Goal: Task Accomplishment & Management: Use online tool/utility

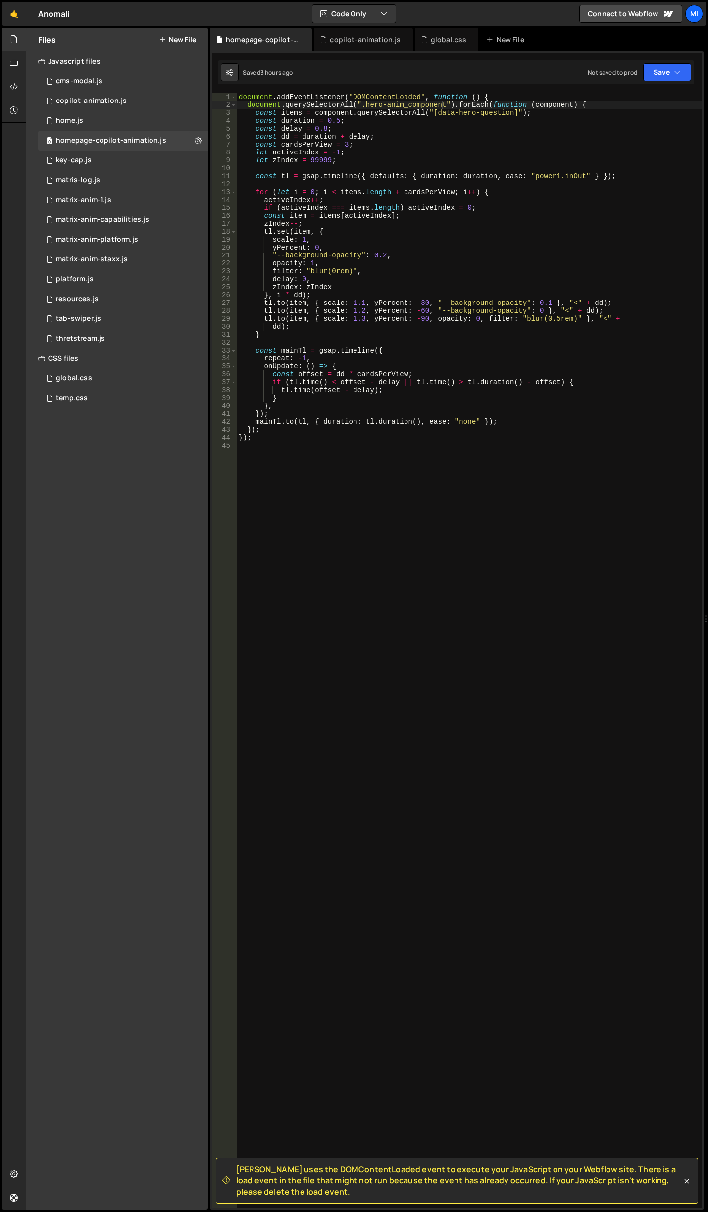
scroll to position [0, 7]
click at [438, 451] on div "document . addEventListener ( "DOMContentLoaded" , function ( ) { document . qu…" at bounding box center [469, 658] width 465 height 1130
type textarea "});"
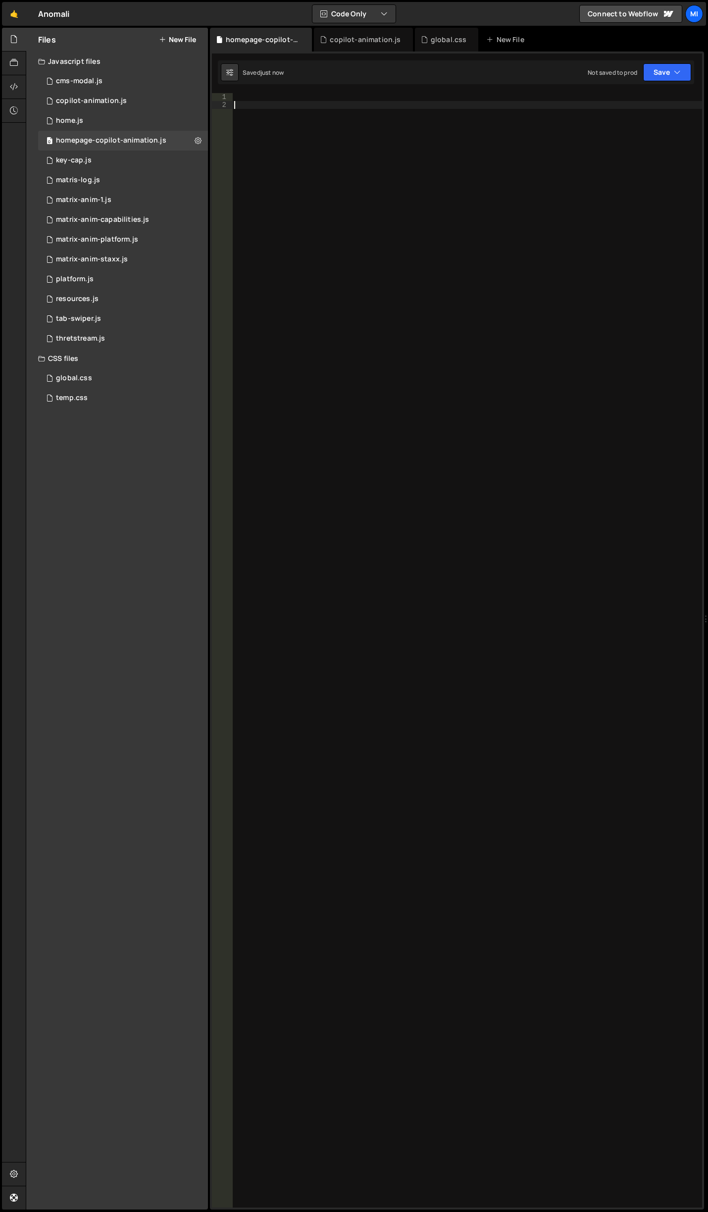
click at [468, 266] on div at bounding box center [467, 658] width 470 height 1130
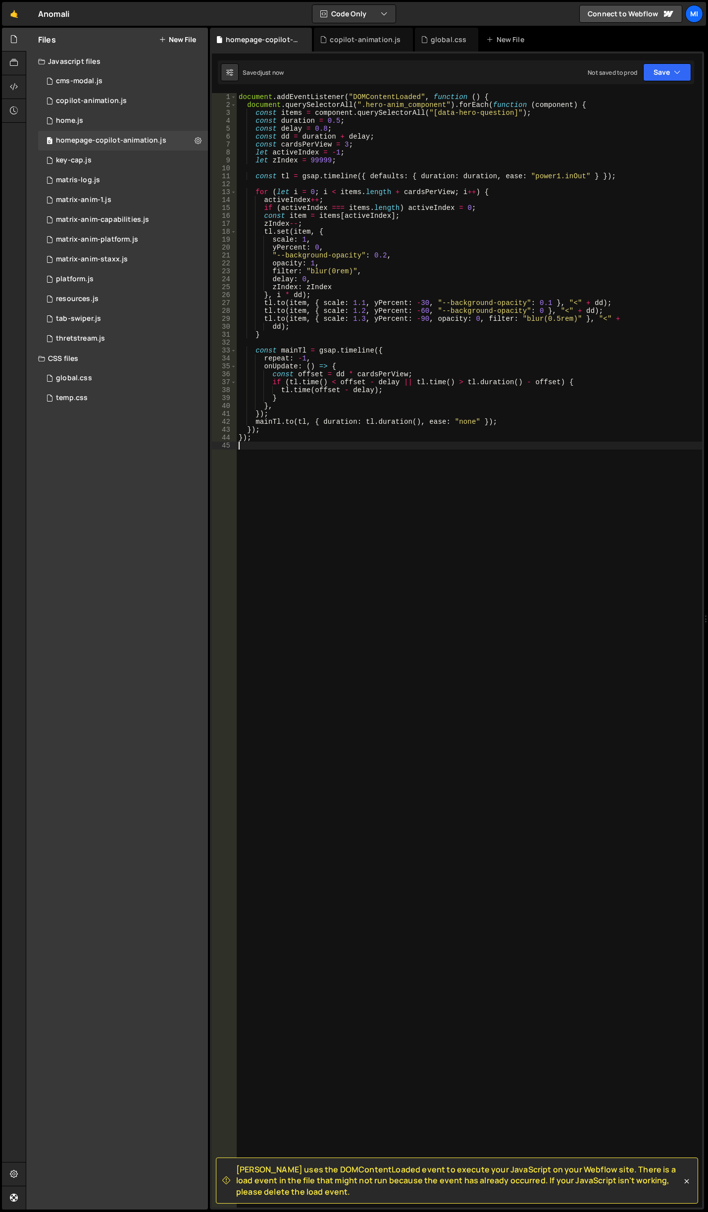
click at [416, 543] on div "document . addEventListener ( "DOMContentLoaded" , function ( ) { document . qu…" at bounding box center [469, 658] width 465 height 1130
drag, startPoint x: 416, startPoint y: 543, endPoint x: 427, endPoint y: 561, distance: 21.1
click at [427, 561] on div "document . addEventListener ( "DOMContentLoaded" , function ( ) { document . qu…" at bounding box center [469, 658] width 465 height 1130
type textarea "});"
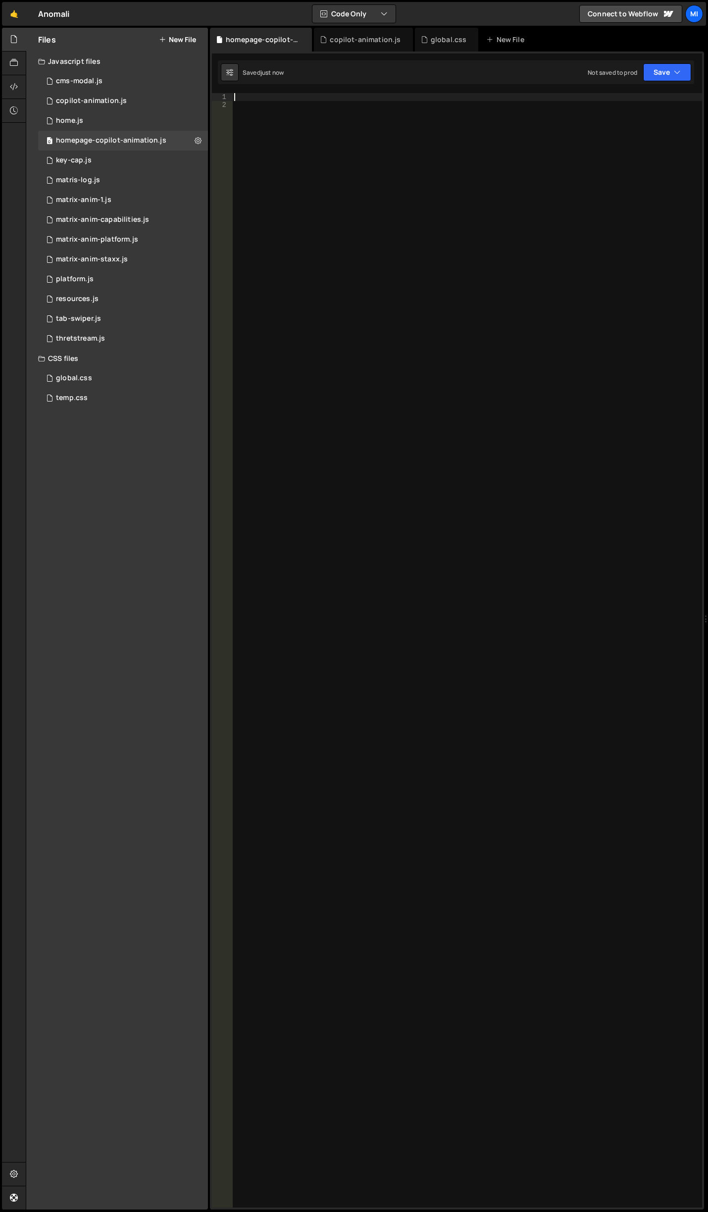
click at [389, 480] on div at bounding box center [467, 658] width 470 height 1130
click at [421, 247] on div at bounding box center [467, 658] width 470 height 1130
type textarea "});"
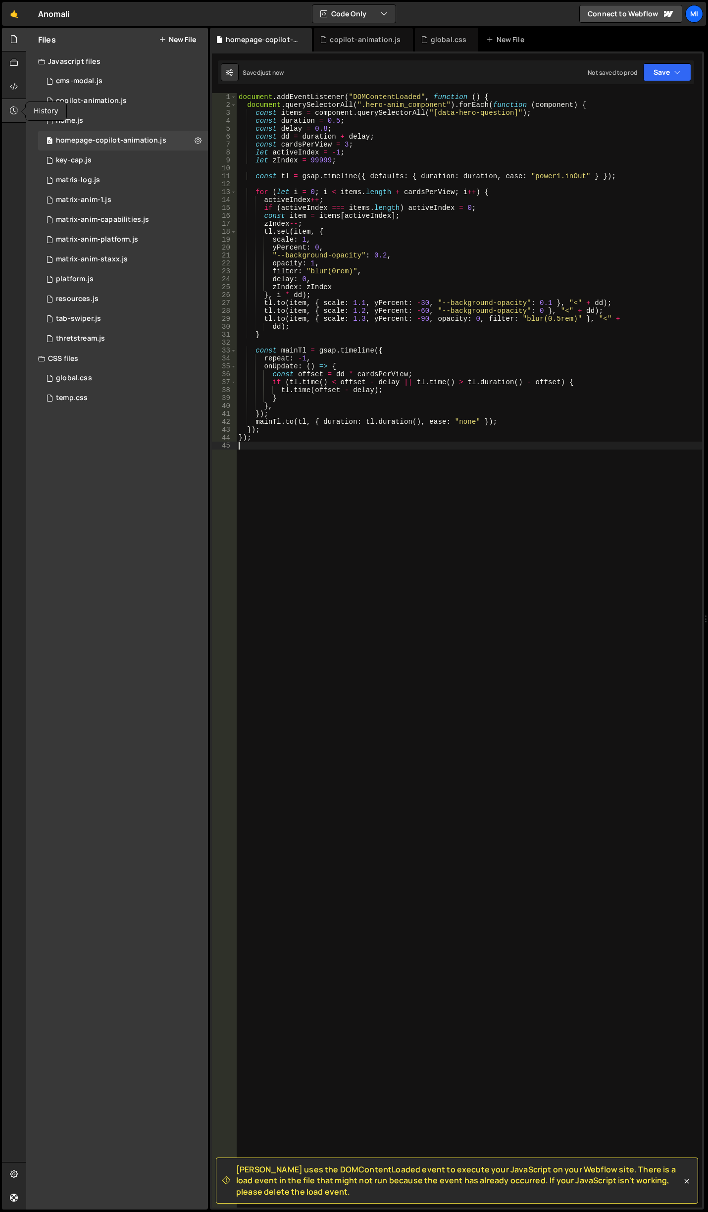
click at [18, 104] on div at bounding box center [14, 111] width 24 height 24
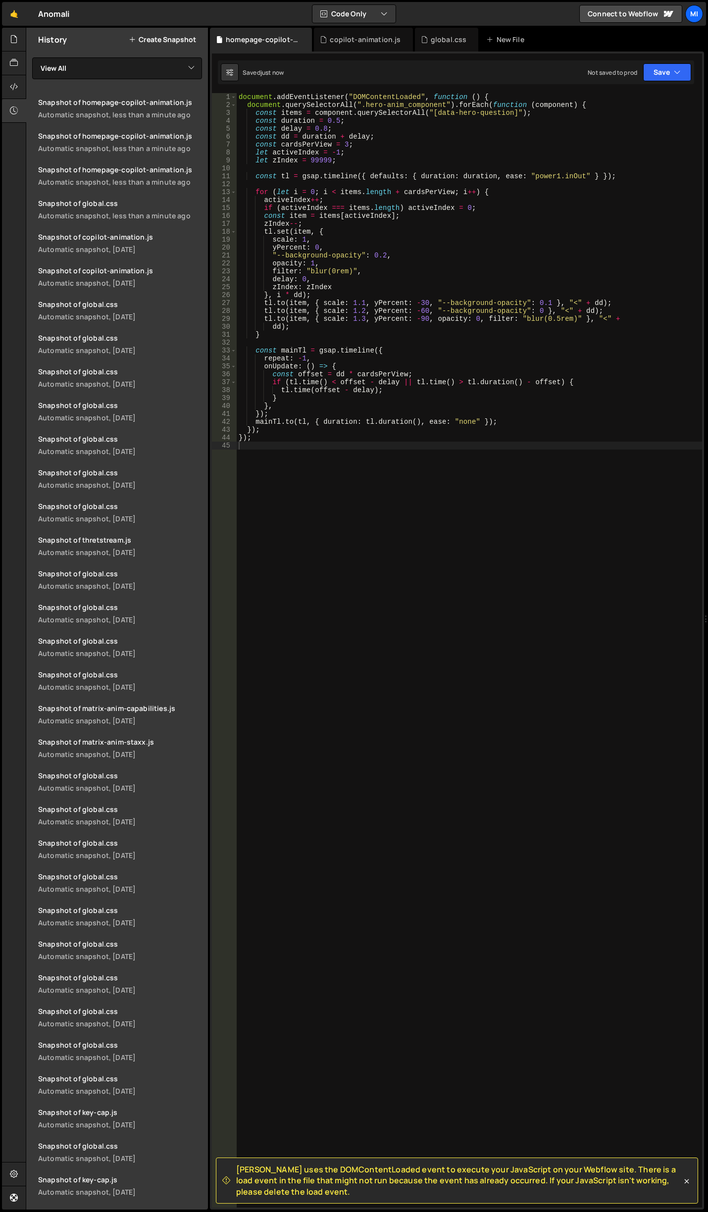
click at [147, 39] on button "Create Snapshot" at bounding box center [162, 40] width 67 height 8
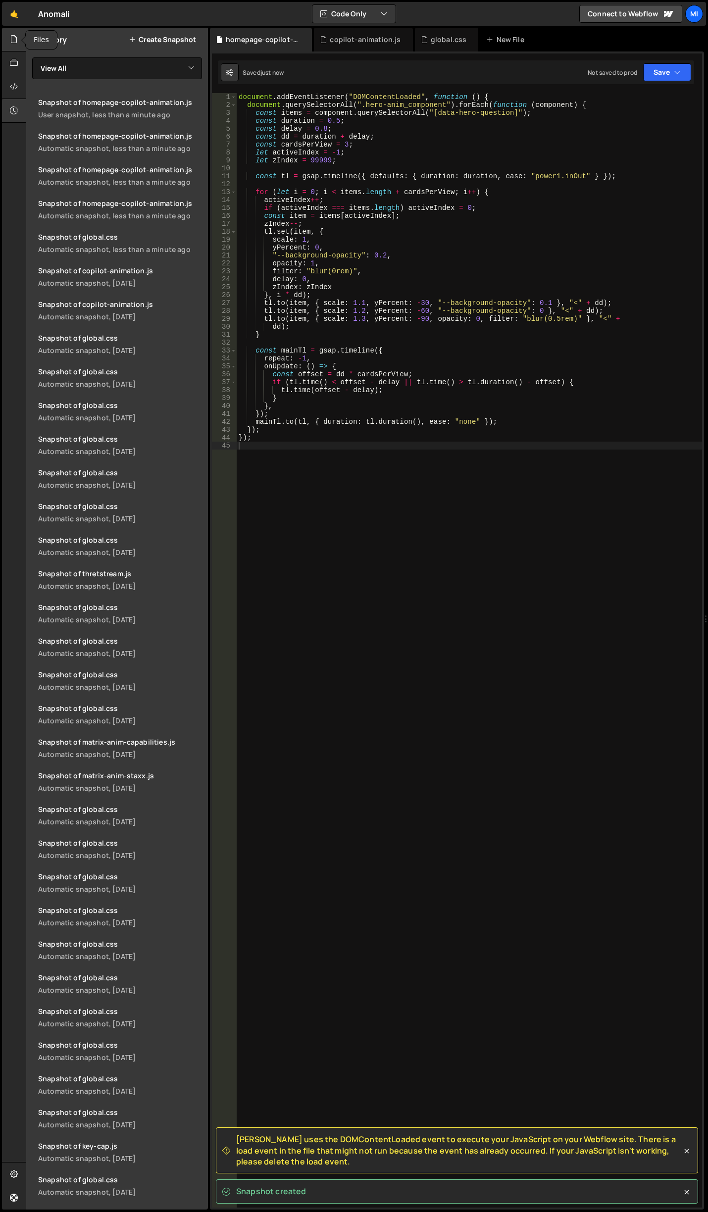
click at [19, 48] on div at bounding box center [14, 40] width 24 height 24
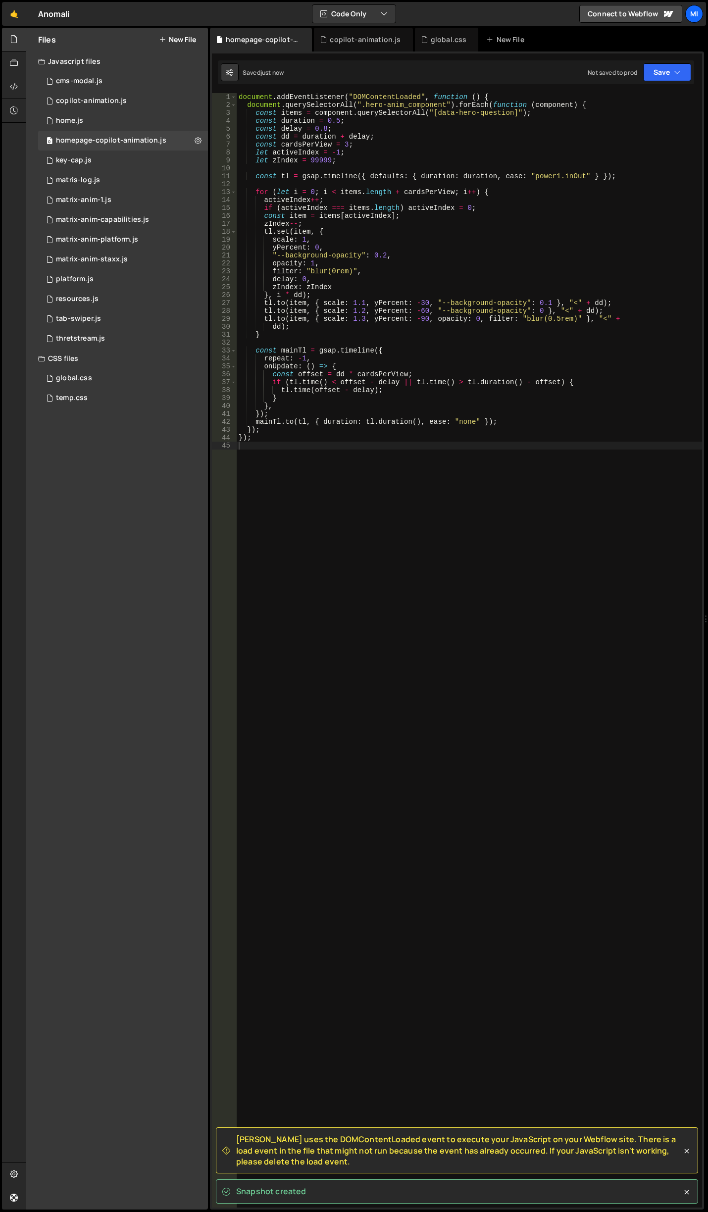
click at [356, 258] on div "document . addEventListener ( "DOMContentLoaded" , function ( ) { document . qu…" at bounding box center [469, 658] width 465 height 1130
type textarea "});"
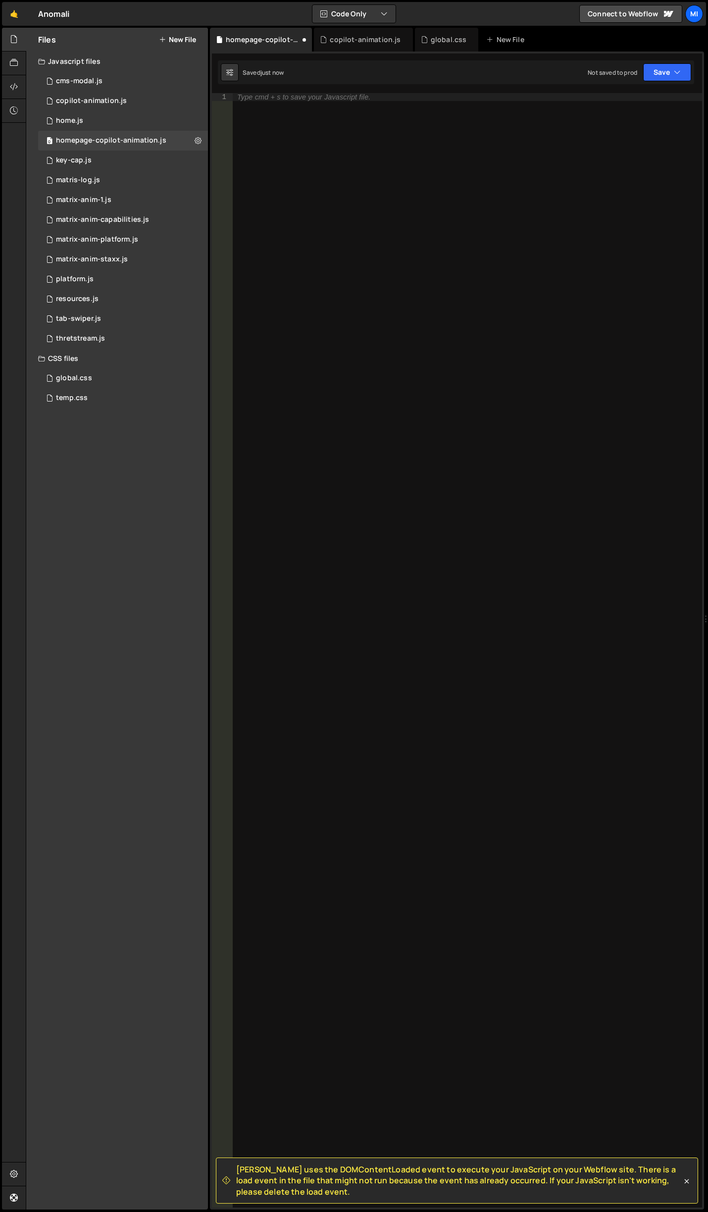
click at [554, 289] on div "Type cmd + s to save your Javascript file." at bounding box center [467, 658] width 470 height 1130
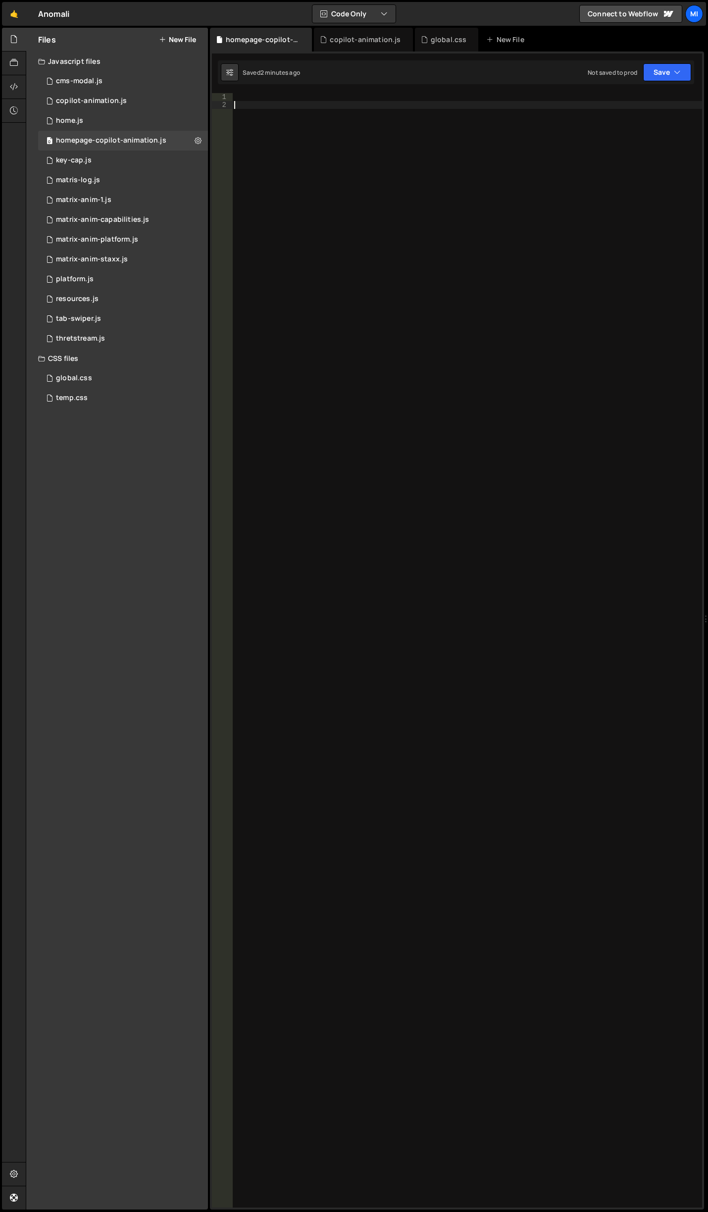
click at [398, 330] on div at bounding box center [467, 658] width 470 height 1130
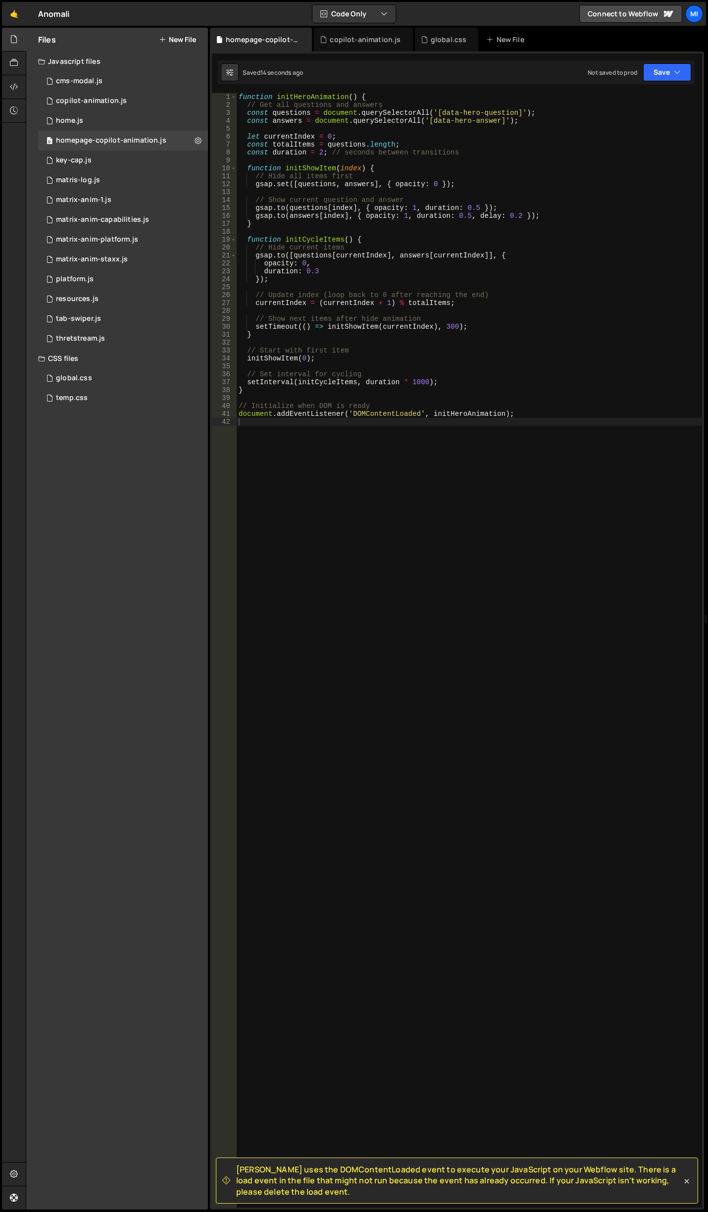
click at [350, 320] on div "function initHeroAnimation ( ) { // Get all questions and answers const questio…" at bounding box center [469, 658] width 465 height 1130
type textarea "// Show next items after hide animation"
click at [519, 681] on div "function initHeroAnimation ( ) { // Get all questions and answers const questio…" at bounding box center [469, 658] width 465 height 1130
paste textarea "document.addEventListener('DOMContentLoaded', initHeroAnimation);"
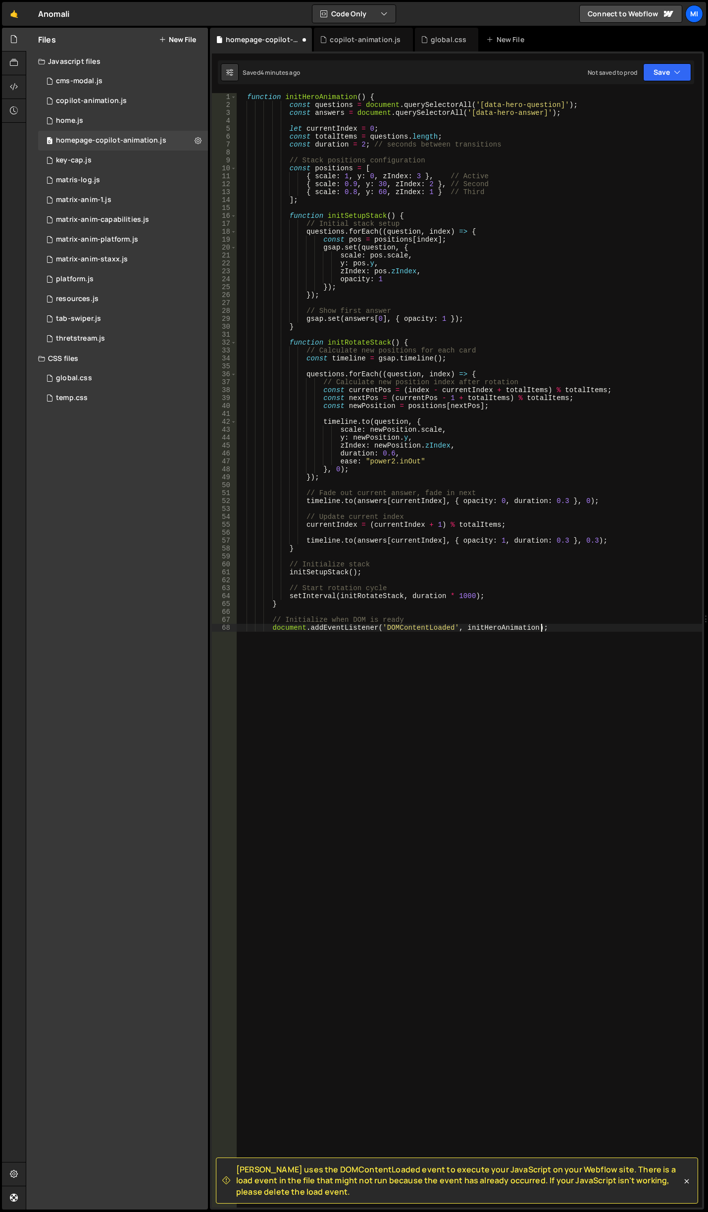
type textarea "document.addEventListener('DOMContentLoaded', initHeroAnimation);"
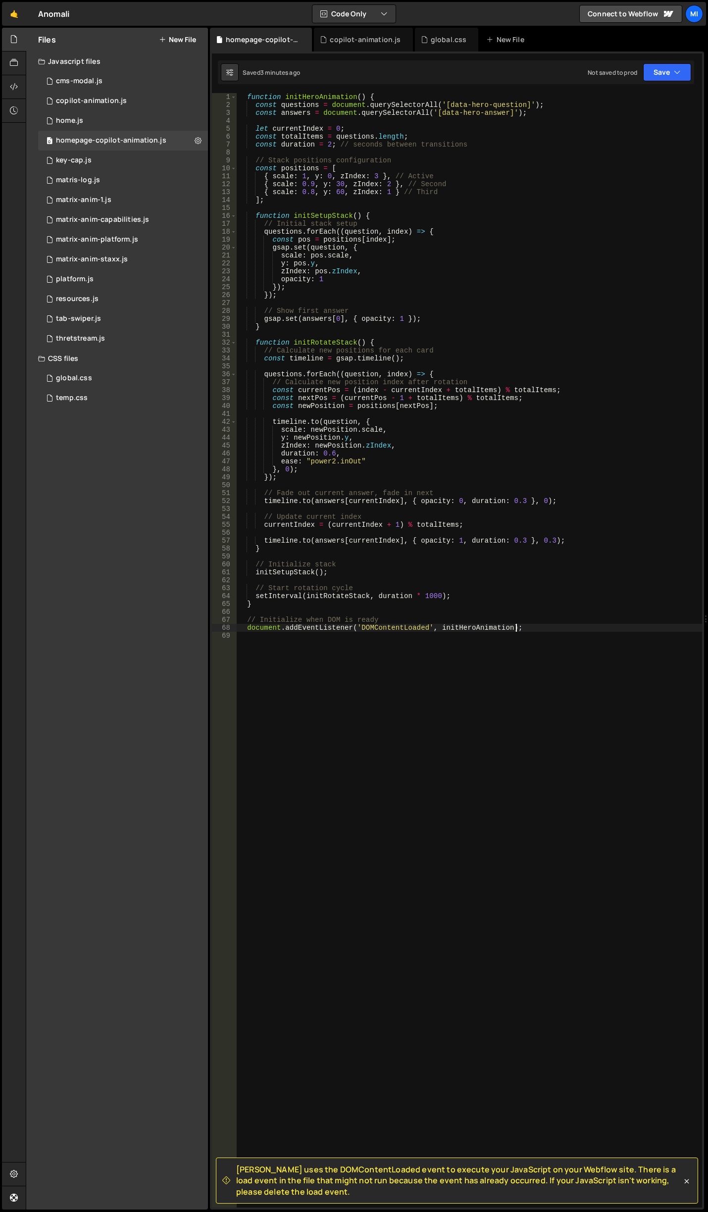
click at [593, 702] on div "function initHeroAnimation ( ) { const questions = document . querySelectorAll …" at bounding box center [469, 658] width 465 height 1130
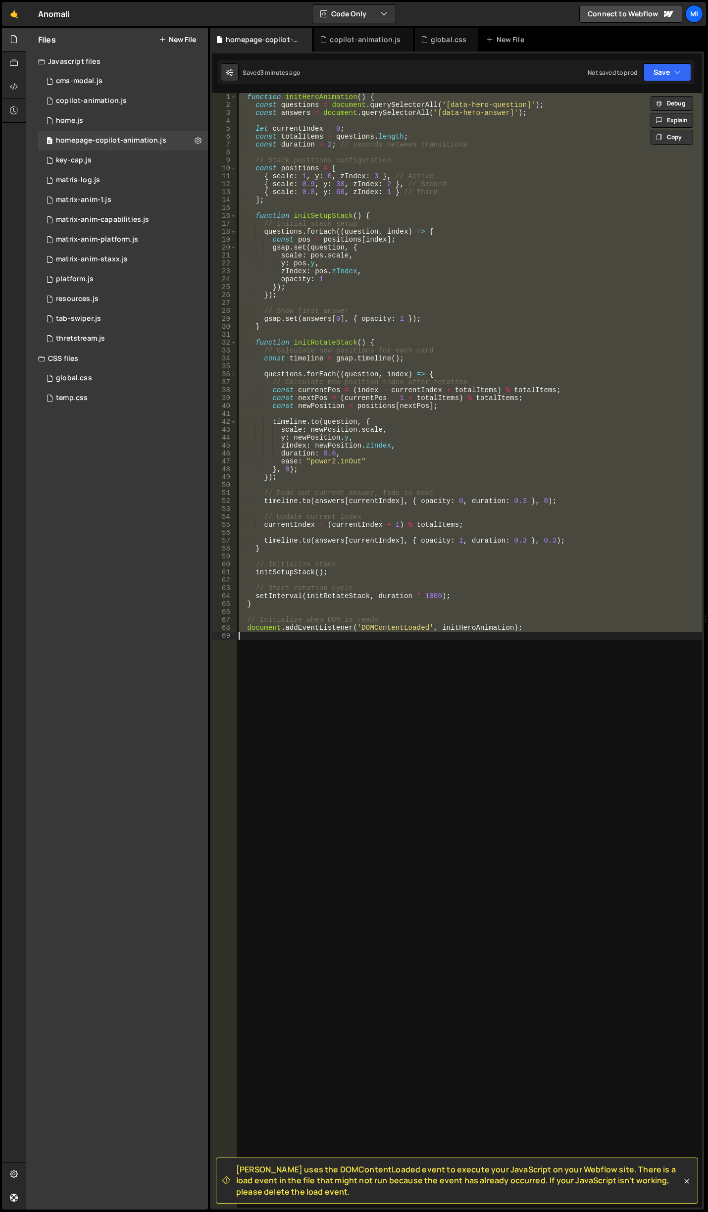
paste textarea "document.addEventListener('DOMContentLoaded', initHeroAnimation);"
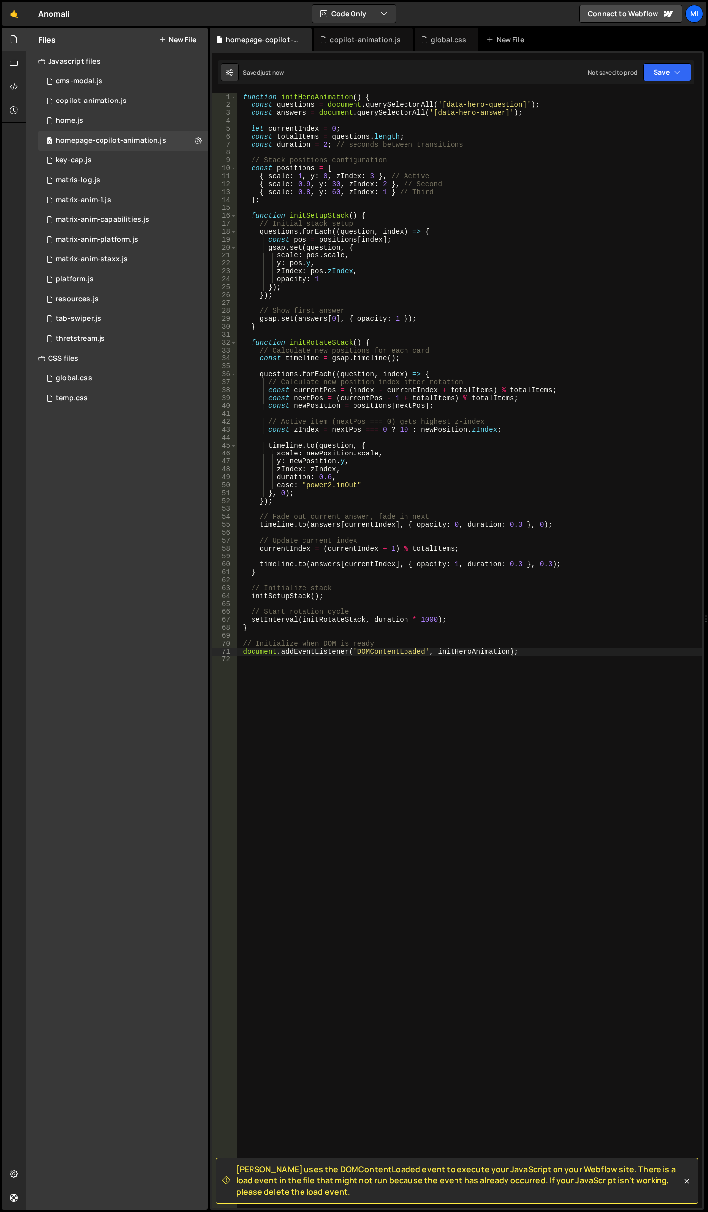
click at [361, 265] on div "function initHeroAnimation ( ) { const questions = document . querySelectorAll …" at bounding box center [469, 658] width 465 height 1130
click at [366, 190] on div "function initHeroAnimation ( ) { const questions = document . querySelectorAll …" at bounding box center [469, 658] width 465 height 1130
click at [382, 188] on div "function initHeroAnimation ( ) { const questions = document . querySelectorAll …" at bounding box center [469, 658] width 465 height 1130
click at [332, 184] on div "function initHeroAnimation ( ) { const questions = document . querySelectorAll …" at bounding box center [469, 658] width 465 height 1130
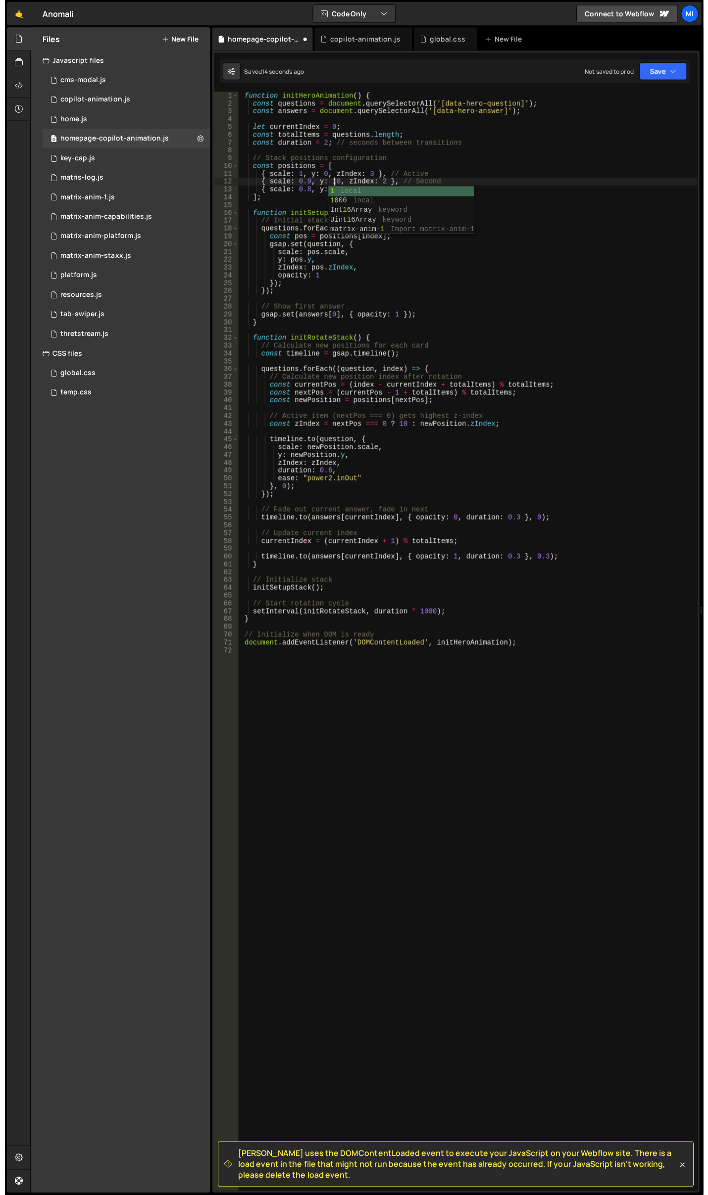
scroll to position [0, 7]
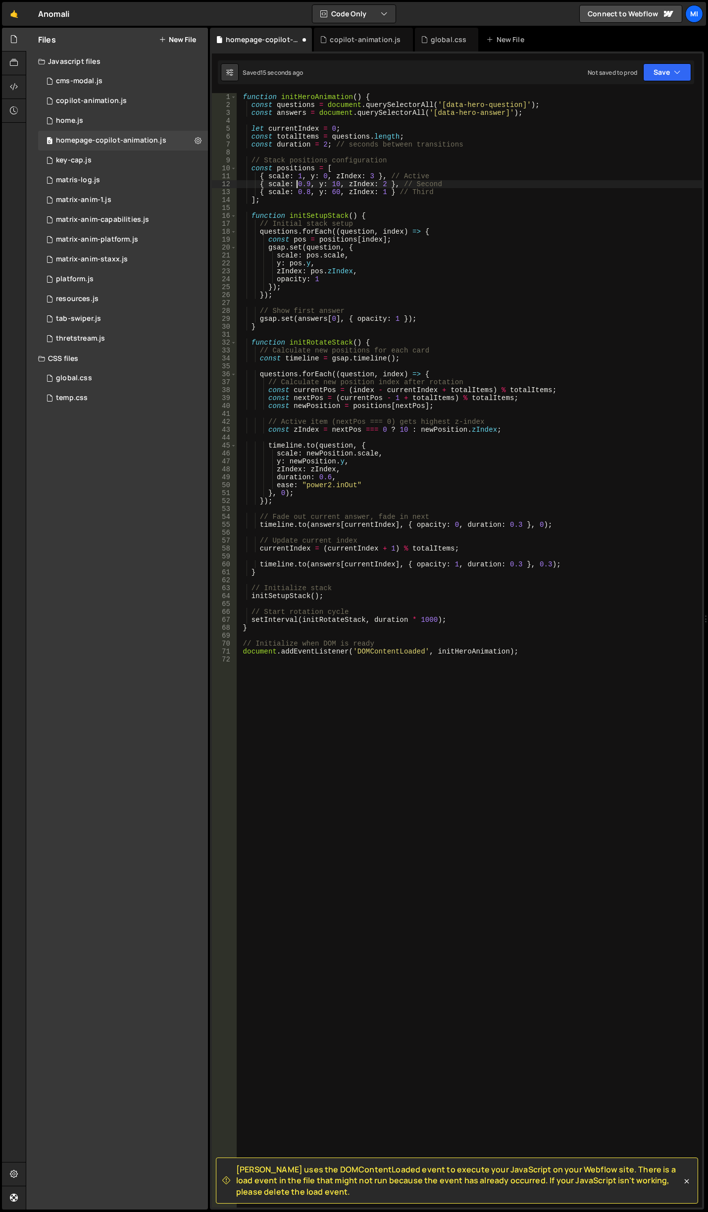
click at [295, 180] on div "function initHeroAnimation ( ) { const questions = document . querySelectorAll …" at bounding box center [469, 658] width 465 height 1130
click at [334, 190] on div "function initHeroAnimation ( ) { const questions = document . querySelectorAll …" at bounding box center [469, 658] width 465 height 1130
click at [13, 104] on div at bounding box center [14, 111] width 24 height 24
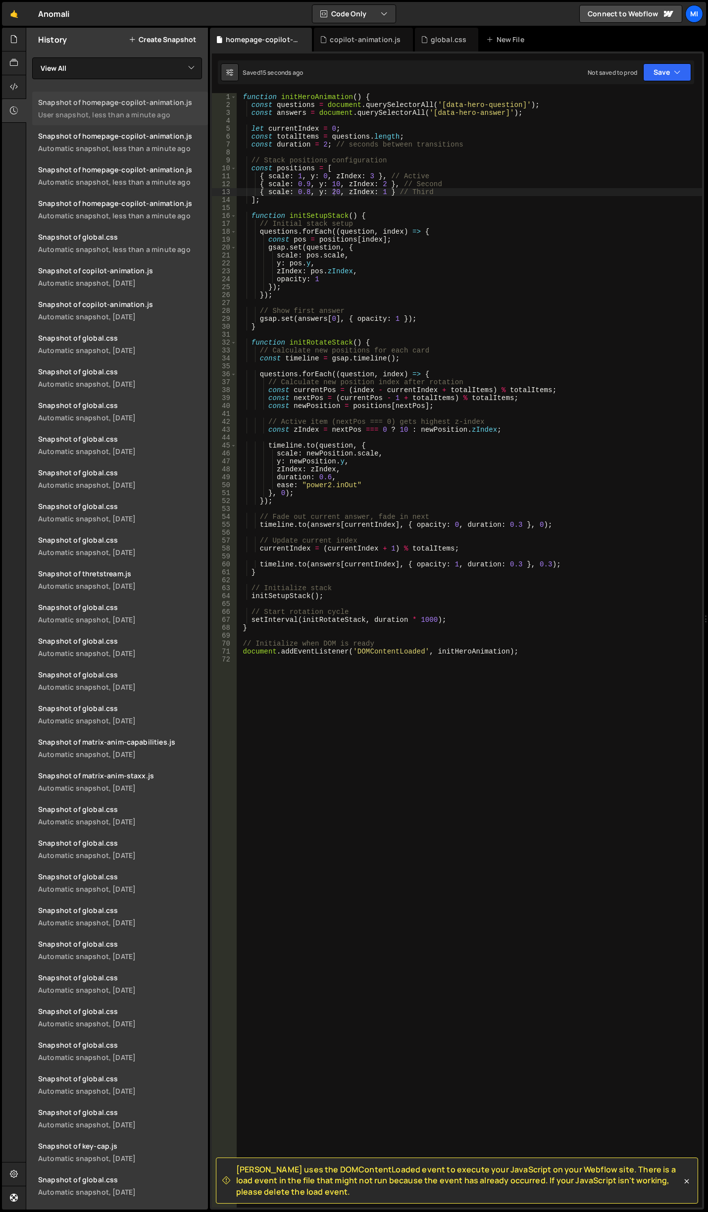
click at [136, 114] on div "User snapshot, less than a minute ago" at bounding box center [120, 114] width 164 height 9
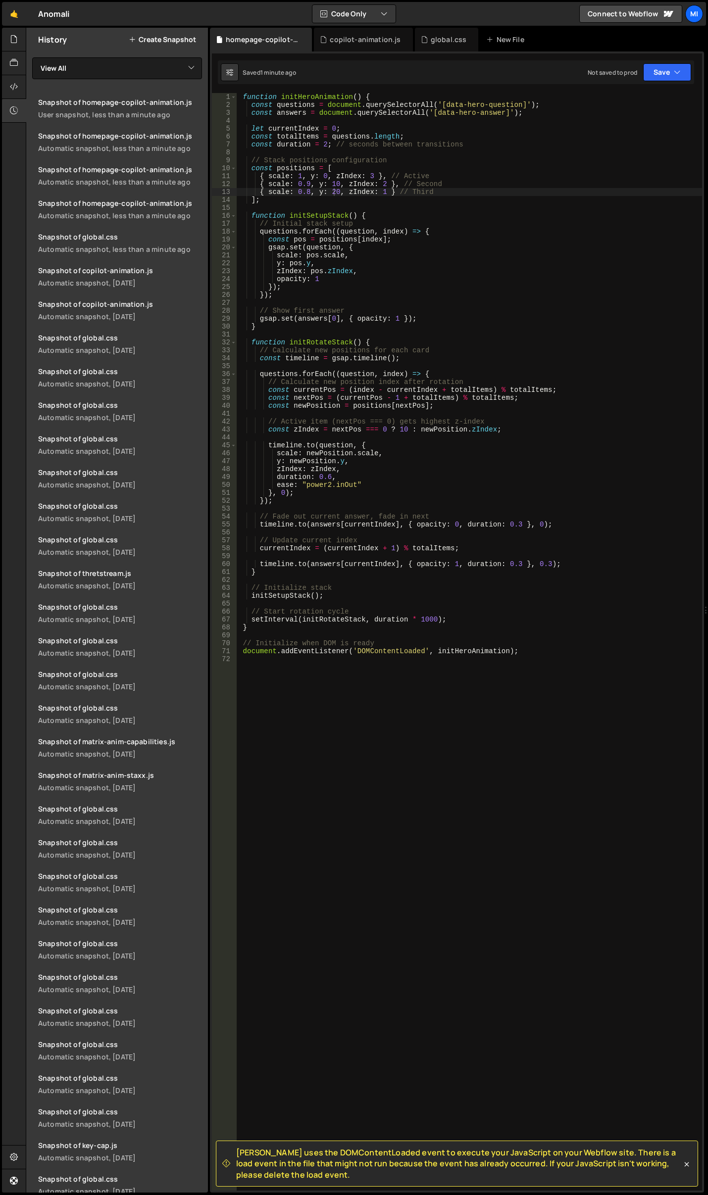
click at [369, 460] on div "function initHeroAnimation ( ) { const questions = document . querySelectorAll …" at bounding box center [469, 650] width 465 height 1114
click at [372, 177] on div "function initHeroAnimation ( ) { const questions = document . querySelectorAll …" at bounding box center [469, 650] width 465 height 1114
paste textarea "filter: "blur(0rem)","
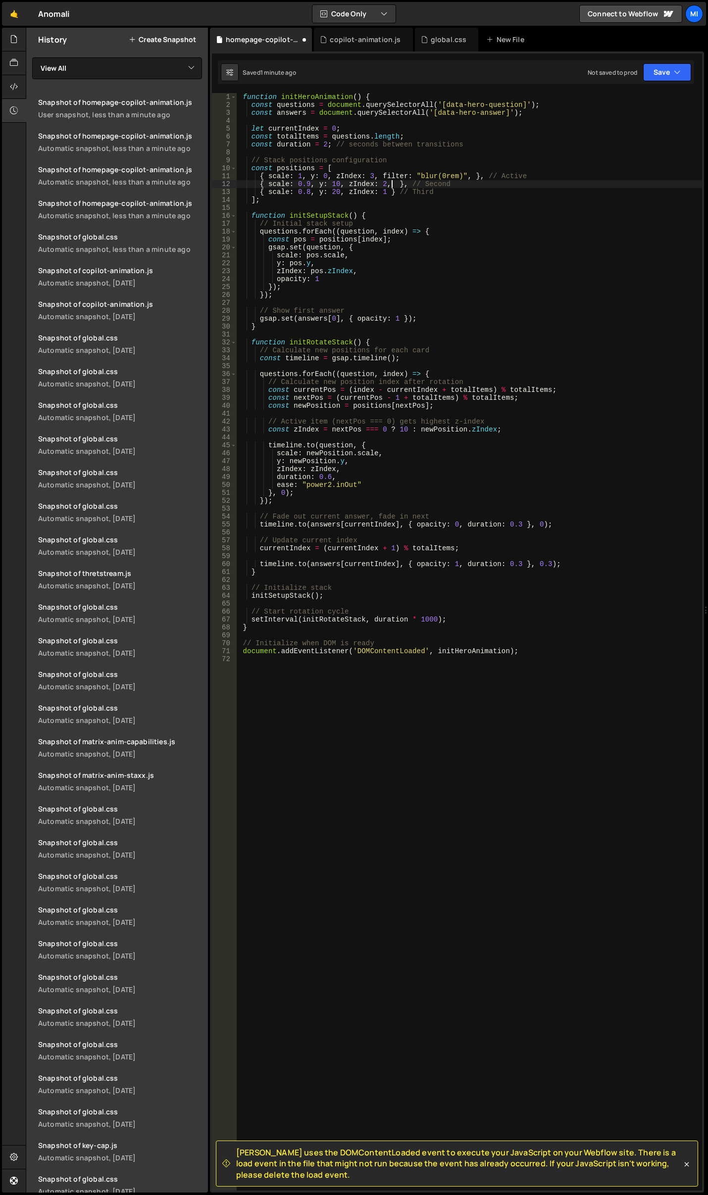
paste textarea "filter: "blur(0rem)","
click at [419, 203] on div "function initHeroAnimation ( ) { const questions = document . querySelectorAll …" at bounding box center [469, 650] width 465 height 1114
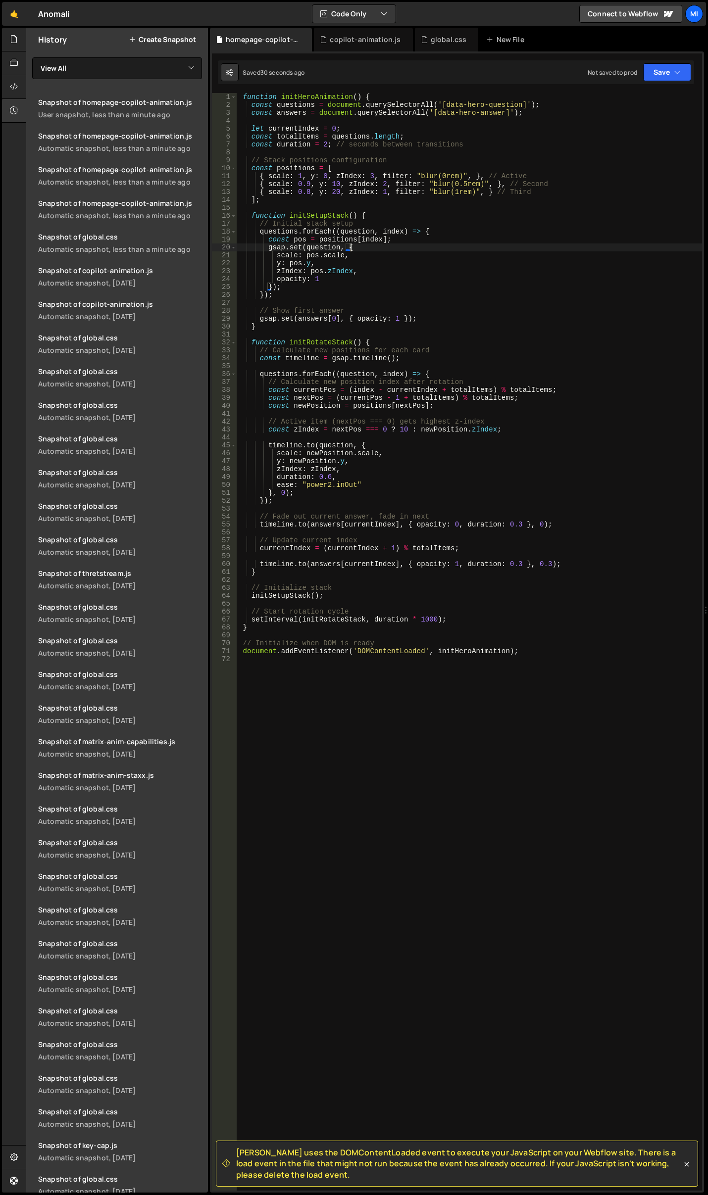
click at [463, 249] on div "function initHeroAnimation ( ) { const questions = document . querySelectorAll …" at bounding box center [469, 650] width 465 height 1114
drag, startPoint x: 465, startPoint y: 186, endPoint x: 474, endPoint y: 186, distance: 8.9
click at [474, 186] on div "function initHeroAnimation ( ) { const questions = document . querySelectorAll …" at bounding box center [469, 650] width 465 height 1114
click at [463, 174] on div "function initHeroAnimation ( ) { const questions = document . querySelectorAll …" at bounding box center [469, 650] width 465 height 1114
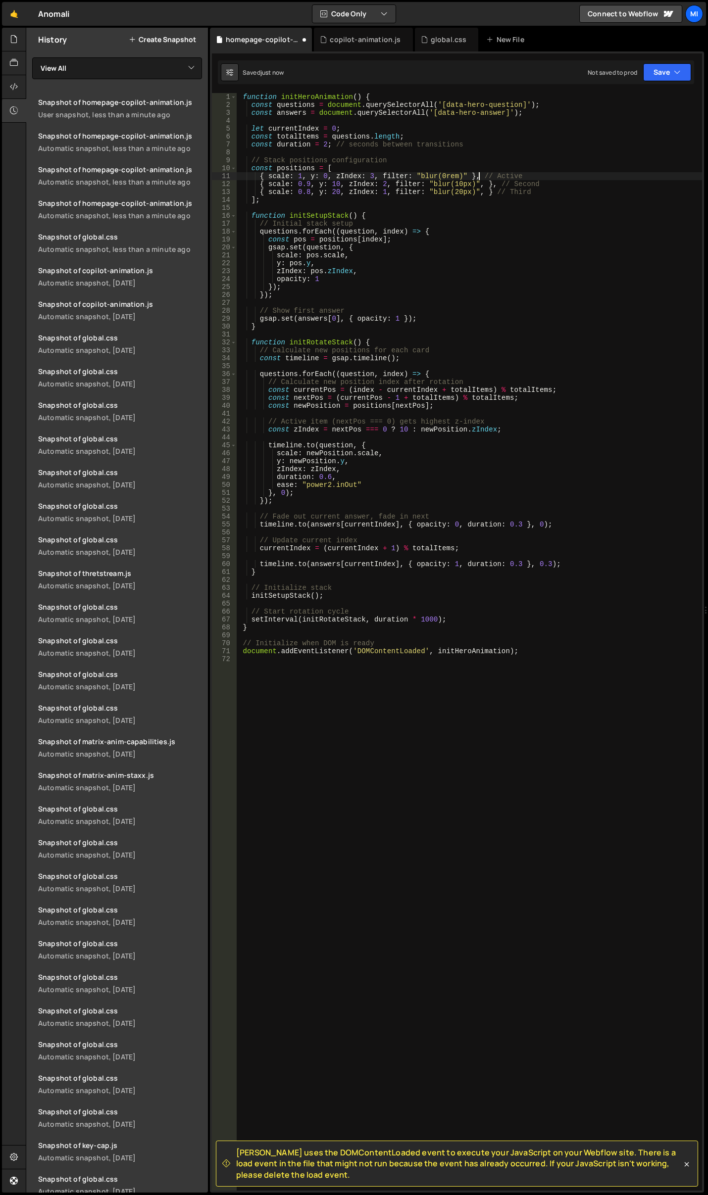
click at [478, 179] on div "function initHeroAnimation ( ) { const questions = document . querySelectorAll …" at bounding box center [469, 650] width 465 height 1114
click at [478, 184] on div "function initHeroAnimation ( ) { const questions = document . querySelectorAll …" at bounding box center [469, 650] width 465 height 1114
click at [479, 193] on div "function initHeroAnimation ( ) { const questions = document . querySelectorAll …" at bounding box center [469, 650] width 465 height 1114
click at [483, 219] on div "function initHeroAnimation ( ) { const questions = document . querySelectorAll …" at bounding box center [469, 650] width 465 height 1114
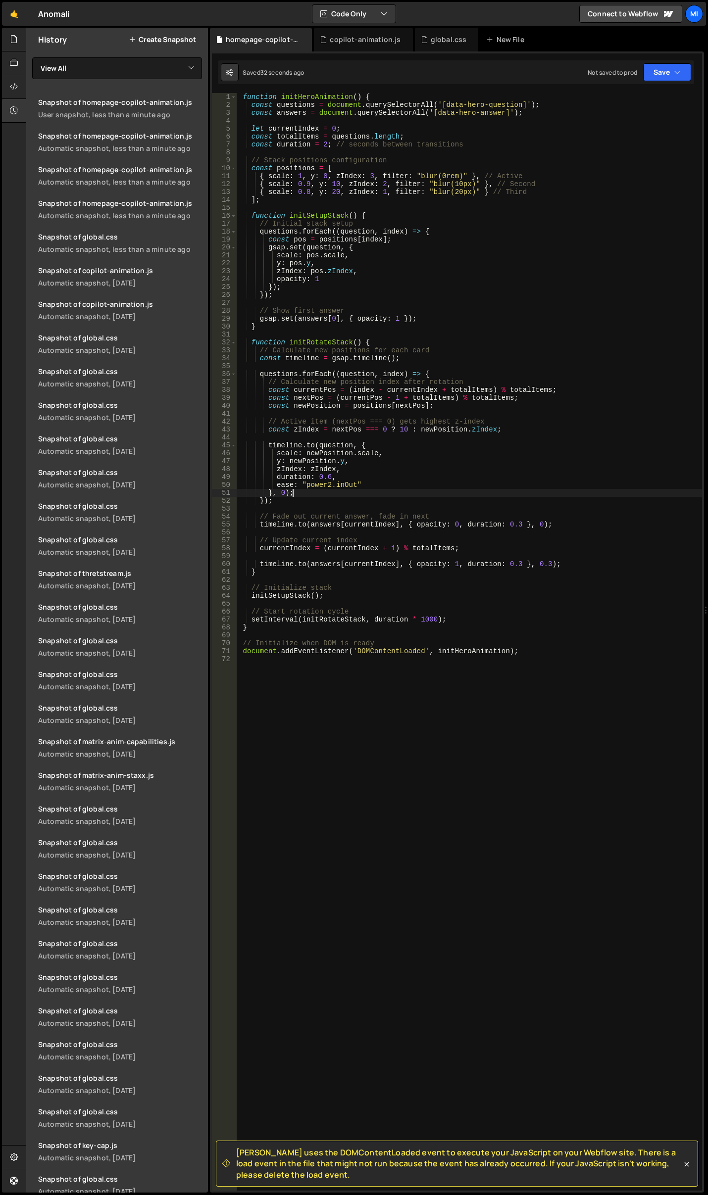
click at [469, 495] on div "function initHeroAnimation ( ) { const questions = document . querySelectorAll …" at bounding box center [469, 650] width 465 height 1114
type textarea "}, 0);"
click at [621, 510] on div "function initHeroAnimation ( ) { const questions = document . querySelectorAll …" at bounding box center [469, 650] width 465 height 1114
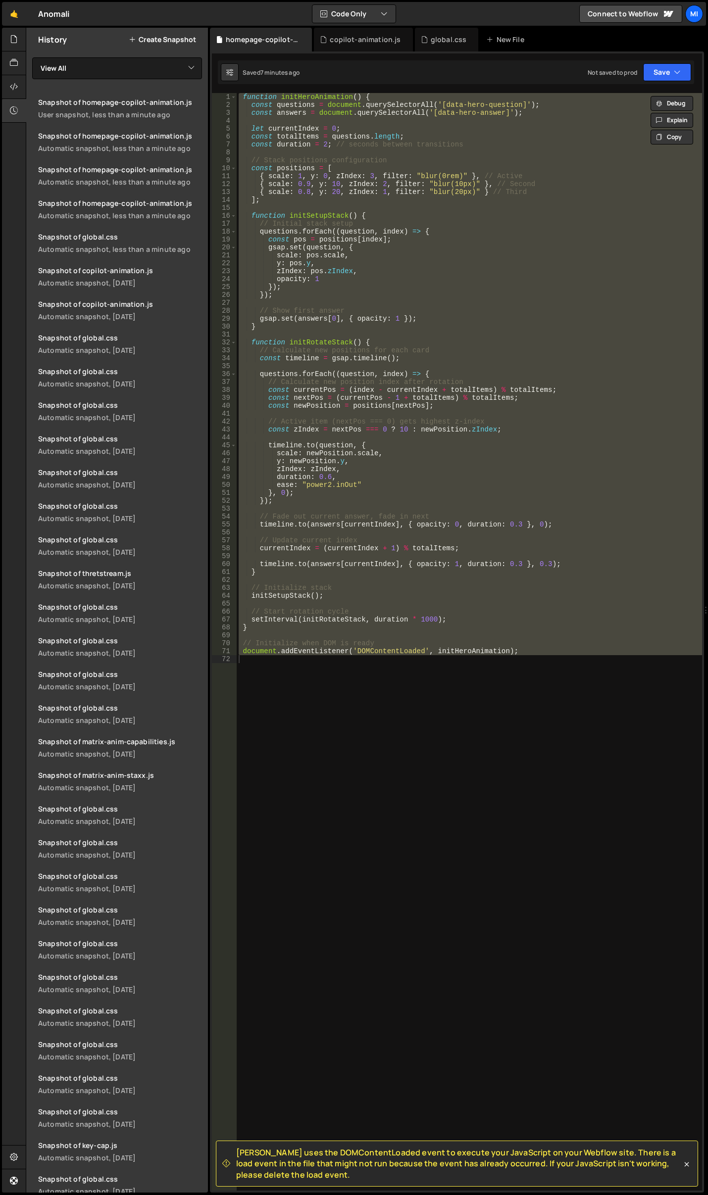
click at [702, 738] on div "Slater uses the DOMContentLoaded event to execute your JavaScript on your Webfl…" at bounding box center [457, 621] width 494 height 1141
click at [543, 654] on div "function initHeroAnimation ( ) { const questions = document . querySelectorAll …" at bounding box center [469, 642] width 465 height 1098
paste textarea "document.addEventListener('DOMContentLoaded', initHeroAnimation);"
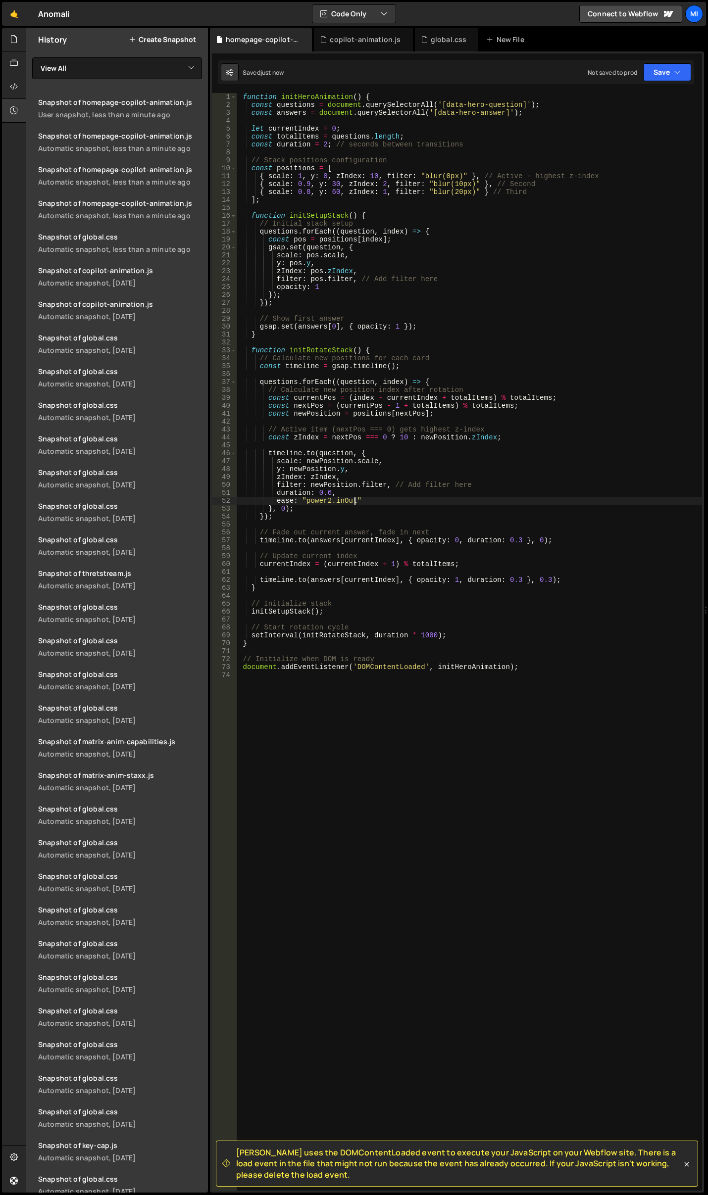
click at [353, 502] on div "function initHeroAnimation ( ) { const questions = document . querySelectorAll …" at bounding box center [469, 650] width 465 height 1114
click at [379, 263] on div "function initHeroAnimation ( ) { const questions = document . querySelectorAll …" at bounding box center [469, 650] width 465 height 1114
click at [456, 183] on div "function initHeroAnimation ( ) { const questions = document . querySelectorAll …" at bounding box center [469, 650] width 465 height 1114
click at [368, 187] on div "function initHeroAnimation ( ) { const questions = document . querySelectorAll …" at bounding box center [469, 650] width 465 height 1114
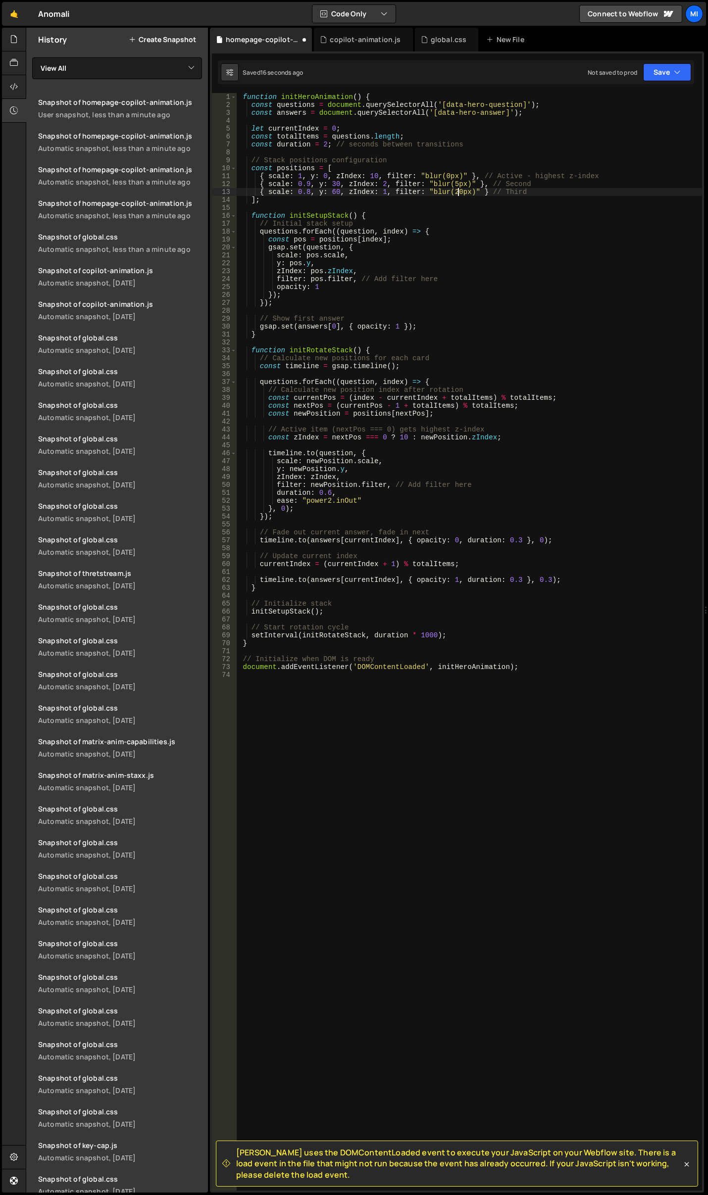
click at [456, 194] on div "function initHeroAnimation ( ) { const questions = document . querySelectorAll …" at bounding box center [469, 650] width 465 height 1114
type textarea "{ scale: 0.8, y: 60, zIndex: 1, filter: "blur(10px)" } // Third"
click at [467, 420] on div "function initHeroAnimation ( ) { const questions = document . querySelectorAll …" at bounding box center [469, 650] width 465 height 1114
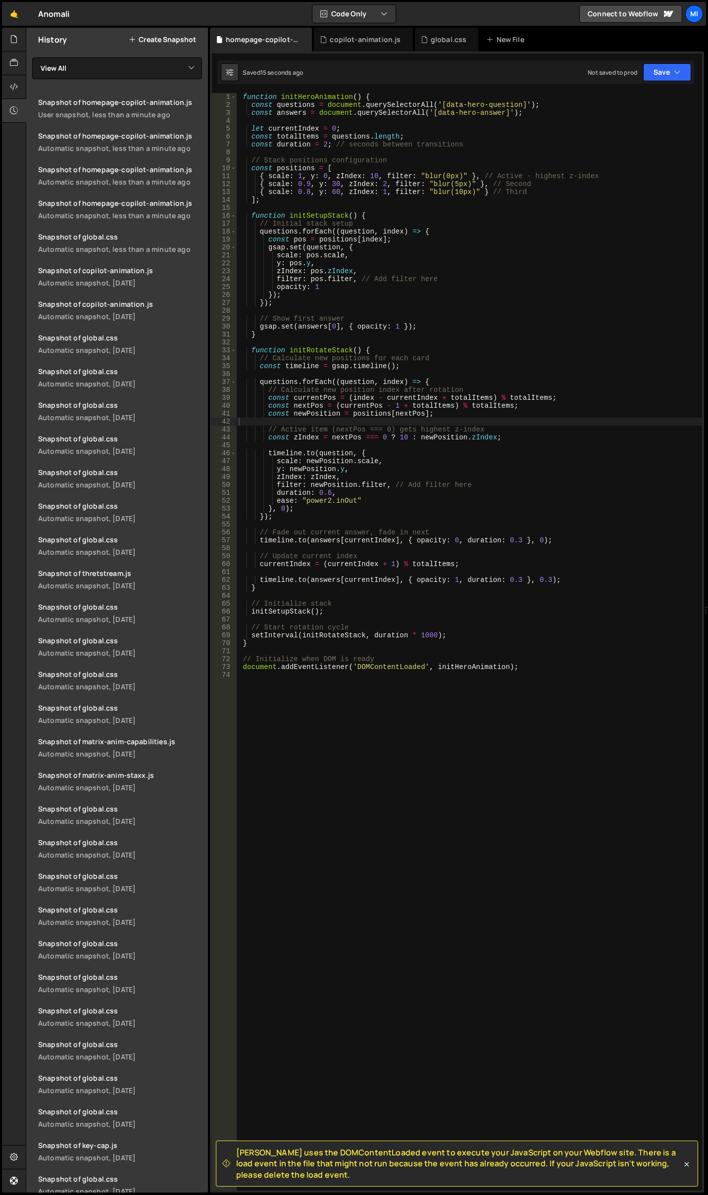
click at [455, 184] on div "function initHeroAnimation ( ) { const questions = document . querySelectorAll …" at bounding box center [469, 650] width 465 height 1114
click at [427, 134] on div "function initHeroAnimation ( ) { const questions = document . querySelectorAll …" at bounding box center [469, 650] width 465 height 1114
click at [457, 191] on div "function initHeroAnimation ( ) { const questions = document . querySelectorAll …" at bounding box center [469, 650] width 465 height 1114
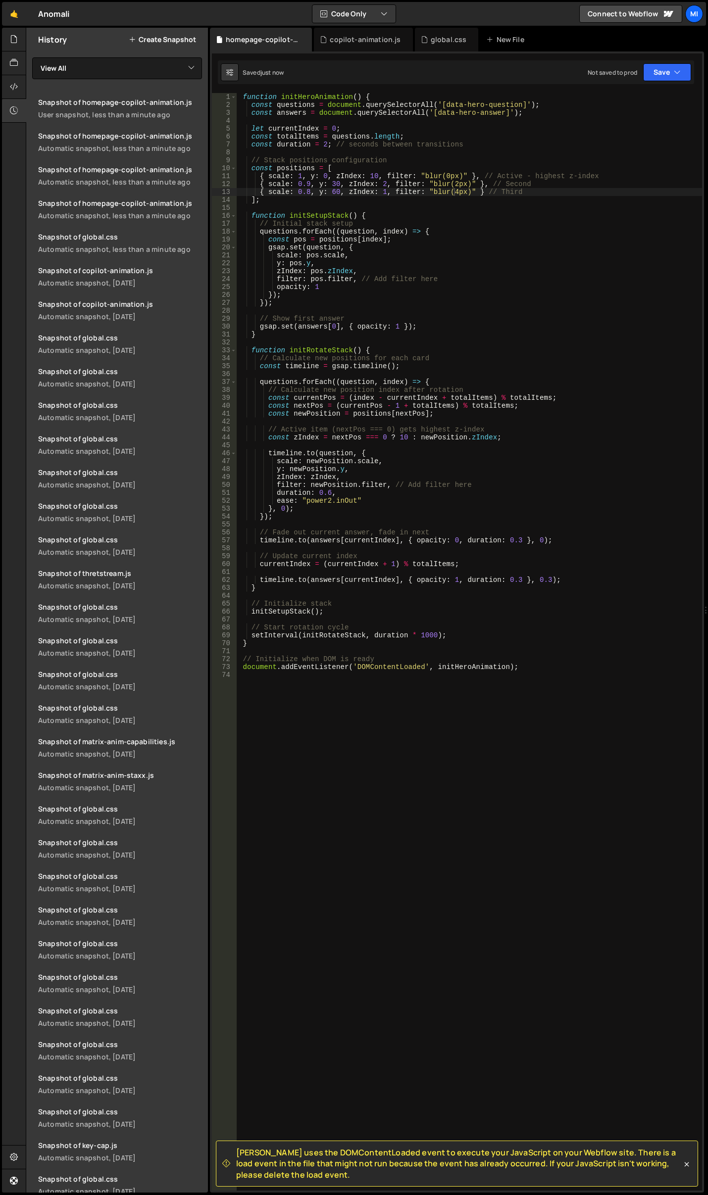
click at [450, 221] on div "function initHeroAnimation ( ) { const questions = document . querySelectorAll …" at bounding box center [469, 650] width 465 height 1114
click at [335, 183] on div "function initHeroAnimation ( ) { const questions = document . querySelectorAll …" at bounding box center [469, 650] width 465 height 1114
type textarea "{ scale: 0.9, y: 10, zIndex: 2, filter: "blur(2px)" }, // Second"
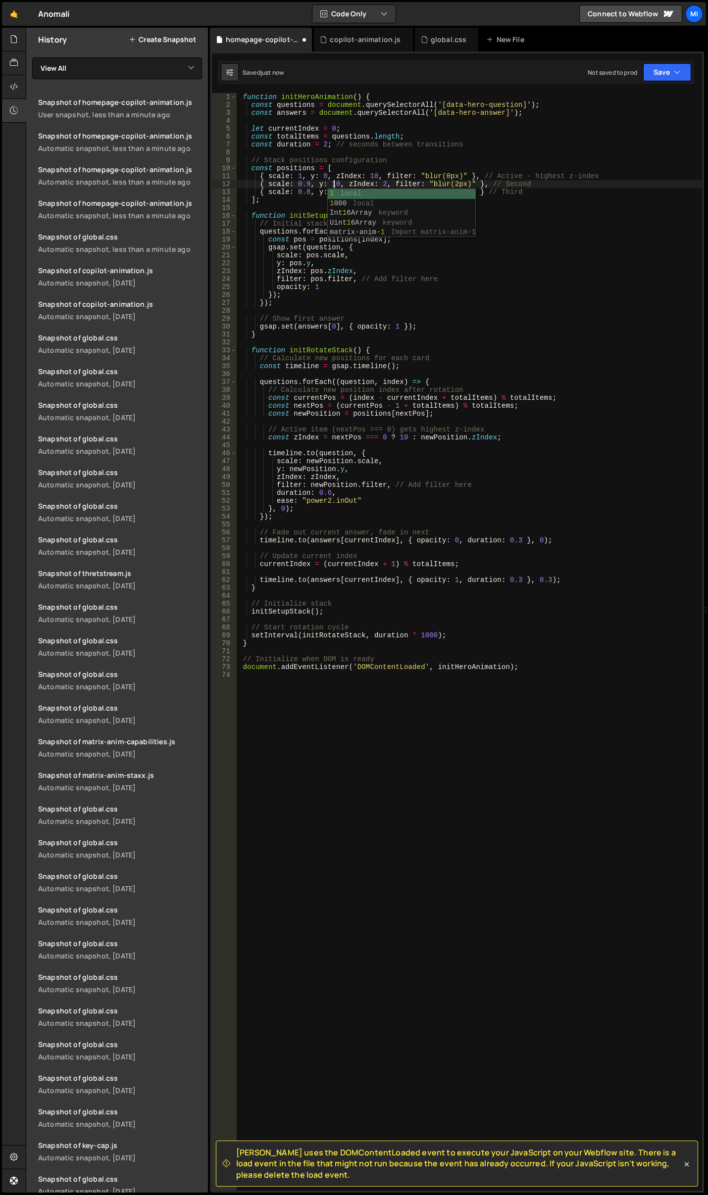
click at [348, 150] on div "function initHeroAnimation ( ) { const questions = document . querySelectorAll …" at bounding box center [469, 650] width 465 height 1114
click at [335, 196] on div "function initHeroAnimation ( ) { const questions = document . querySelectorAll …" at bounding box center [469, 650] width 465 height 1114
click at [386, 540] on div "function initHeroAnimation ( ) { const questions = document . querySelectorAll …" at bounding box center [469, 650] width 465 height 1114
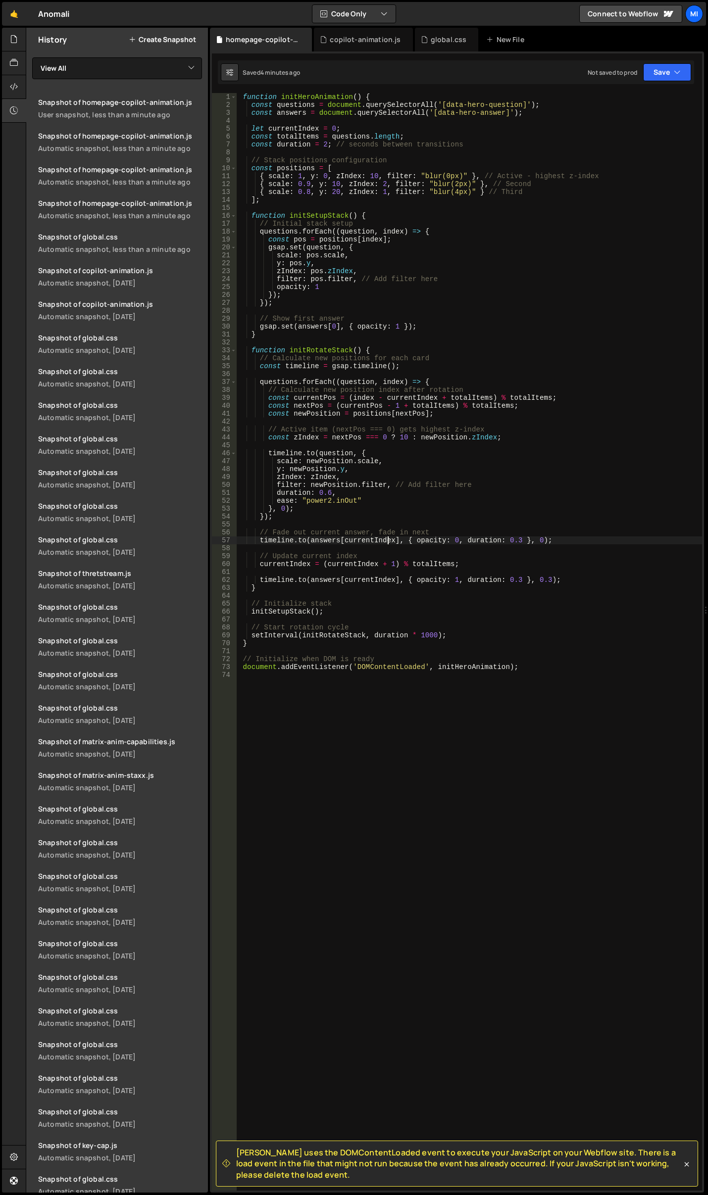
click at [475, 223] on div "function initHeroAnimation ( ) { const questions = document . querySelectorAll …" at bounding box center [469, 650] width 465 height 1114
click at [440, 201] on div "function initHeroAnimation ( ) { const questions = document . querySelectorAll …" at bounding box center [469, 650] width 465 height 1114
click at [324, 147] on div "function initHeroAnimation ( ) { const questions = document . querySelectorAll …" at bounding box center [469, 650] width 465 height 1114
type textarea "const duration = 2; // seconds between transitions"
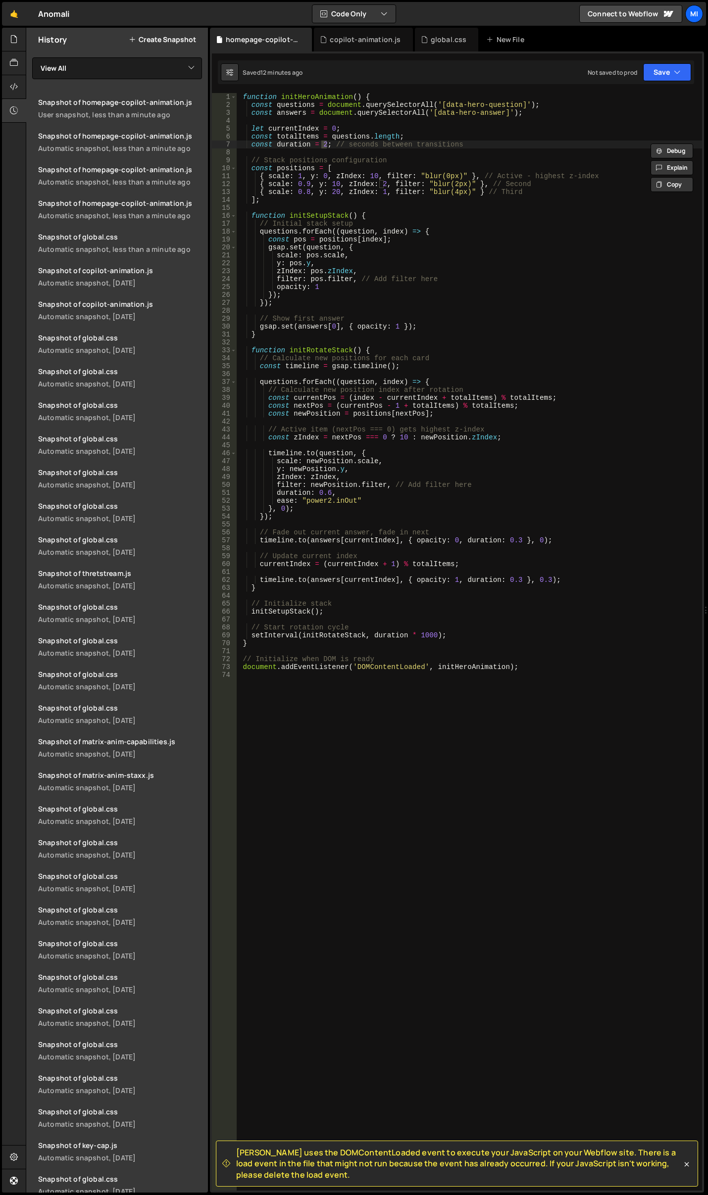
click at [504, 206] on div "function initHeroAnimation ( ) { const questions = document . querySelectorAll …" at bounding box center [469, 650] width 465 height 1114
type textarea "document.addEventListener('DOMContentLoaded', initHeroAnimation);"
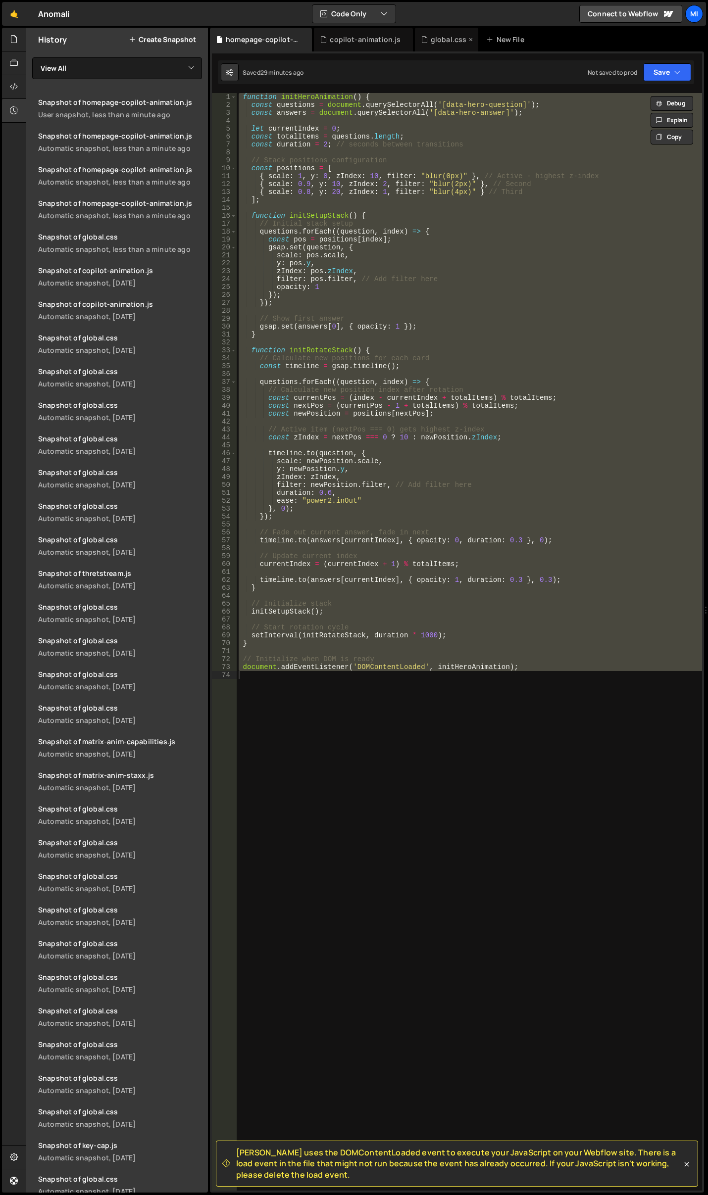
click at [446, 39] on div "global.css" at bounding box center [449, 40] width 36 height 10
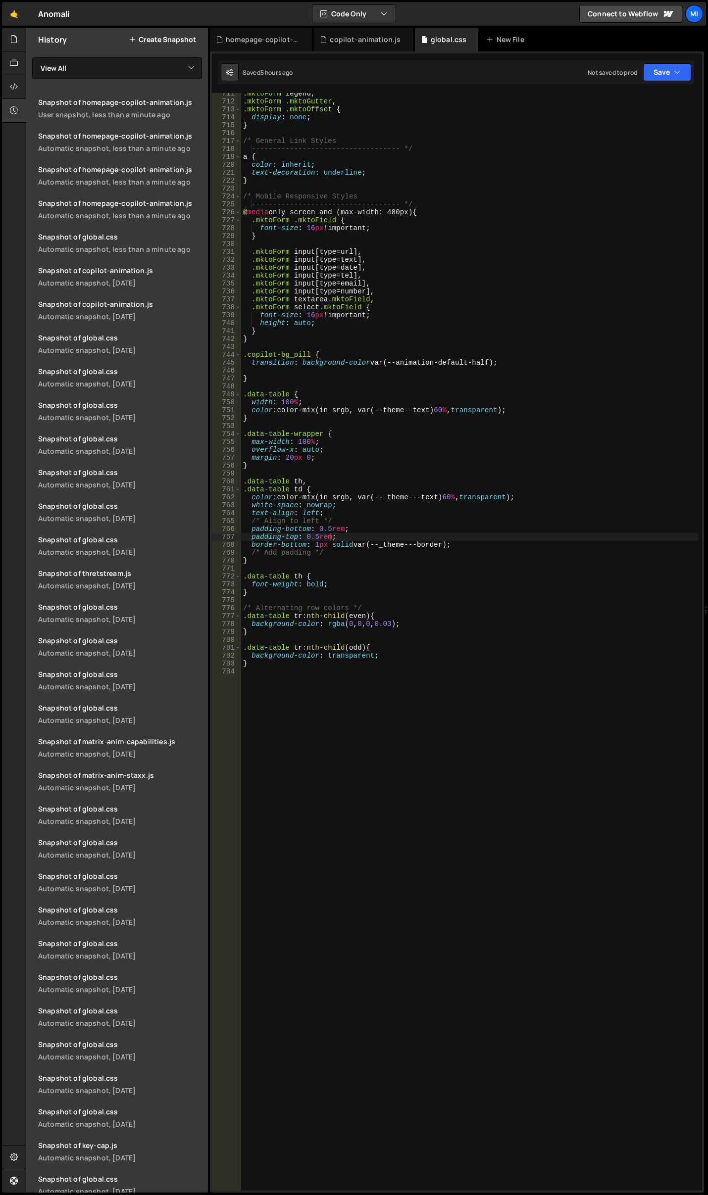
scroll to position [5785, 0]
click at [357, 796] on div ".mktoForm legend , .mktoForm .mktoGutter , .mktoForm .mktoOffset { display : no…" at bounding box center [469, 647] width 457 height 1114
paste textarea "}"
type textarea ".wf-design-mode .hero-anim_answer_top {"
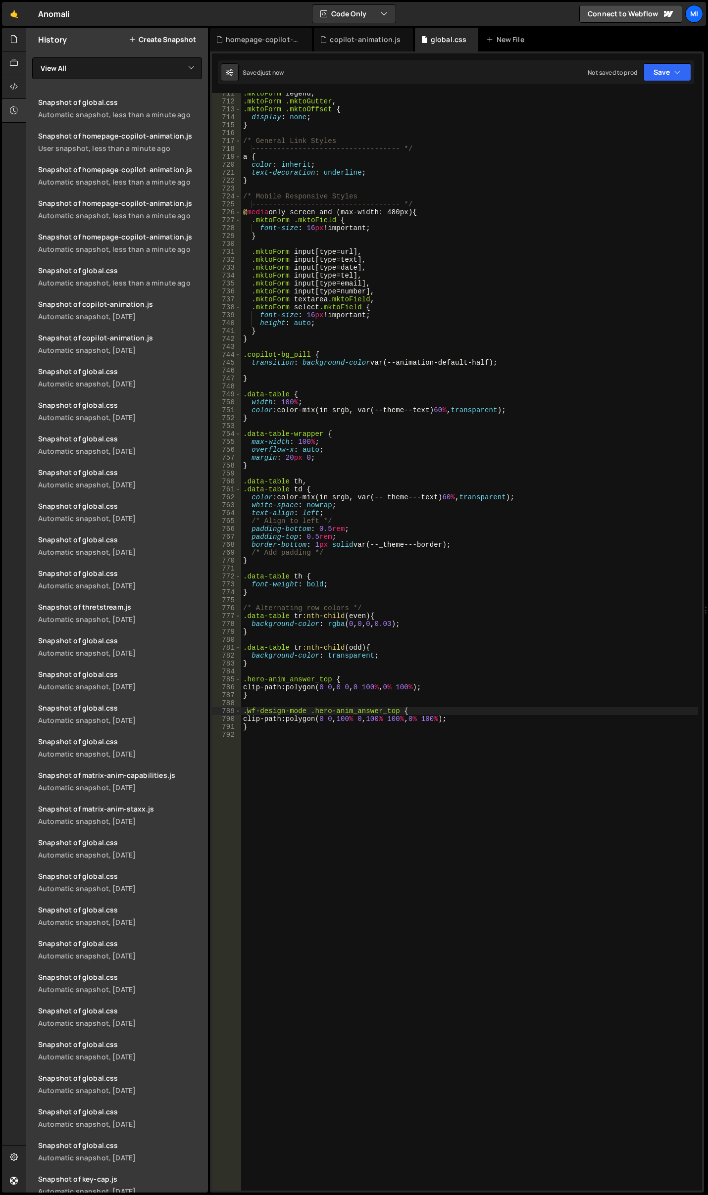
click at [305, 750] on div ".mktoForm legend , .mktoForm .mktoGutter , .mktoForm .mktoOffset { display : no…" at bounding box center [469, 647] width 457 height 1114
click at [286, 892] on div ".mktoForm legend , .mktoForm .mktoGutter , .mktoForm .mktoOffset { display : no…" at bounding box center [469, 647] width 457 height 1114
type textarea "."
paste textarea "hero-anim_answer_layout"
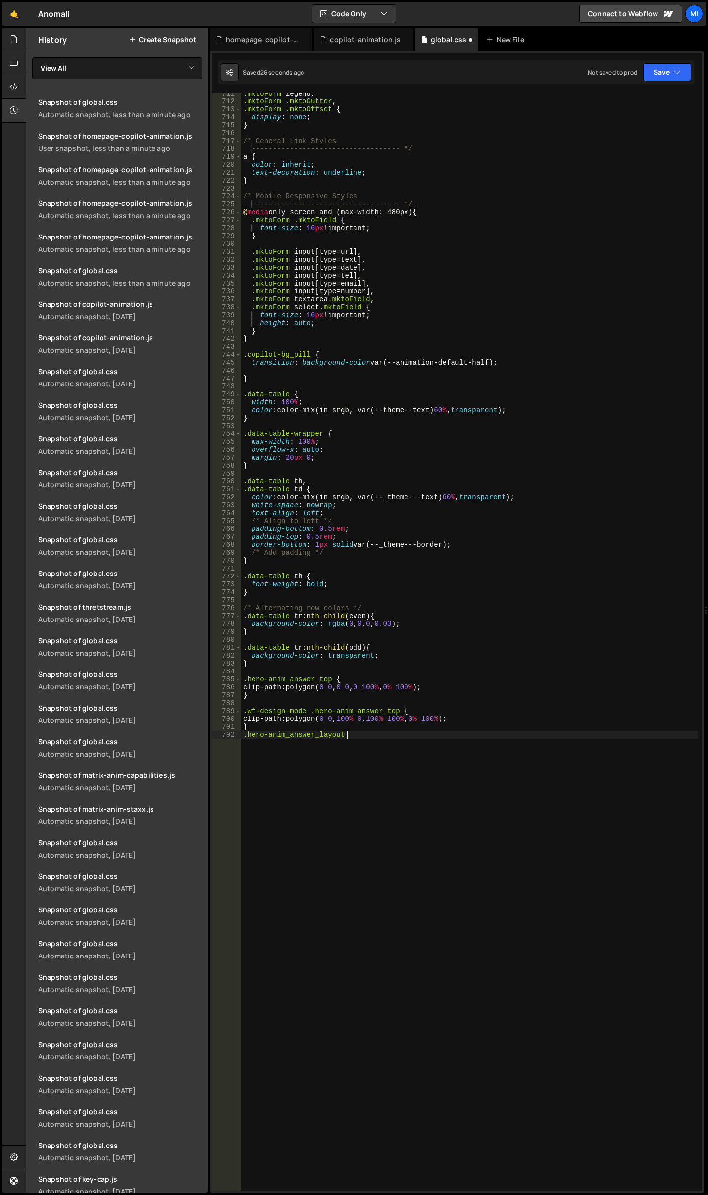
type textarea ".hero-anim_answer_layout {}"
type textarea "t"
type textarea "g"
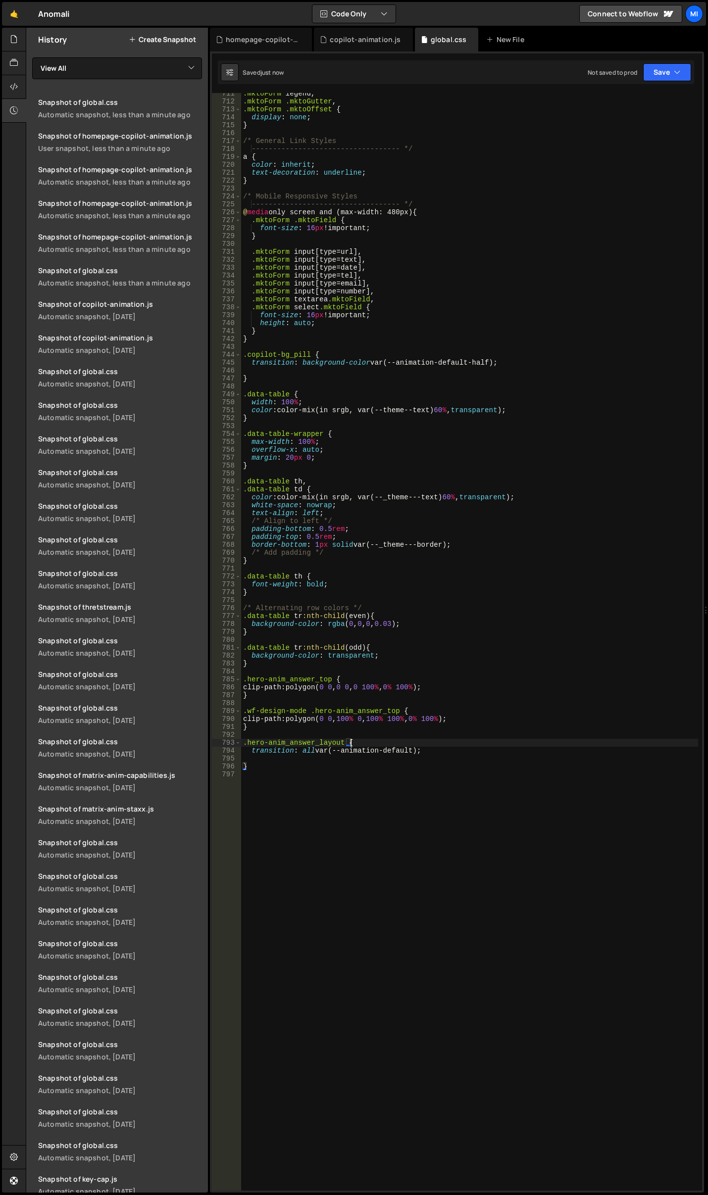
type textarea "transition: all var(--animation-default);"
type textarea "}"
type textarea ","
type textarea ".wf-design-mode {}"
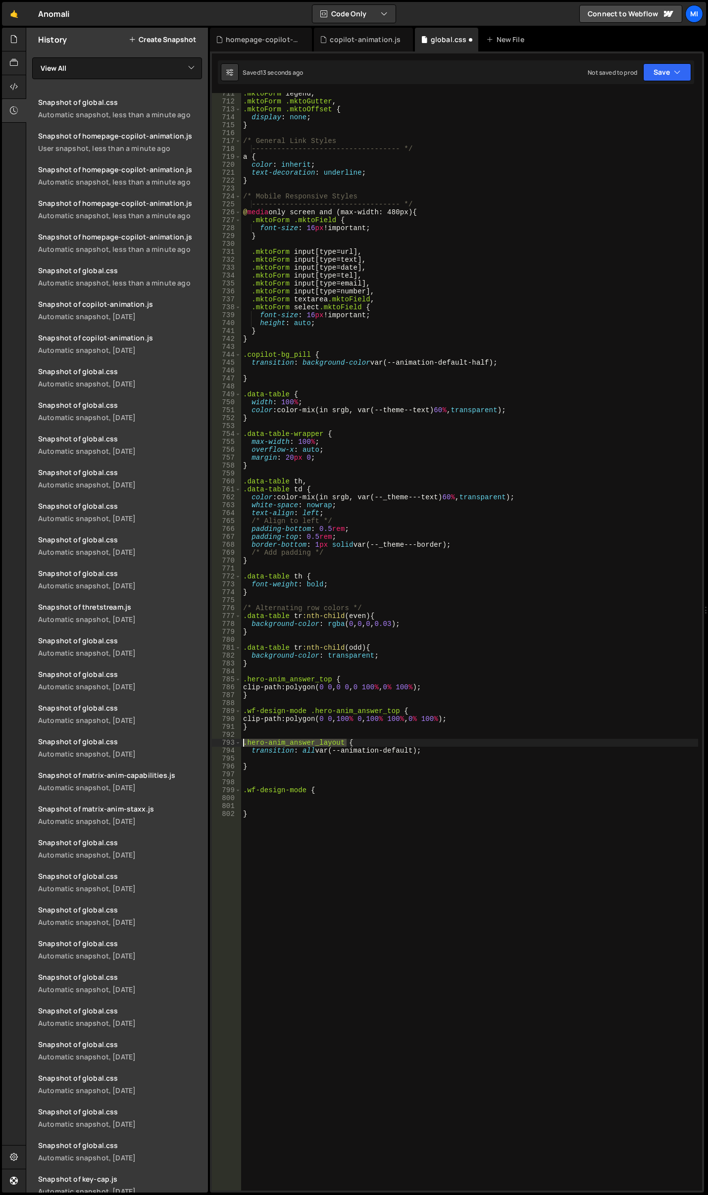
drag, startPoint x: 345, startPoint y: 742, endPoint x: 224, endPoint y: 744, distance: 120.3
click at [224, 744] on div "711 712 713 714 715 716 717 718 719 720 721 722 723 724 725 726 727 728 729 730…" at bounding box center [457, 642] width 490 height 1098
click at [305, 790] on div ".mktoForm legend , .mktoForm .mktoGutter , .mktoForm .mktoOffset { display : no…" at bounding box center [469, 647] width 457 height 1114
paste textarea ".hero-anim_answer_layout"
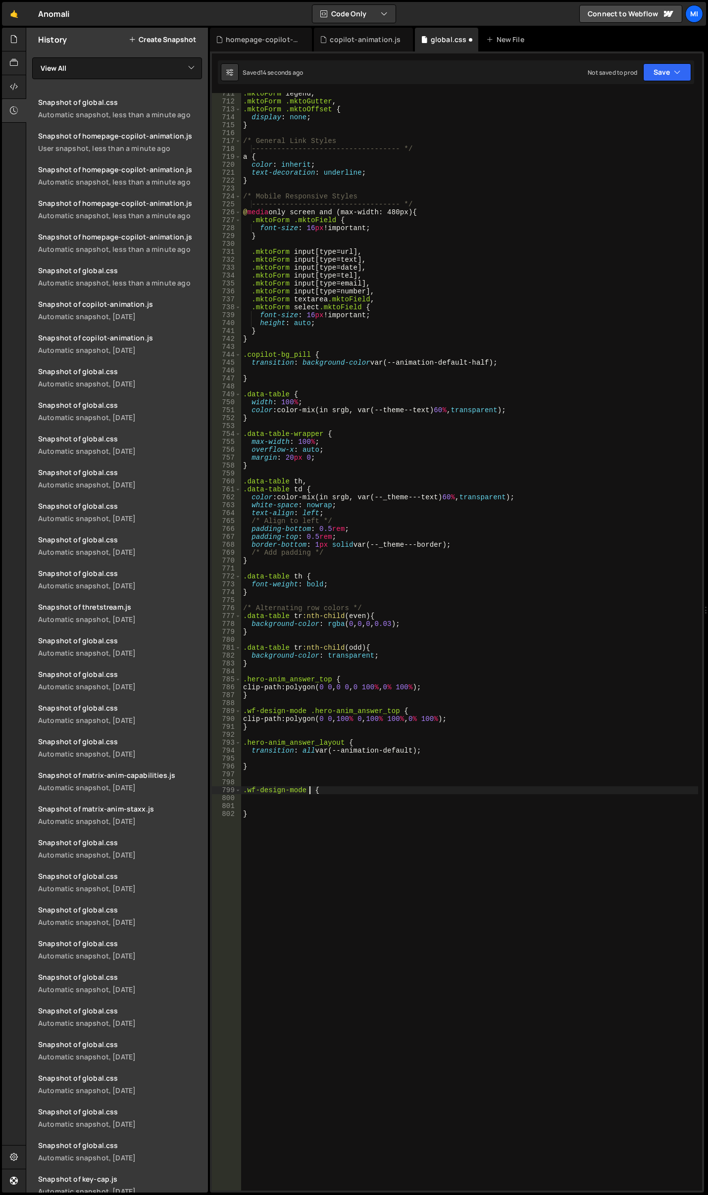
type textarea ".wf-design-mode .hero-anim_answer_layout {"
click at [393, 799] on div ".mktoForm legend , .mktoForm .mktoGutter , .mktoForm .mktoOffset { display : no…" at bounding box center [469, 647] width 457 height 1114
type textarea "grid-template-rows: 1fr;"
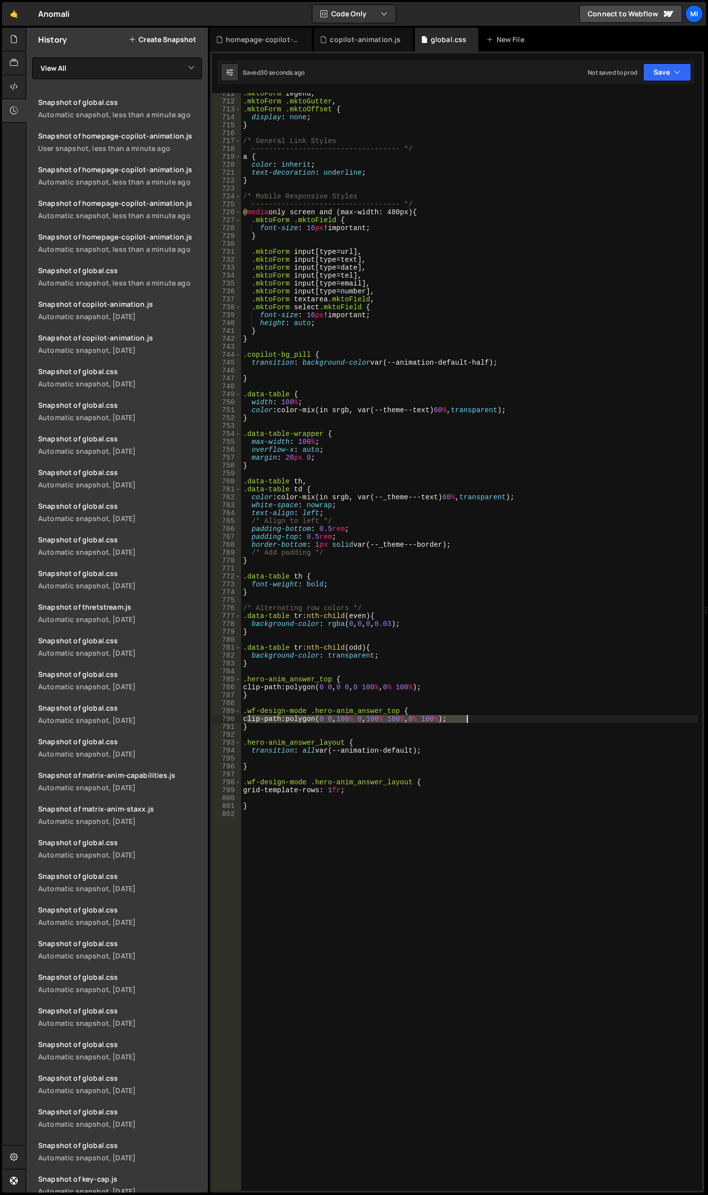
drag, startPoint x: 248, startPoint y: 722, endPoint x: 506, endPoint y: 716, distance: 258.0
click at [506, 716] on div ".mktoForm legend , .mktoForm .mktoGutter , .mktoForm .mktoOffset { display : no…" at bounding box center [469, 647] width 457 height 1114
drag, startPoint x: 452, startPoint y: 686, endPoint x: 297, endPoint y: 689, distance: 155.5
click at [297, 689] on div ".mktoForm legend , .mktoForm .mktoGutter , .mktoForm .mktoOffset { display : no…" at bounding box center [469, 647] width 457 height 1114
type textarea "clip-path: polygon(0 0, 0 0, 0 100%, 0% 100%);"
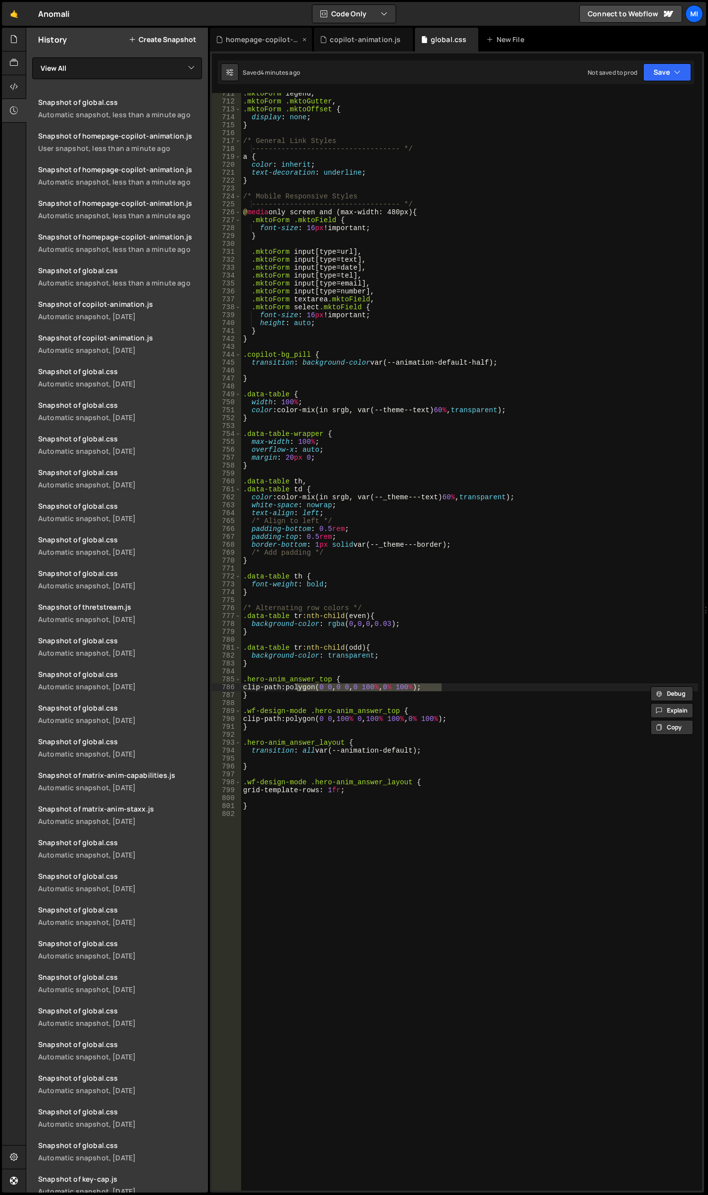
click at [286, 33] on div "homepage-copilot-animation.js" at bounding box center [261, 40] width 102 height 24
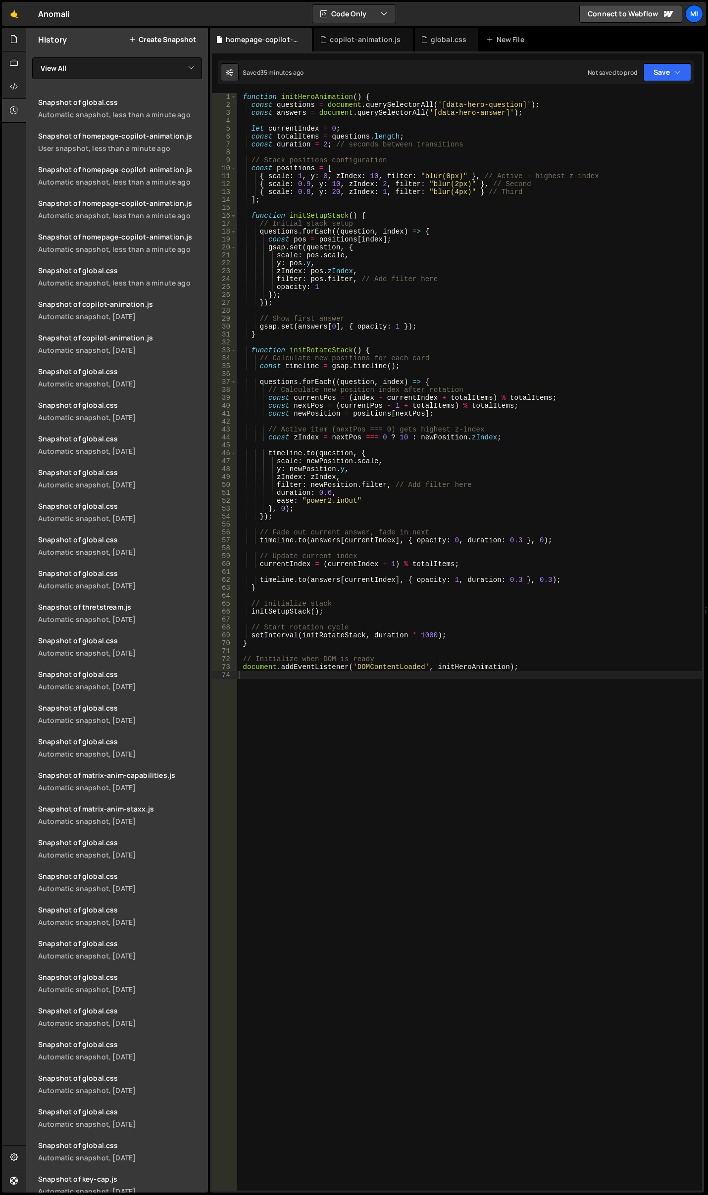
type textarea "const questions = document.querySelectorAll('[data-hero-question]');"
drag, startPoint x: 441, startPoint y: 105, endPoint x: 515, endPoint y: 103, distance: 74.8
click at [515, 103] on div "function initHeroAnimation ( ) { const questions = document . querySelectorAll …" at bounding box center [469, 650] width 465 height 1114
click at [504, 118] on div "function initHeroAnimation ( ) { const questions = document . querySelectorAll …" at bounding box center [469, 650] width 465 height 1114
drag, startPoint x: 443, startPoint y: 104, endPoint x: 516, endPoint y: 103, distance: 72.8
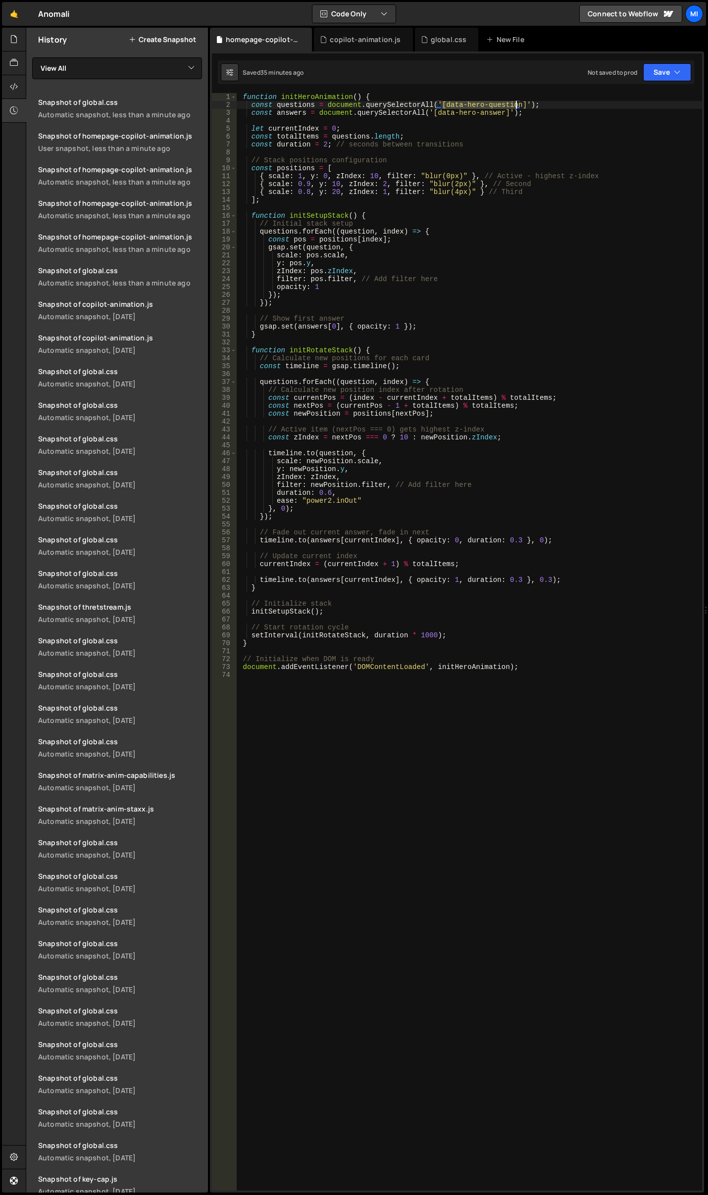
click at [516, 103] on div "function initHeroAnimation ( ) { const questions = document . querySelectorAll …" at bounding box center [469, 650] width 465 height 1114
type textarea "const questions = document.querySelectorAll('[data-hero-question]');"
click at [398, 673] on div "function initHeroAnimation ( ) { const questions = document . querySelectorAll …" at bounding box center [469, 650] width 465 height 1114
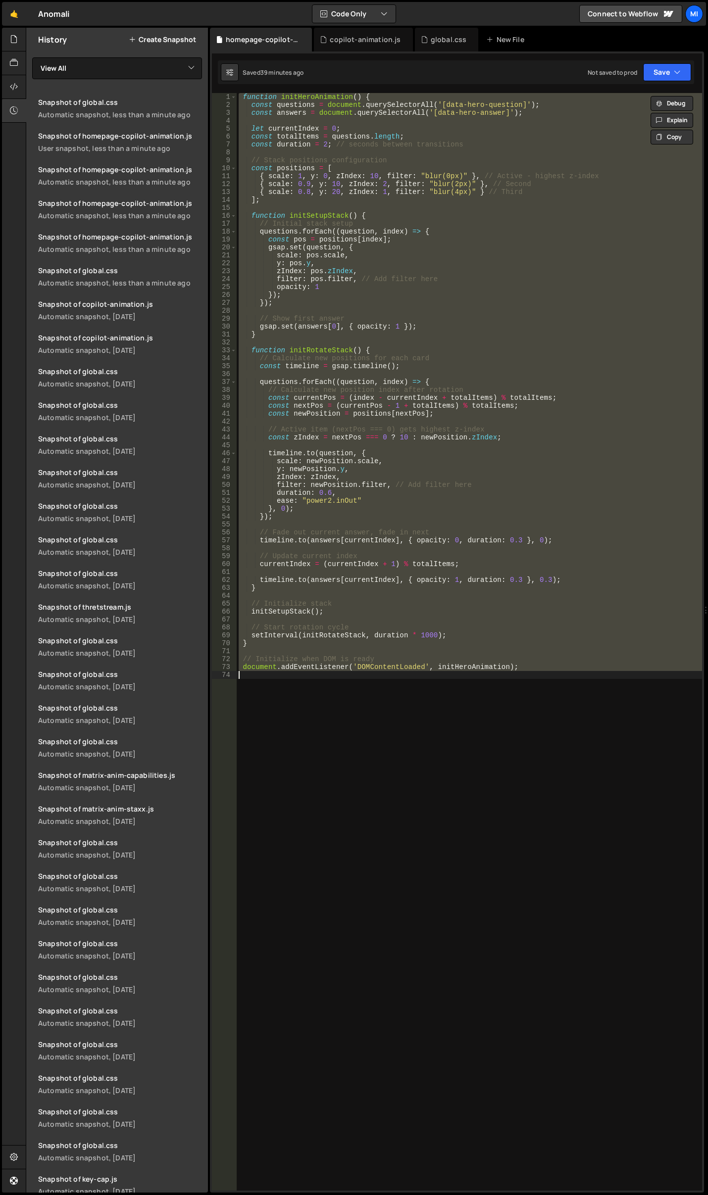
paste textarea "document.addEventListener('DOMContentLoaded', initHeroAnimation);"
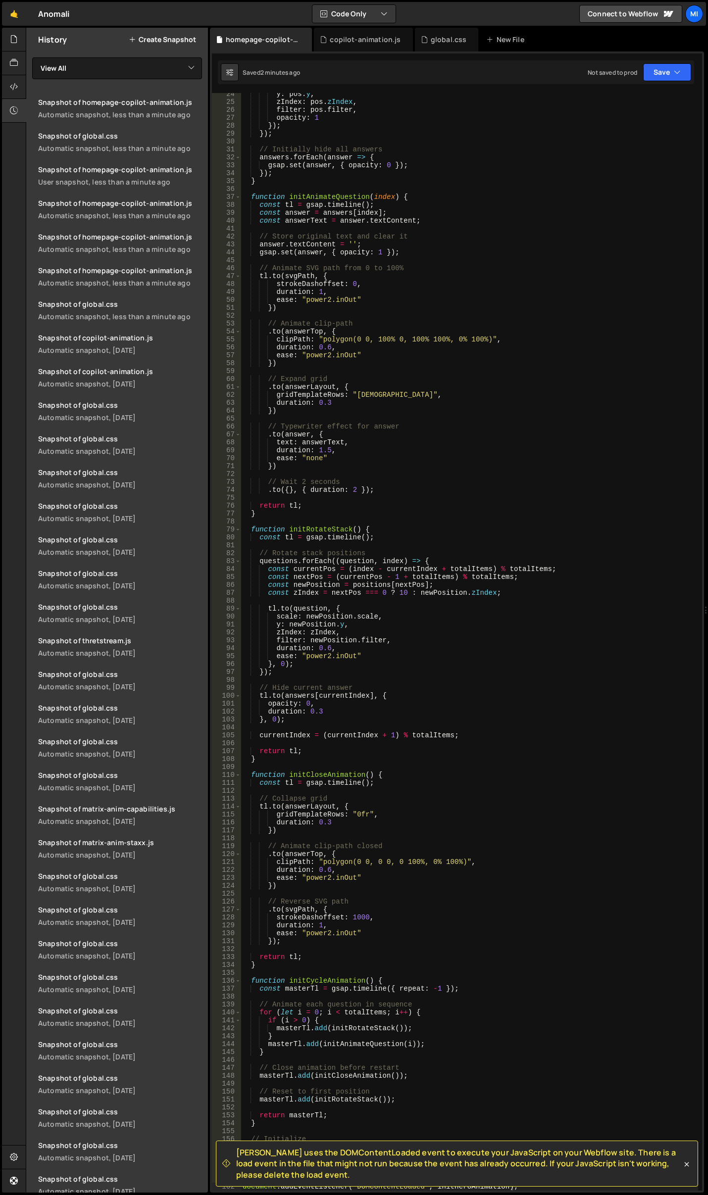
click at [484, 359] on div "y : pos . y , zIndex : pos . zIndex , filter : pos . filter , opacity : 1 }) ; …" at bounding box center [469, 647] width 457 height 1114
type textarea "ease: "power2.inOut""
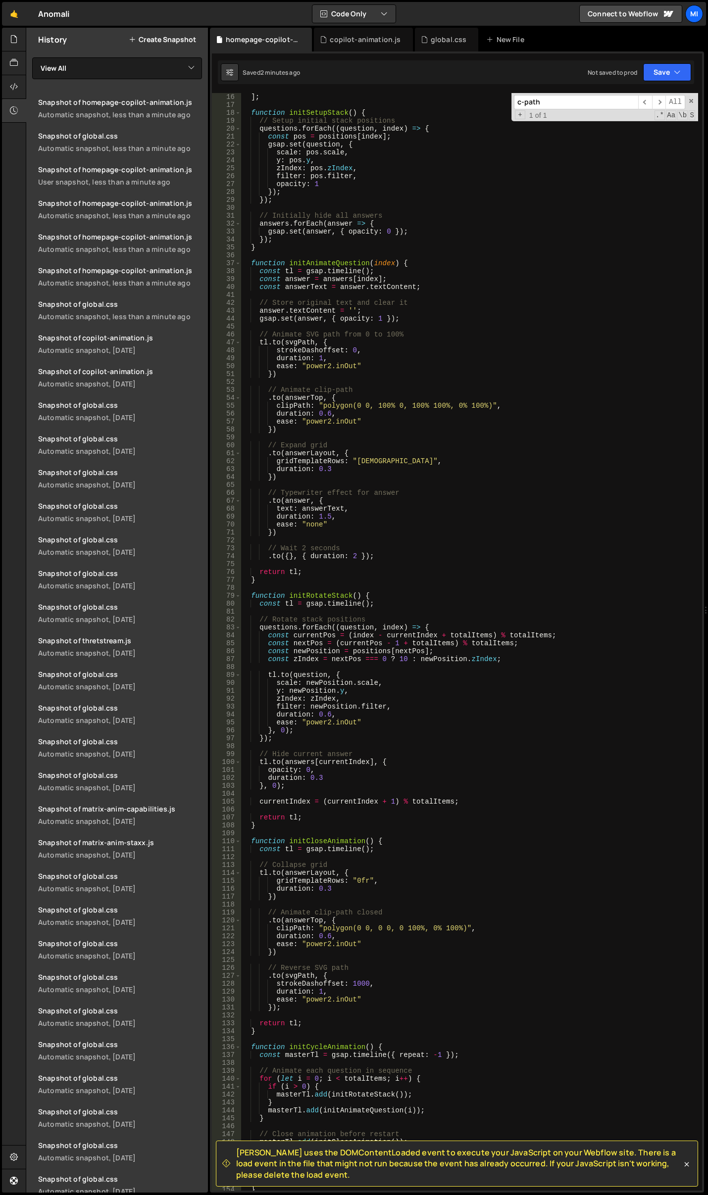
scroll to position [0, 0]
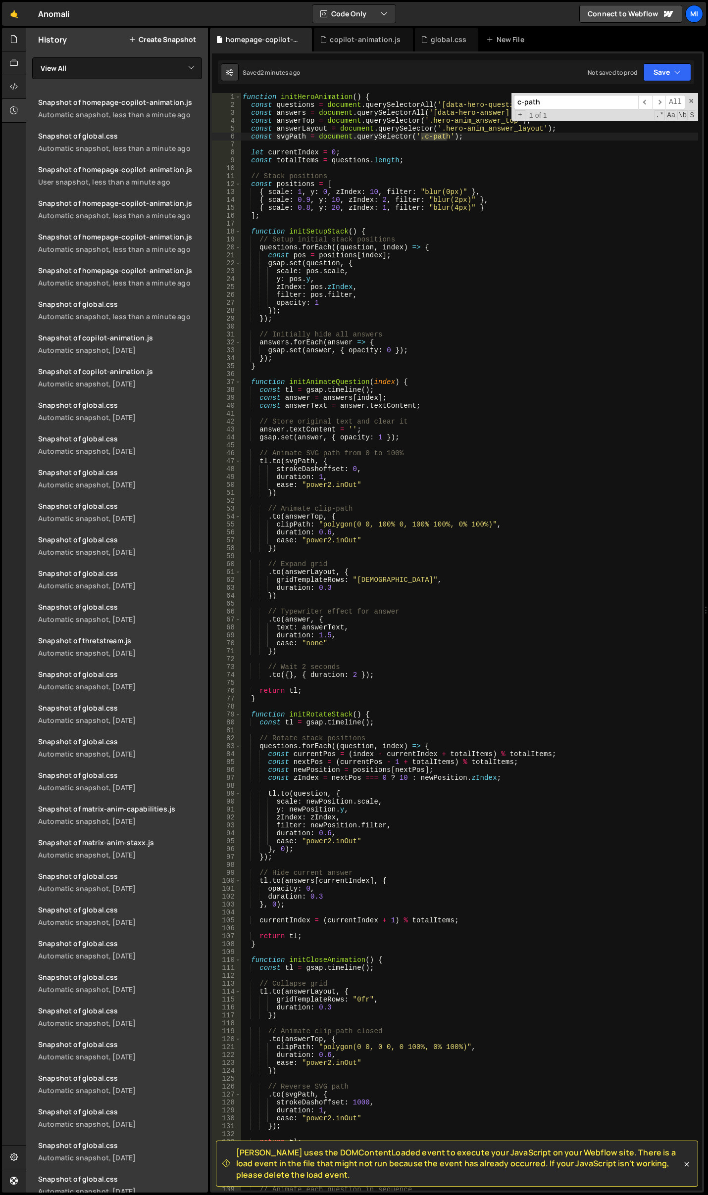
type input "c-path"
type textarea "const svgPath = document.querySelector('.c-path');"
drag, startPoint x: 276, startPoint y: 136, endPoint x: 306, endPoint y: 135, distance: 30.2
click at [306, 135] on div "function initHeroAnimation ( ) { const questions = document . querySelectorAll …" at bounding box center [469, 650] width 457 height 1114
click at [561, 103] on input "c-path" at bounding box center [576, 102] width 124 height 14
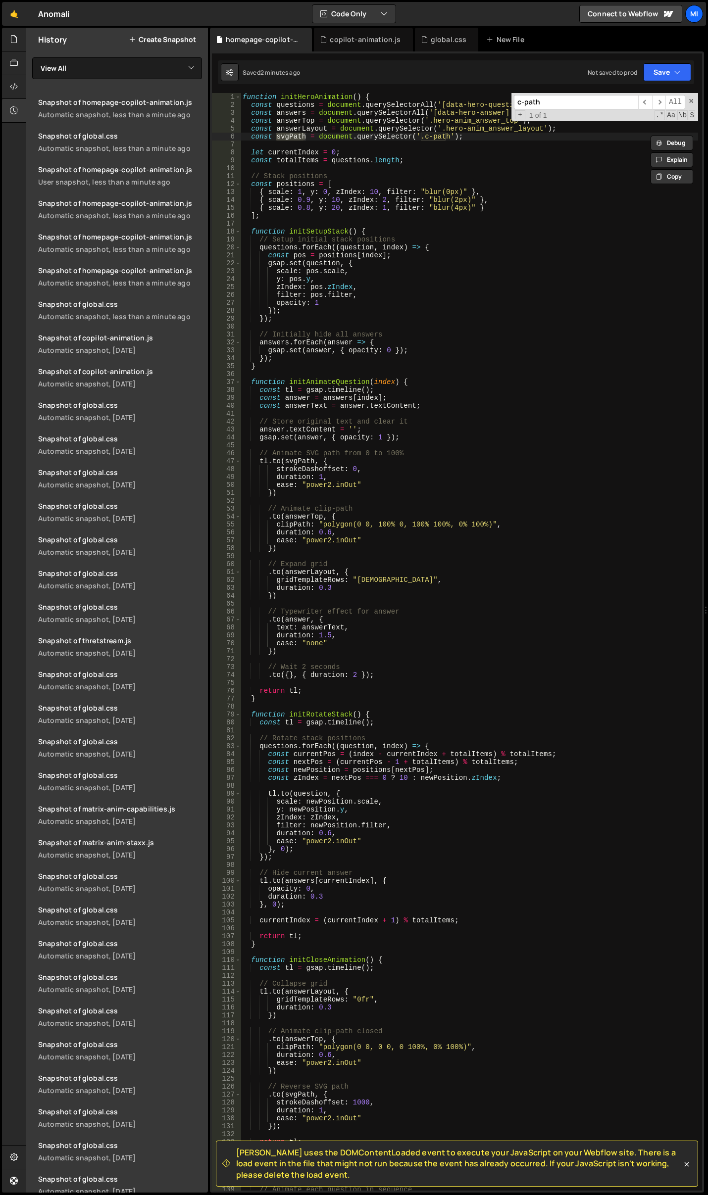
paste input "svgP"
type input "svgPath"
click at [565, 536] on div "function initHeroAnimation ( ) { const questions = document . querySelectorAll …" at bounding box center [469, 650] width 457 height 1114
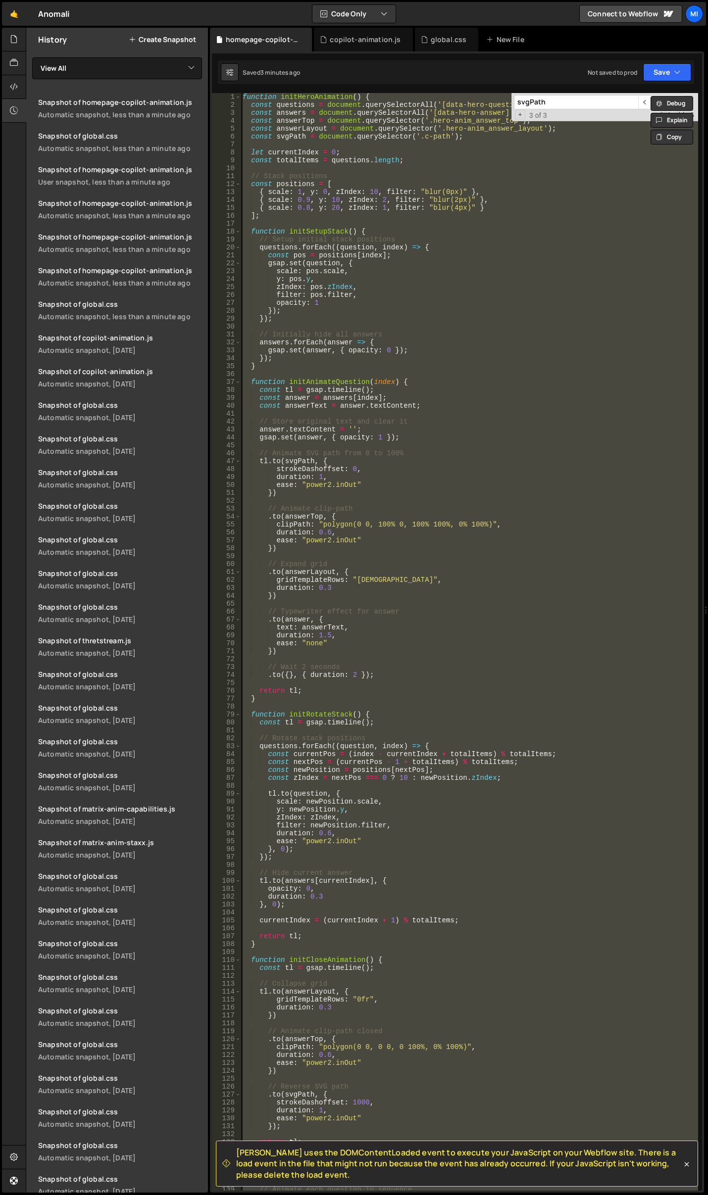
paste textarea "document.addEventListener('DOMContentLoaded', initHeroAnimation);"
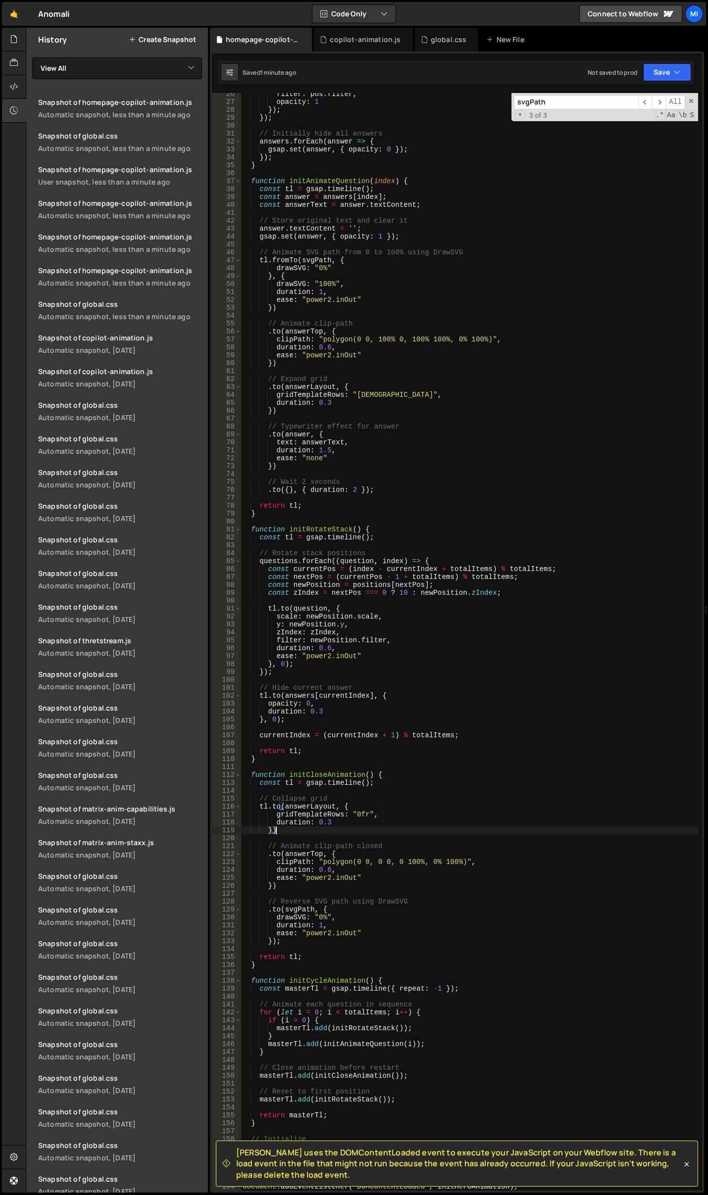
click at [377, 830] on div "filter : pos . filter , opacity : 1 }) ; }) ; // Initially hide all answers ans…" at bounding box center [469, 647] width 457 height 1114
drag, startPoint x: 351, startPoint y: 821, endPoint x: 269, endPoint y: 823, distance: 82.2
click at [269, 823] on div "filter : pos . filter , opacity : 1 }) ; }) ; // Initially hide all answers ans…" at bounding box center [469, 647] width 457 height 1114
type textarea "duration: 0.3"
click at [392, 380] on div "filter : pos . filter , opacity : 1 }) ; }) ; // Initially hide all answers ans…" at bounding box center [469, 647] width 457 height 1114
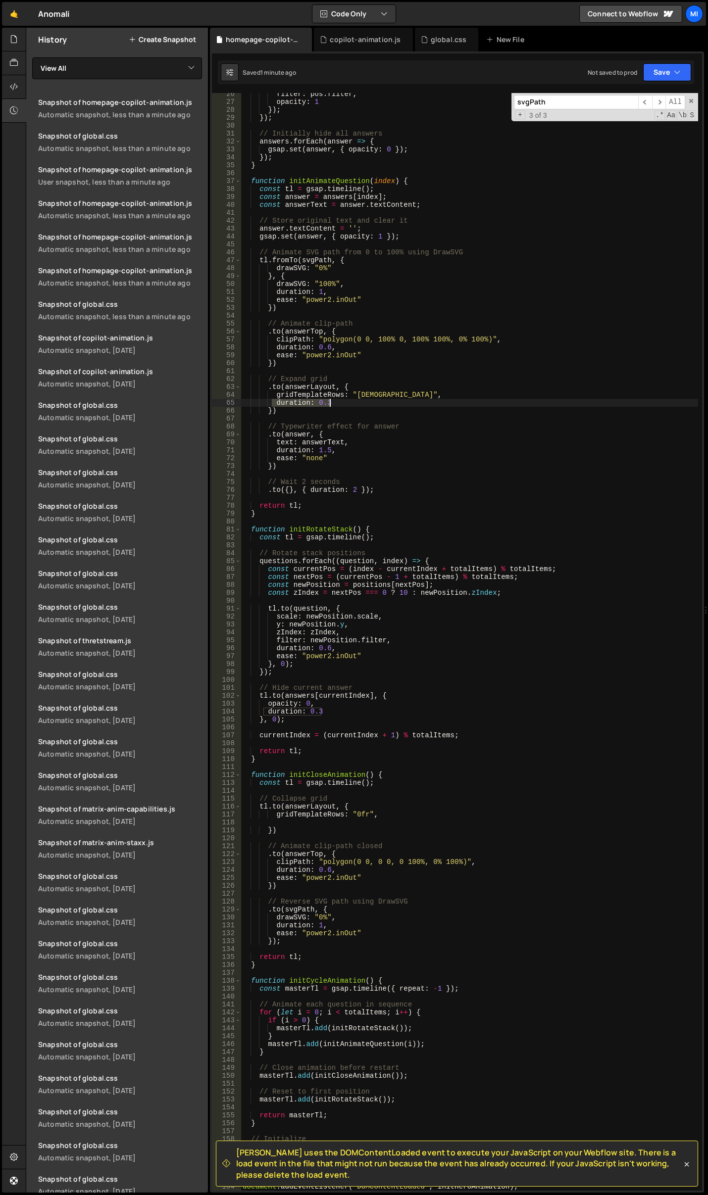
drag, startPoint x: 272, startPoint y: 404, endPoint x: 335, endPoint y: 406, distance: 62.9
click at [335, 406] on div "filter : pos . filter , opacity : 1 }) ; }) ; // Initially hide all answers ans…" at bounding box center [469, 647] width 457 height 1114
type textarea "duration: 0.3"
click at [404, 350] on div "filter : pos . filter , opacity : 1 }) ; }) ; // Initially hide all answers ans…" at bounding box center [469, 647] width 457 height 1114
type textarea "duration: 0.6,"
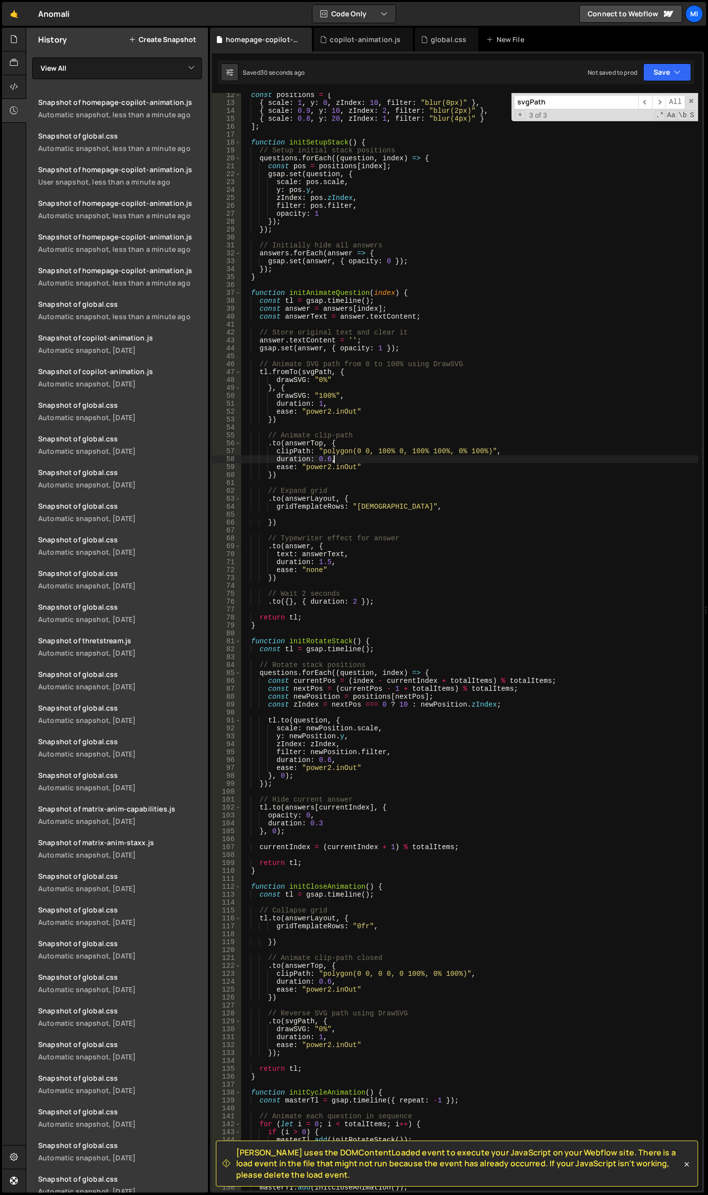
scroll to position [0, 0]
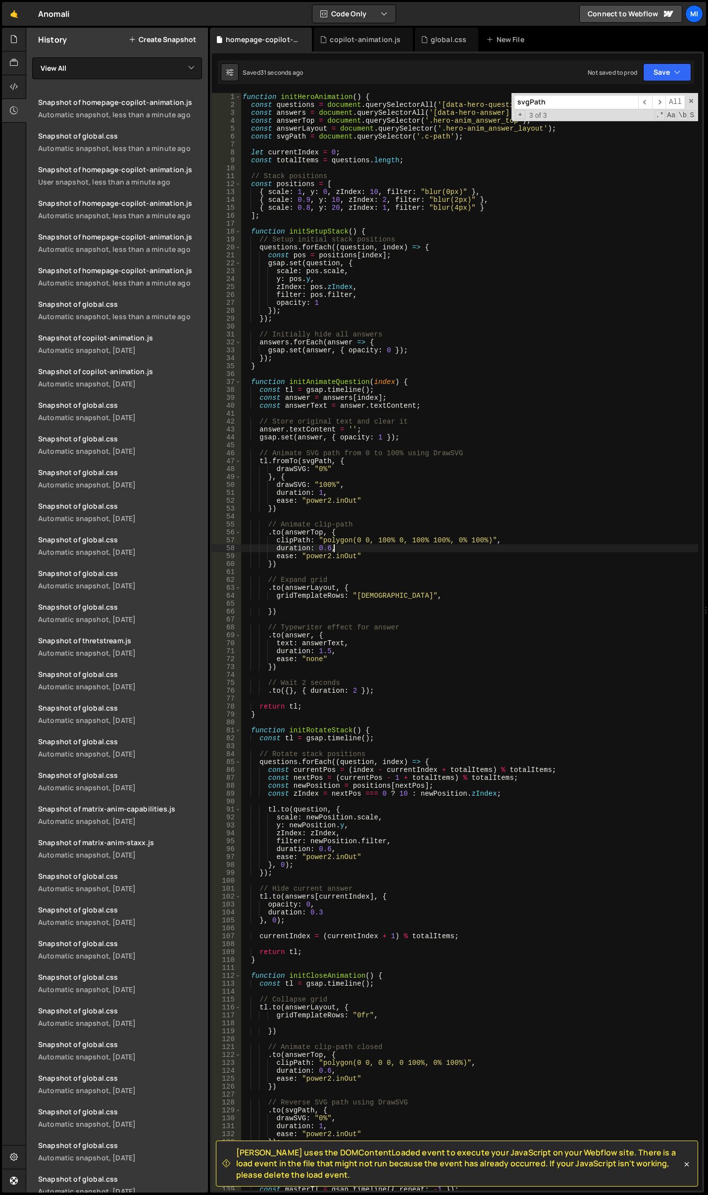
click at [589, 115] on div "+ 3 of 3 .* Aa \b S" at bounding box center [604, 115] width 181 height 8
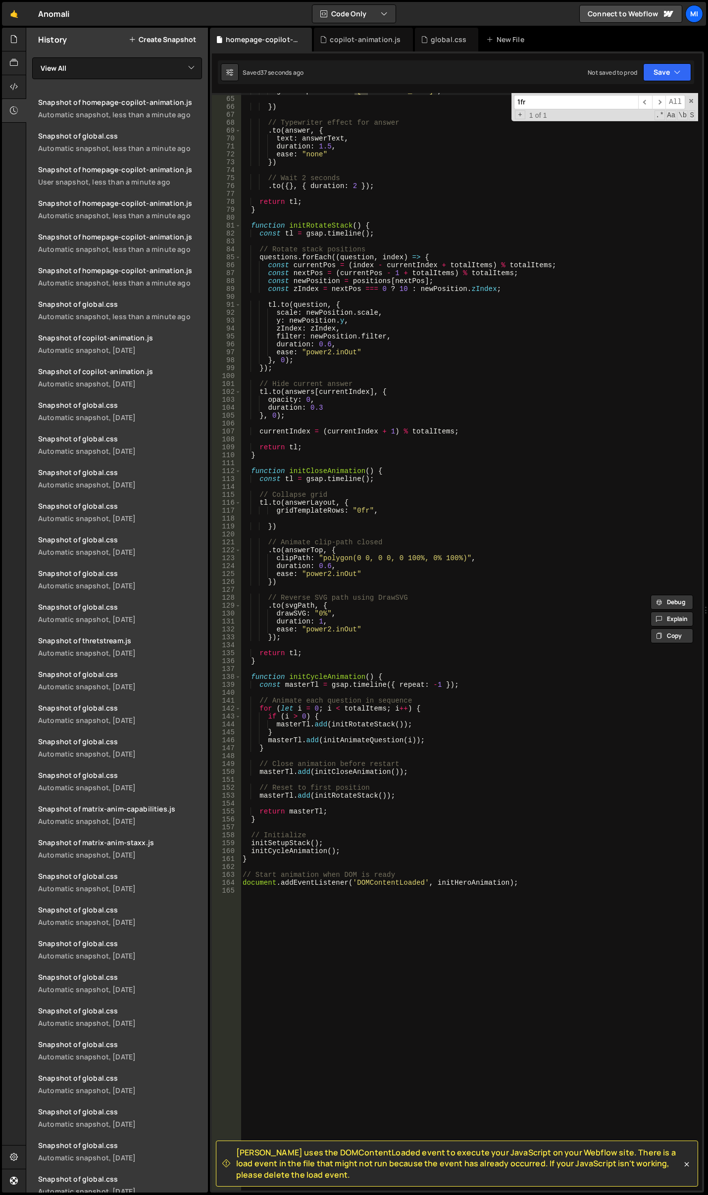
scroll to position [535, 0]
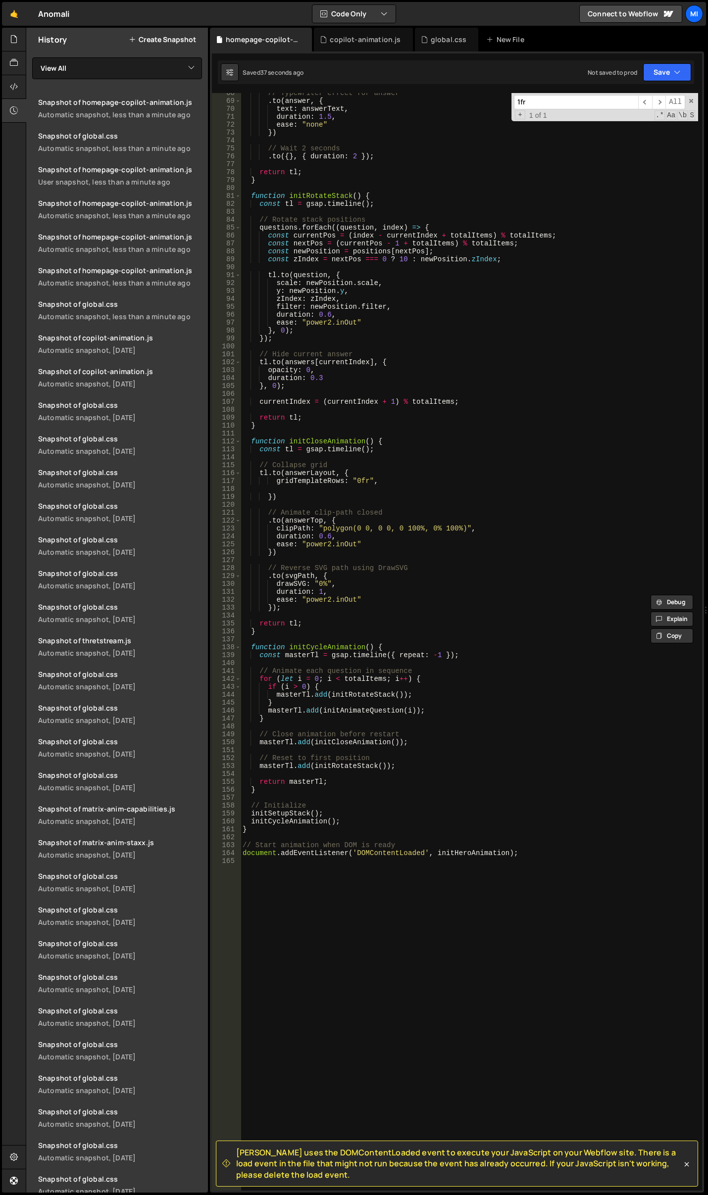
type input "1fr"
click at [498, 624] on div "// Typewriter effect for answer . to ( answer , { text : answerText , duration …" at bounding box center [469, 646] width 457 height 1114
click at [353, 527] on div "// Typewriter effect for answer . to ( answer , { text : answerText , duration …" at bounding box center [469, 646] width 457 height 1114
type textarea "clipPath: "polygon(0 0, 0 0, 0 100%, 0% 100%)","
click at [360, 37] on div "copilot-animation.js" at bounding box center [365, 40] width 71 height 10
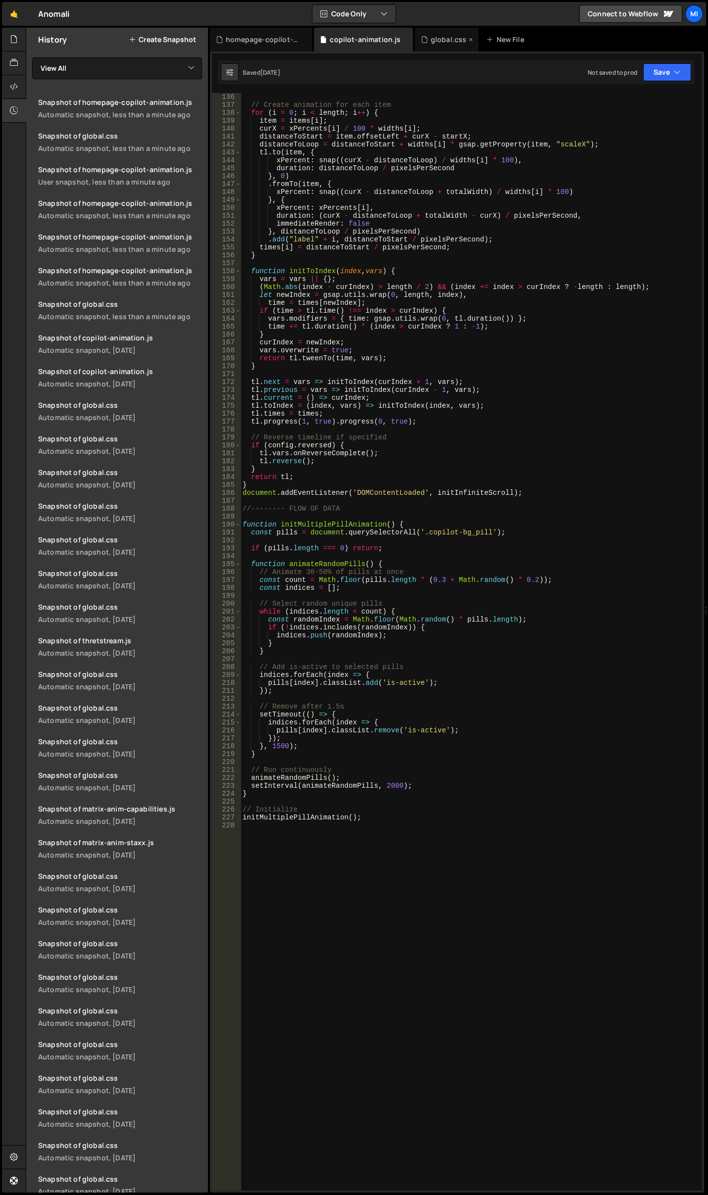
click at [432, 37] on div "global.css" at bounding box center [449, 40] width 36 height 10
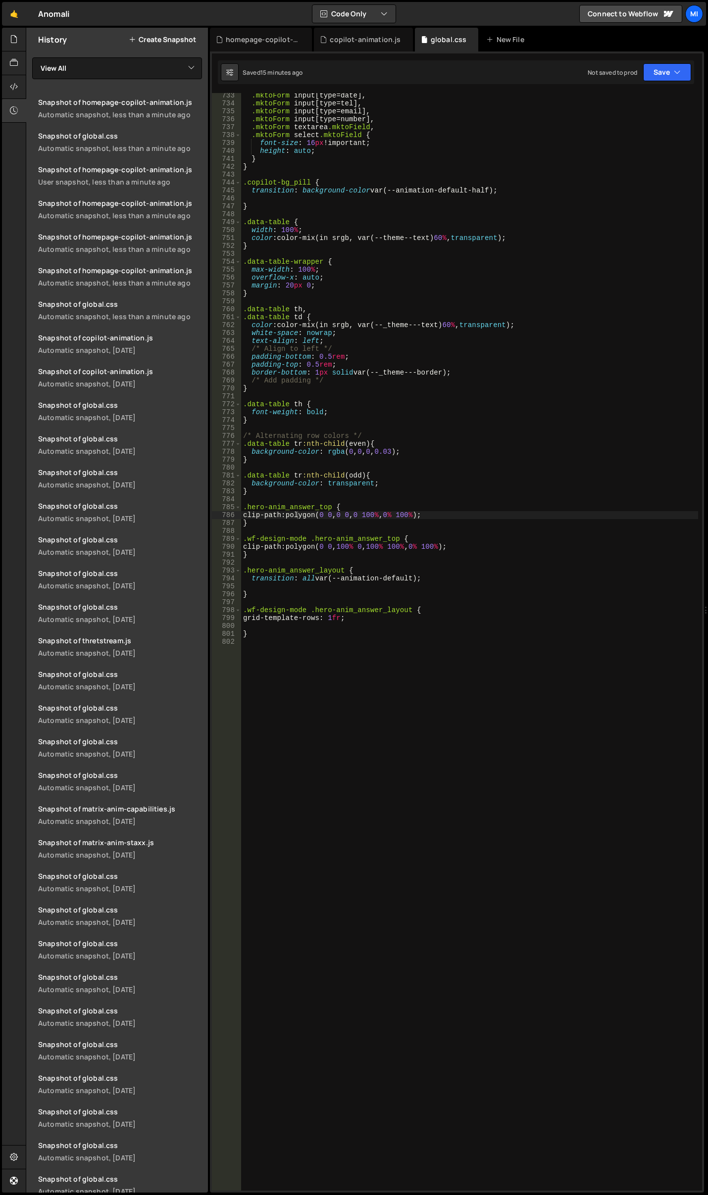
scroll to position [5957, 0]
click at [342, 664] on div ".mktoForm input [ type = date ], .mktoForm input [ type = tel ], .mktoForm inpu…" at bounding box center [469, 649] width 457 height 1114
click at [364, 630] on div ".mktoForm input [ type = date ], .mktoForm input [ type = tel ], .mktoForm inpu…" at bounding box center [469, 649] width 457 height 1114
drag, startPoint x: 250, startPoint y: 581, endPoint x: 427, endPoint y: 576, distance: 176.8
click at [427, 576] on div ".mktoForm input [ type = date ], .mktoForm input [ type = tel ], .mktoForm inpu…" at bounding box center [469, 649] width 457 height 1114
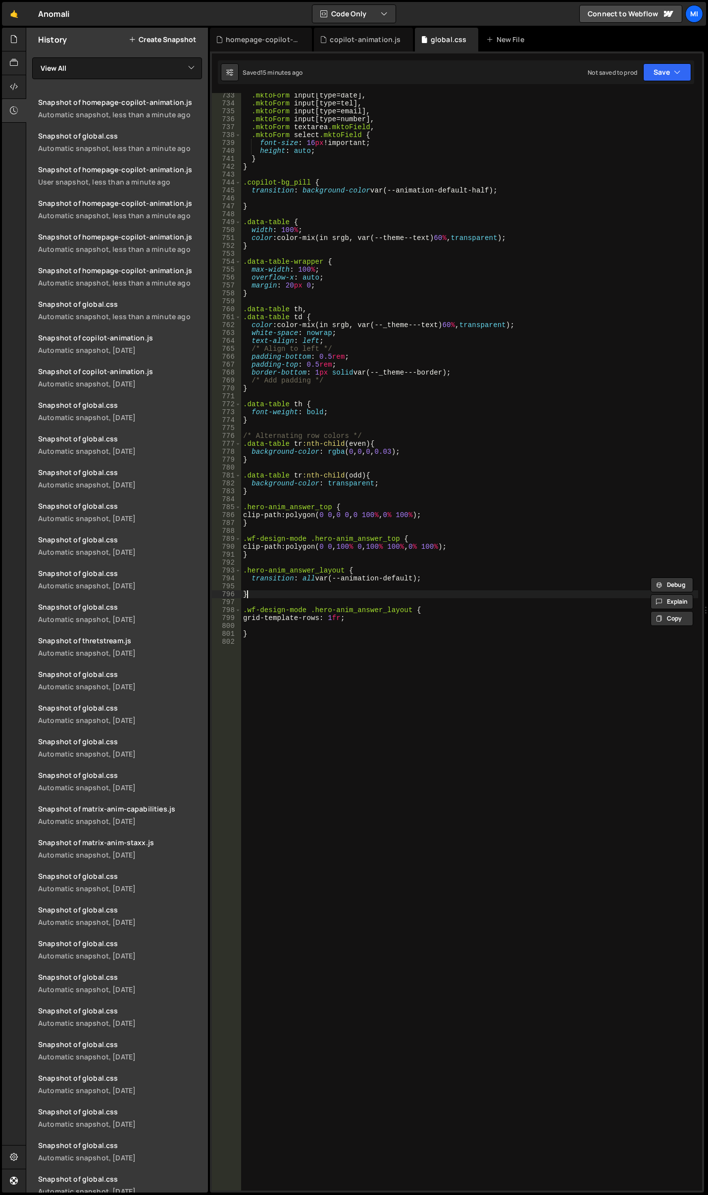
click at [320, 596] on div ".mktoForm input [ type = date ], .mktoForm input [ type = tel ], .mktoForm inpu…" at bounding box center [469, 649] width 457 height 1114
type textarea "}"
click at [278, 47] on div "homepage-copilot-animation.js" at bounding box center [261, 40] width 102 height 24
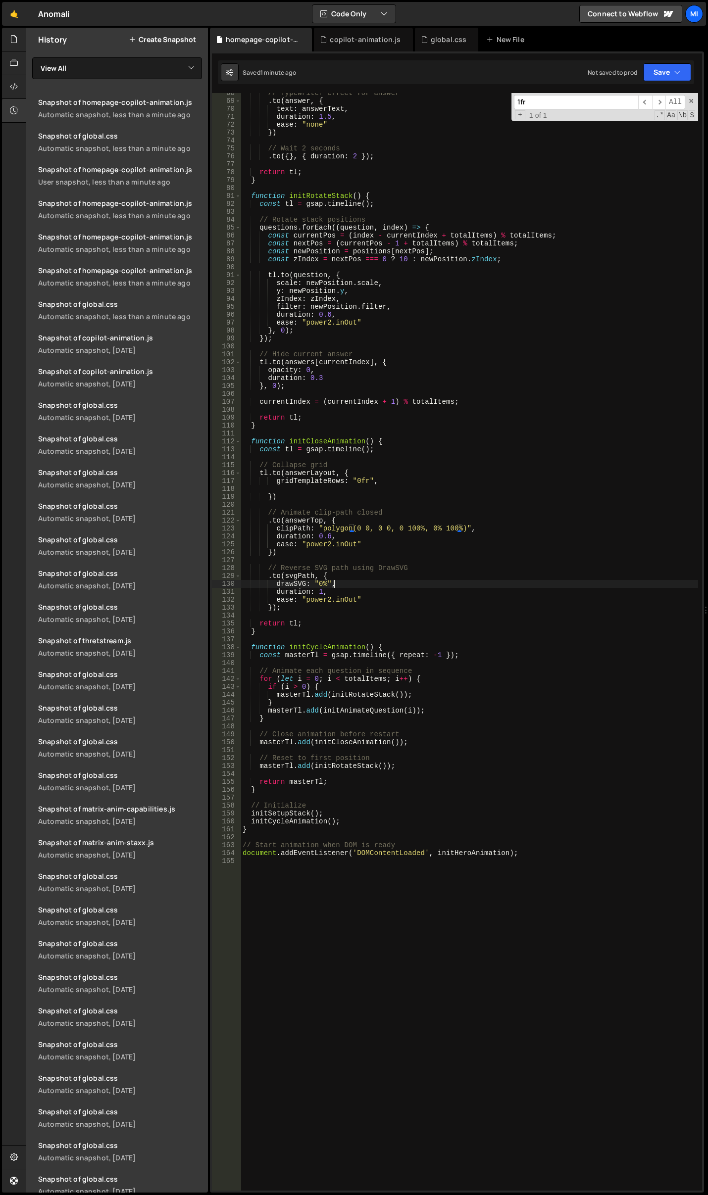
click at [415, 581] on div "// Typewriter effect for answer . to ( answer , { text : answerText , duration …" at bounding box center [469, 646] width 457 height 1114
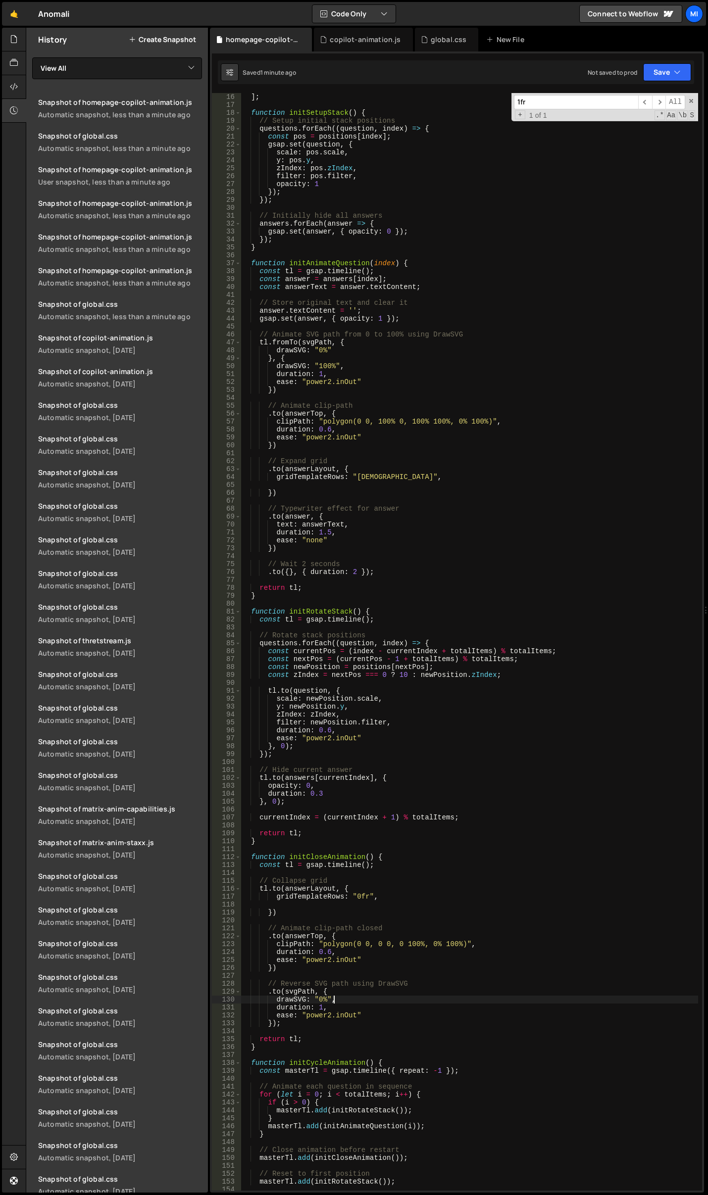
scroll to position [0, 0]
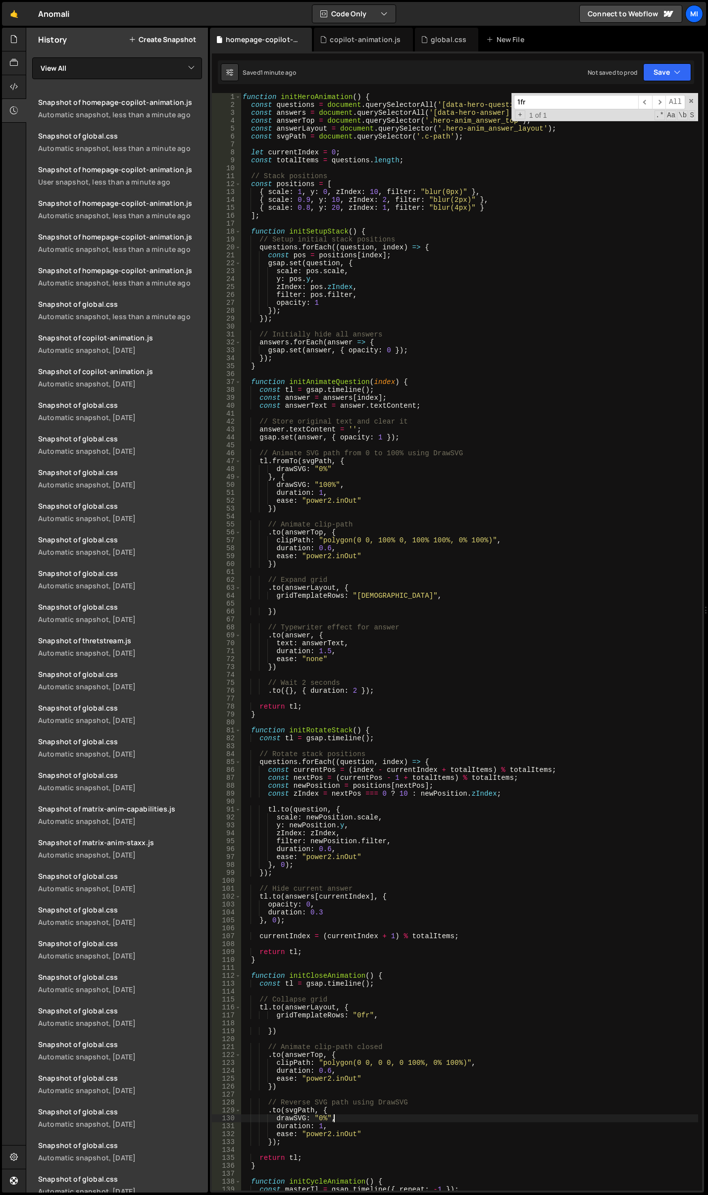
click at [392, 421] on div "function initHeroAnimation ( ) { const questions = document . querySelectorAll …" at bounding box center [469, 650] width 457 height 1114
click at [362, 468] on div "function initHeroAnimation ( ) { const questions = document . querySelectorAll …" at bounding box center [469, 650] width 457 height 1114
click at [387, 551] on div "function initHeroAnimation ( ) { const questions = document . querySelectorAll …" at bounding box center [469, 650] width 457 height 1114
click at [390, 558] on div "function initHeroAnimation ( ) { const questions = document . querySelectorAll …" at bounding box center [469, 650] width 457 height 1114
type textarea "ease: "power2.inOut""
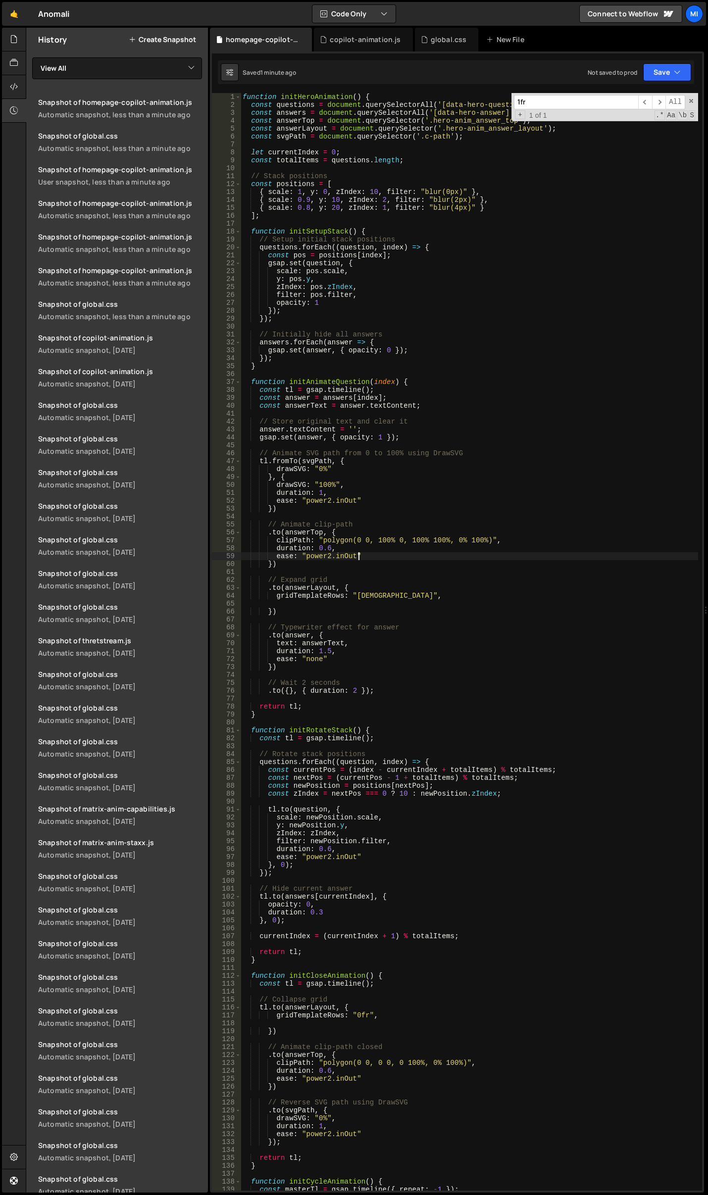
click at [386, 601] on div "function initHeroAnimation ( ) { const questions = document . querySelectorAll …" at bounding box center [469, 650] width 457 height 1114
click at [362, 650] on div "function initHeroAnimation ( ) { const questions = document . querySelectorAll …" at bounding box center [469, 650] width 457 height 1114
click at [399, 459] on div "function initHeroAnimation ( ) { const questions = document . querySelectorAll …" at bounding box center [469, 650] width 457 height 1114
type textarea "tl.fromTo(svgPath, {"
click at [384, 600] on div "function initHeroAnimation ( ) { const questions = document . querySelectorAll …" at bounding box center [469, 650] width 457 height 1114
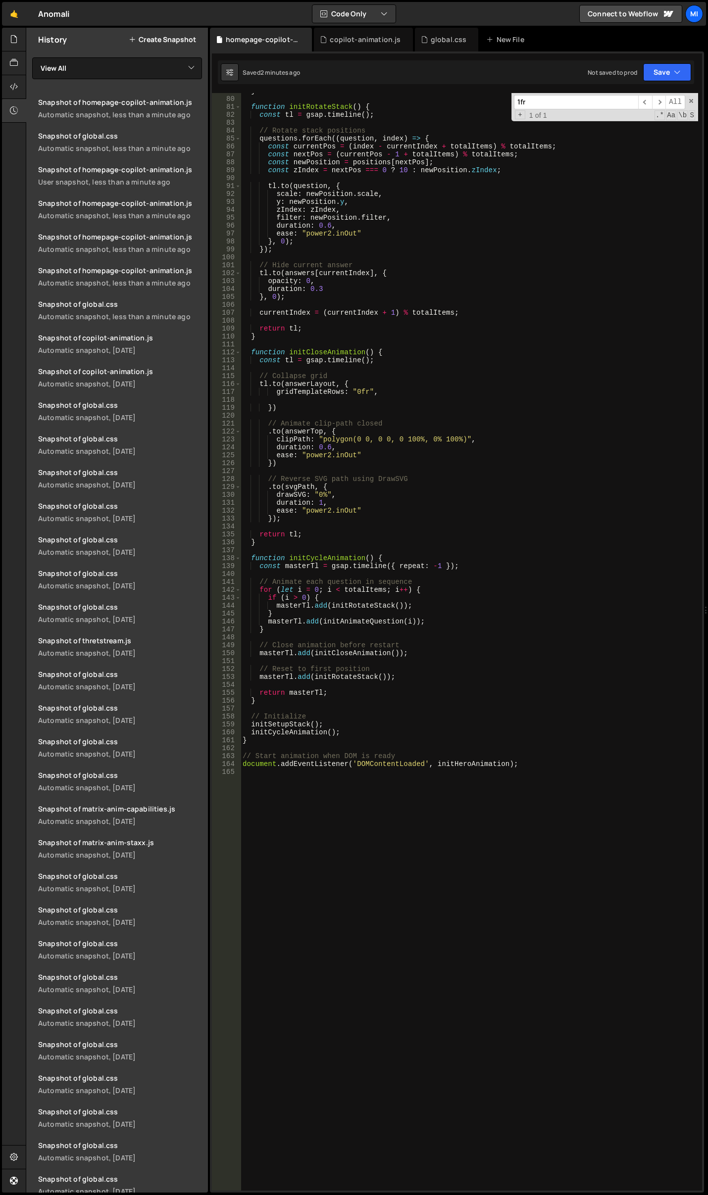
scroll to position [653, 0]
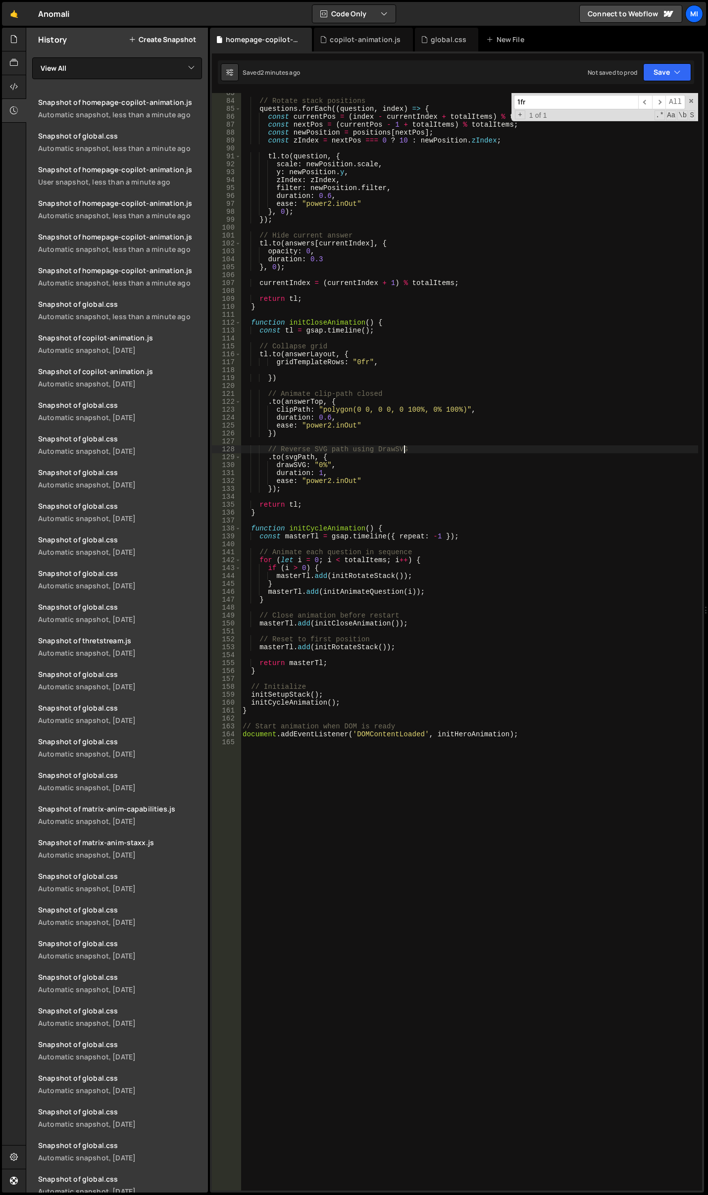
click at [409, 448] on div "// Rotate stack positions questions . forEach (( question , index ) => { const …" at bounding box center [469, 646] width 457 height 1114
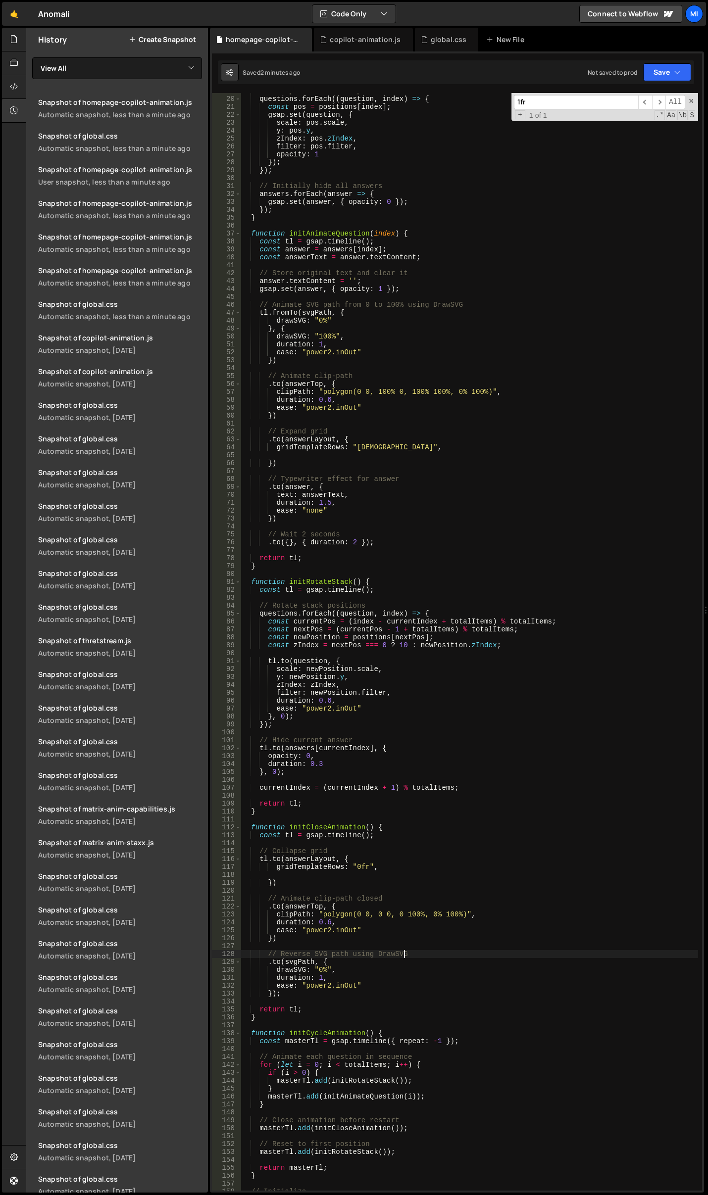
scroll to position [0, 0]
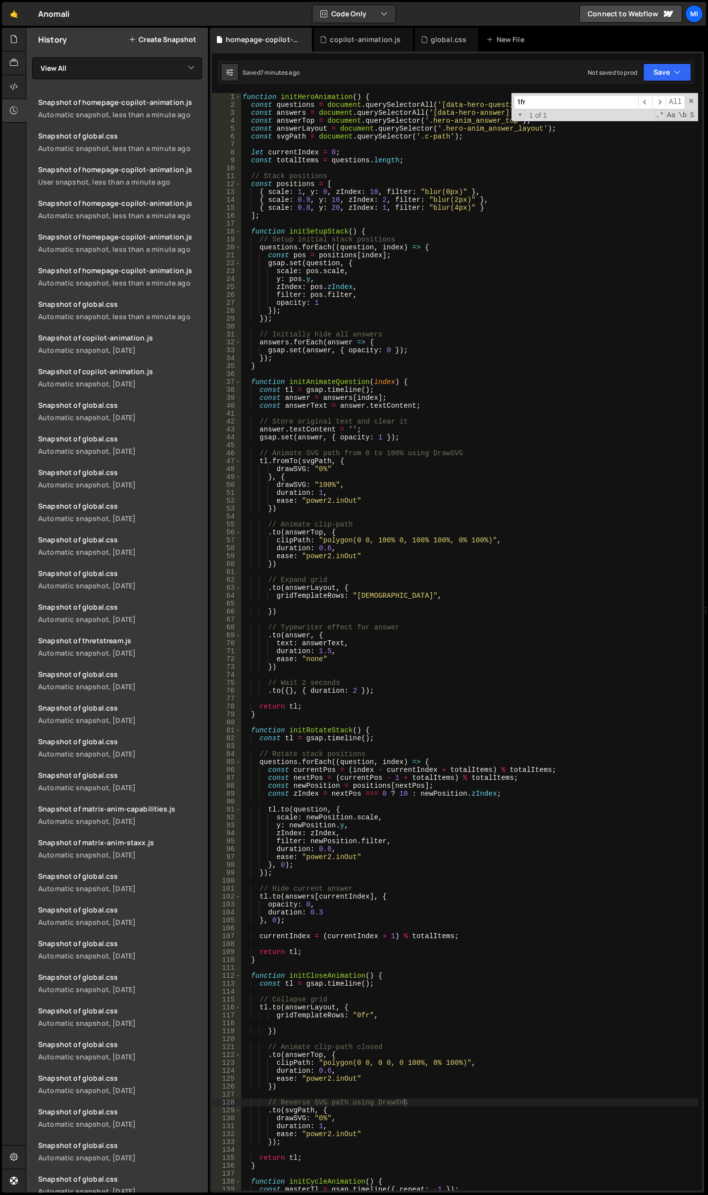
click at [389, 685] on div "function initHeroAnimation ( ) { const questions = document . querySelectorAll …" at bounding box center [469, 650] width 457 height 1114
click at [430, 562] on div "function initHeroAnimation ( ) { const questions = document . querySelectorAll …" at bounding box center [469, 650] width 457 height 1114
click at [336, 511] on div "function initHeroAnimation ( ) { const questions = document . querySelectorAll …" at bounding box center [469, 650] width 457 height 1114
click at [358, 594] on div "function initHeroAnimation ( ) { const questions = document . querySelectorAll …" at bounding box center [469, 650] width 457 height 1114
click at [274, 669] on div "function initHeroAnimation ( ) { const questions = document . querySelectorAll …" at bounding box center [469, 650] width 457 height 1114
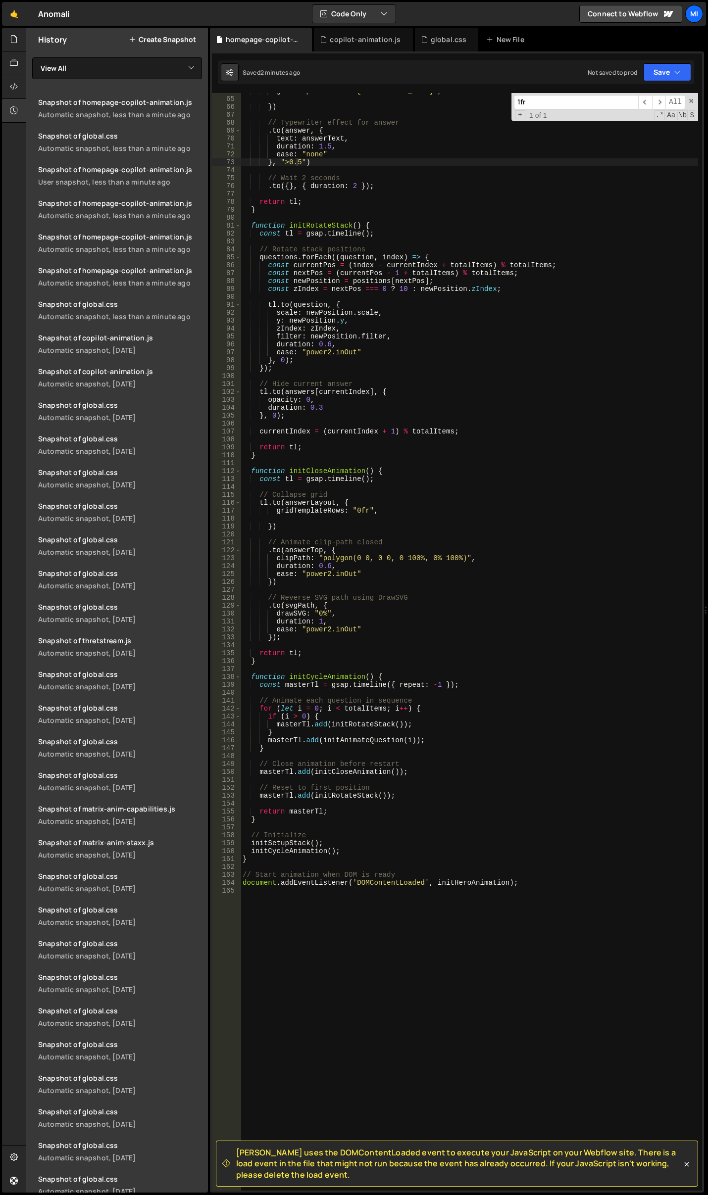
scroll to position [505, 0]
click at [450, 786] on div "gridTemplateRows : "1fr" , }) // Typewriter effect for answer . to ( answer , {…" at bounding box center [469, 644] width 457 height 1114
click at [430, 726] on div "gridTemplateRows : "1fr" , }) // Typewriter effect for answer . to ( answer , {…" at bounding box center [469, 644] width 457 height 1114
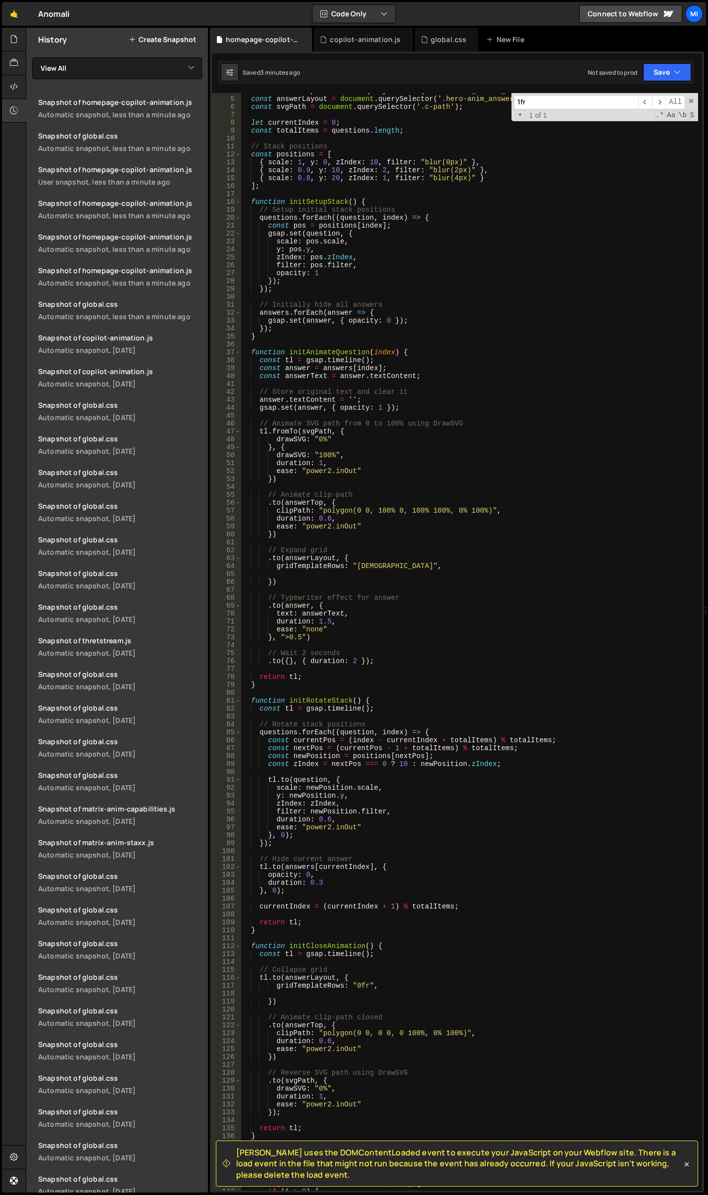
scroll to position [30, 0]
click at [373, 688] on div "const answerTop = document . querySelector ( '.hero-anim_answer_top' ) ; const …" at bounding box center [469, 644] width 457 height 1114
click at [382, 567] on div "const answerTop = document . querySelector ( '.hero-anim_answer_top' ) ; const …" at bounding box center [469, 644] width 457 height 1114
type textarea "gridTemplateRows: "1fr","
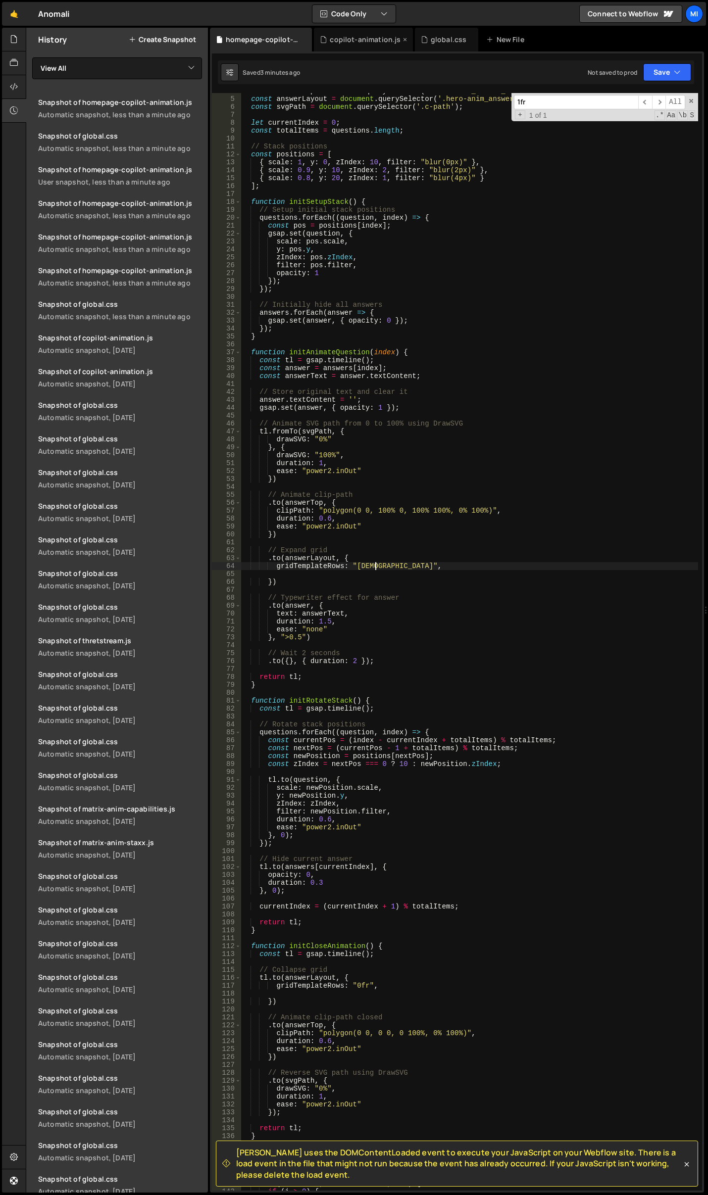
click at [345, 36] on div "copilot-animation.js" at bounding box center [365, 40] width 71 height 10
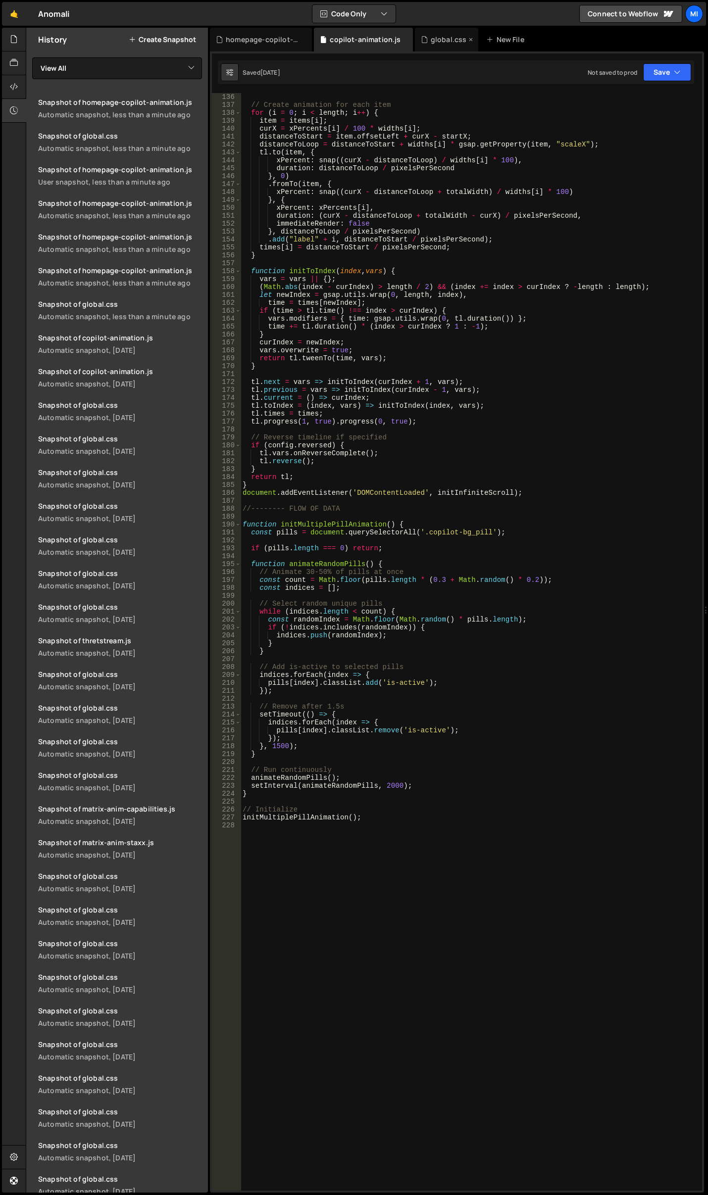
click at [417, 49] on div "global.css" at bounding box center [447, 40] width 64 height 24
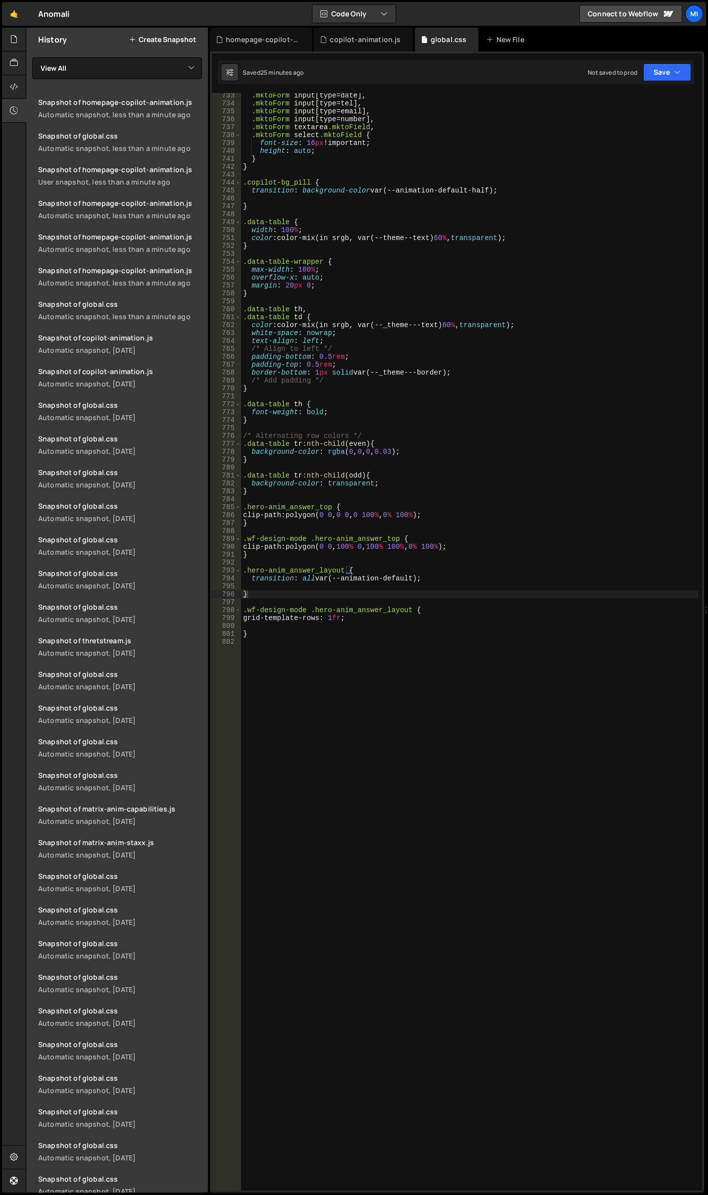
click at [437, 616] on div ".mktoForm input [ type = date ], .mktoForm input [ type = tel ], .mktoForm inpu…" at bounding box center [469, 649] width 457 height 1114
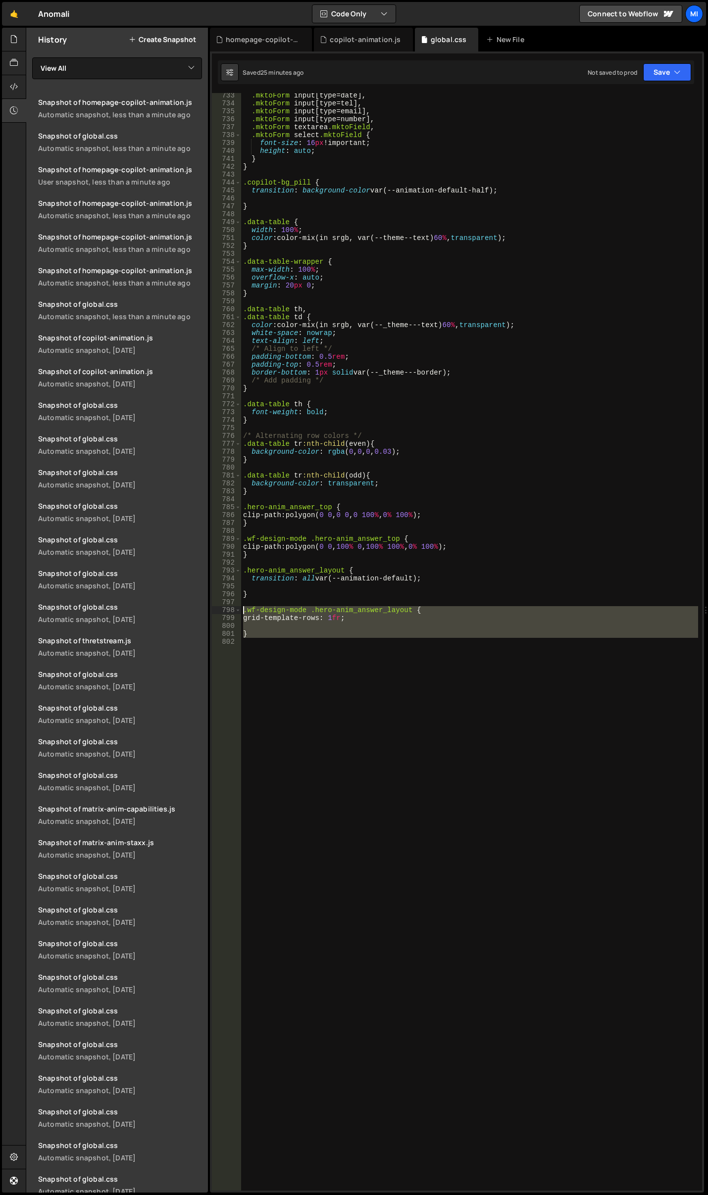
drag, startPoint x: 270, startPoint y: 642, endPoint x: 225, endPoint y: 608, distance: 56.2
click at [225, 608] on div "grid-template-rows: 1fr; 733 734 735 736 737 738 739 740 741 742 743 744 745 74…" at bounding box center [457, 642] width 490 height 1098
click at [315, 621] on div ".mktoForm input [ type = date ], .mktoForm input [ type = tel ], .mktoForm inpu…" at bounding box center [469, 642] width 457 height 1098
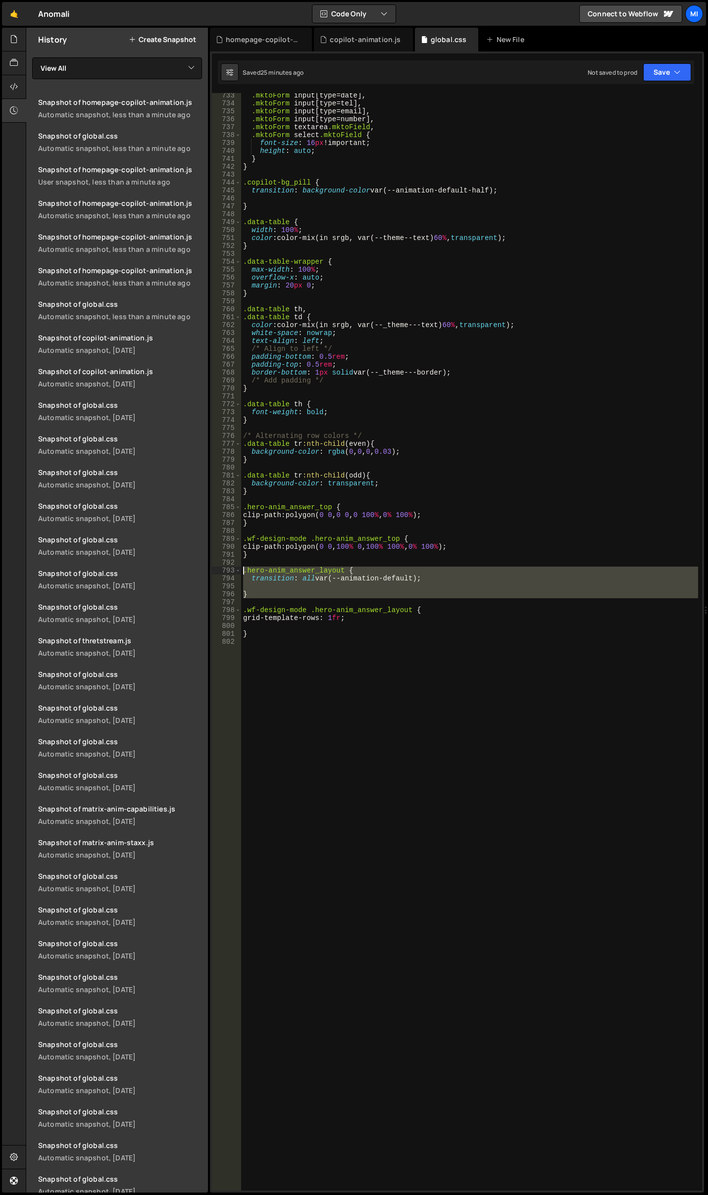
drag, startPoint x: 259, startPoint y: 598, endPoint x: 234, endPoint y: 574, distance: 35.0
click at [234, 574] on div "grid-template-rows: 1fr; 733 734 735 736 737 738 739 740 741 742 743 744 745 74…" at bounding box center [457, 642] width 490 height 1098
click at [265, 579] on div ".mktoForm input [ type = date ], .mktoForm input [ type = tel ], .mktoForm inpu…" at bounding box center [469, 642] width 457 height 1098
drag, startPoint x: 247, startPoint y: 595, endPoint x: 232, endPoint y: 572, distance: 28.0
click at [232, 572] on div "transition: all var(--animation-default); 733 734 735 736 737 738 739 740 741 7…" at bounding box center [457, 642] width 490 height 1098
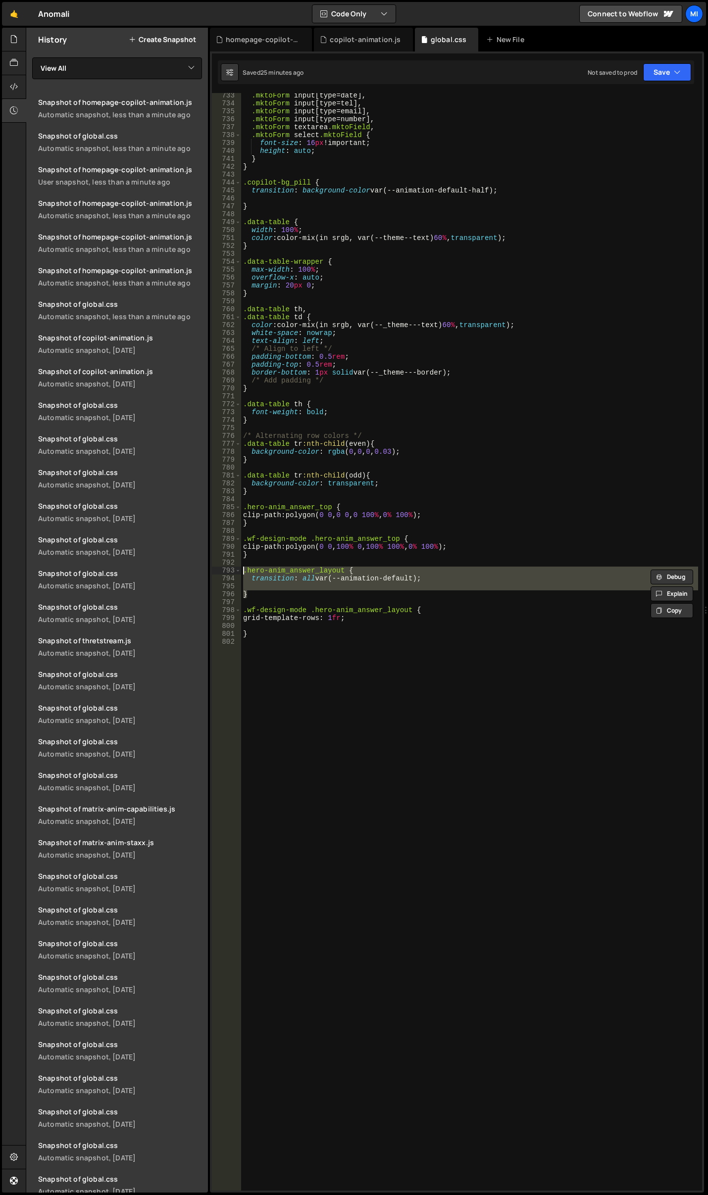
click at [376, 568] on div ".mktoForm input [ type = date ], .mktoForm input [ type = tel ], .mktoForm inpu…" at bounding box center [469, 642] width 457 height 1098
type textarea ".hero-anim_answer_layout {"
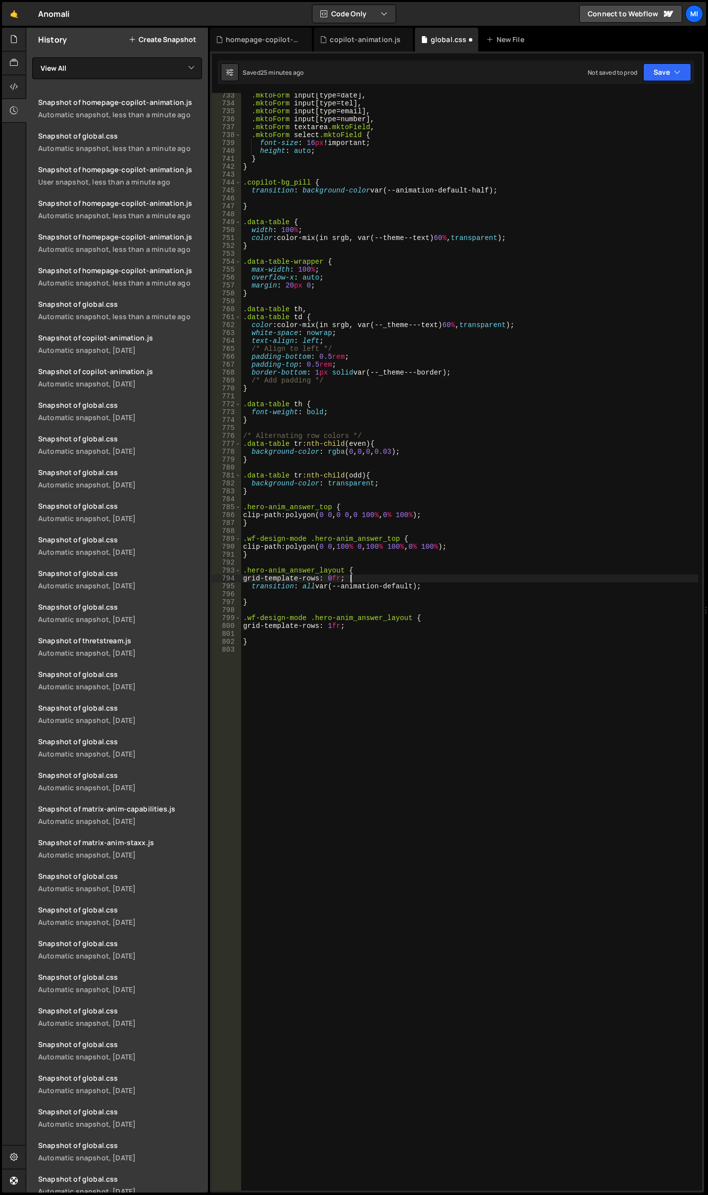
scroll to position [0, 7]
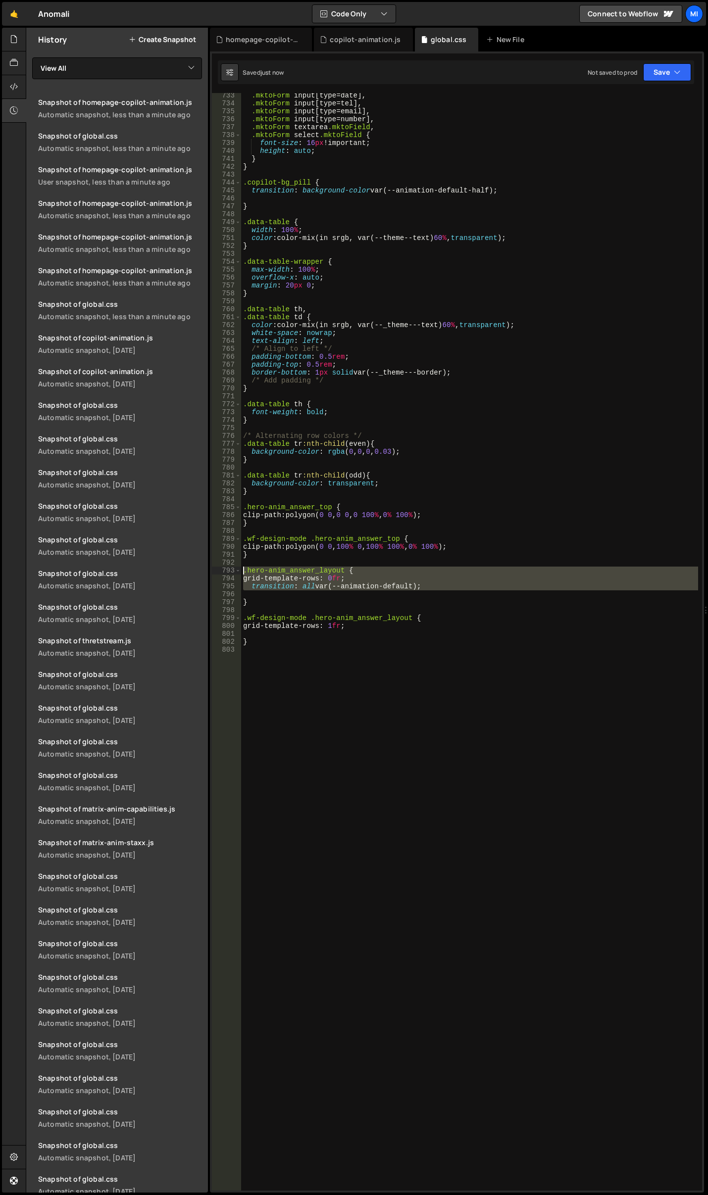
drag, startPoint x: 284, startPoint y: 597, endPoint x: 206, endPoint y: 573, distance: 81.4
click at [206, 573] on div "Files New File Javascript files 0 cms-modal.js 0 0 copilot-animation.js 0 0 hom…" at bounding box center [367, 611] width 682 height 1166
drag, startPoint x: 251, startPoint y: 601, endPoint x: 225, endPoint y: 572, distance: 39.3
click at [225, 572] on div ".hero-anim_answer_layout { grid-template-rows: 0fr; 733 734 735 736 737 738 739…" at bounding box center [457, 642] width 490 height 1098
type textarea ".hero-anim_answer_layout { grid-template-rows: 0fr;"
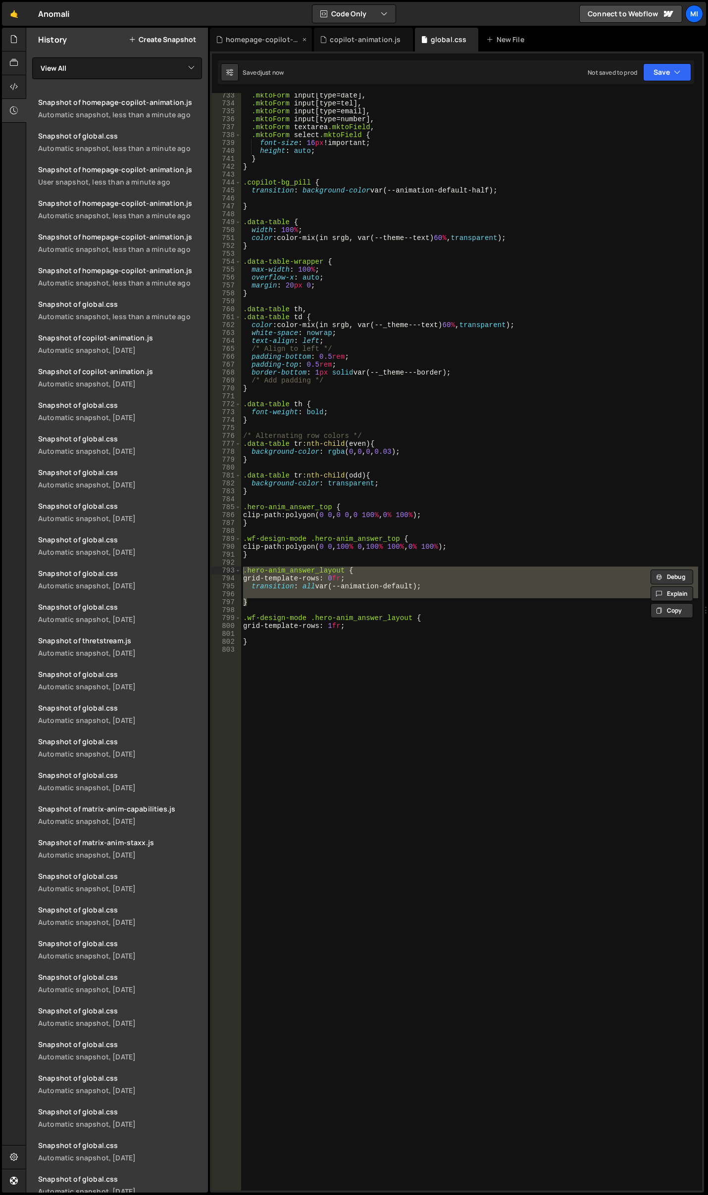
click at [269, 45] on div "homepage-copilot-animation.js" at bounding box center [261, 40] width 102 height 24
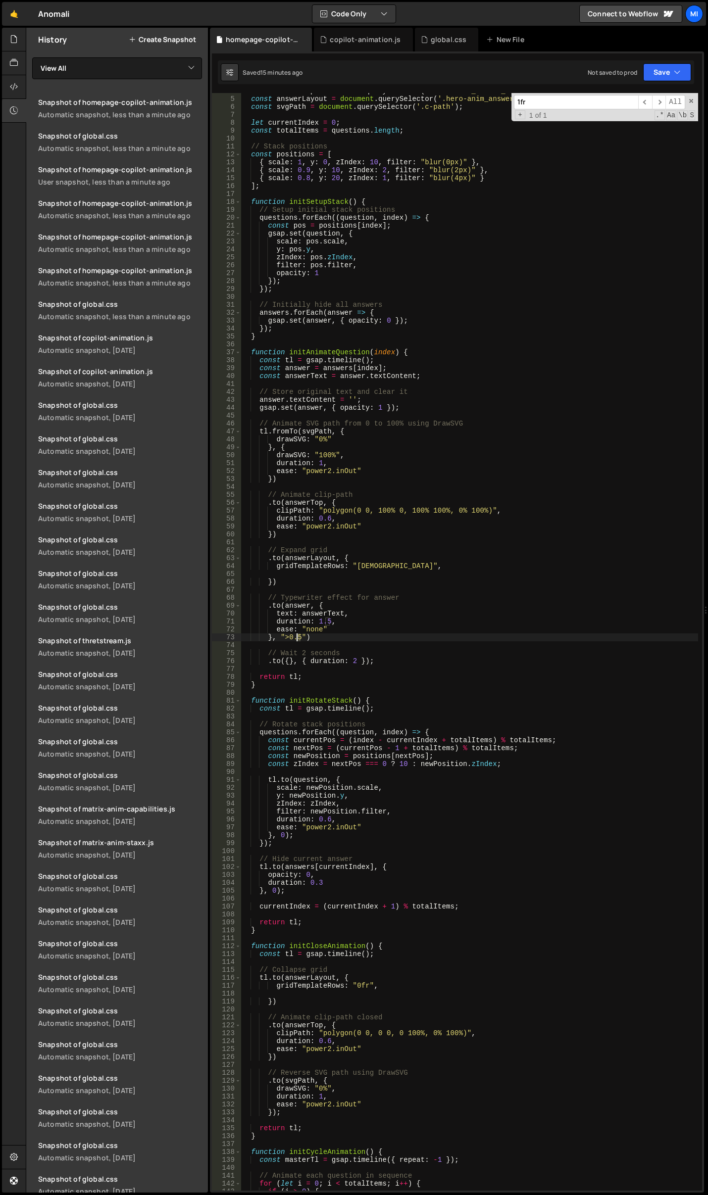
click at [297, 638] on div "const answerTop = document . querySelector ( '.hero-anim_answer_top' ) ; const …" at bounding box center [469, 644] width 457 height 1114
click at [541, 537] on div "const answerTop = document . querySelector ( '.hero-anim_answer_top' ) ; const …" at bounding box center [469, 644] width 457 height 1114
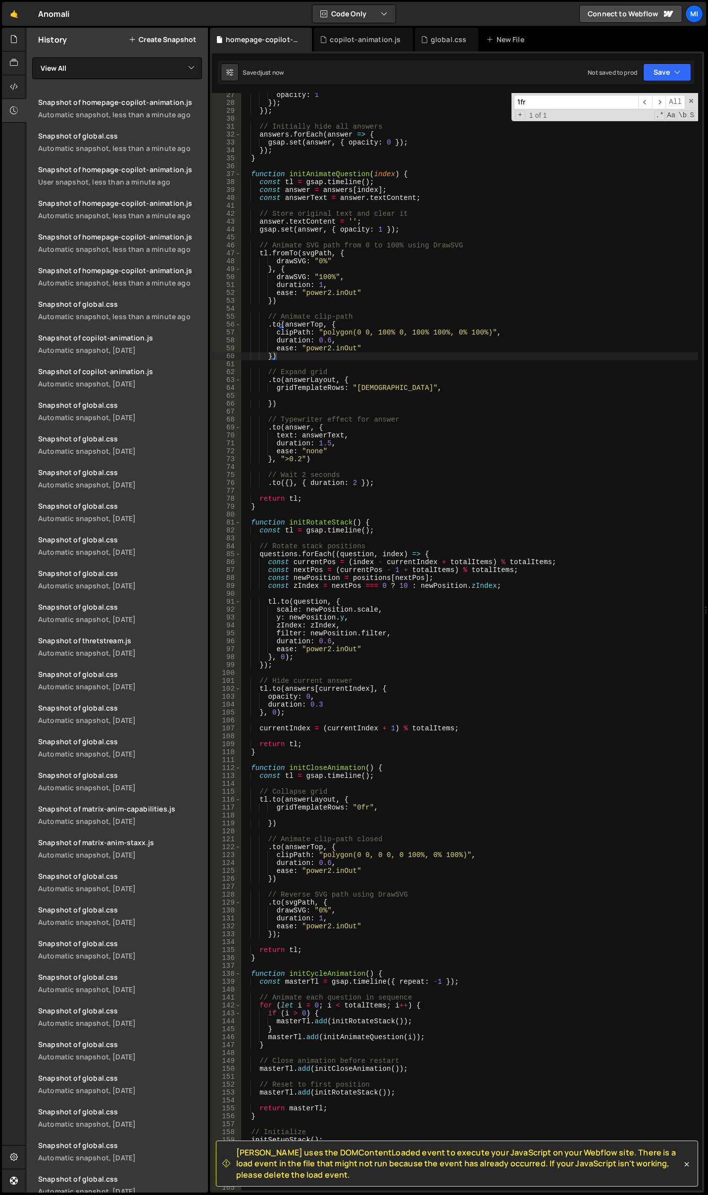
scroll to position [238, 0]
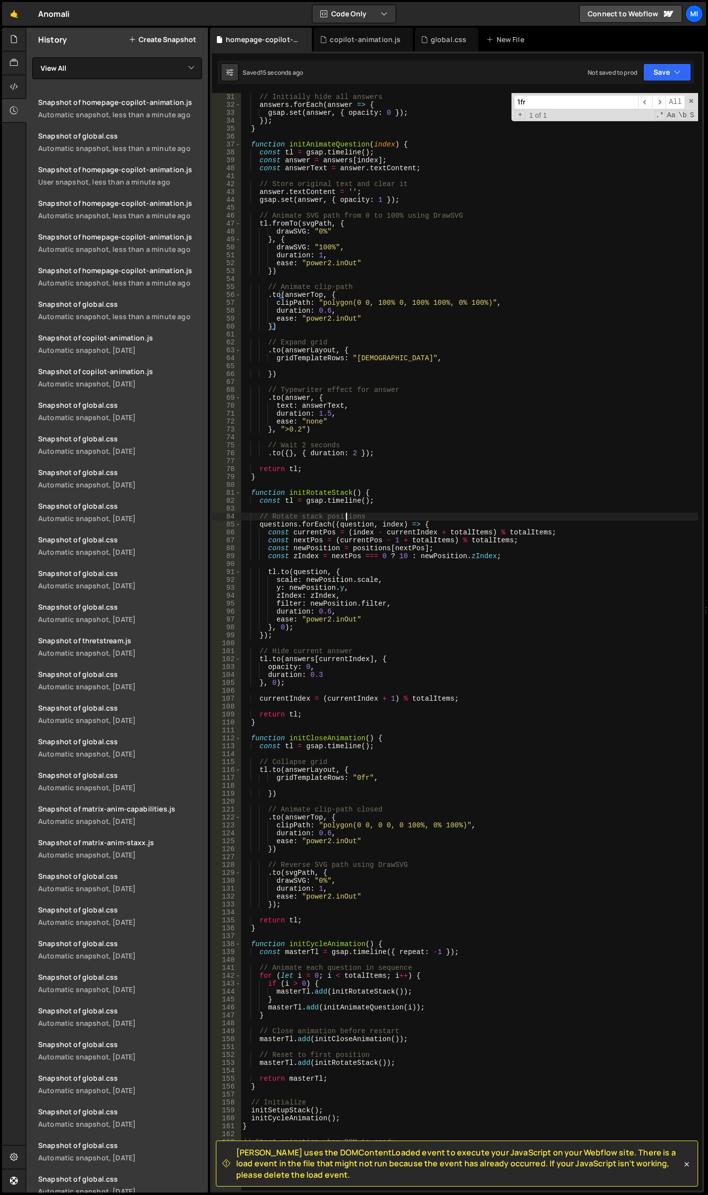
click at [346, 517] on div "// Initially hide all answers answers . forEach ( answer => { gsap . set ( answ…" at bounding box center [469, 650] width 457 height 1114
click at [333, 403] on div "// Initially hide all answers answers . forEach ( answer => { gsap . set ( answ…" at bounding box center [469, 650] width 457 height 1114
click at [346, 413] on div "// Initially hide all answers answers . forEach ( answer => { gsap . set ( answ…" at bounding box center [469, 650] width 457 height 1114
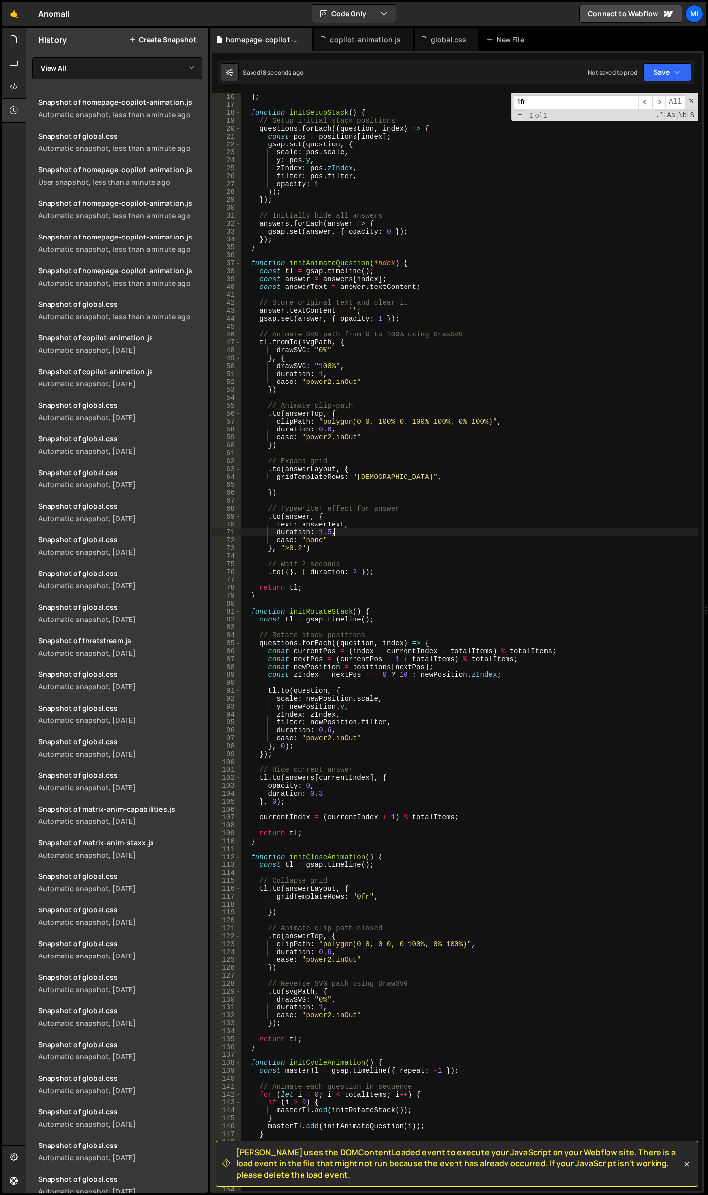
scroll to position [119, 0]
click at [353, 520] on div "] ; function initSetupStack ( ) { // Setup initial stack positions questions . …" at bounding box center [469, 650] width 457 height 1114
type textarea ".to(answer, {"
click at [442, 40] on div "global.css" at bounding box center [449, 40] width 36 height 10
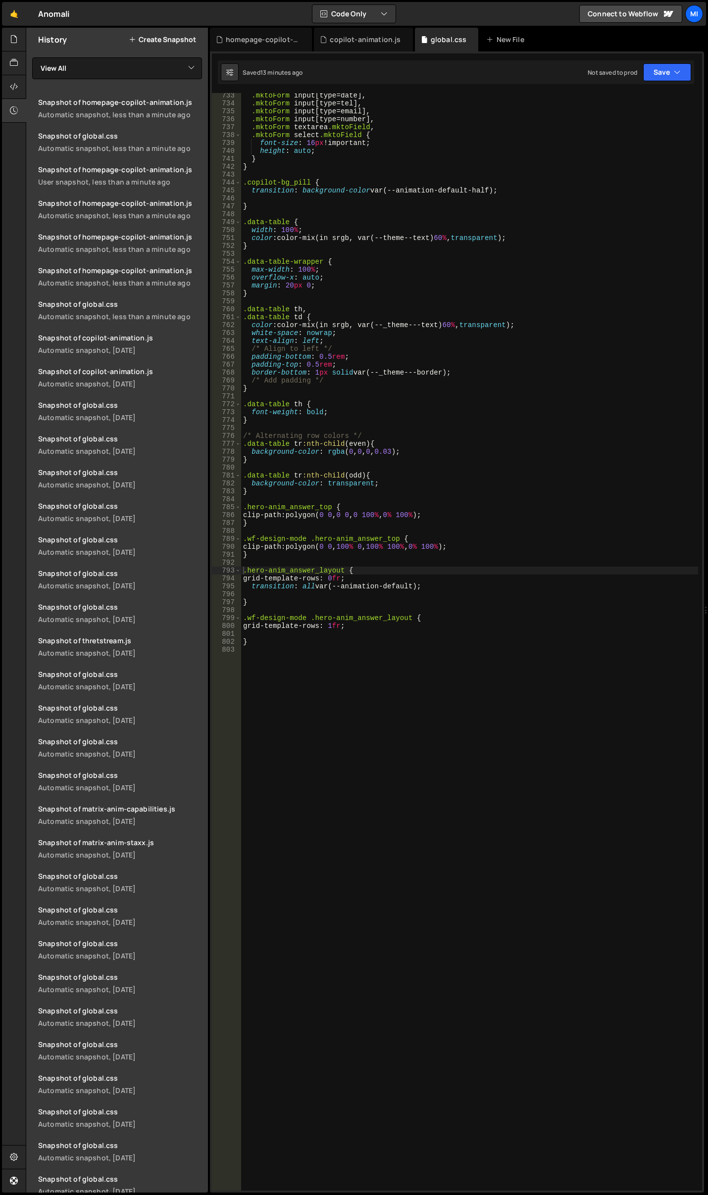
type textarea "}"
click at [319, 602] on div ".mktoForm input [ type = date ], .mktoForm input [ type = tel ], .mktoForm inpu…" at bounding box center [469, 649] width 457 height 1114
click at [331, 594] on div ".mktoForm input [ type = date ], .mktoForm input [ type = tel ], .mktoForm inpu…" at bounding box center [469, 649] width 457 height 1114
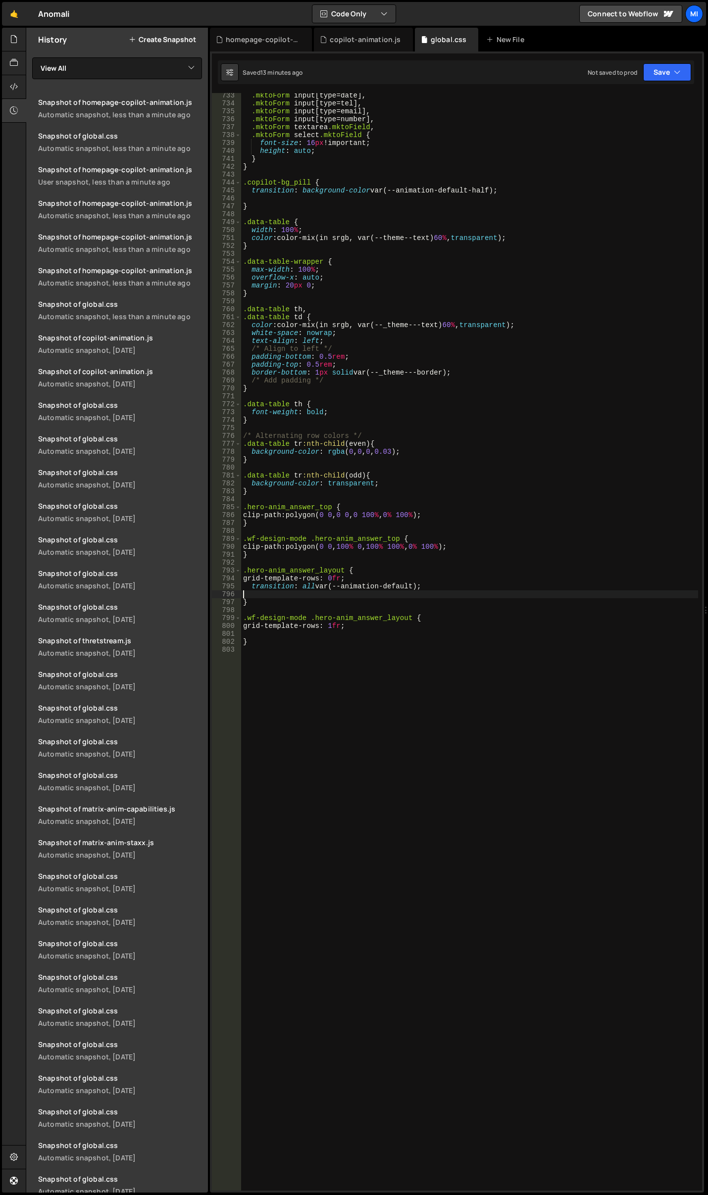
click at [331, 591] on div ".mktoForm input [ type = date ], .mktoForm input [ type = tel ], .mktoForm inpu…" at bounding box center [469, 649] width 457 height 1114
click at [329, 586] on div ".mktoForm input [ type = date ], .mktoForm input [ type = tel ], .mktoForm inpu…" at bounding box center [469, 649] width 457 height 1114
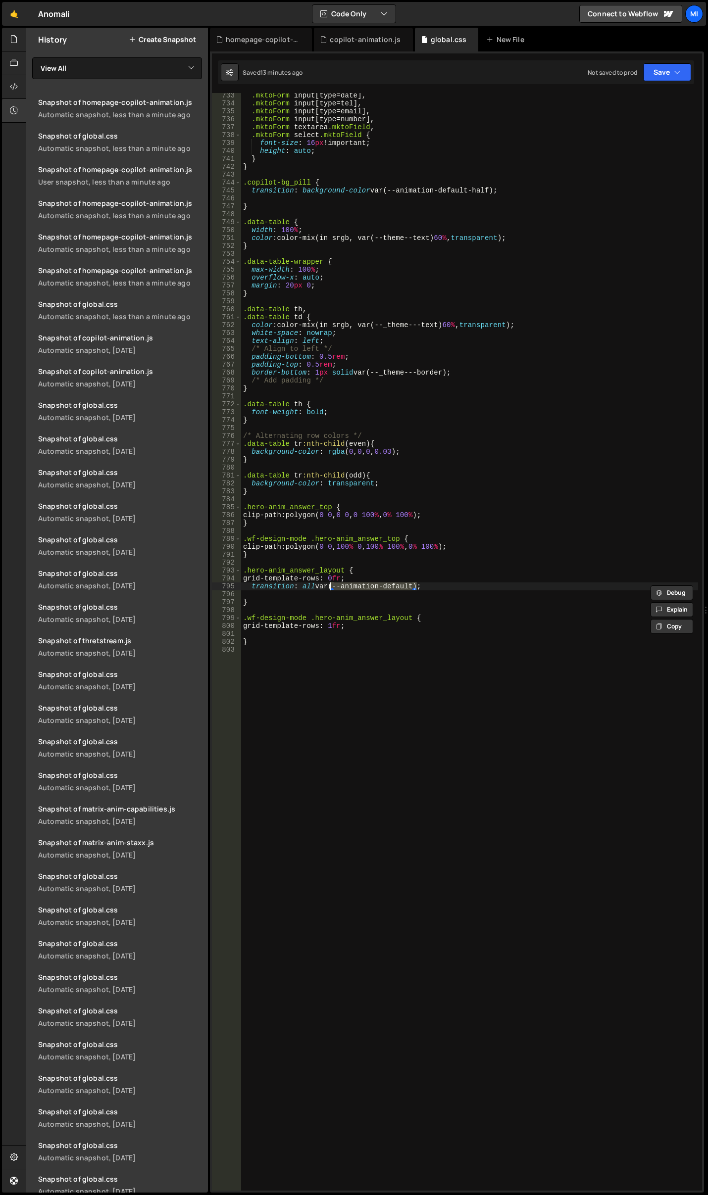
click at [329, 586] on div ".mktoForm input [ type = date ], .mktoForm input [ type = tel ], .mktoForm inpu…" at bounding box center [469, 649] width 457 height 1114
type textarea "transition: all var(--animation-default);"
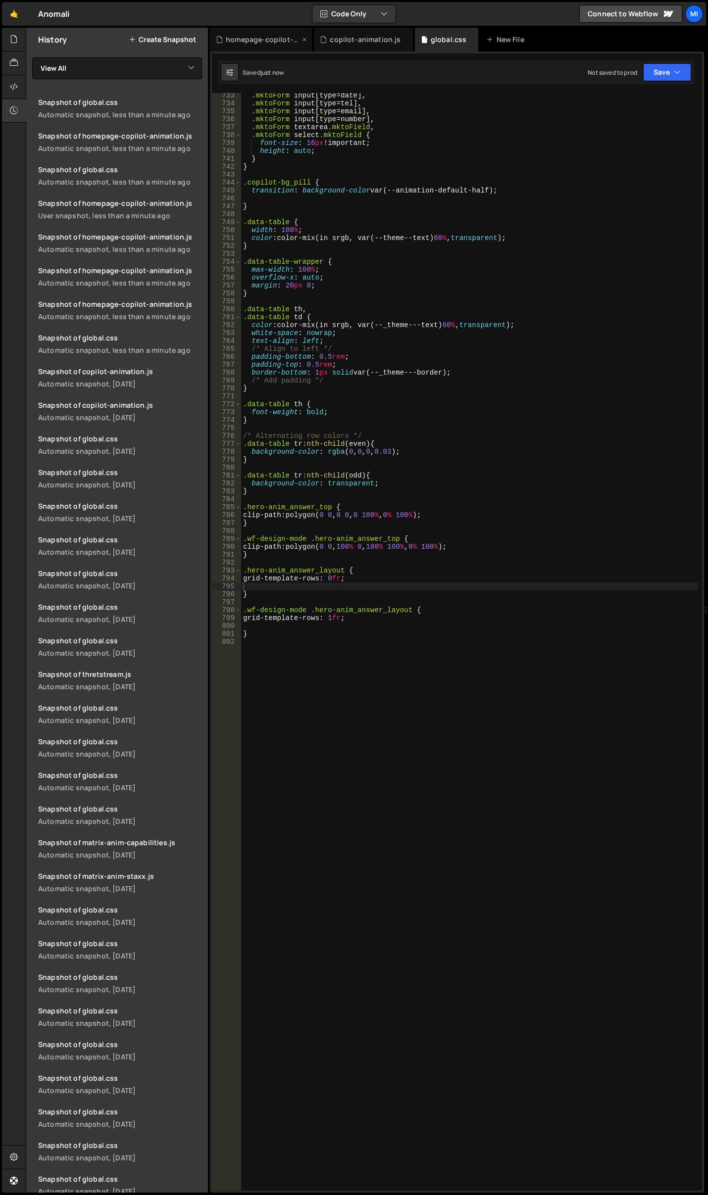
click at [263, 46] on div "homepage-copilot-animation.js" at bounding box center [261, 40] width 102 height 24
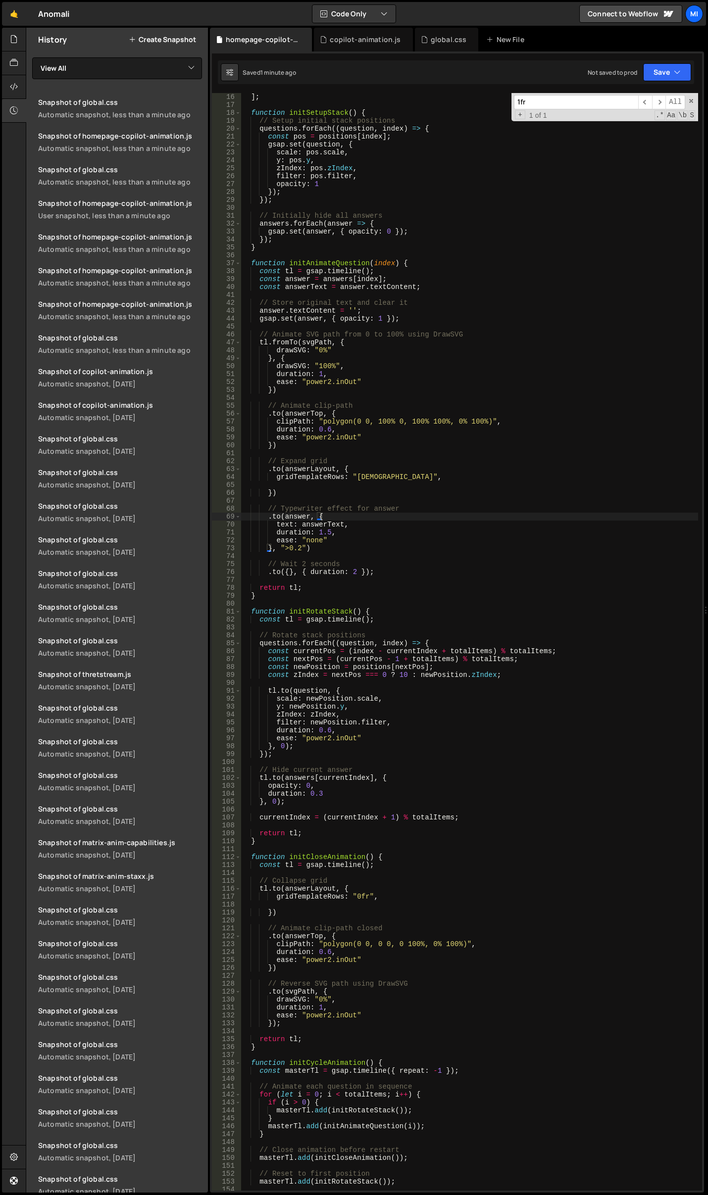
click at [308, 488] on div "] ; function initSetupStack ( ) { // Setup initial stack positions questions . …" at bounding box center [469, 650] width 457 height 1114
click at [386, 476] on div "] ; function initSetupStack ( ) { // Setup initial stack positions questions . …" at bounding box center [469, 650] width 457 height 1114
type textarea "gridTemplateRows: "1fr","
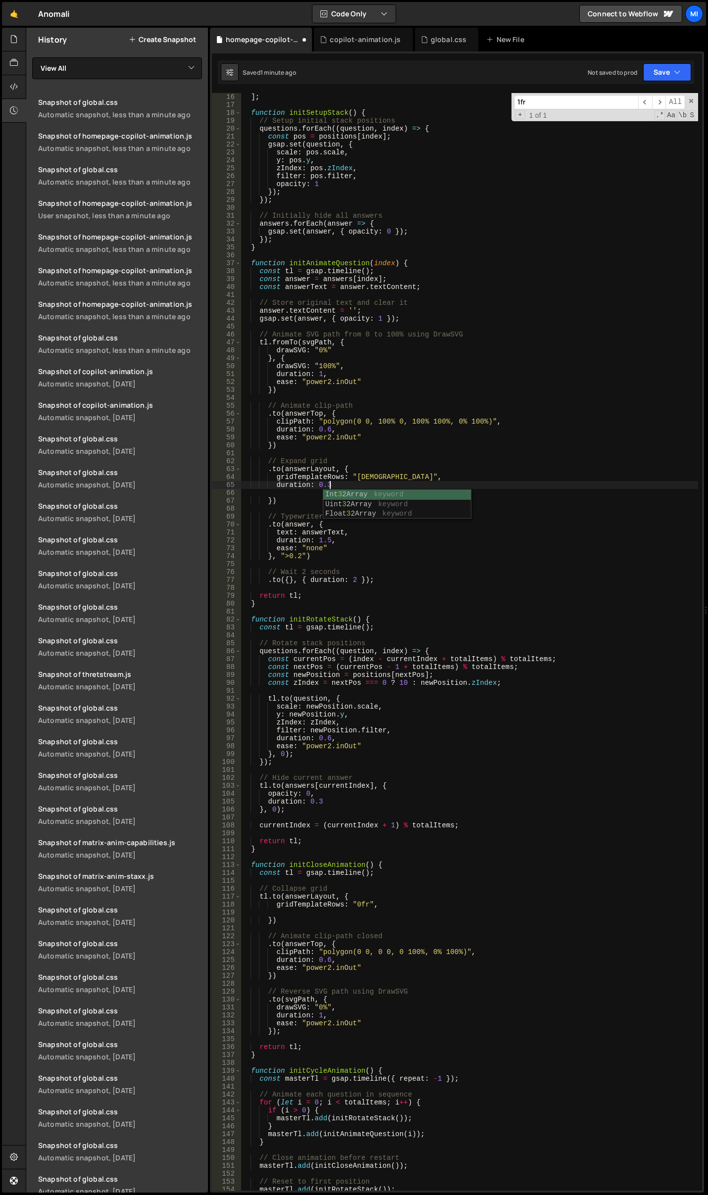
scroll to position [0, 6]
click at [279, 556] on div "] ; function initSetupStack ( ) { // Setup initial stack positions questions . …" at bounding box center [469, 650] width 457 height 1114
drag, startPoint x: 270, startPoint y: 556, endPoint x: 305, endPoint y: 555, distance: 34.7
click at [305, 555] on div "] ; function initSetupStack ( ) { // Setup initial stack positions questions . …" at bounding box center [469, 650] width 457 height 1114
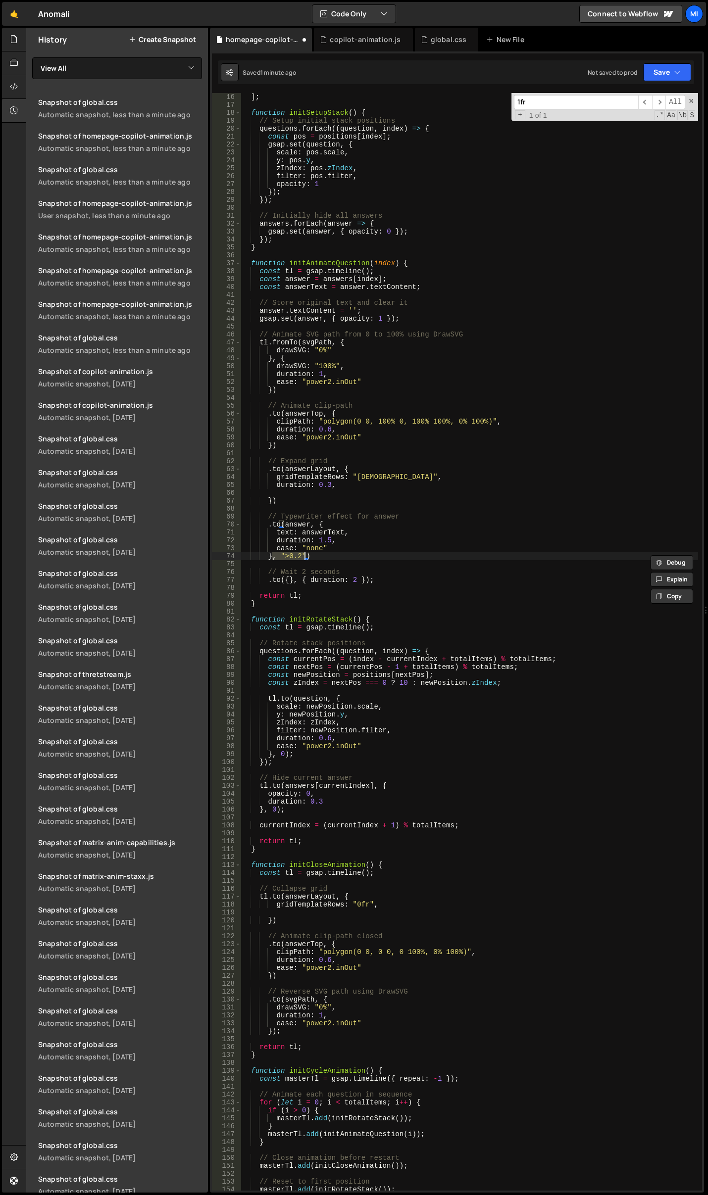
type textarea "})"
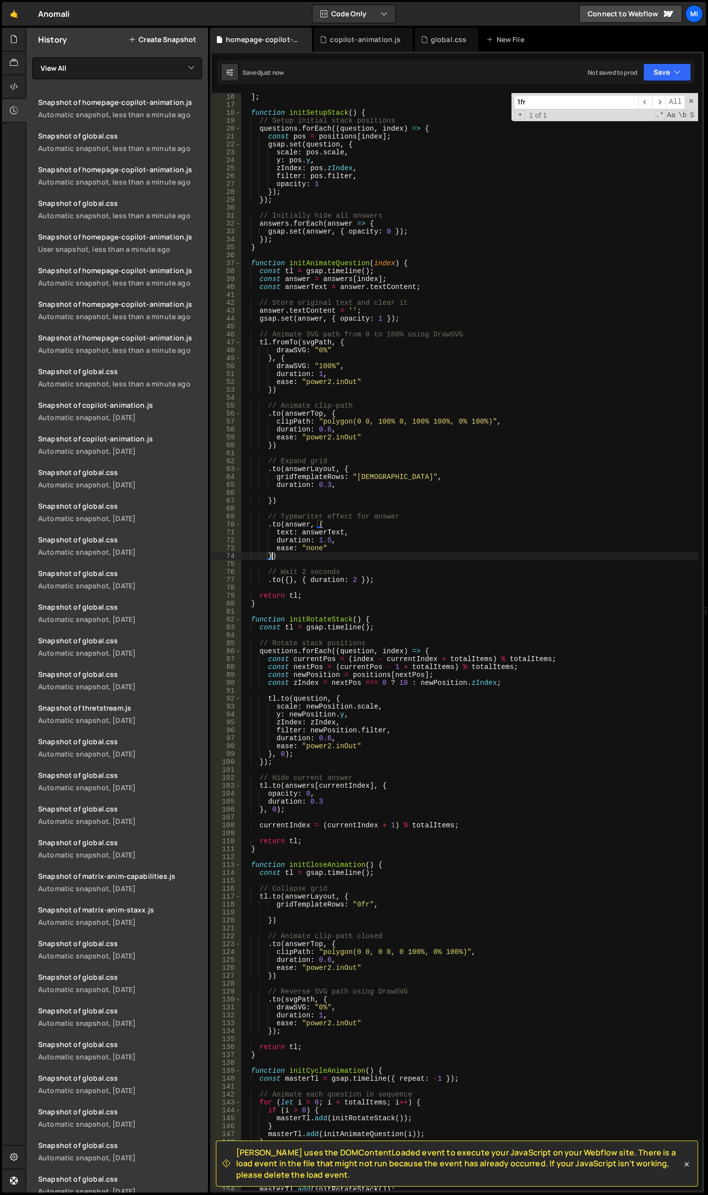
click at [340, 772] on div "] ; function initSetupStack ( ) { // Setup initial stack positions questions . …" at bounding box center [469, 650] width 457 height 1114
click at [386, 907] on div "] ; function initSetupStack ( ) { // Setup initial stack positions questions . …" at bounding box center [469, 650] width 457 height 1114
type textarea "gridTemplateRows: "0fr","
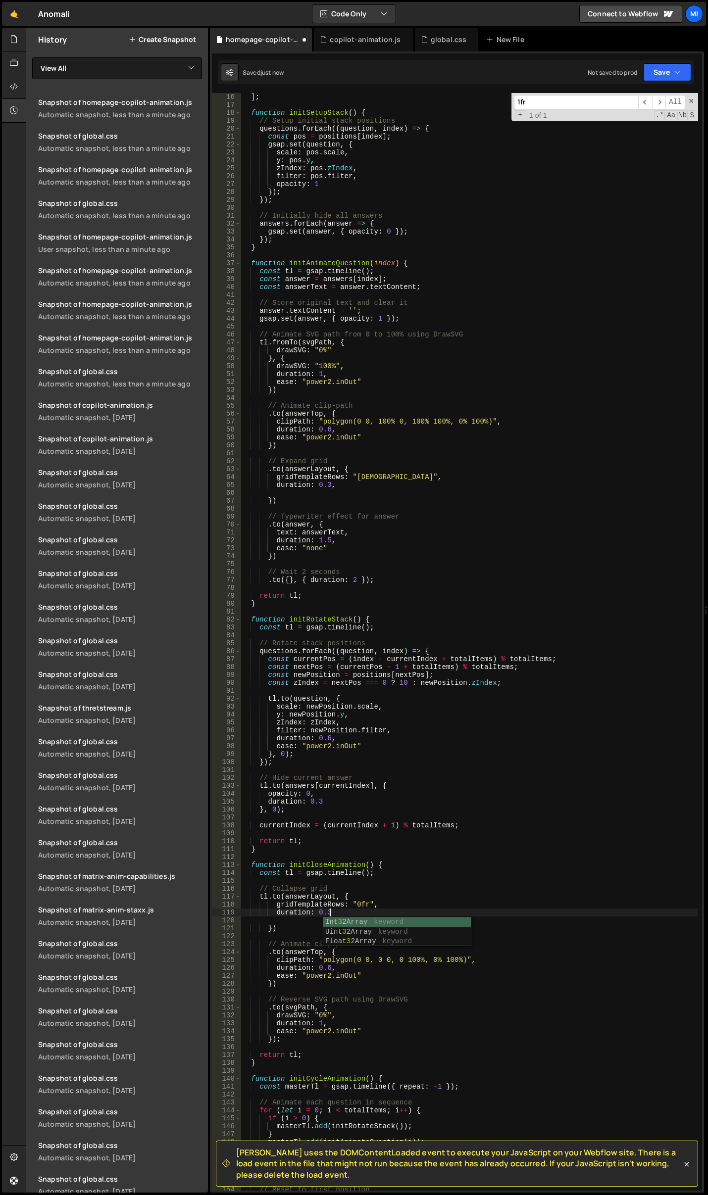
scroll to position [0, 5]
type textarea "duration: 0.3"
click at [397, 494] on div "] ; function initSetupStack ( ) { // Setup initial stack positions questions . …" at bounding box center [469, 650] width 457 height 1114
click at [365, 484] on div "] ; function initSetupStack ( ) { // Setup initial stack positions questions . …" at bounding box center [469, 650] width 457 height 1114
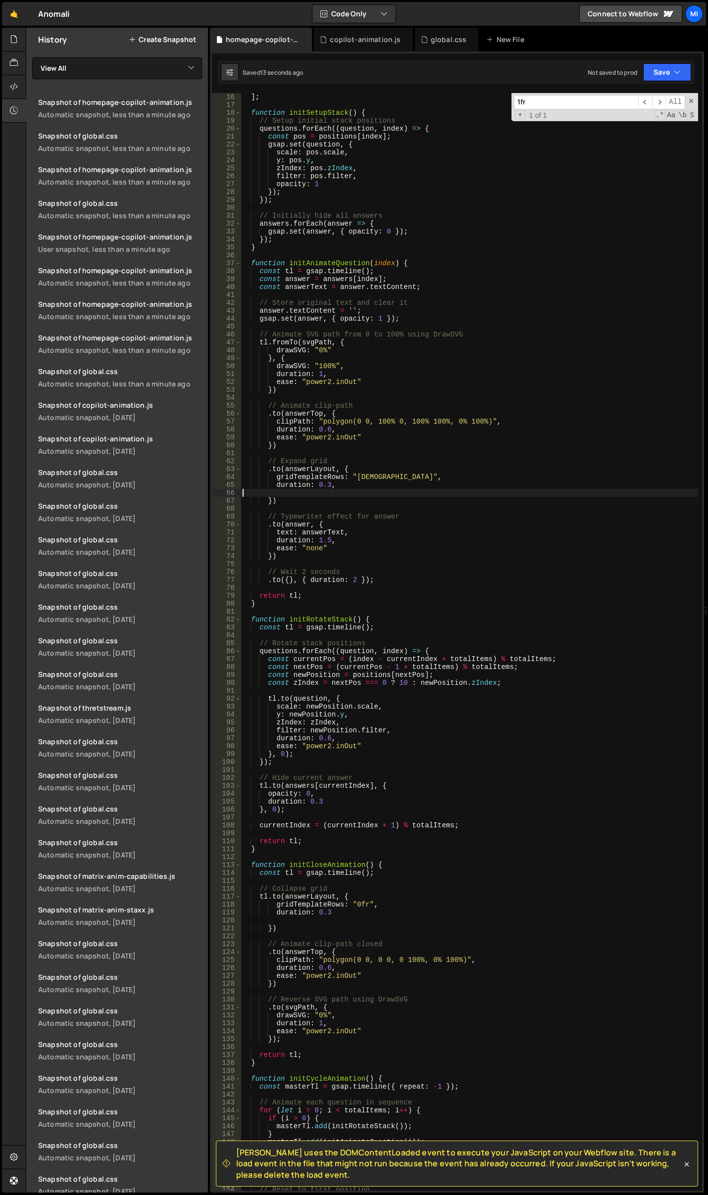
type textarea "duration: 0.3,"
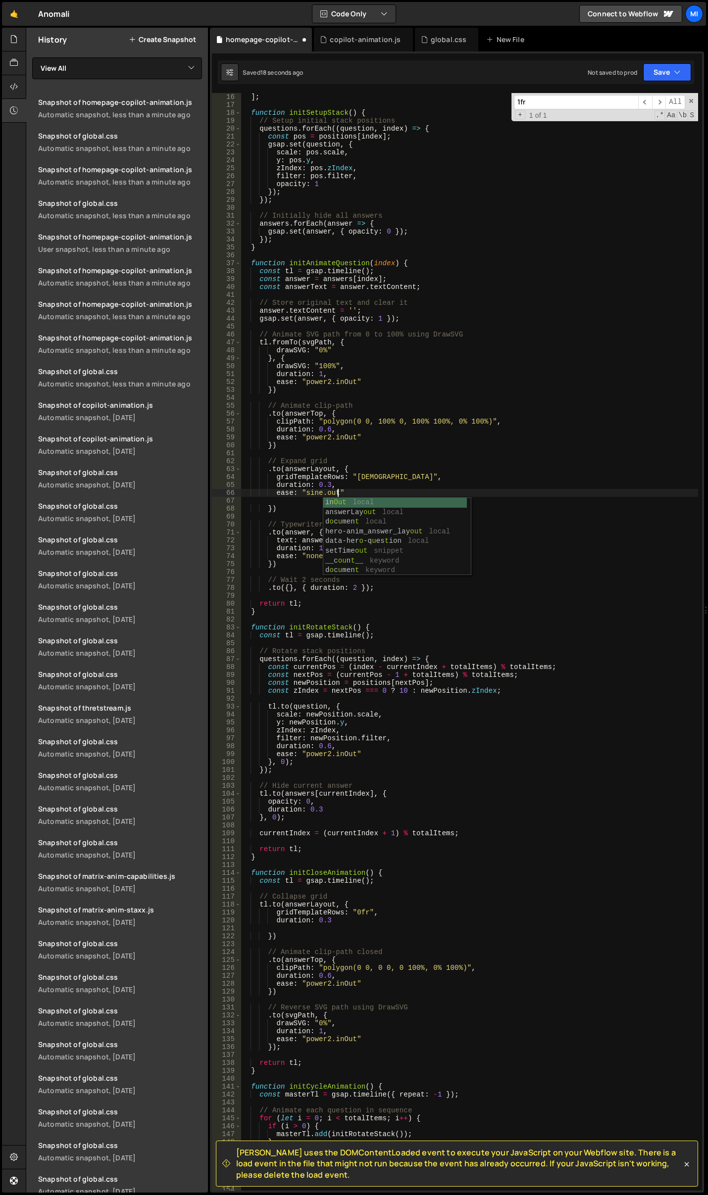
scroll to position [0, 6]
type textarea "ease: "sine.out""
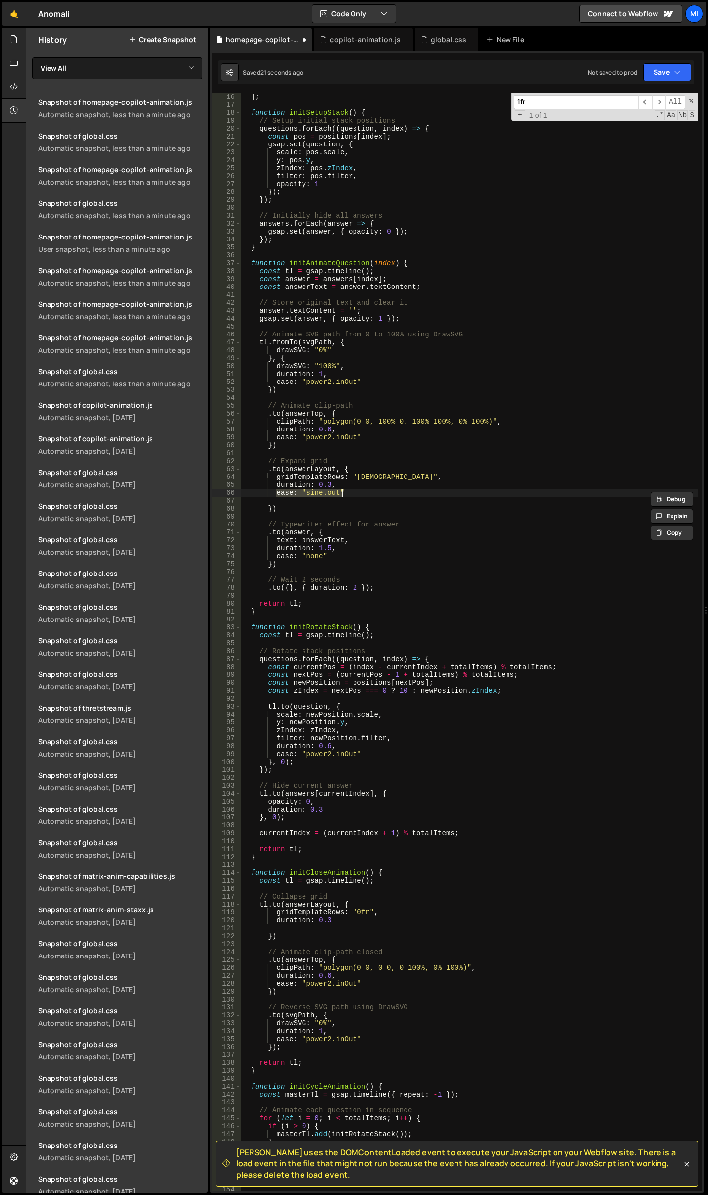
scroll to position [0, 2]
click at [368, 501] on div "] ; function initSetupStack ( ) { // Setup initial stack positions questions . …" at bounding box center [469, 650] width 457 height 1114
click at [367, 488] on div "] ; function initSetupStack ( ) { // Setup initial stack positions questions . …" at bounding box center [469, 650] width 457 height 1114
type textarea "duration: 0.3,"
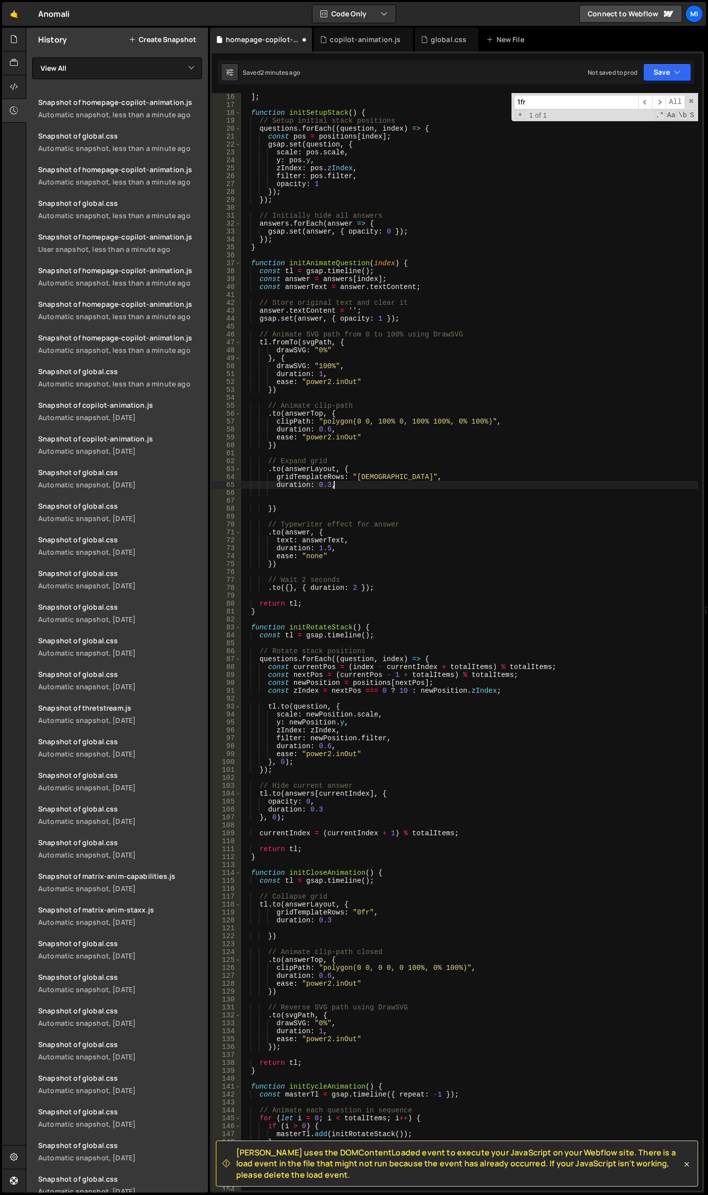
click at [365, 495] on div "] ; function initSetupStack ( ) { // Setup initial stack positions questions . …" at bounding box center [469, 650] width 457 height 1114
type textarea "p"
type textarea "ease:"
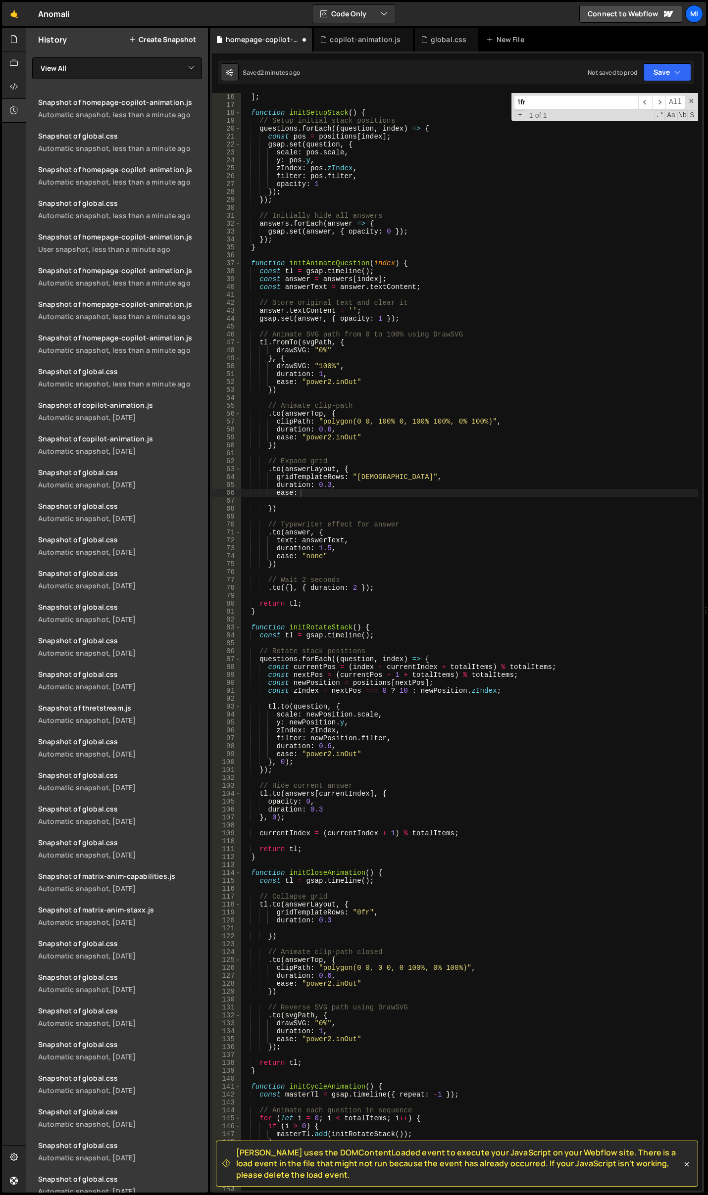
click at [292, 498] on div "] ; function initSetupStack ( ) { // Setup initial stack positions questions . …" at bounding box center [469, 650] width 457 height 1114
drag, startPoint x: 273, startPoint y: 490, endPoint x: 313, endPoint y: 494, distance: 40.8
click at [313, 494] on div "] ; function initSetupStack ( ) { // Setup initial stack positions questions . …" at bounding box center [469, 650] width 457 height 1114
paste textarea "ease: "expo.inOut","
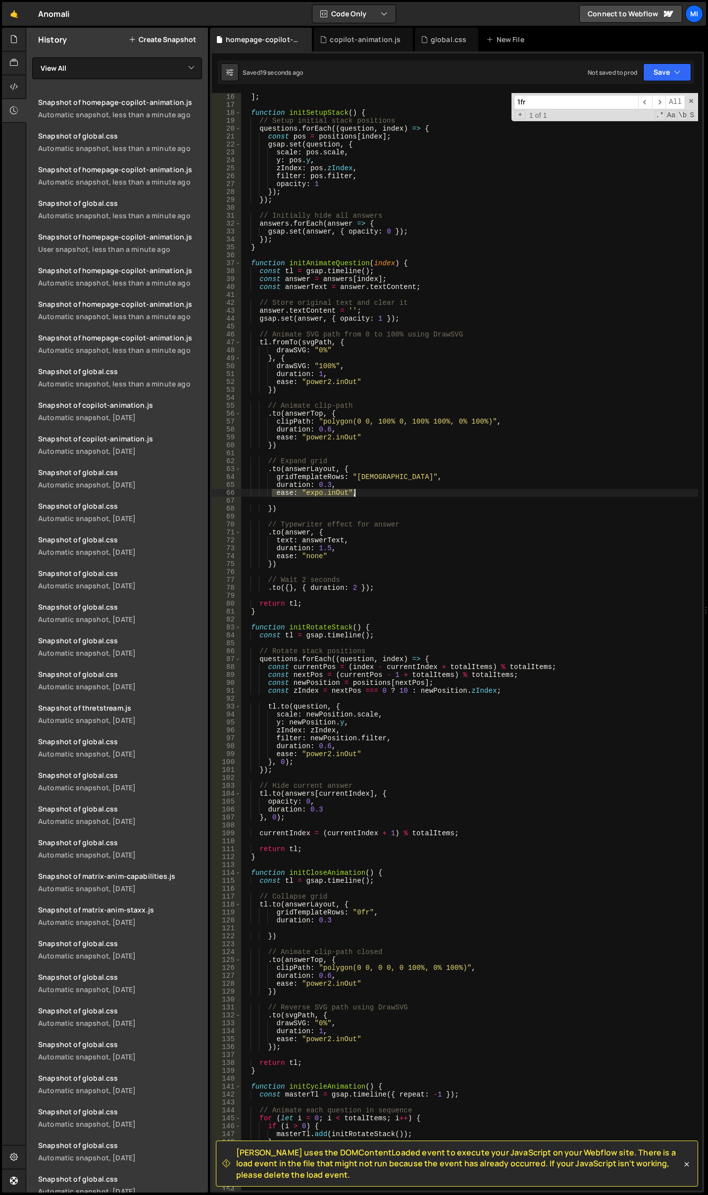
drag, startPoint x: 270, startPoint y: 493, endPoint x: 359, endPoint y: 491, distance: 89.6
click at [359, 491] on div "] ; function initSetupStack ( ) { // Setup initial stack positions questions . …" at bounding box center [469, 650] width 457 height 1114
paste textarea "ease: "power2.o"
click at [329, 484] on div "] ; function initSetupStack ( ) { // Setup initial stack positions questions . …" at bounding box center [469, 650] width 457 height 1114
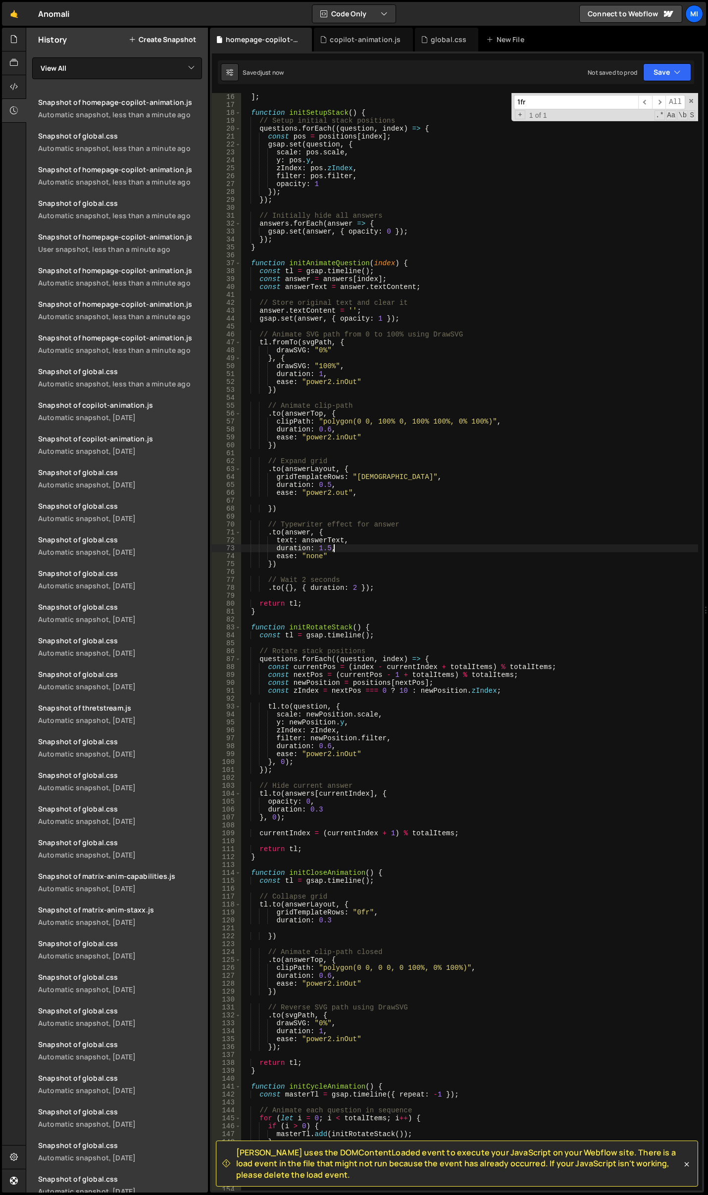
click at [371, 551] on div "] ; function initSetupStack ( ) { // Setup initial stack positions questions . …" at bounding box center [469, 650] width 457 height 1114
click at [333, 550] on div "] ; function initSetupStack ( ) { // Setup initial stack positions questions . …" at bounding box center [469, 650] width 457 height 1114
click at [360, 545] on div "] ; function initSetupStack ( ) { // Setup initial stack positions questions . …" at bounding box center [469, 650] width 457 height 1114
click at [368, 539] on div "] ; function initSetupStack ( ) { // Setup initial stack positions questions . …" at bounding box center [469, 650] width 457 height 1114
type textarea "text: answerText,"
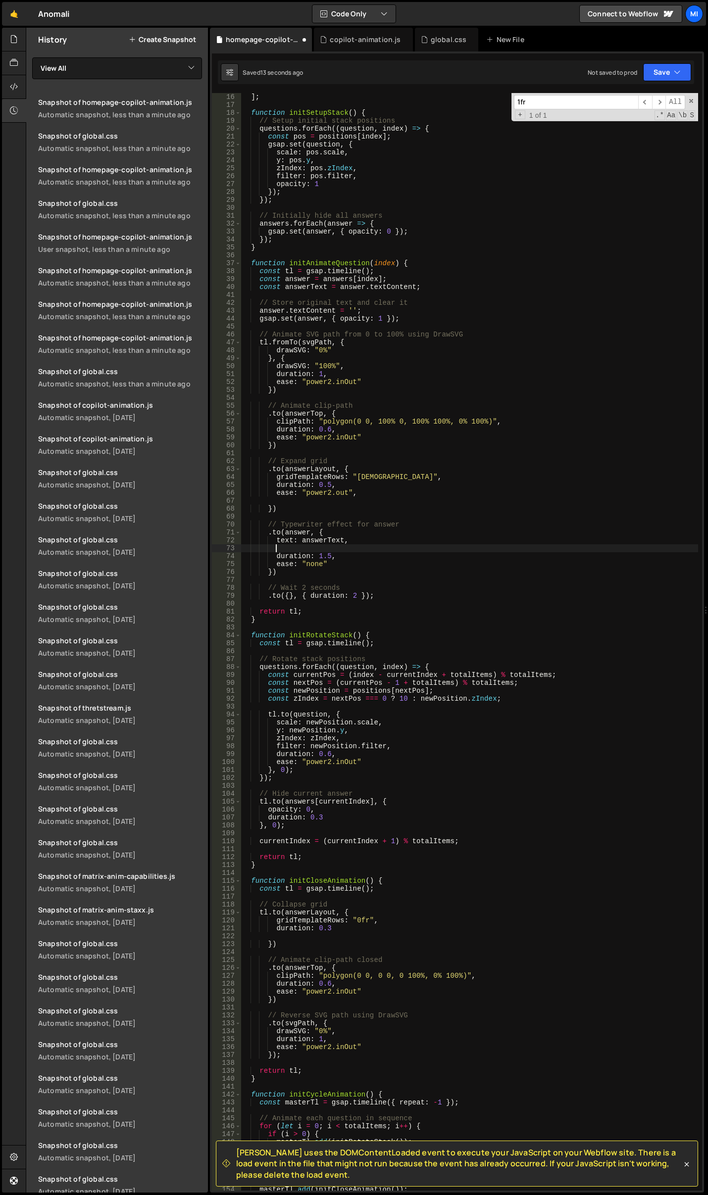
scroll to position [0, 2]
type textarea "y"
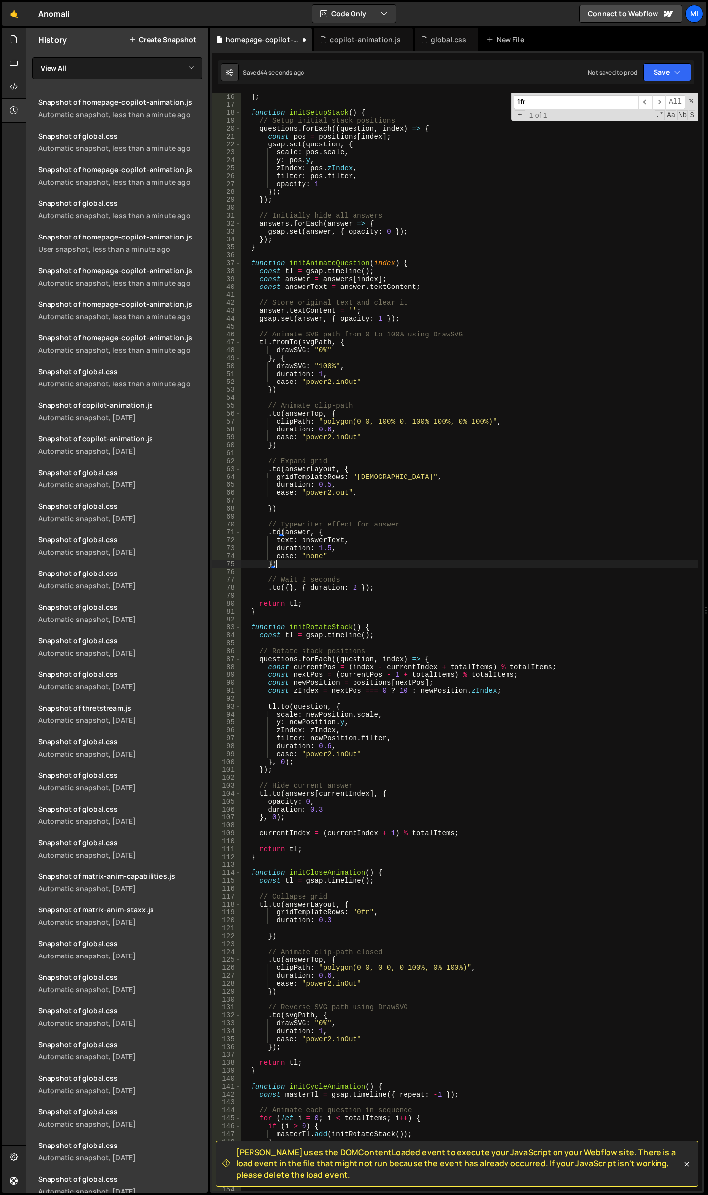
click at [437, 565] on div "] ; function initSetupStack ( ) { // Setup initial stack positions questions . …" at bounding box center [469, 650] width 457 height 1114
type textarea "})"
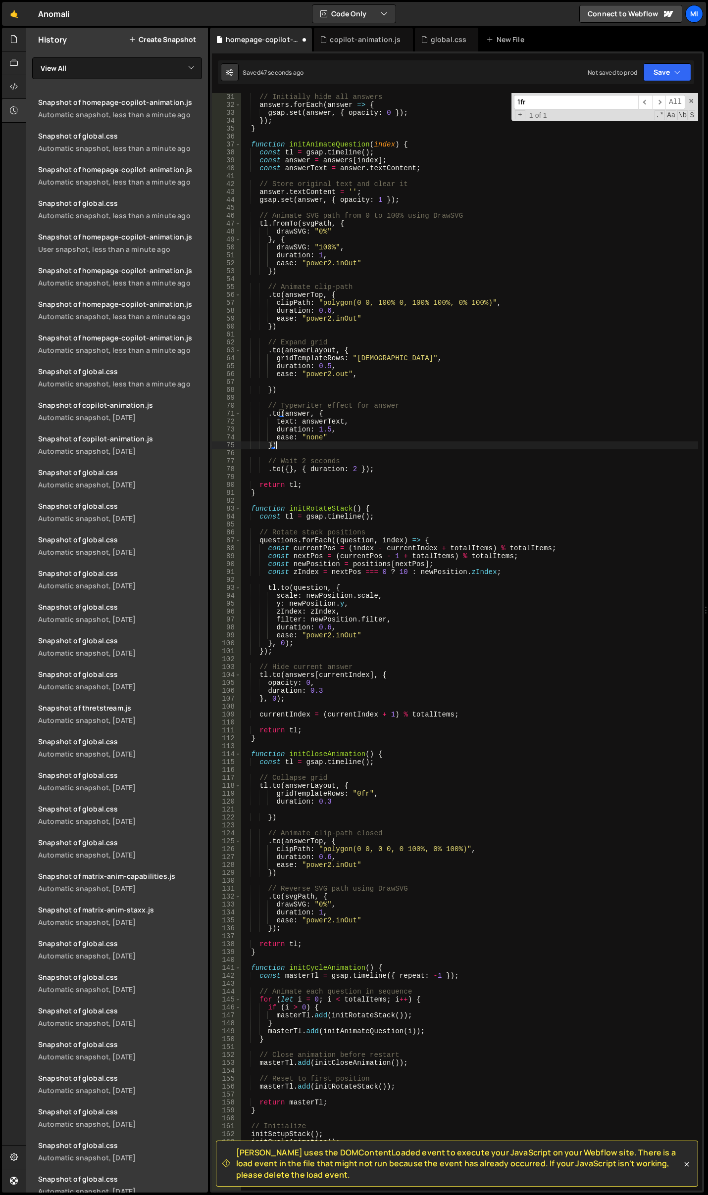
scroll to position [148, 0]
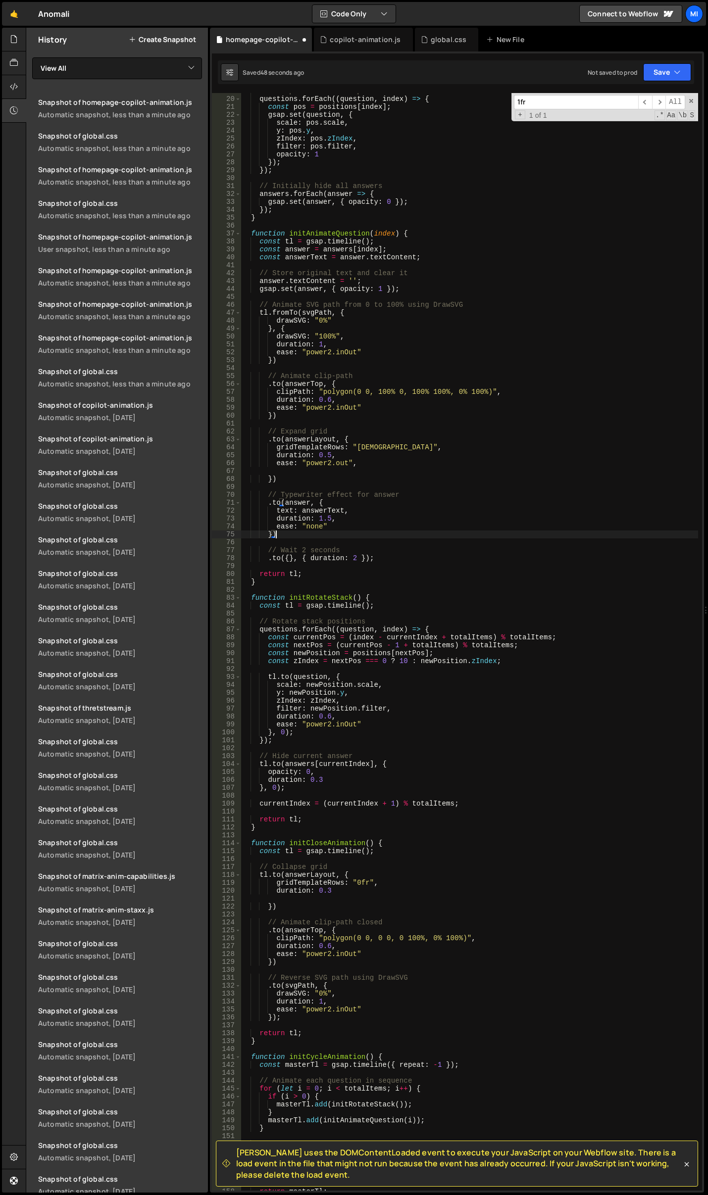
click at [333, 539] on div "// Setup initial stack positions questions . forEach (( question , index ) => {…" at bounding box center [469, 644] width 457 height 1114
click at [351, 544] on div "// Setup initial stack positions questions . forEach (( question , index ) => {…" at bounding box center [469, 644] width 457 height 1114
click at [400, 534] on div "// Setup initial stack positions questions . forEach (( question , index ) => {…" at bounding box center [469, 644] width 457 height 1114
type textarea "})"
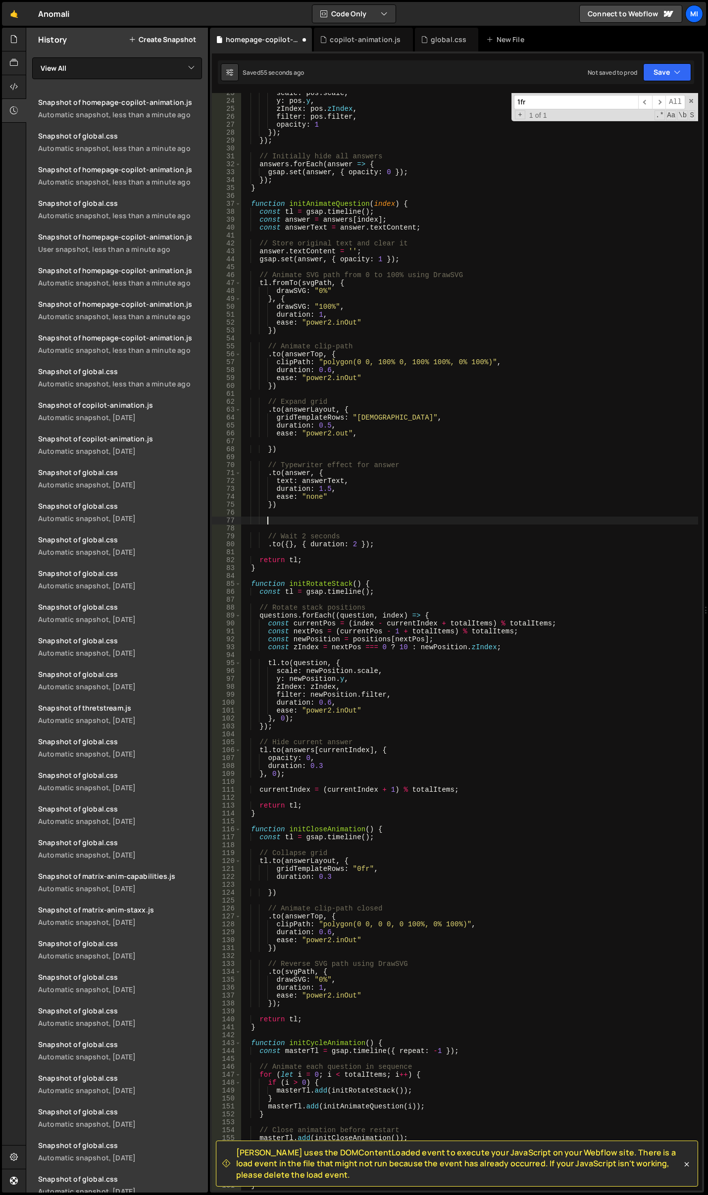
scroll to position [238, 0]
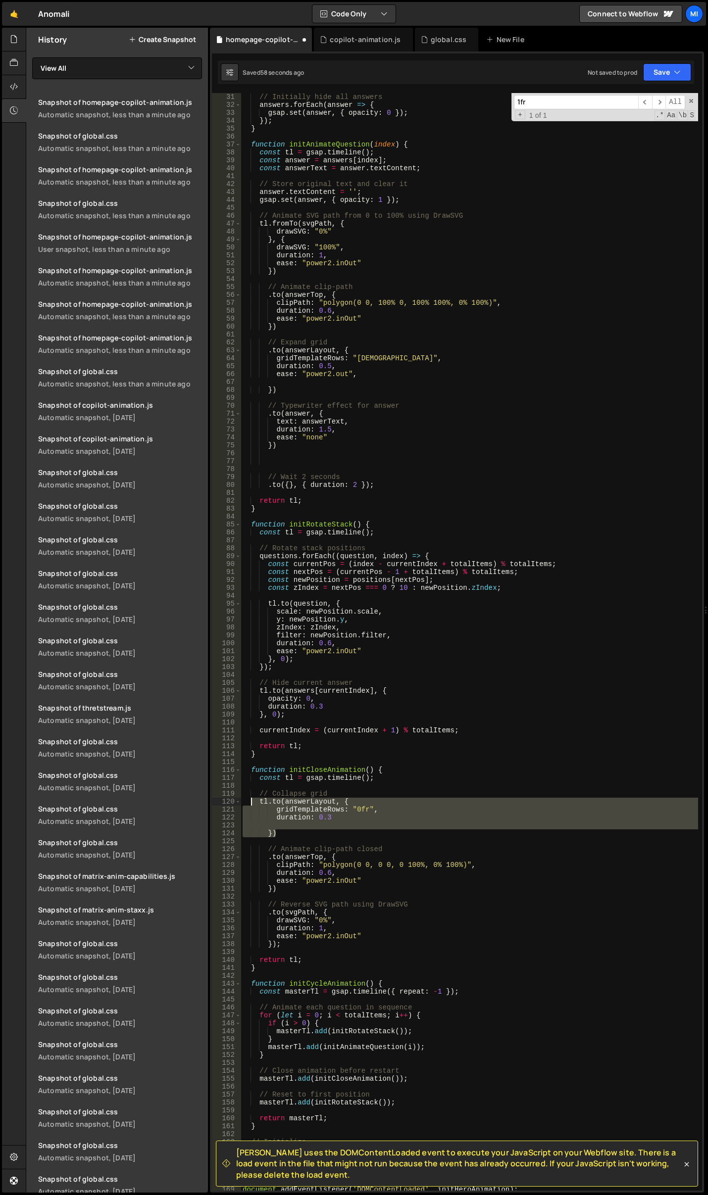
drag, startPoint x: 283, startPoint y: 832, endPoint x: 250, endPoint y: 804, distance: 43.2
click at [250, 804] on div "// Initially hide all answers answers . forEach ( answer => { gsap . set ( answ…" at bounding box center [469, 650] width 457 height 1114
type textarea "tl.to(answerLayout, { gridTemplateRows: "0fr","
click at [318, 465] on div "// Initially hide all answers answers . forEach ( answer => { gsap . set ( answ…" at bounding box center [469, 650] width 457 height 1114
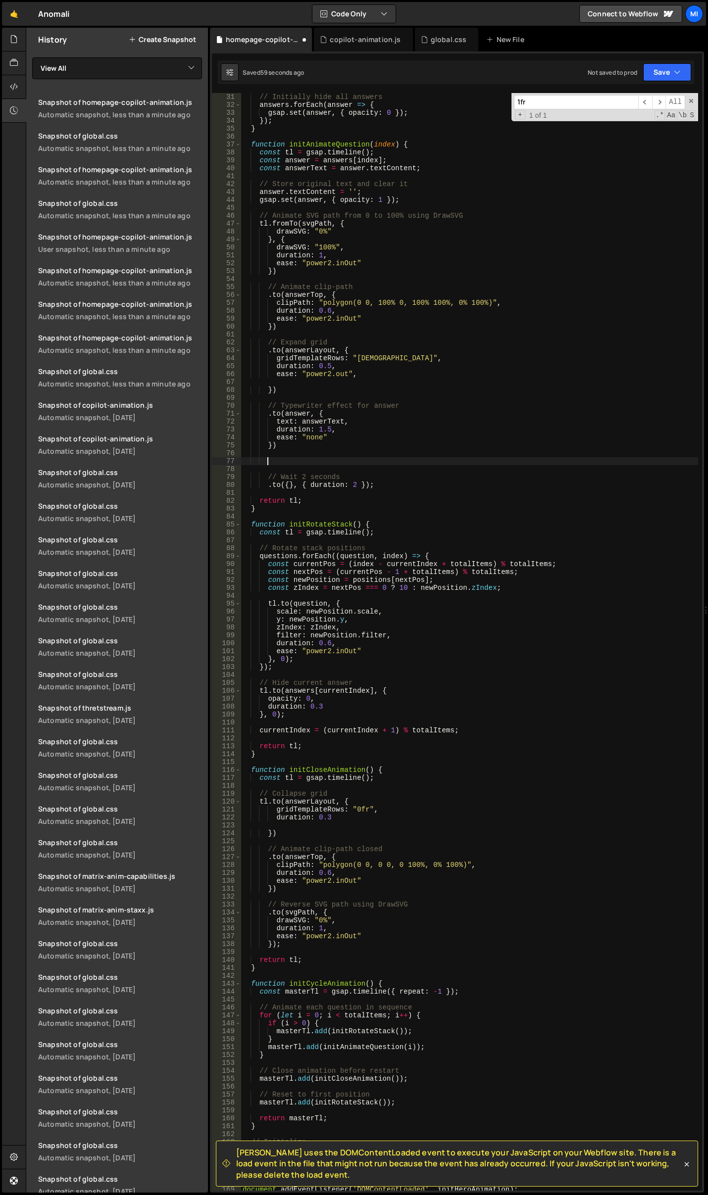
paste textarea "})"
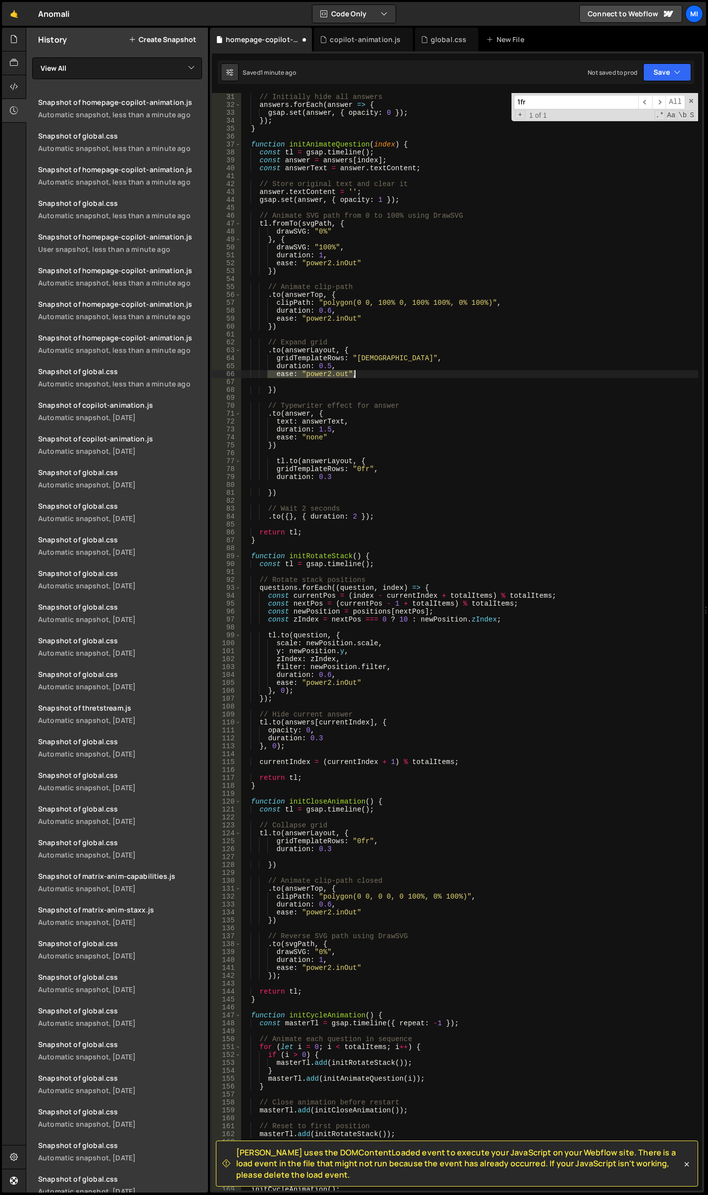
drag, startPoint x: 267, startPoint y: 377, endPoint x: 407, endPoint y: 377, distance: 140.1
click at [407, 377] on div "// Initially hide all answers answers . forEach ( answer => { gsap . set ( answ…" at bounding box center [469, 650] width 457 height 1114
type textarea "ease: "power2.out","
click at [359, 856] on div "// Initially hide all answers answers . forEach ( answer => { gsap . set ( answ…" at bounding box center [469, 650] width 457 height 1114
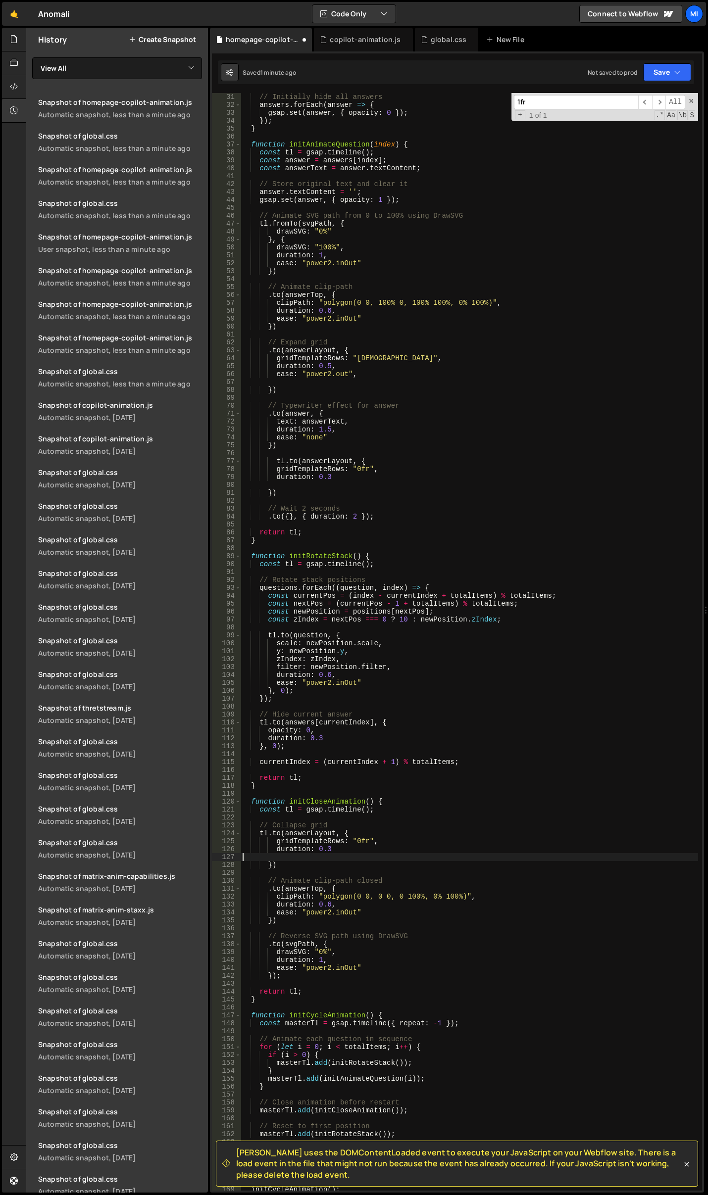
click at [357, 850] on div "// Initially hide all answers answers . forEach ( answer => { gsap . set ( answ…" at bounding box center [469, 650] width 457 height 1114
type textarea "duration: 0.5,"
paste textarea "ease: "power2.out","
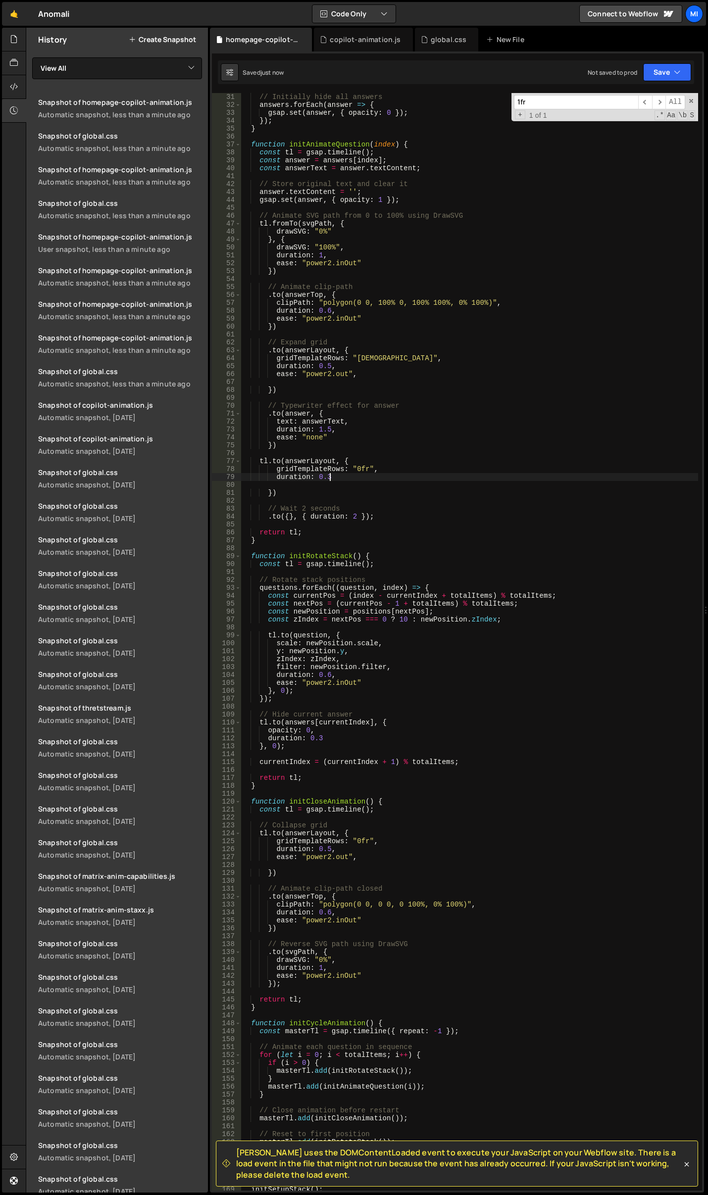
click at [337, 475] on div "// Initially hide all answers answers . forEach ( answer => { gsap . set ( answ…" at bounding box center [469, 650] width 457 height 1114
type textarea "duration: 0.5,"
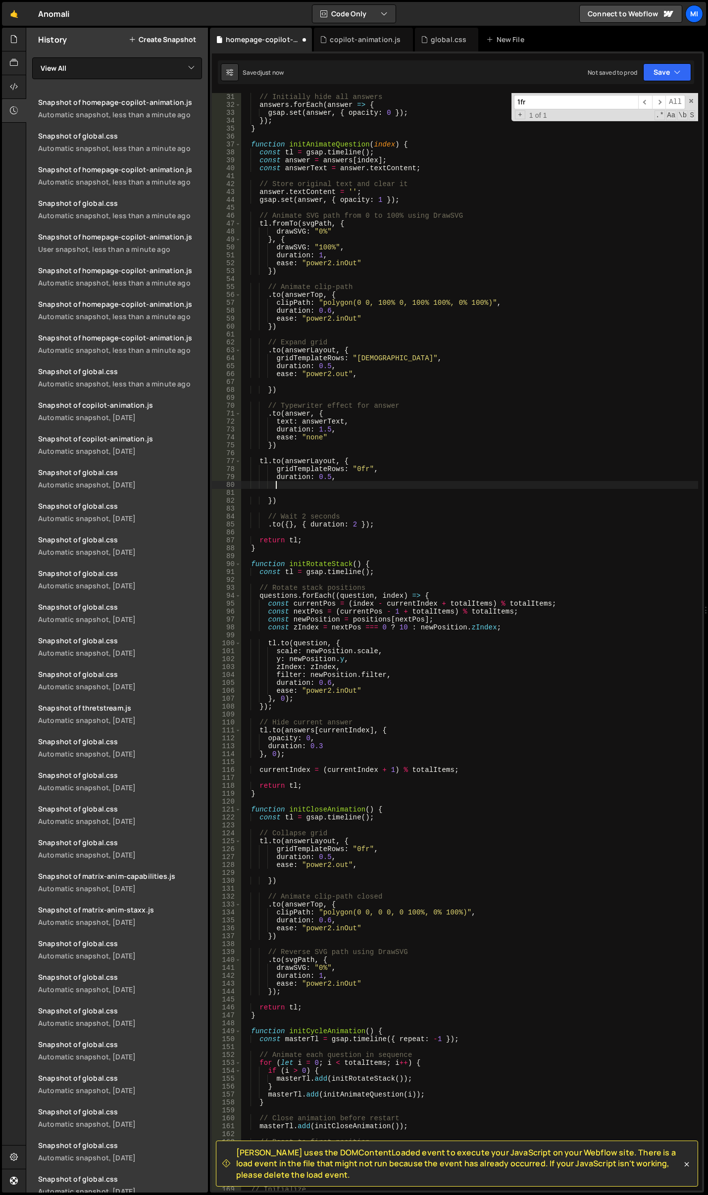
paste textarea "ease: "power2.out","
type textarea "ease: "power2.out","
click at [365, 493] on div "// Initially hide all answers answers . forEach ( answer => { gsap . set ( answ…" at bounding box center [469, 650] width 457 height 1114
click at [365, 498] on div "// Initially hide all answers answers . forEach ( answer => { gsap . set ( answ…" at bounding box center [469, 650] width 457 height 1114
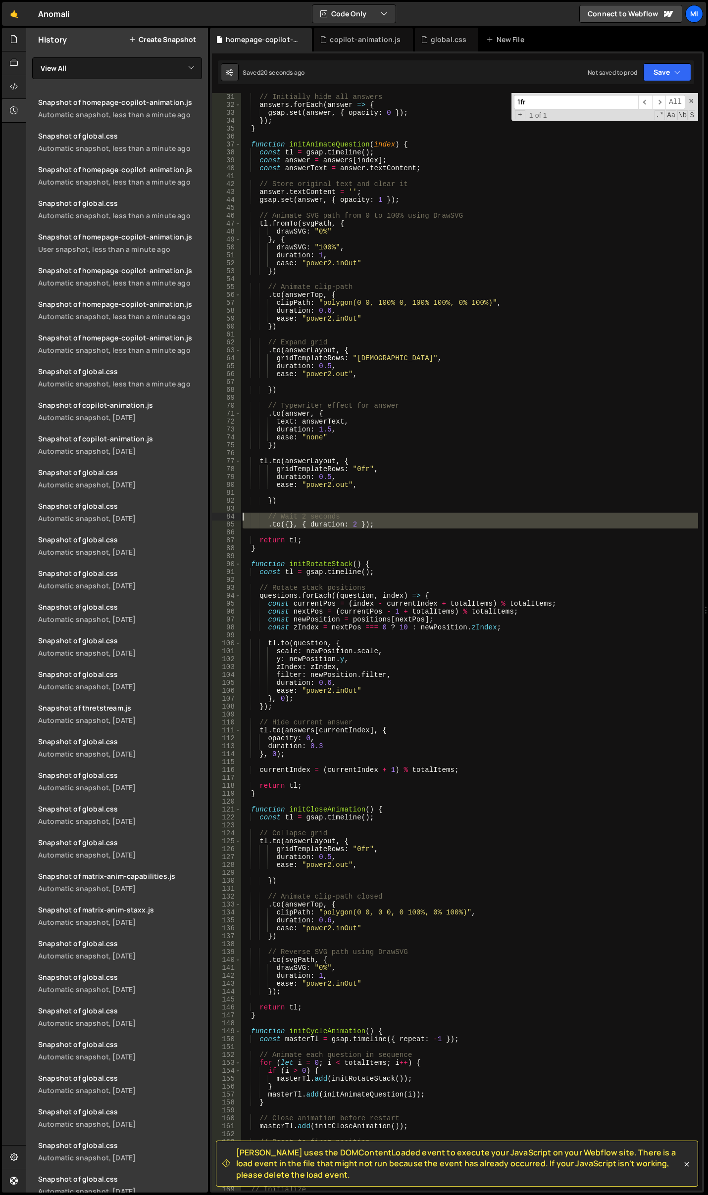
drag, startPoint x: 370, startPoint y: 530, endPoint x: 237, endPoint y: 513, distance: 134.3
click at [237, 513] on div "}) 31 32 33 34 35 36 37 38 39 40 41 42 43 44 45 46 47 48 49 50 51 52 53 54 55 5…" at bounding box center [457, 642] width 490 height 1098
type textarea "// Wait 2 seconds .to({}, { duration: 2 });"
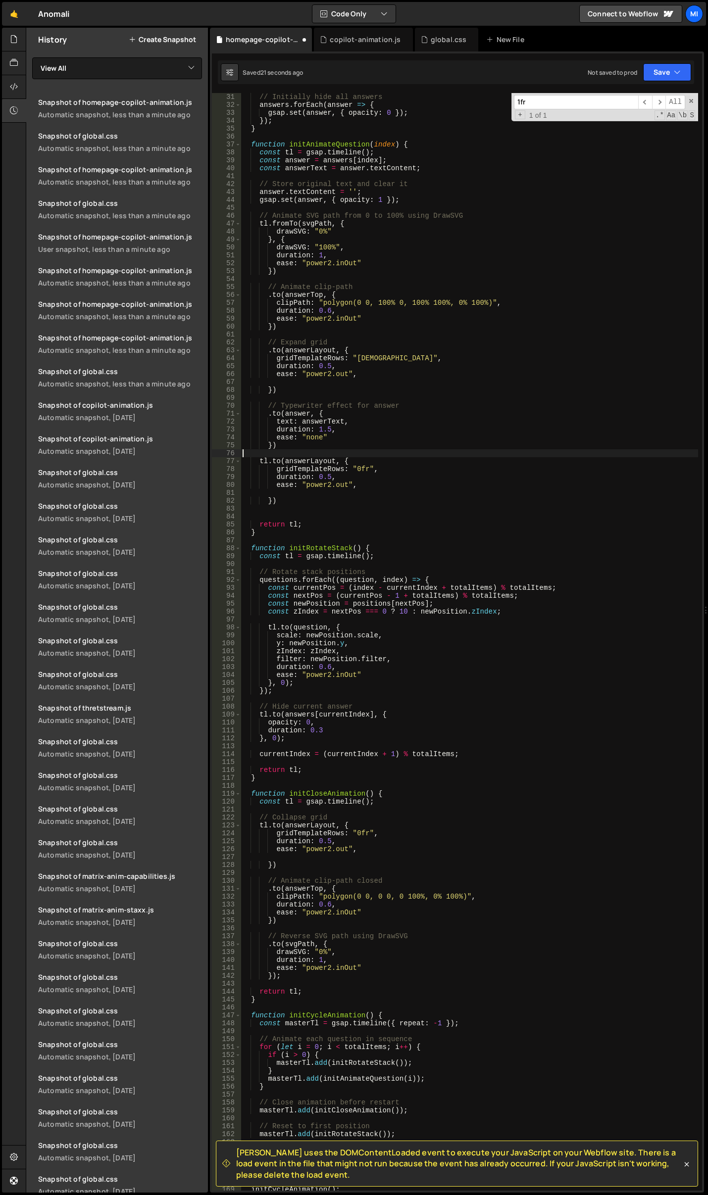
click at [303, 451] on div "// Initially hide all answers answers . forEach ( answer => { gsap . set ( answ…" at bounding box center [469, 650] width 457 height 1114
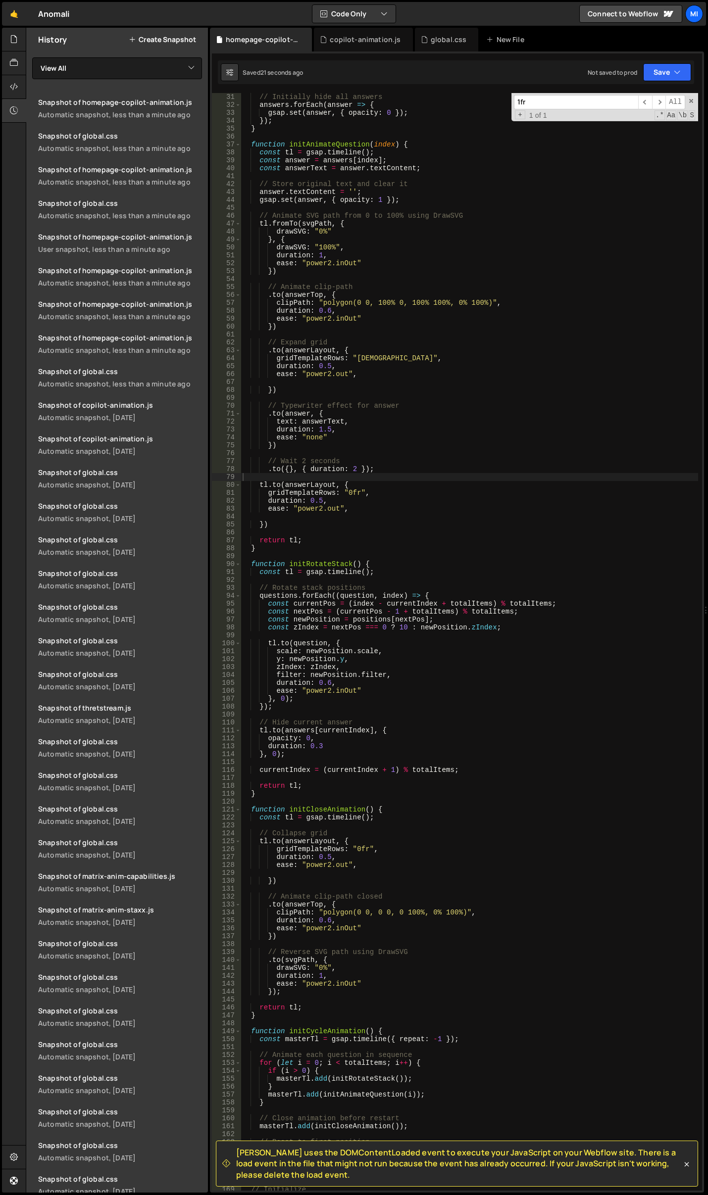
click at [394, 476] on div "// Initially hide all answers answers . forEach ( answer => { gsap . set ( answ…" at bounding box center [469, 650] width 457 height 1114
click at [387, 522] on div "// Initially hide all answers answers . forEach ( answer => { gsap . set ( answ…" at bounding box center [469, 650] width 457 height 1114
type textarea "})"
click at [387, 513] on div "// Initially hide all answers answers . forEach ( answer => { gsap . set ( answ…" at bounding box center [469, 650] width 457 height 1114
type textarea "})"
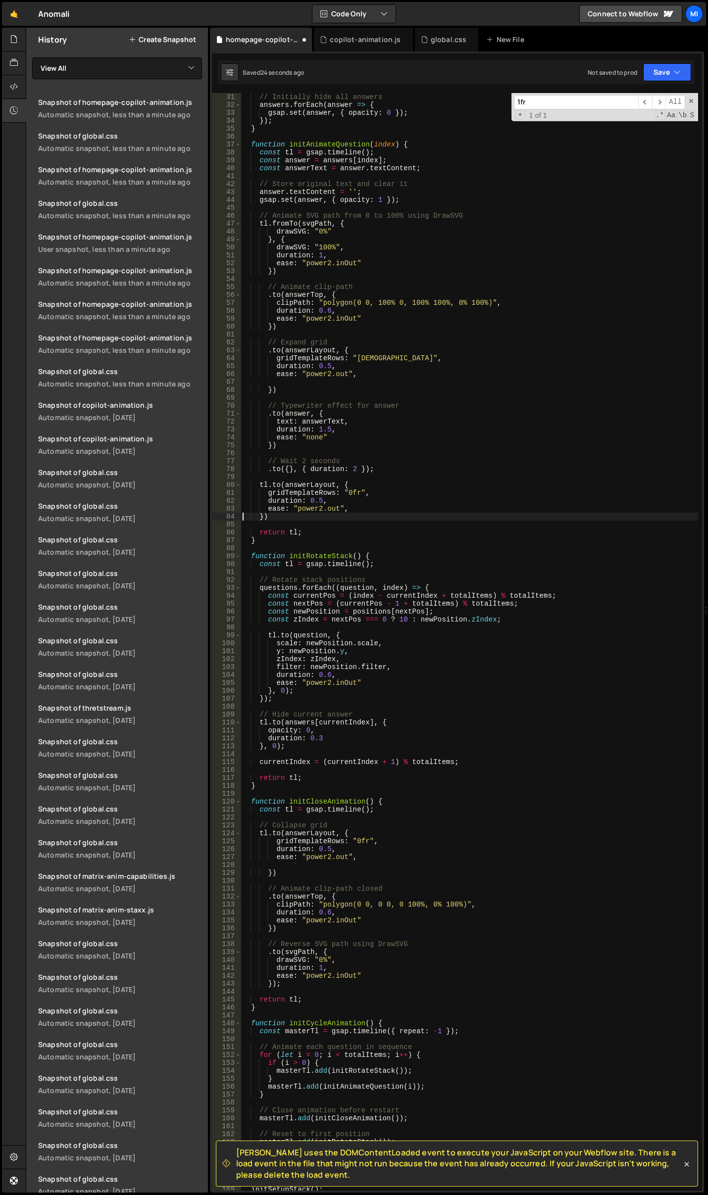
click at [379, 515] on div "// Initially hide all answers answers . forEach ( answer => { gsap . set ( answ…" at bounding box center [469, 650] width 457 height 1114
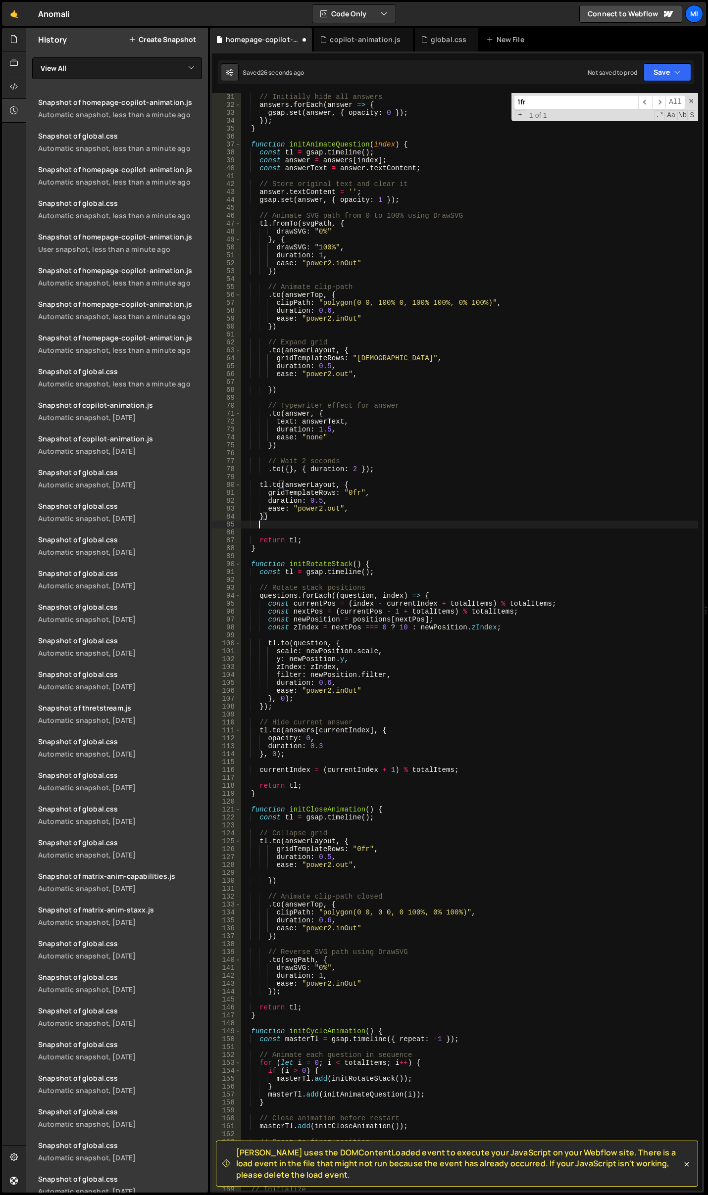
scroll to position [0, 0]
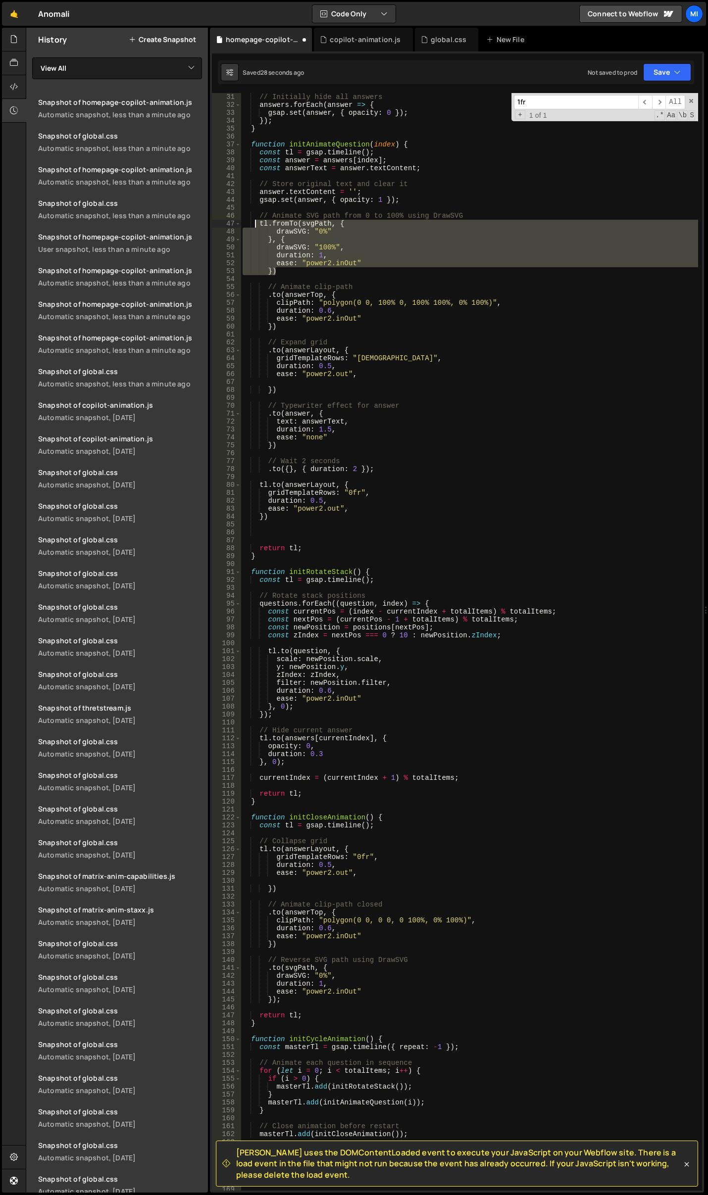
drag, startPoint x: 282, startPoint y: 270, endPoint x: 254, endPoint y: 226, distance: 52.3
click at [254, 226] on div "// Initially hide all answers answers . forEach ( answer => { gsap . set ( answ…" at bounding box center [469, 650] width 457 height 1114
type textarea "tl.fromTo(svgPath, { drawSVG: "0%""
click at [292, 536] on div "// Initially hide all answers answers . forEach ( answer => { gsap . set ( answ…" at bounding box center [469, 650] width 457 height 1114
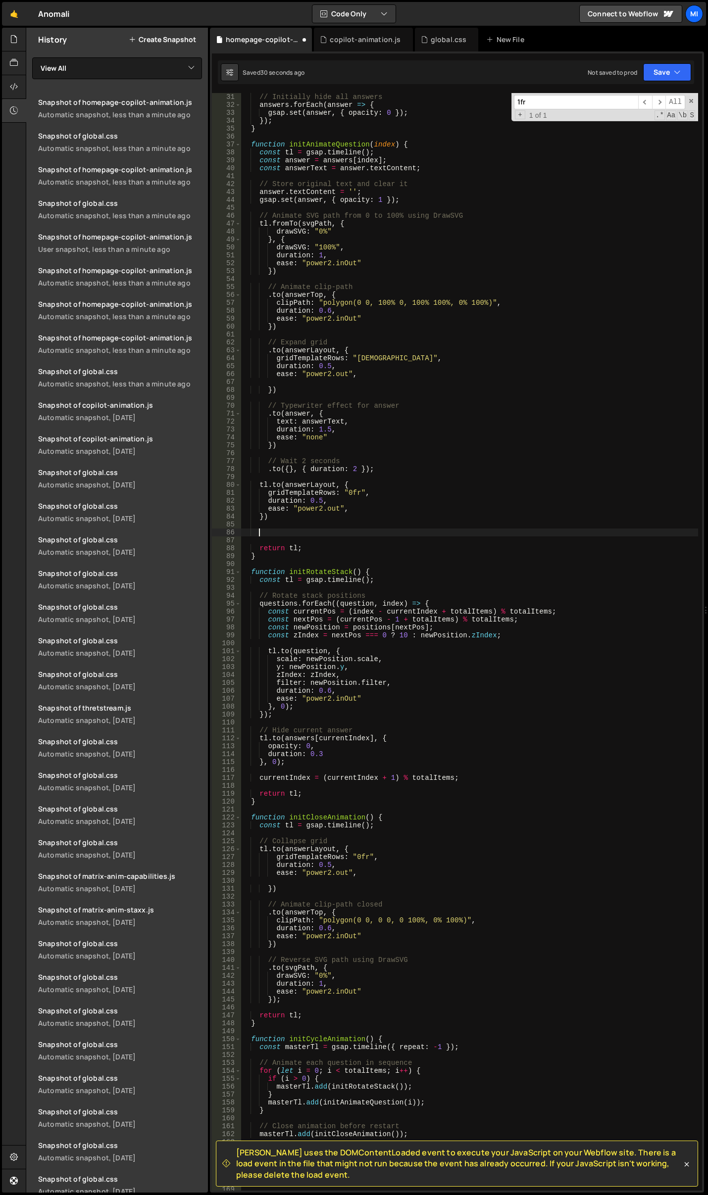
paste textarea "})"
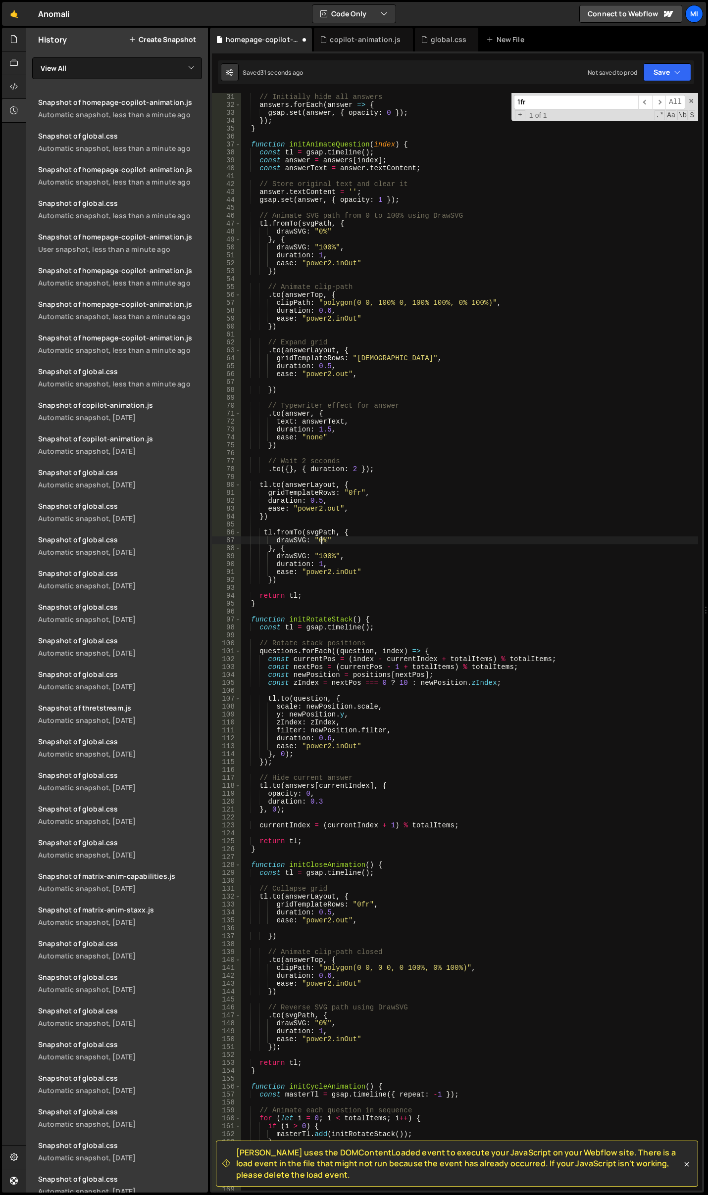
click at [322, 541] on div "// Initially hide all answers answers . forEach ( answer => { gsap . set ( answ…" at bounding box center [469, 650] width 457 height 1114
click at [378, 257] on div "// Initially hide all answers answers . forEach ( answer => { gsap . set ( answ…" at bounding box center [469, 650] width 457 height 1114
click at [368, 239] on div "// Initially hide all answers answers . forEach ( answer => { gsap . set ( answ…" at bounding box center [469, 650] width 457 height 1114
click at [324, 539] on div "// Initially hide all answers answers . forEach ( answer => { gsap . set ( answ…" at bounding box center [469, 650] width 457 height 1114
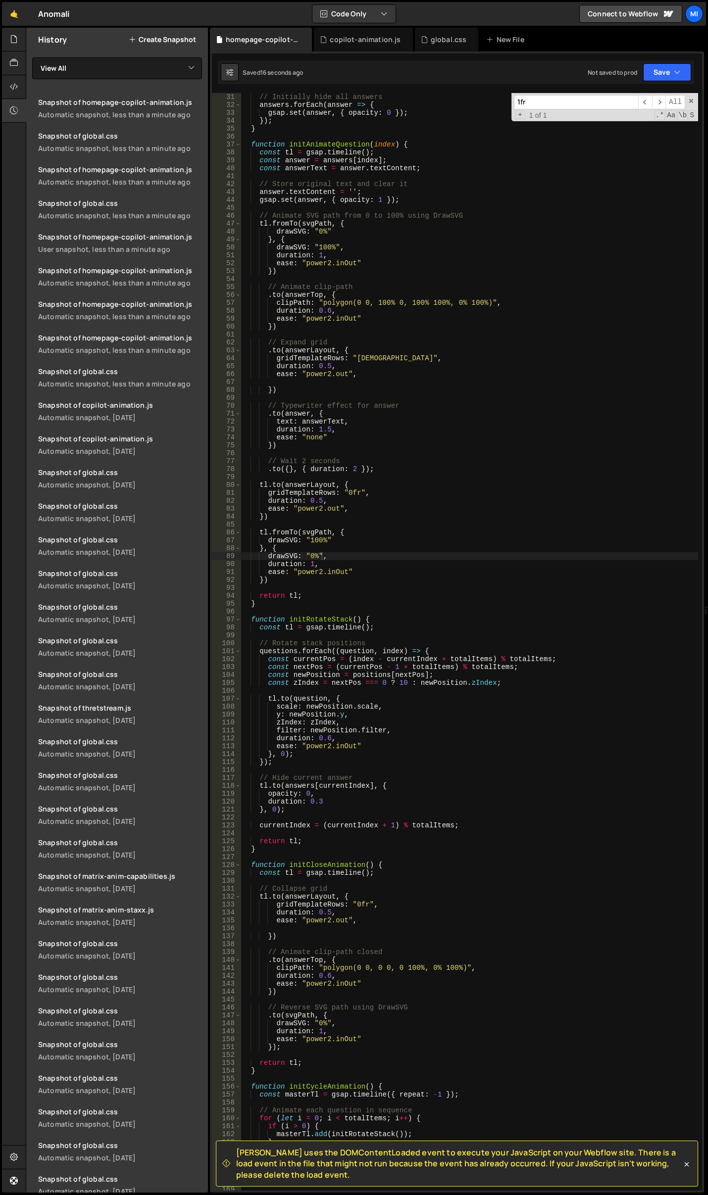
click at [364, 501] on div "// Initially hide all answers answers . forEach ( answer => { gsap . set ( answ…" at bounding box center [469, 650] width 457 height 1114
click at [326, 508] on div "// Initially hide all answers answers . forEach ( answer => { gsap . set ( answ…" at bounding box center [469, 650] width 457 height 1114
click at [365, 188] on div "// Initially hide all answers answers . forEach ( answer => { gsap . set ( answ…" at bounding box center [469, 650] width 457 height 1114
click at [170, 33] on div "History Create Snapshot" at bounding box center [117, 40] width 182 height 24
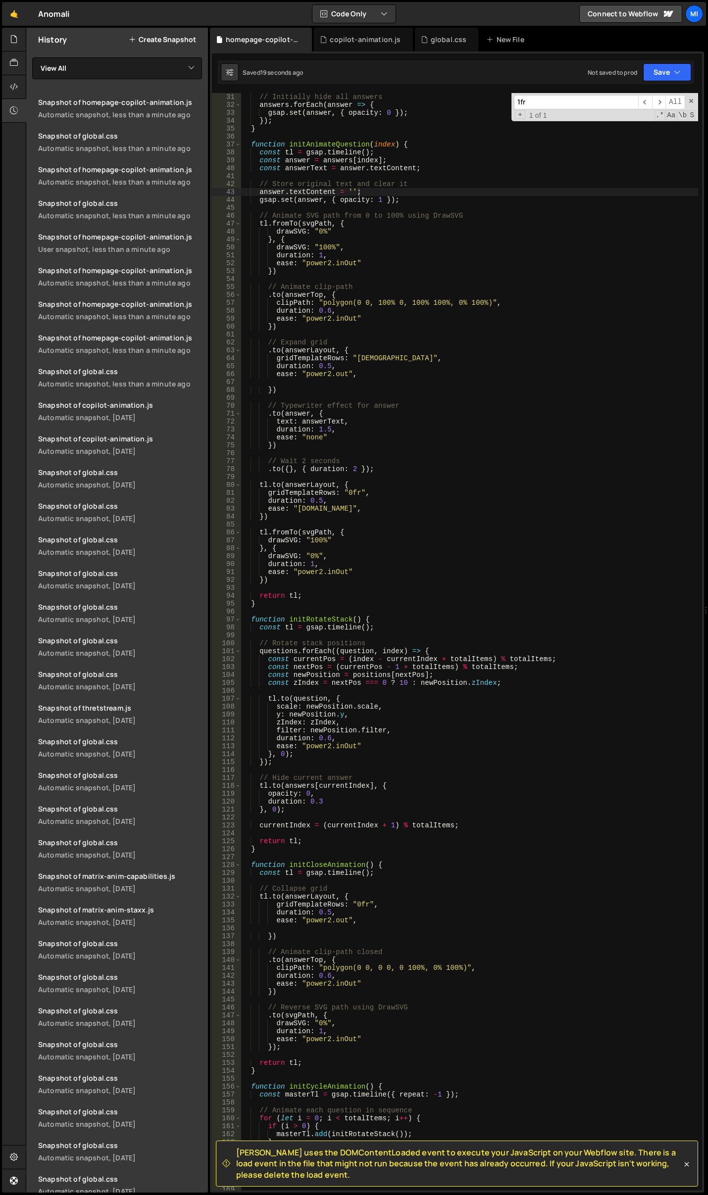
click at [179, 40] on button "Create Snapshot" at bounding box center [162, 40] width 67 height 8
click at [382, 544] on div "// Initially hide all answers answers . forEach ( answer => { gsap . set ( answ…" at bounding box center [469, 650] width 457 height 1114
click at [372, 531] on div "// Initially hide all answers answers . forEach ( answer => { gsap . set ( answ…" at bounding box center [469, 650] width 457 height 1114
click at [354, 514] on div "// Initially hide all answers answers . forEach ( answer => { gsap . set ( answ…" at bounding box center [469, 650] width 457 height 1114
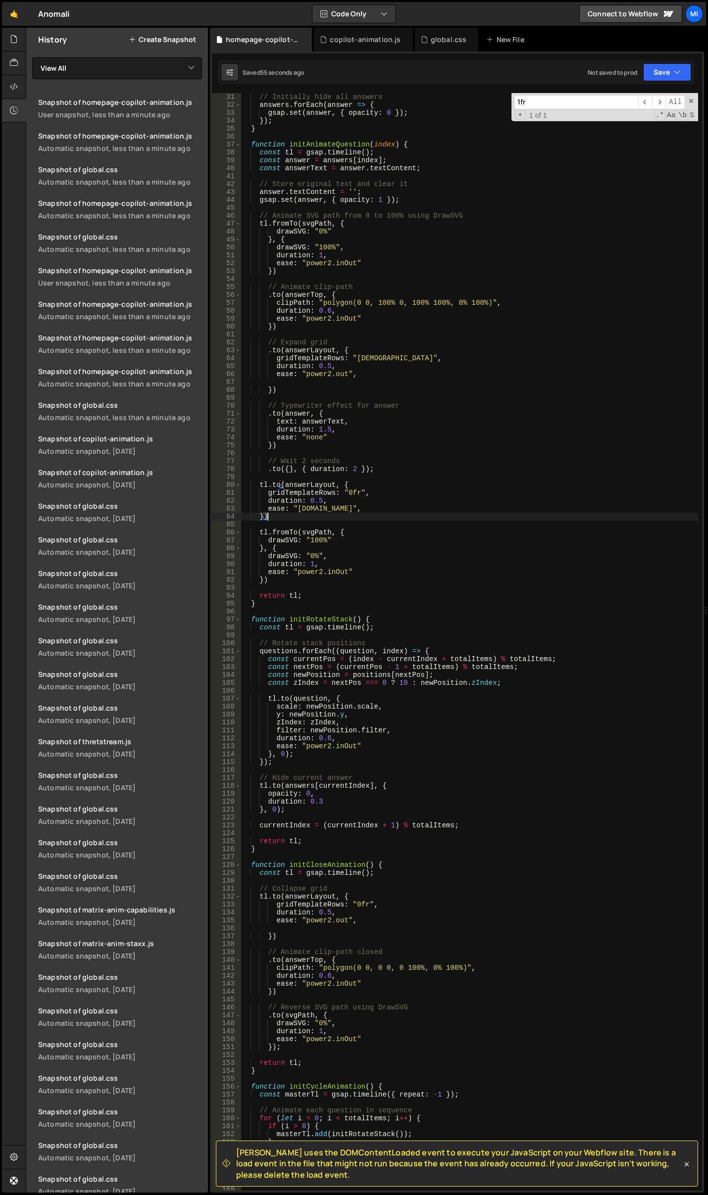
scroll to position [0, 1]
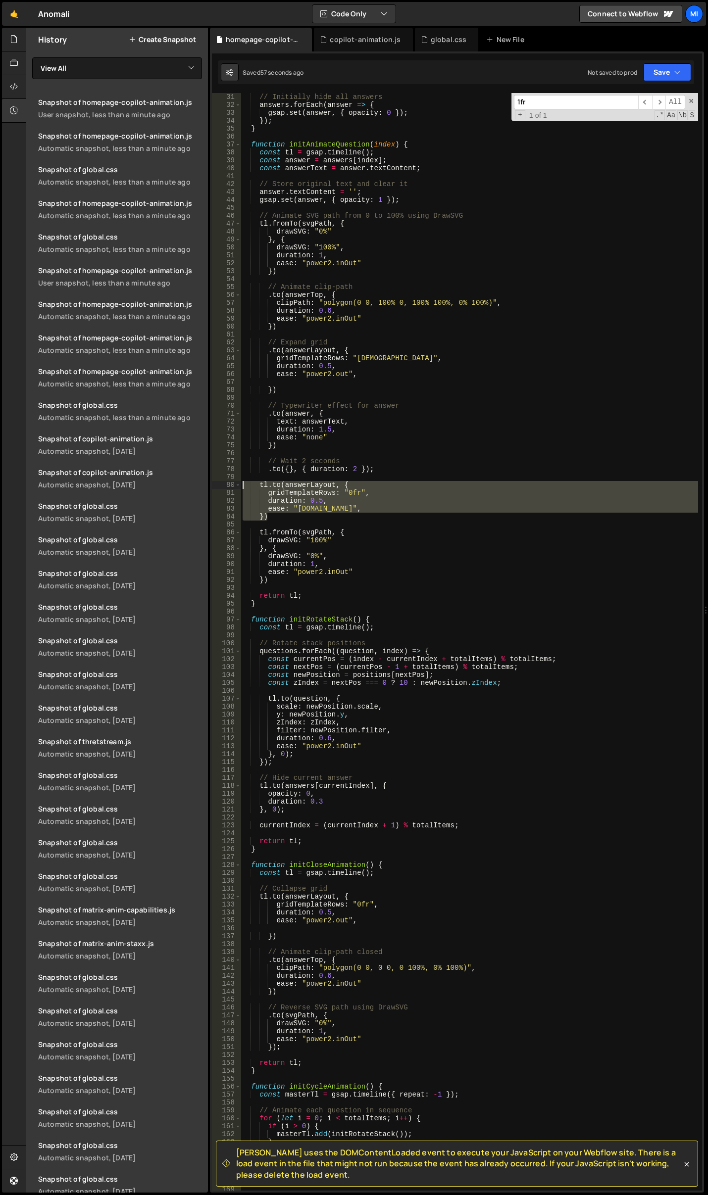
drag, startPoint x: 279, startPoint y: 514, endPoint x: 244, endPoint y: 483, distance: 46.6
click at [244, 483] on div "// Initially hide all answers answers . forEach ( answer => { gsap . set ( answ…" at bounding box center [469, 650] width 457 height 1114
type textarea "tl.to(answerLayout, { gridTemplateRows: "0fr","
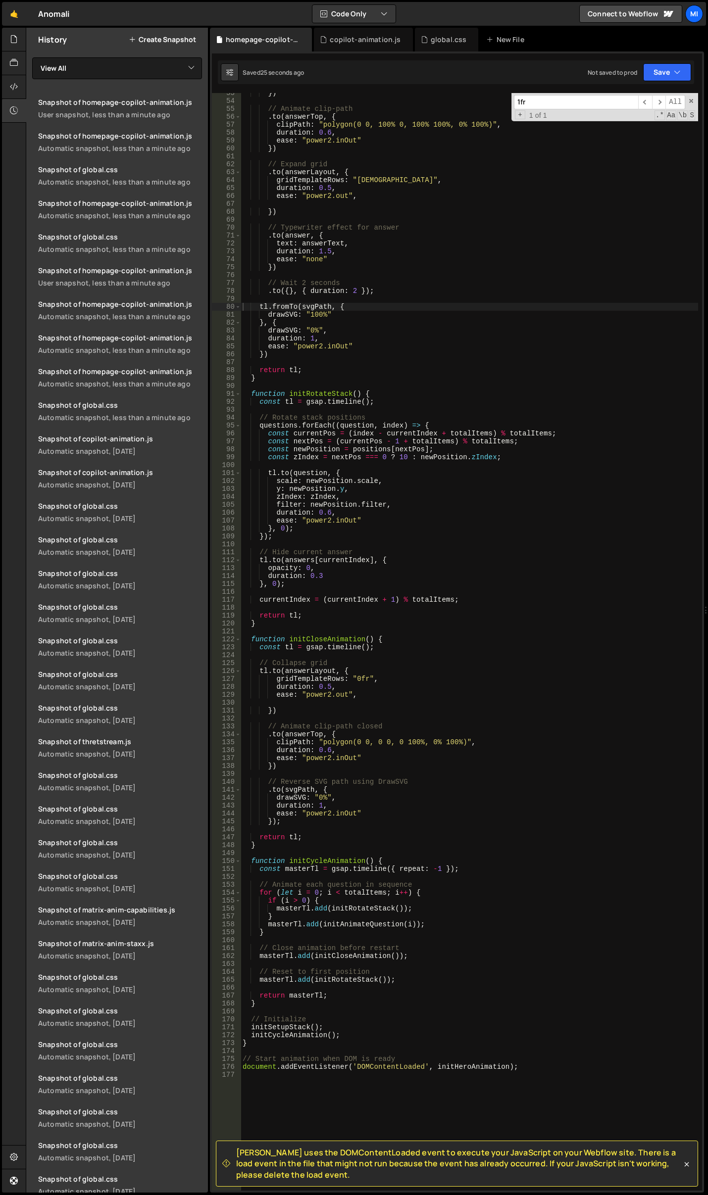
scroll to position [416, 0]
click at [372, 752] on div "}) // Animate clip-path . to ( answerTop , { clipPath : "polygon(0 0, 100% 0, 1…" at bounding box center [469, 646] width 457 height 1114
type textarea "duration: 0.6,"
click at [379, 753] on div "}) // Animate clip-path . to ( answerTop , { clipPath : "polygon(0 0, 100% 0, 1…" at bounding box center [469, 646] width 457 height 1114
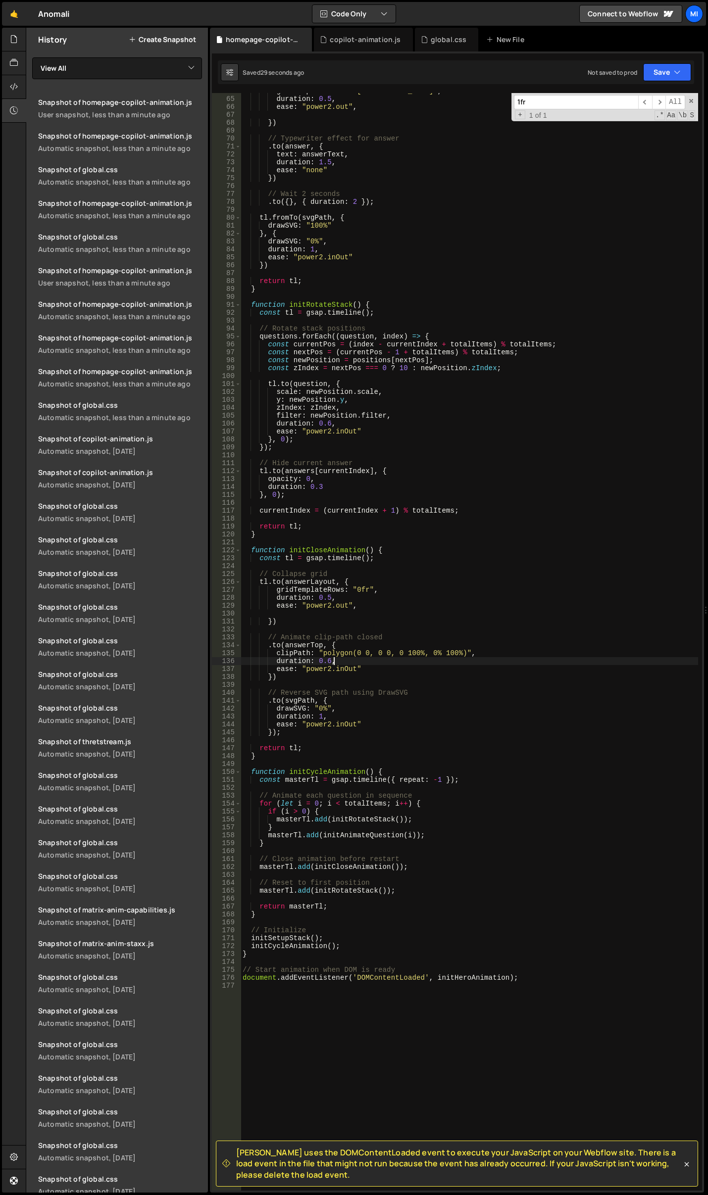
scroll to position [505, 0]
click at [379, 682] on div "gridTemplateRows : "1fr" , duration : 0.5 , ease : "power2.out" , }) // Typewri…" at bounding box center [469, 644] width 457 height 1114
click at [335, 669] on div "gridTemplateRows : "1fr" , duration : 0.5 , ease : "power2.out" , }) // Typewri…" at bounding box center [469, 644] width 457 height 1114
drag, startPoint x: 335, startPoint y: 669, endPoint x: 329, endPoint y: 561, distance: 108.6
click at [346, 667] on div "gridTemplateRows : "1fr" , duration : 0.5 , ease : "power2.out" , }) // Typewri…" at bounding box center [469, 644] width 457 height 1114
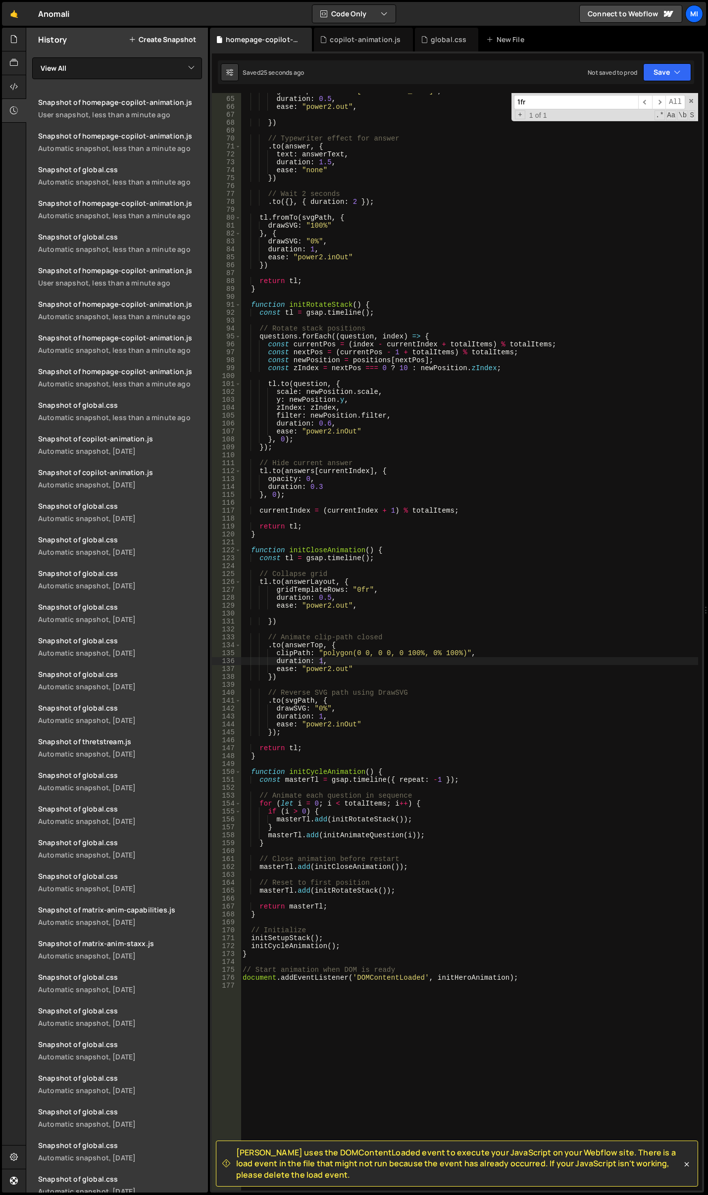
click at [519, 441] on div "gridTemplateRows : "1fr" , duration : 0.5 , ease : "power2.out" , }) // Typewri…" at bounding box center [469, 644] width 457 height 1114
click at [493, 663] on div "gridTemplateRows : "1fr" , duration : 0.5 , ease : "power2.out" , }) // Typewri…" at bounding box center [469, 644] width 457 height 1114
click at [493, 656] on div "gridTemplateRows : "1fr" , duration : 0.5 , ease : "power2.out" , }) // Typewri…" at bounding box center [469, 644] width 457 height 1114
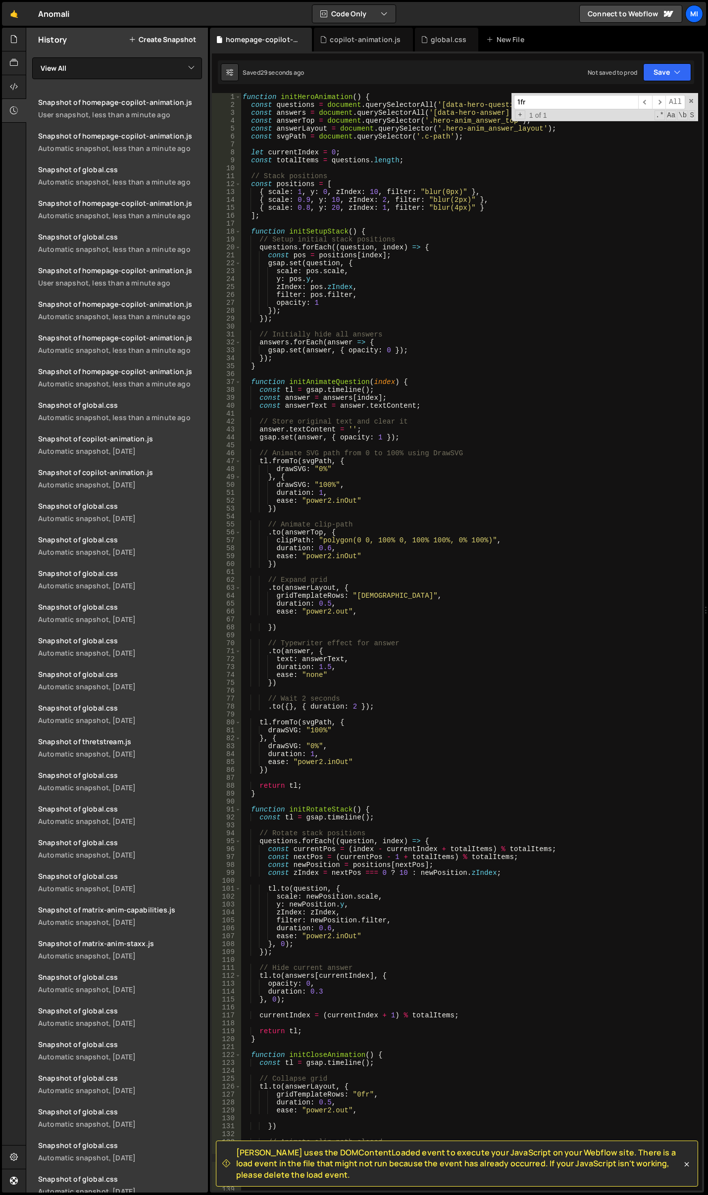
scroll to position [0, 0]
click at [691, 98] on span at bounding box center [691, 101] width 7 height 7
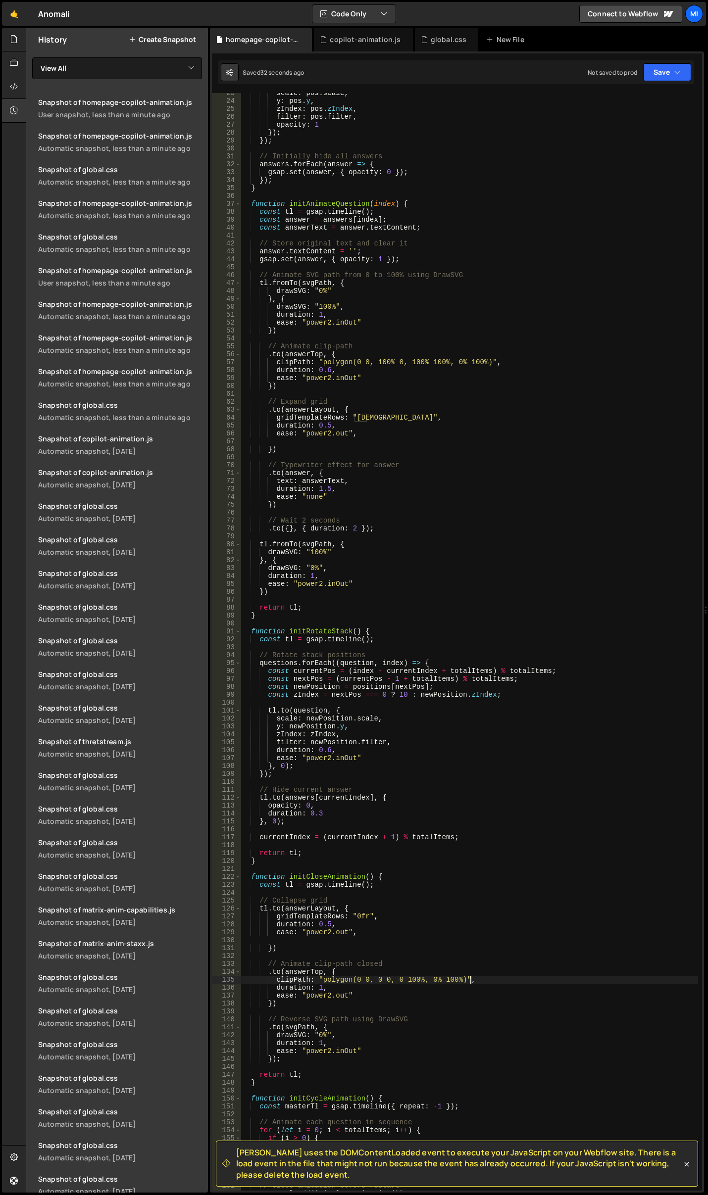
scroll to position [238, 0]
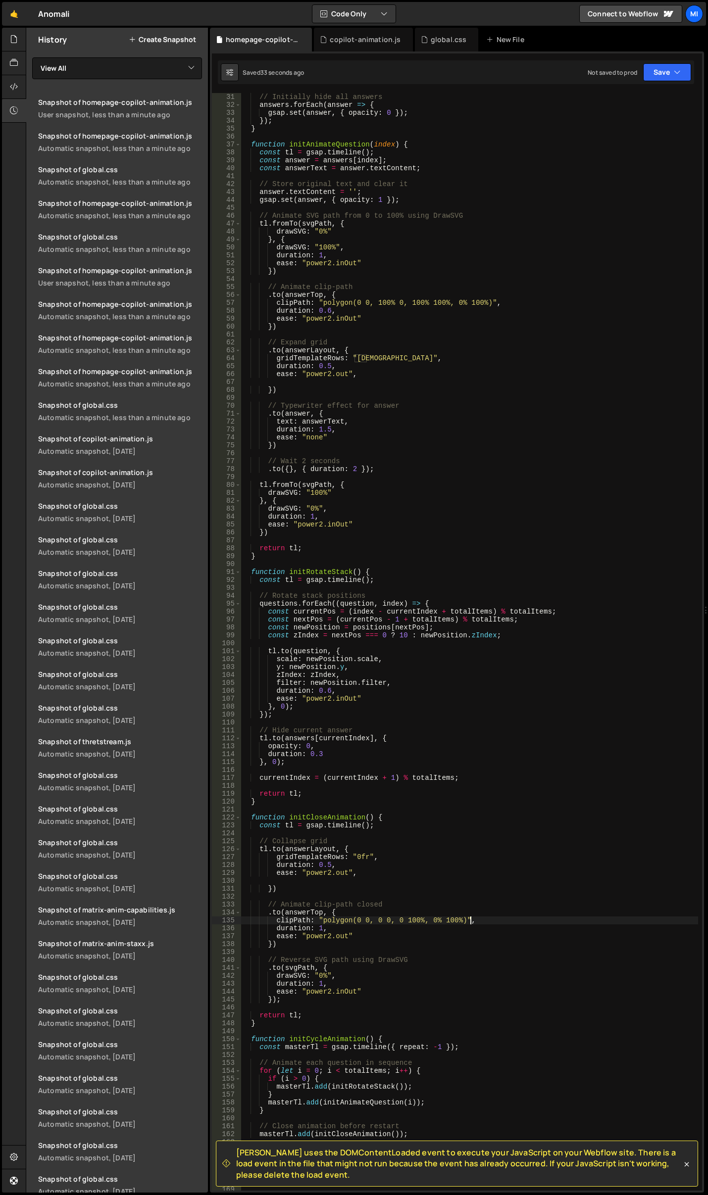
click at [471, 932] on div "// Initially hide all answers answers . forEach ( answer => { gsap . set ( answ…" at bounding box center [469, 650] width 457 height 1114
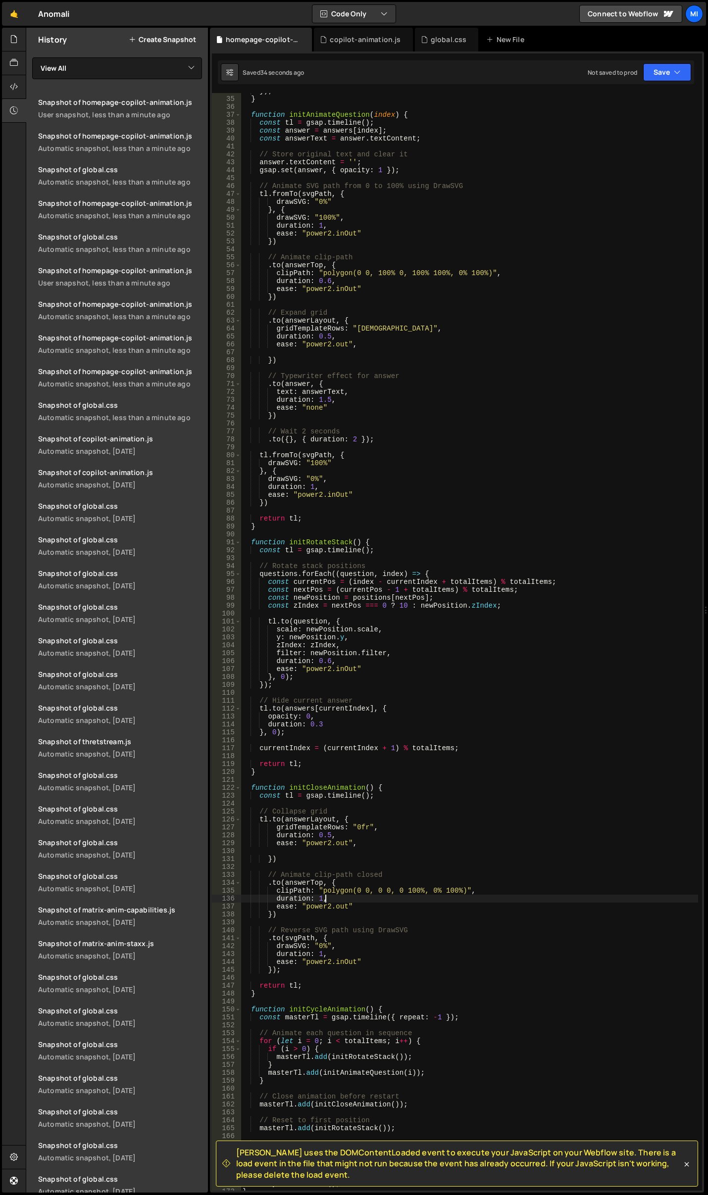
scroll to position [386, 0]
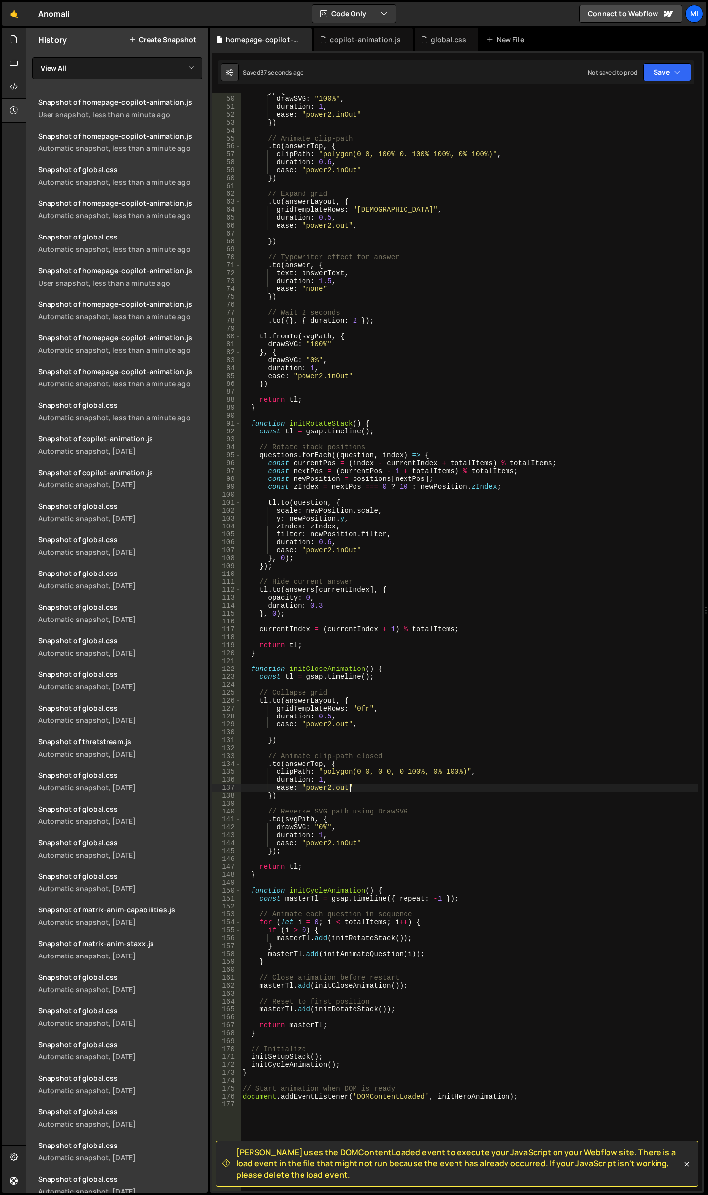
click at [489, 785] on div "} , { drawSVG : "100%" , duration : 1 , ease : "power2.inOut" }) // Animate cli…" at bounding box center [469, 644] width 457 height 1114
click at [426, 787] on div "} , { drawSVG : "100%" , duration : 1 , ease : "power2.inOut" }) // Animate cli…" at bounding box center [469, 644] width 457 height 1114
drag, startPoint x: 388, startPoint y: 756, endPoint x: 260, endPoint y: 757, distance: 127.2
click at [260, 757] on div "} , { drawSVG : "100%" , duration : 1 , ease : "power2.inOut" }) // Animate cli…" at bounding box center [469, 644] width 457 height 1114
type textarea "// Animate clip-path closed"
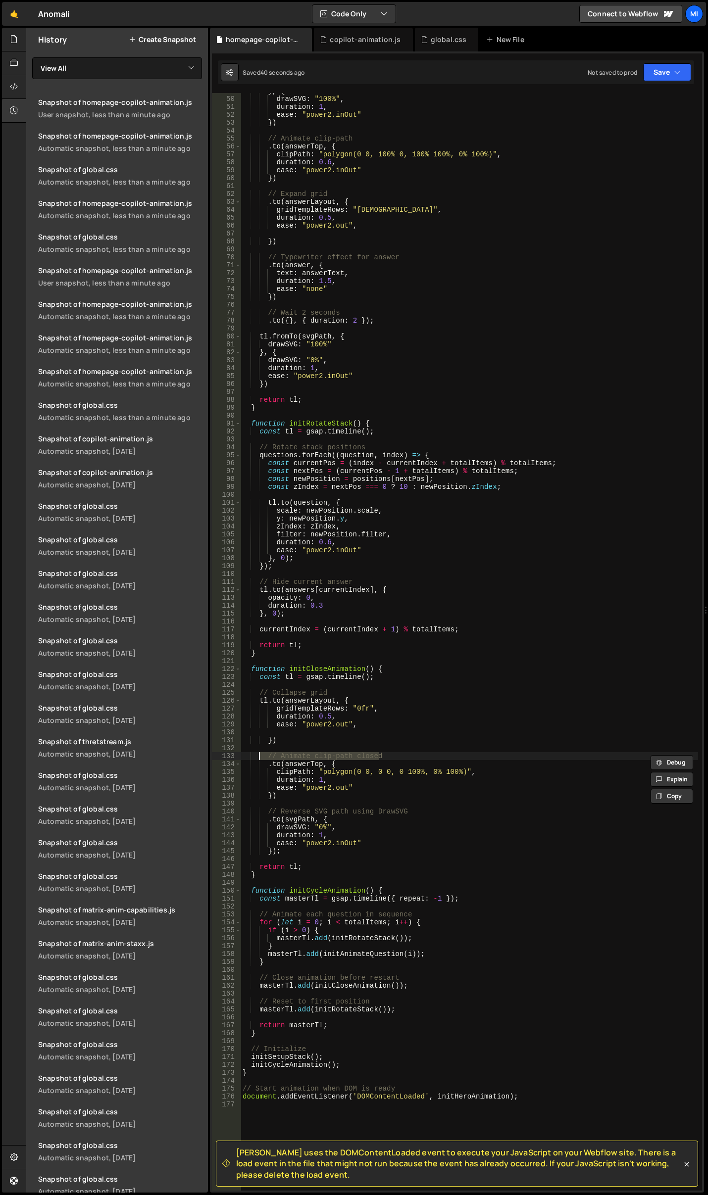
click at [423, 802] on div "} , { drawSVG : "100%" , duration : 1 , ease : "power2.inOut" }) // Animate cli…" at bounding box center [469, 644] width 457 height 1114
click at [423, 831] on div "} , { drawSVG : "100%" , duration : 1 , ease : "power2.inOut" }) // Animate cli…" at bounding box center [469, 644] width 457 height 1114
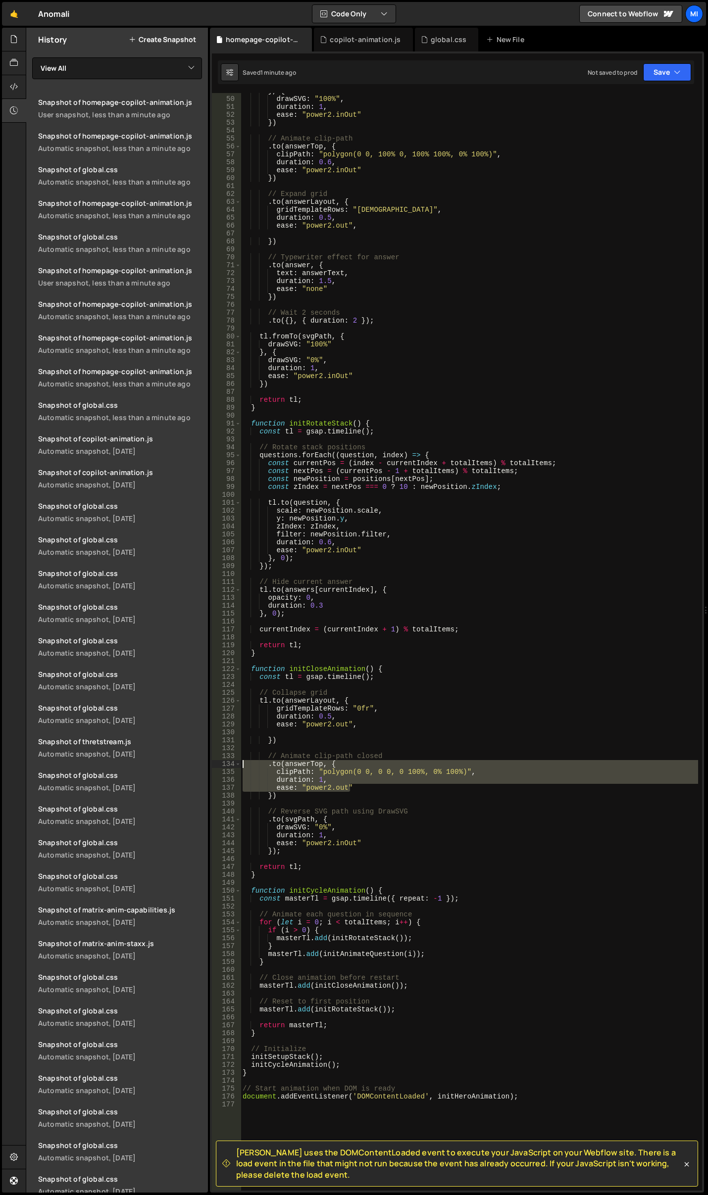
drag, startPoint x: 368, startPoint y: 789, endPoint x: 210, endPoint y: 763, distance: 159.5
click at [210, 763] on div "Slater uses the DOMContentLoaded event to execute your JavaScript on your Webfl…" at bounding box center [457, 621] width 494 height 1141
click at [340, 784] on div "} , { drawSVG : "100%" , duration : 1 , ease : "power2.inOut" }) // Animate cli…" at bounding box center [469, 642] width 457 height 1098
drag, startPoint x: 288, startPoint y: 793, endPoint x: 247, endPoint y: 765, distance: 49.8
click at [247, 765] on div "} , { drawSVG : "100%" , duration : 1 , ease : "power2.inOut" }) // Animate cli…" at bounding box center [469, 644] width 457 height 1114
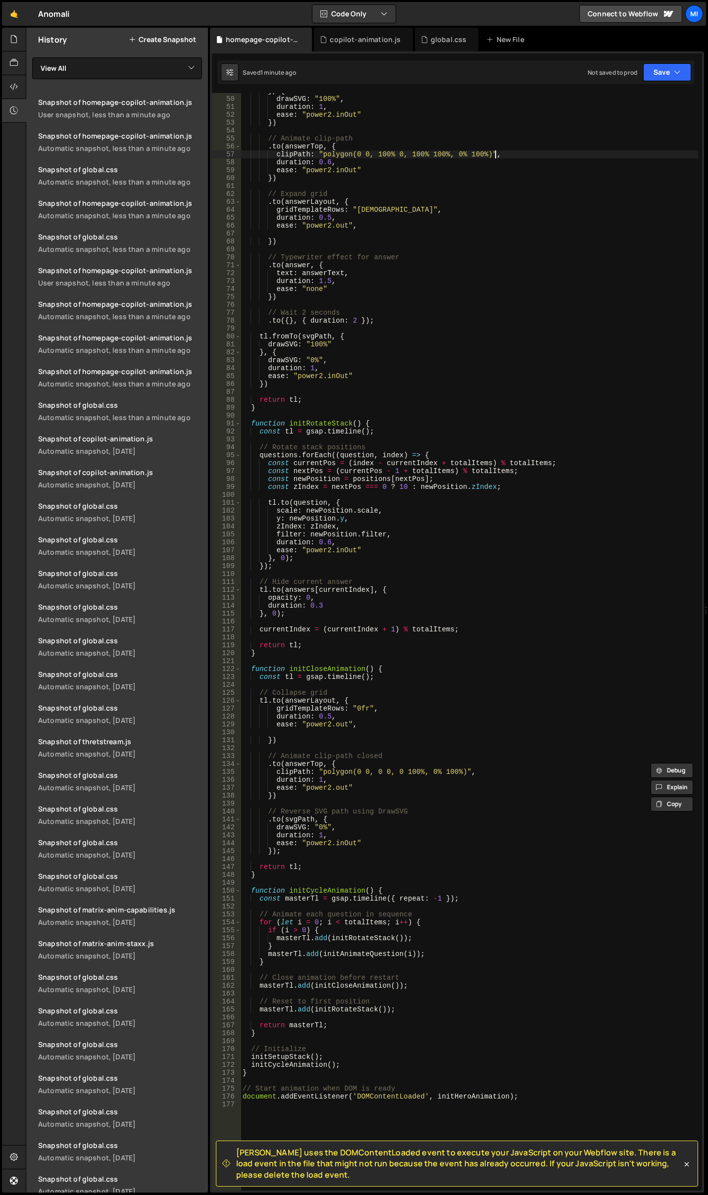
click at [503, 152] on div "} , { drawSVG : "100%" , duration : 1 , ease : "power2.inOut" }) // Animate cli…" at bounding box center [469, 644] width 457 height 1114
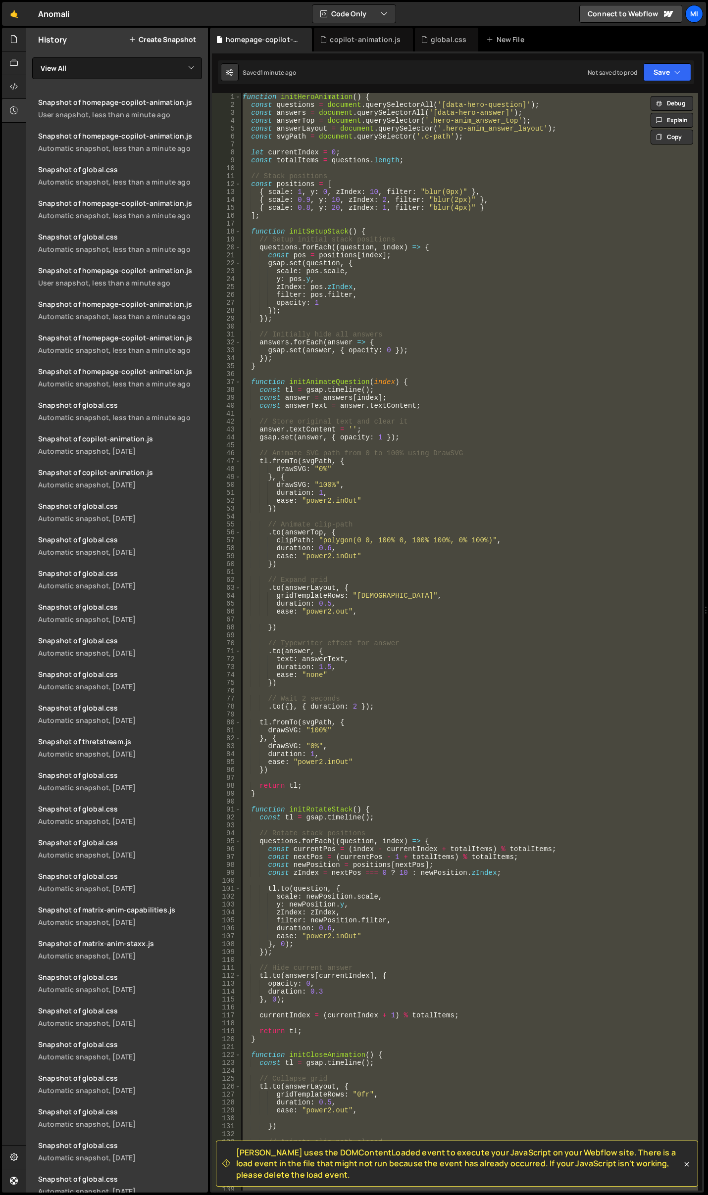
click at [480, 609] on div "function initHeroAnimation ( ) { const questions = document . querySelectorAll …" at bounding box center [469, 642] width 457 height 1098
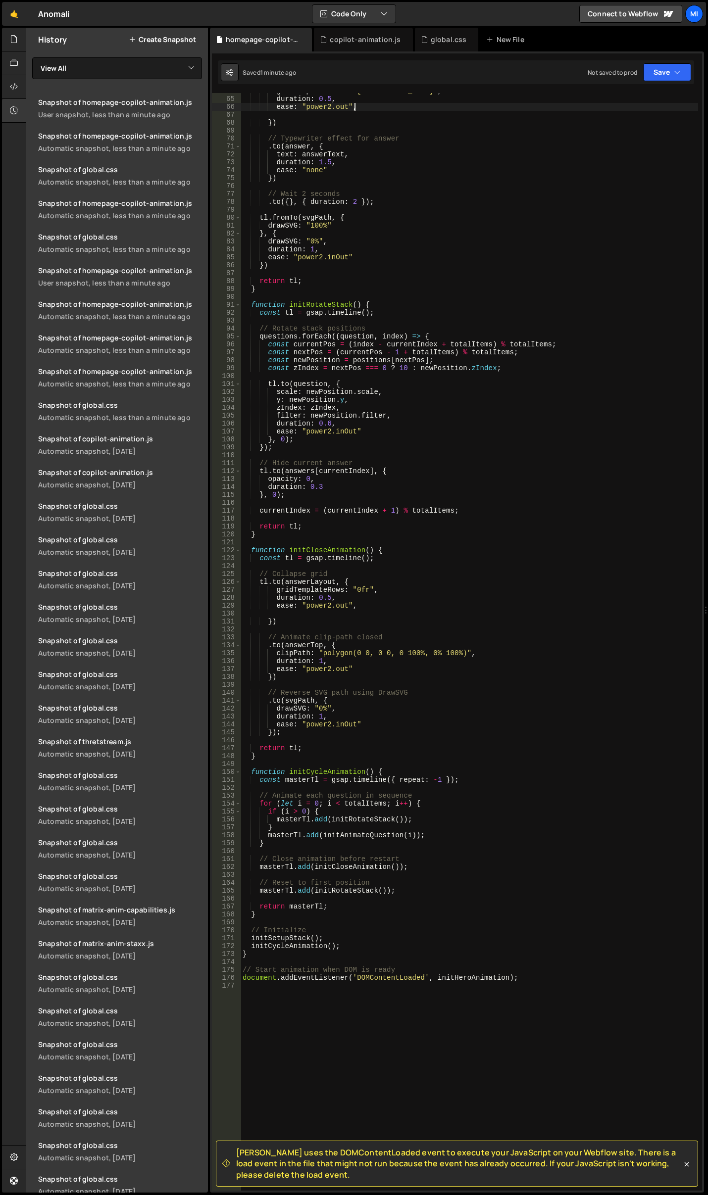
scroll to position [505, 0]
click at [453, 657] on div "gridTemplateRows : "1fr" , duration : 0.5 , ease : "power2.out" , }) // Typewri…" at bounding box center [469, 644] width 457 height 1114
click at [365, 656] on div "gridTemplateRows : "1fr" , duration : 0.5 , ease : "power2.out" , }) // Typewri…" at bounding box center [469, 644] width 457 height 1114
click at [278, 647] on div "gridTemplateRows : "1fr" , duration : 0.5 , ease : "power2.out" , }) // Typewri…" at bounding box center [469, 644] width 457 height 1114
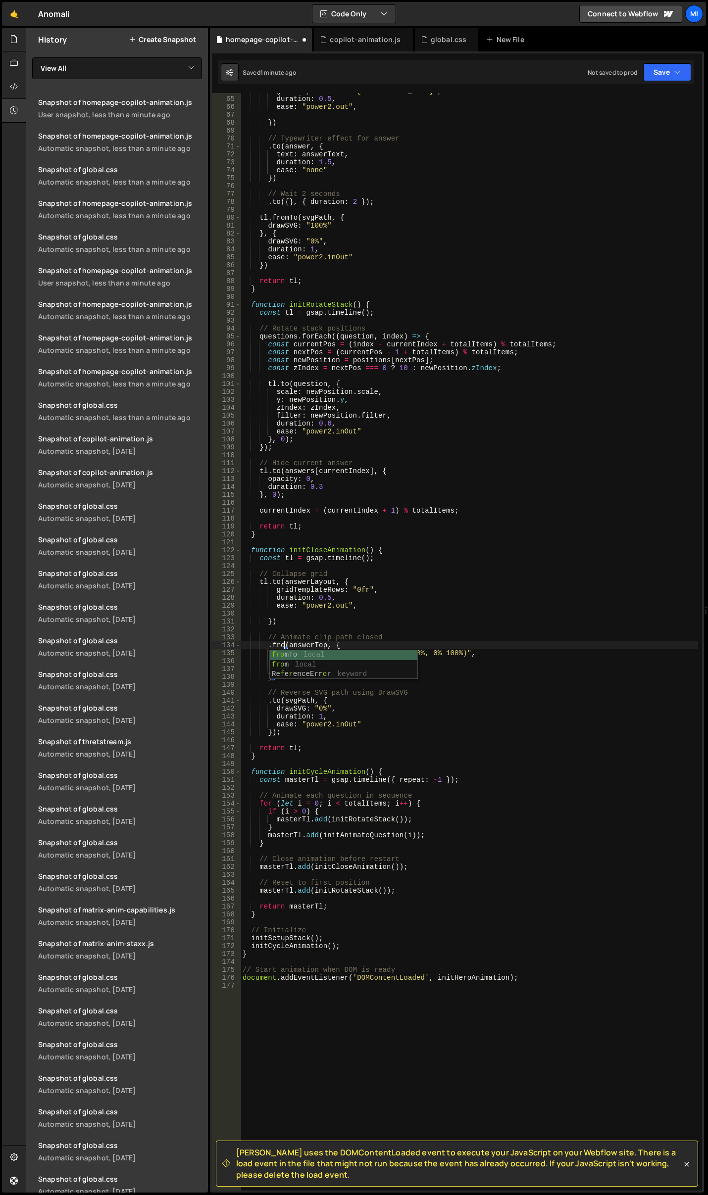
type textarea ".from(answerTop, {"
click at [374, 377] on div "gridTemplateRows : "1fr" , duration : 0.5 , ease : "power2.out" , }) // Typewri…" at bounding box center [469, 644] width 457 height 1114
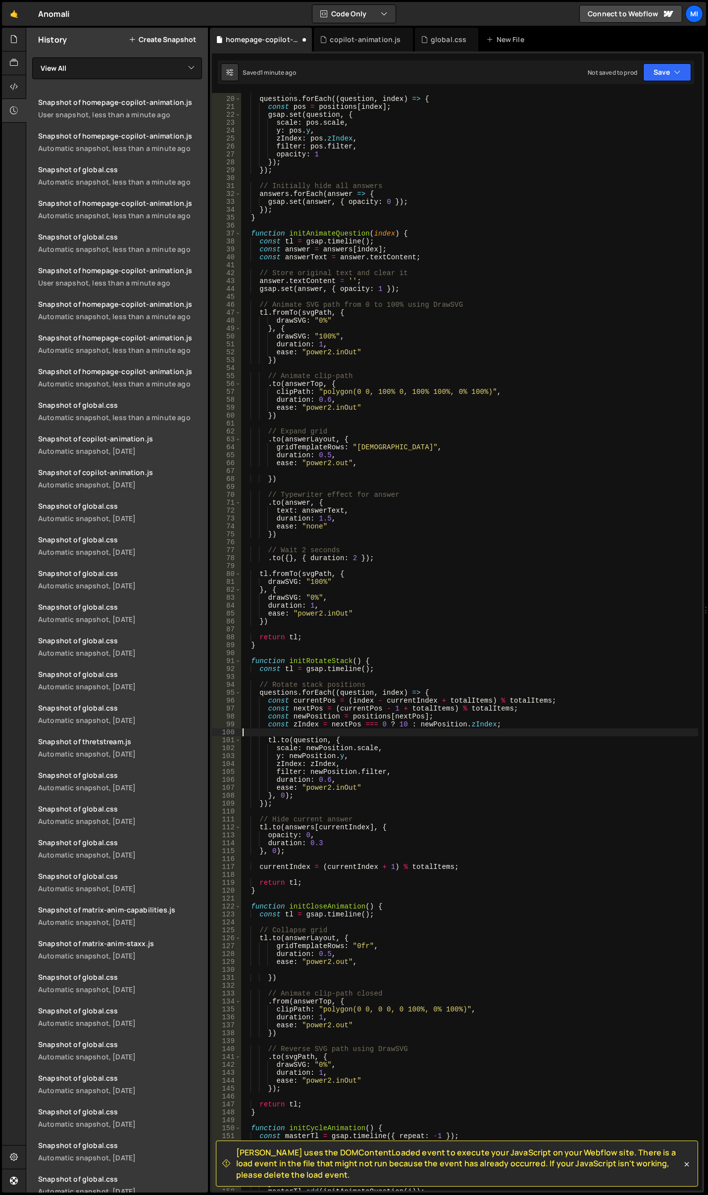
scroll to position [119, 0]
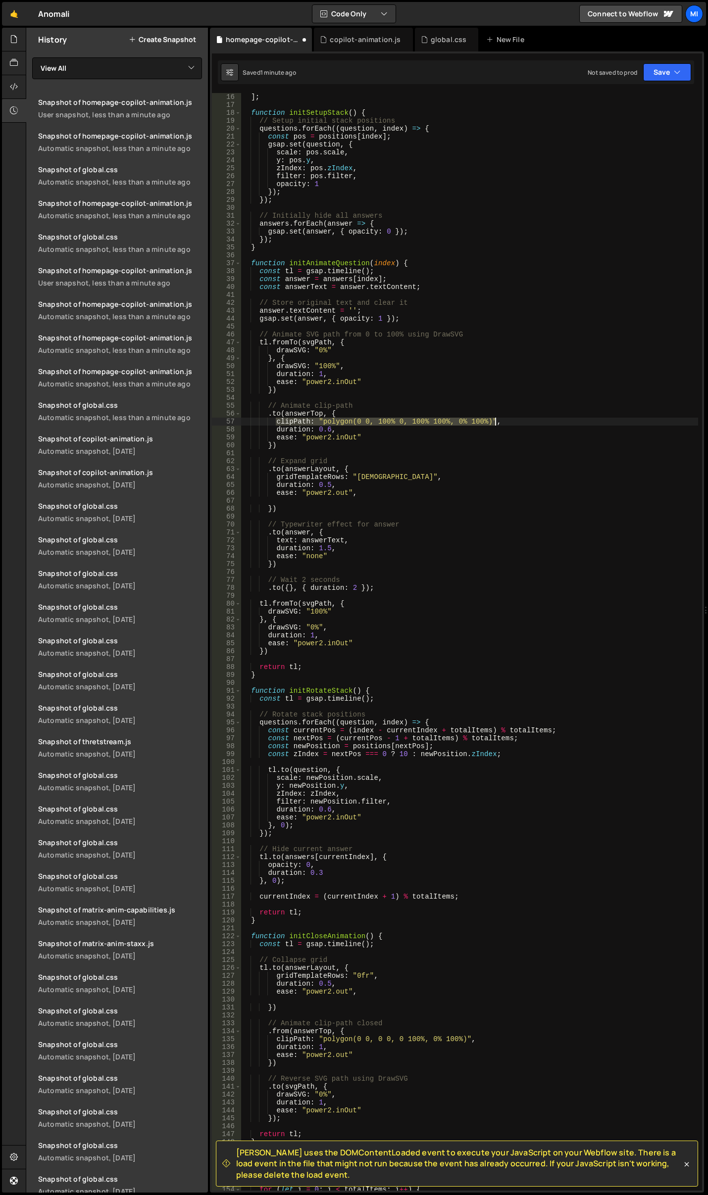
drag, startPoint x: 275, startPoint y: 424, endPoint x: 511, endPoint y: 424, distance: 235.6
click at [511, 424] on div "] ; function initSetupStack ( ) { // Setup initial stack positions questions . …" at bounding box center [469, 650] width 457 height 1114
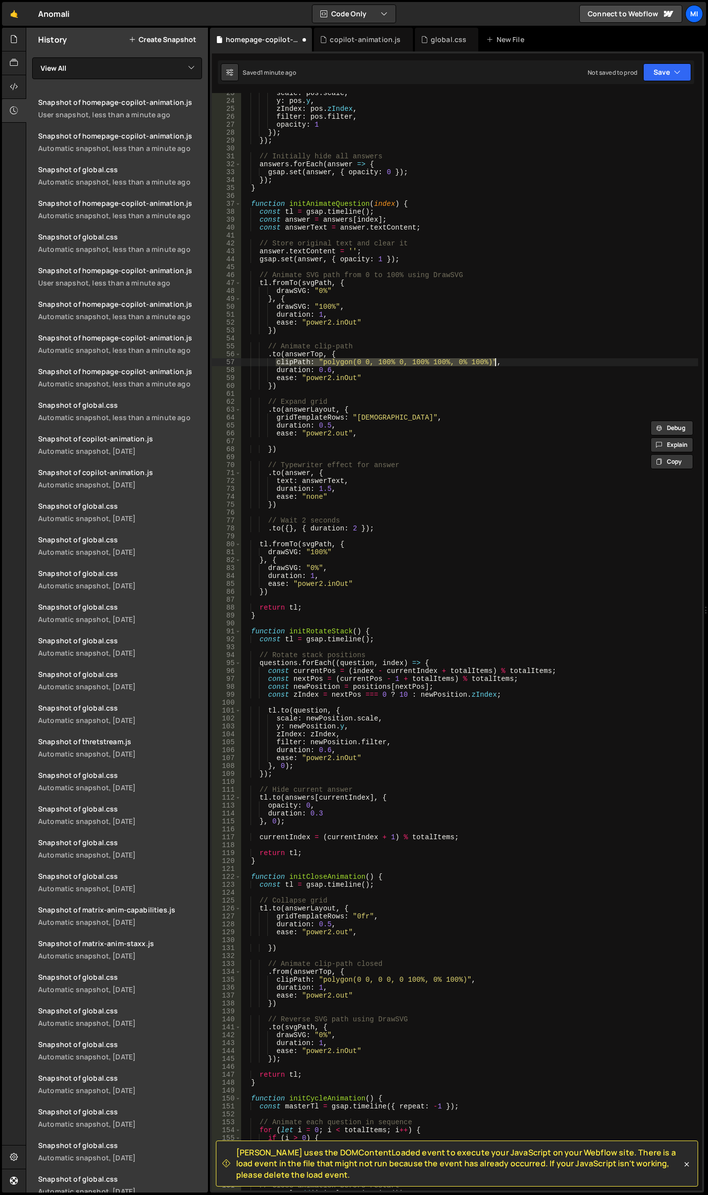
scroll to position [386, 0]
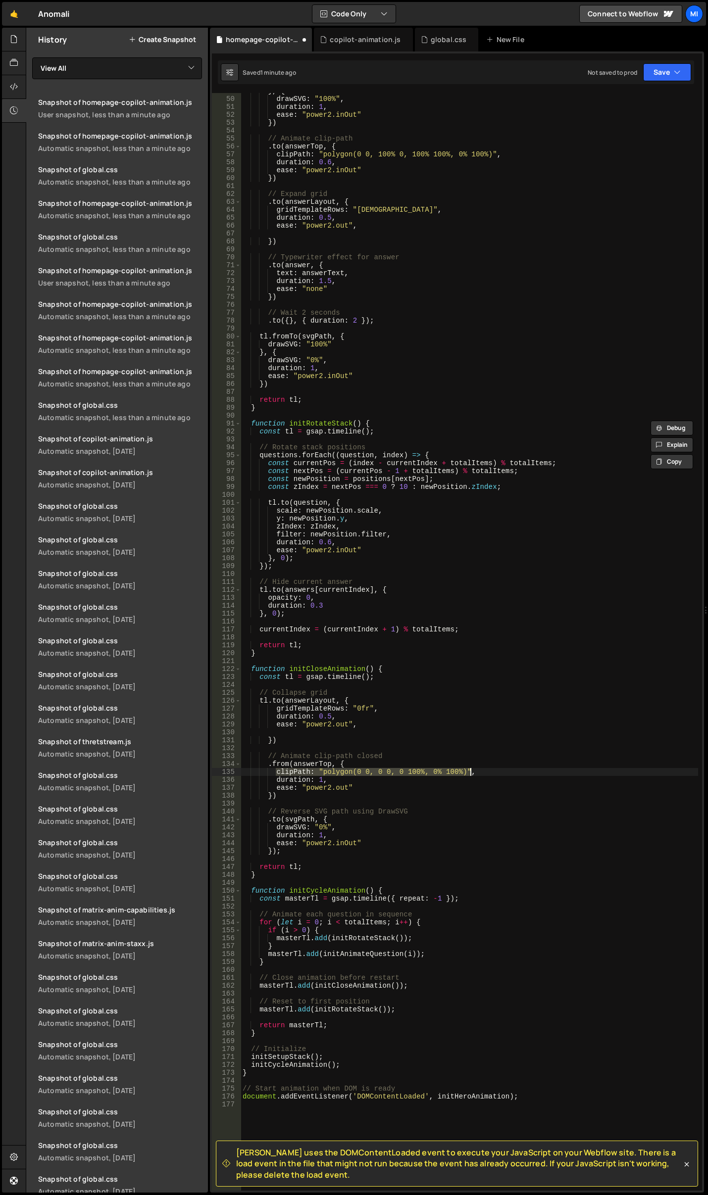
drag, startPoint x: 277, startPoint y: 771, endPoint x: 491, endPoint y: 770, distance: 213.8
click at [491, 770] on div "} , { drawSVG : "100%" , duration : 1 , ease : "power2.inOut" }) // Animate cli…" at bounding box center [469, 644] width 457 height 1114
paste textarea "100% 0, 100%"
click at [319, 782] on div "} , { drawSVG : "100%" , duration : 1 , ease : "power2.inOut" }) // Animate cli…" at bounding box center [469, 644] width 457 height 1114
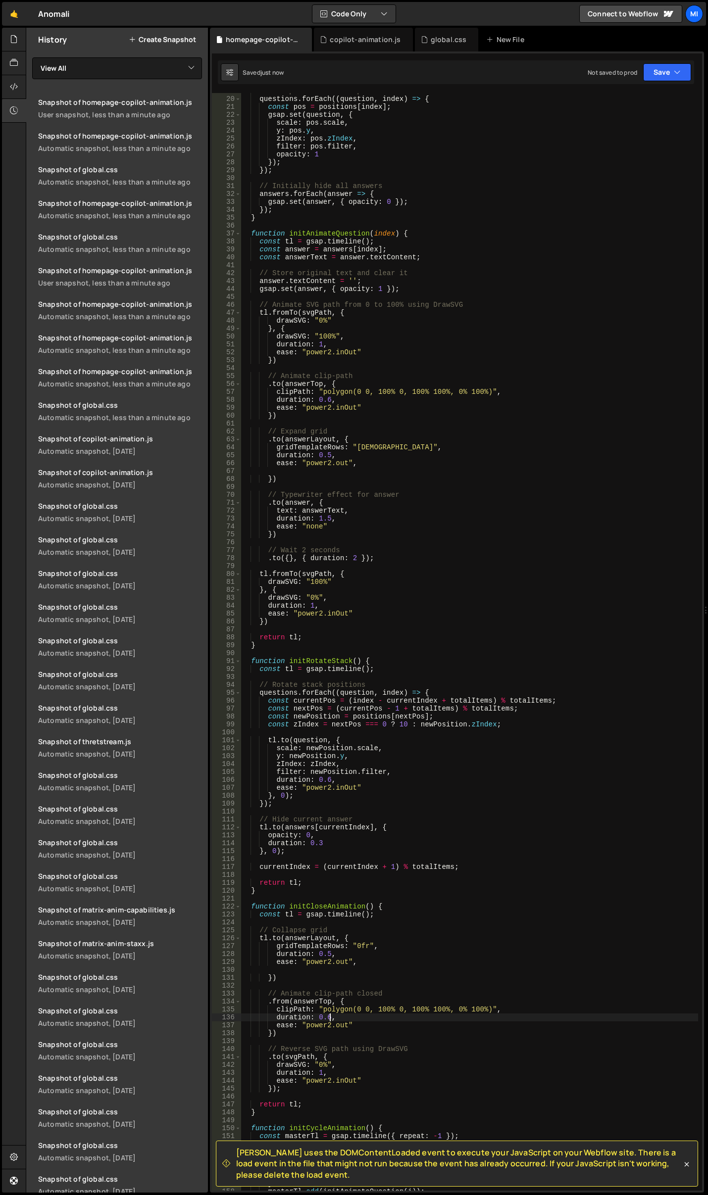
scroll to position [119, 0]
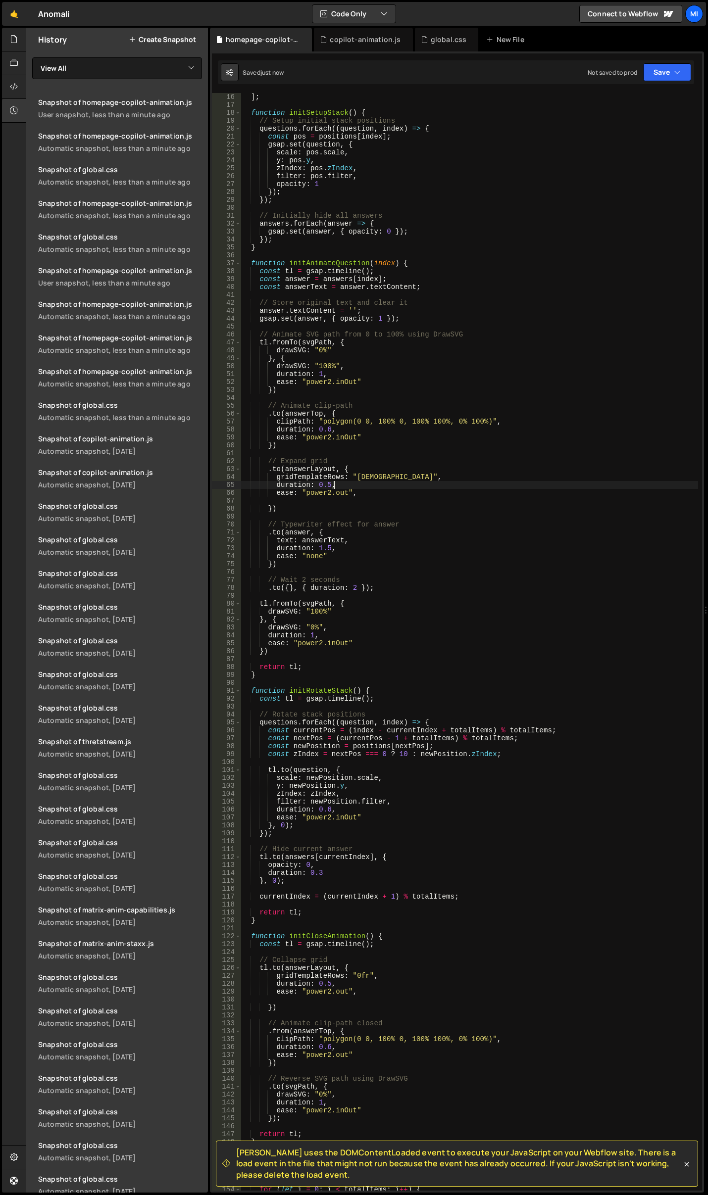
click at [398, 489] on div "] ; function initSetupStack ( ) { // Setup initial stack positions questions . …" at bounding box center [469, 650] width 457 height 1114
type textarea "duration: 0.5,"
click at [343, 501] on div "] ; function initSetupStack ( ) { // Setup initial stack positions questions . …" at bounding box center [469, 650] width 457 height 1114
click at [334, 504] on div "] ; function initSetupStack ( ) { // Setup initial stack positions questions . …" at bounding box center [469, 650] width 457 height 1114
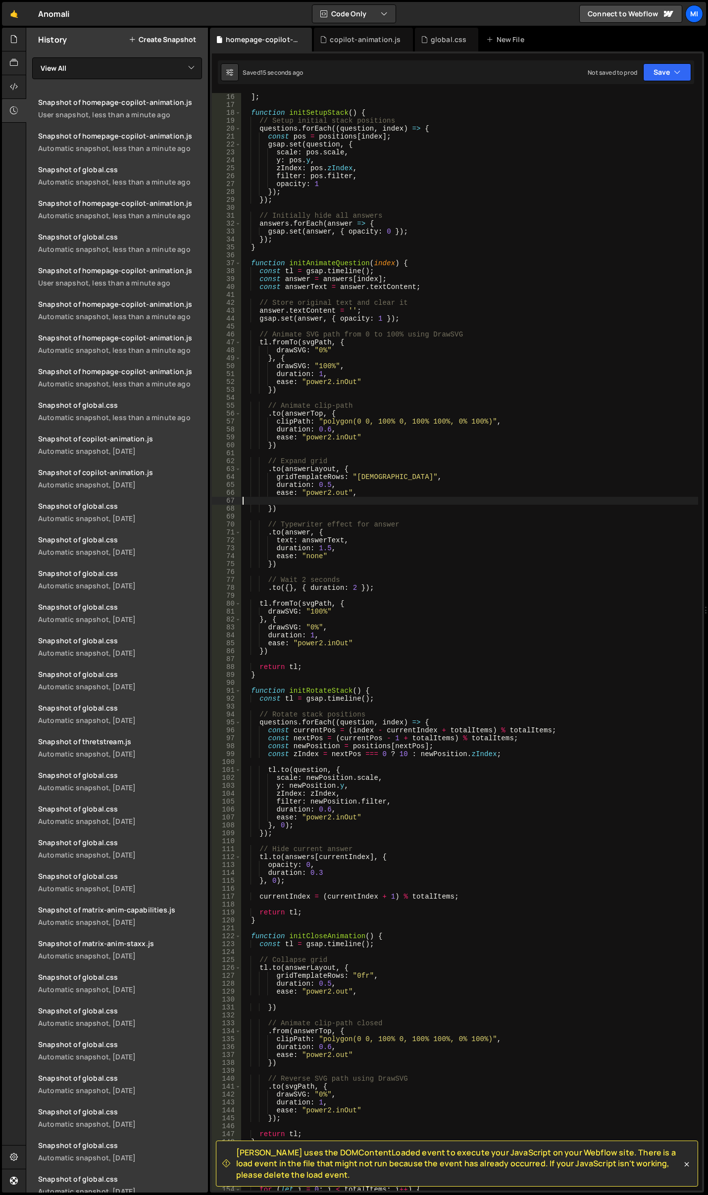
click at [273, 508] on div "] ; function initSetupStack ( ) { // Setup initial stack positions questions . …" at bounding box center [469, 650] width 457 height 1114
type textarea "})"
click at [395, 794] on div "] ; function initSetupStack ( ) { // Setup initial stack positions questions . …" at bounding box center [469, 650] width 457 height 1114
click at [396, 808] on div "] ; function initSetupStack ( ) { // Setup initial stack positions questions . …" at bounding box center [469, 650] width 457 height 1114
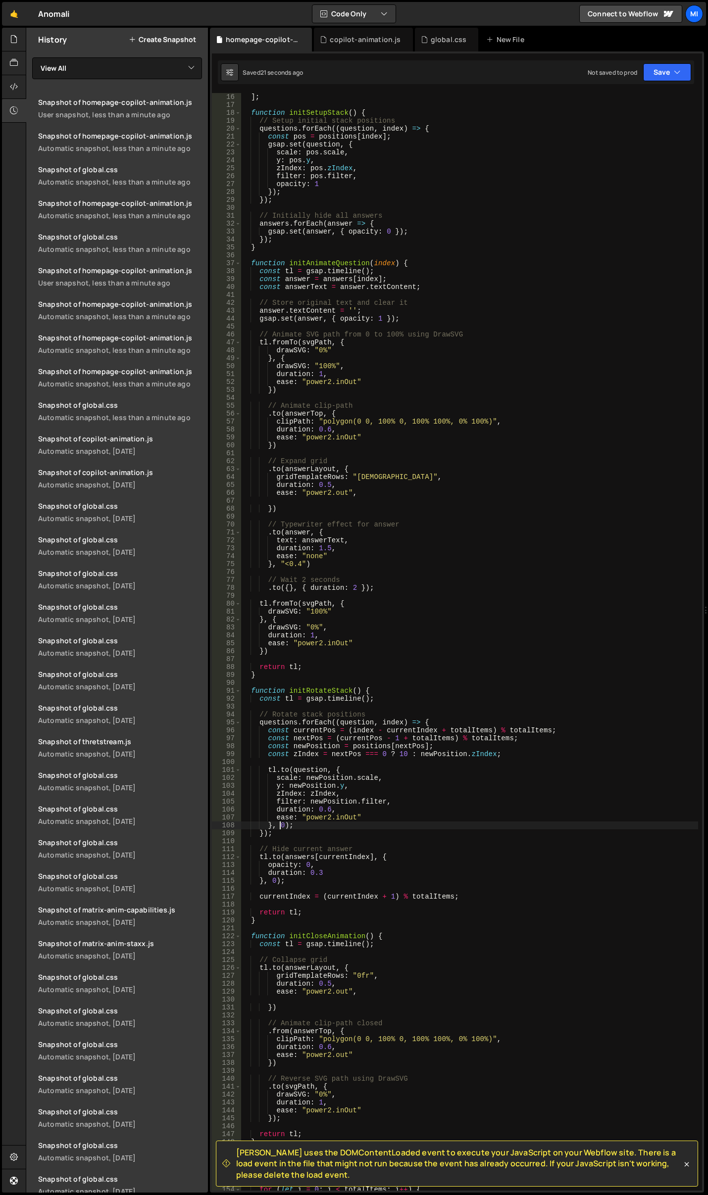
click at [282, 824] on div "] ; function initSetupStack ( ) { // Setup initial stack positions questions . …" at bounding box center [469, 650] width 457 height 1114
click at [275, 881] on div "] ; function initSetupStack ( ) { // Setup initial stack positions questions . …" at bounding box center [469, 650] width 457 height 1114
click at [277, 883] on div "] ; function initSetupStack ( ) { // Setup initial stack positions questions . …" at bounding box center [469, 650] width 457 height 1114
click at [376, 546] on div "] ; function initSetupStack ( ) { // Setup initial stack positions questions . …" at bounding box center [469, 650] width 457 height 1114
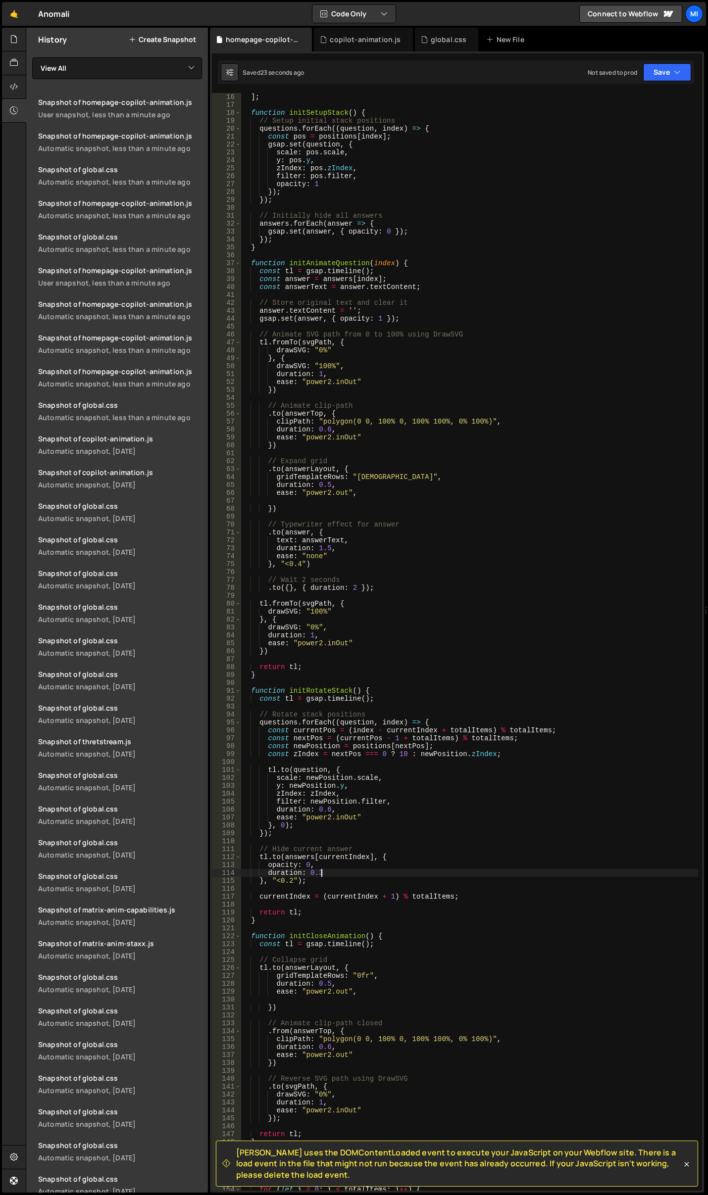
click at [322, 873] on div "] ; function initSetupStack ( ) { // Setup initial stack positions questions . …" at bounding box center [469, 650] width 457 height 1114
drag, startPoint x: 293, startPoint y: 880, endPoint x: 282, endPoint y: 871, distance: 13.8
click at [282, 879] on div "] ; function initSetupStack ( ) { // Setup initial stack positions questions . …" at bounding box center [469, 650] width 457 height 1114
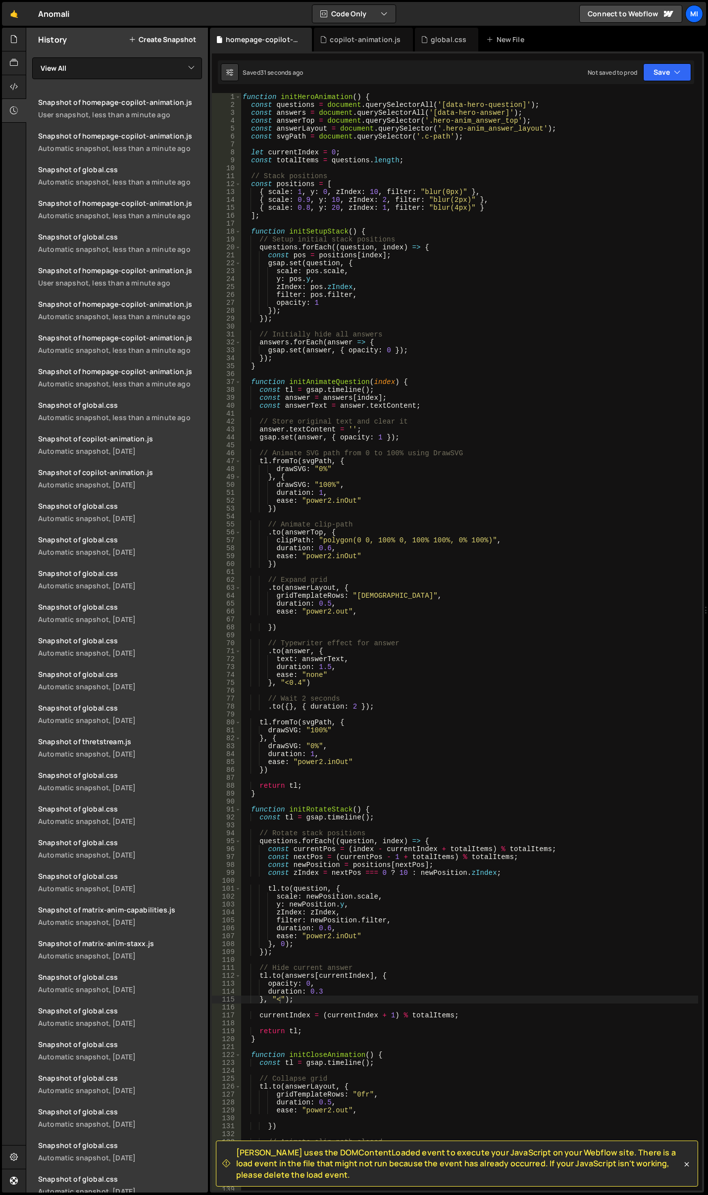
scroll to position [0, 0]
click at [388, 567] on div "function initHeroAnimation ( ) { const questions = document . querySelectorAll …" at bounding box center [469, 650] width 457 height 1114
type textarea "})"
click at [362, 39] on div "copilot-animation.js" at bounding box center [365, 40] width 71 height 10
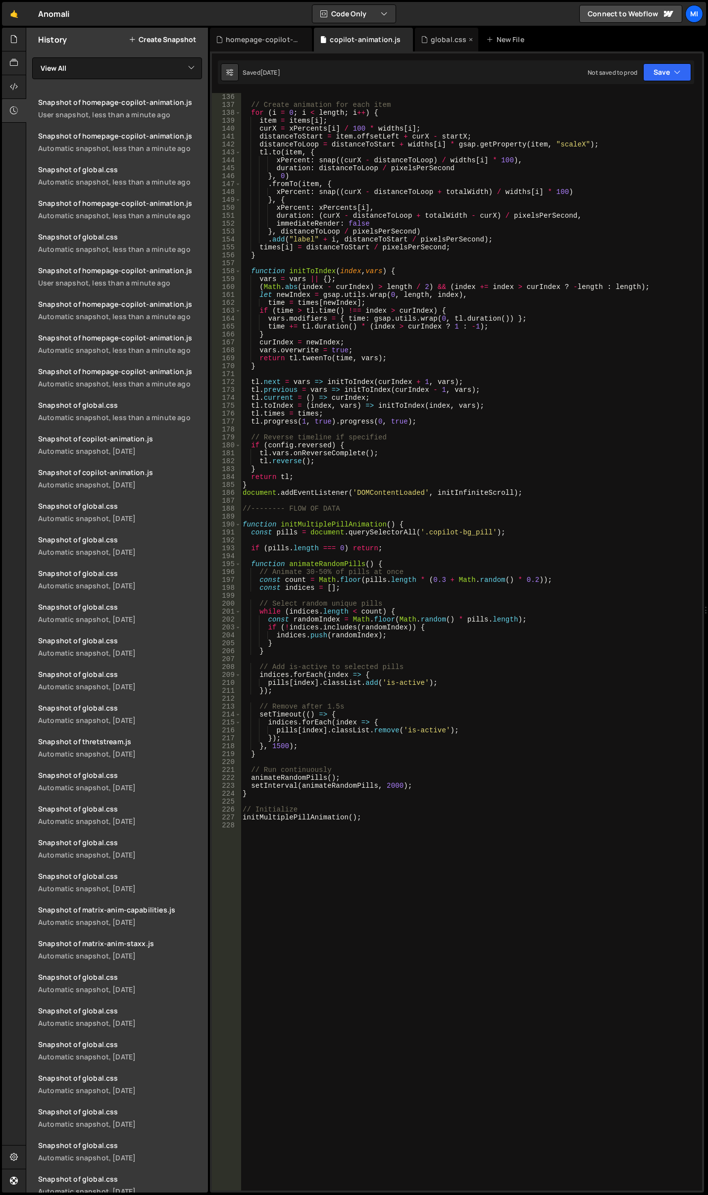
click at [431, 38] on div "global.css" at bounding box center [449, 40] width 36 height 10
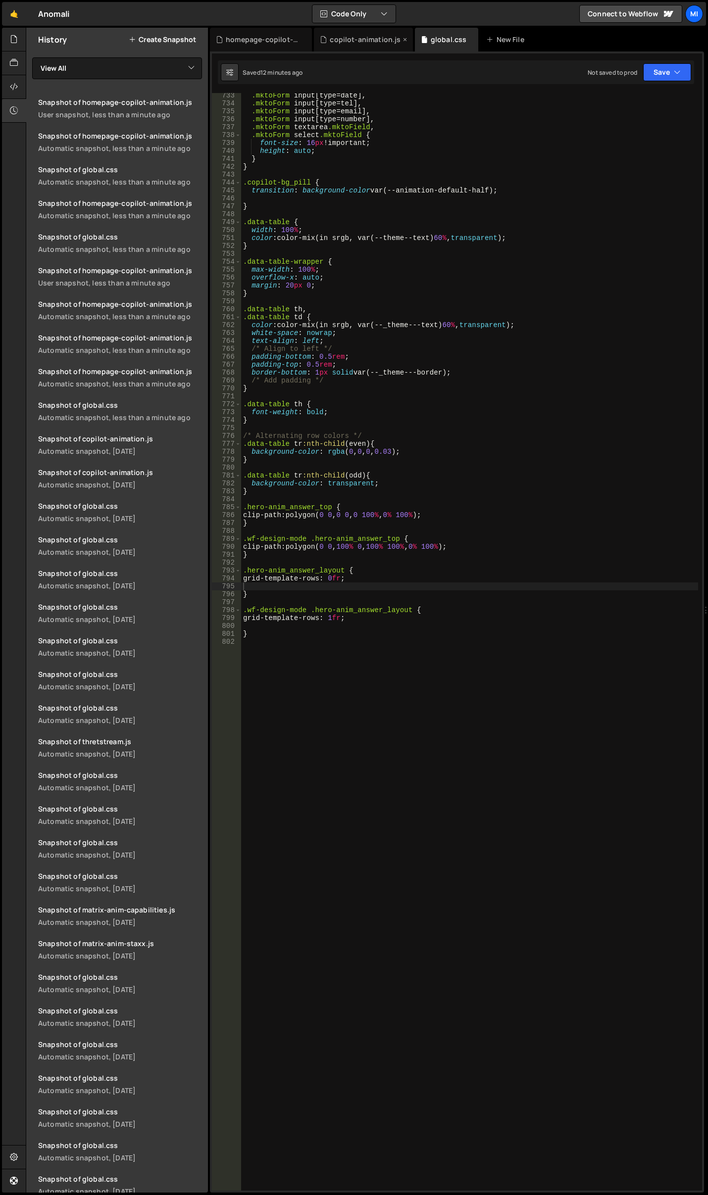
click at [401, 38] on icon at bounding box center [404, 40] width 7 height 10
click at [439, 561] on div ".mktoForm input [ type = date ], .mktoForm input [ type = tel ], .mktoForm inpu…" at bounding box center [469, 649] width 457 height 1114
click at [432, 515] on div ".mktoForm input [ type = date ], .mktoForm input [ type = tel ], .mktoForm inpu…" at bounding box center [469, 649] width 457 height 1114
type textarea "clip-path: polygon(0 0, 0 0, 0 100%, 0% 100%);"
click at [275, 48] on div "homepage-copilot-animation.js" at bounding box center [261, 40] width 102 height 24
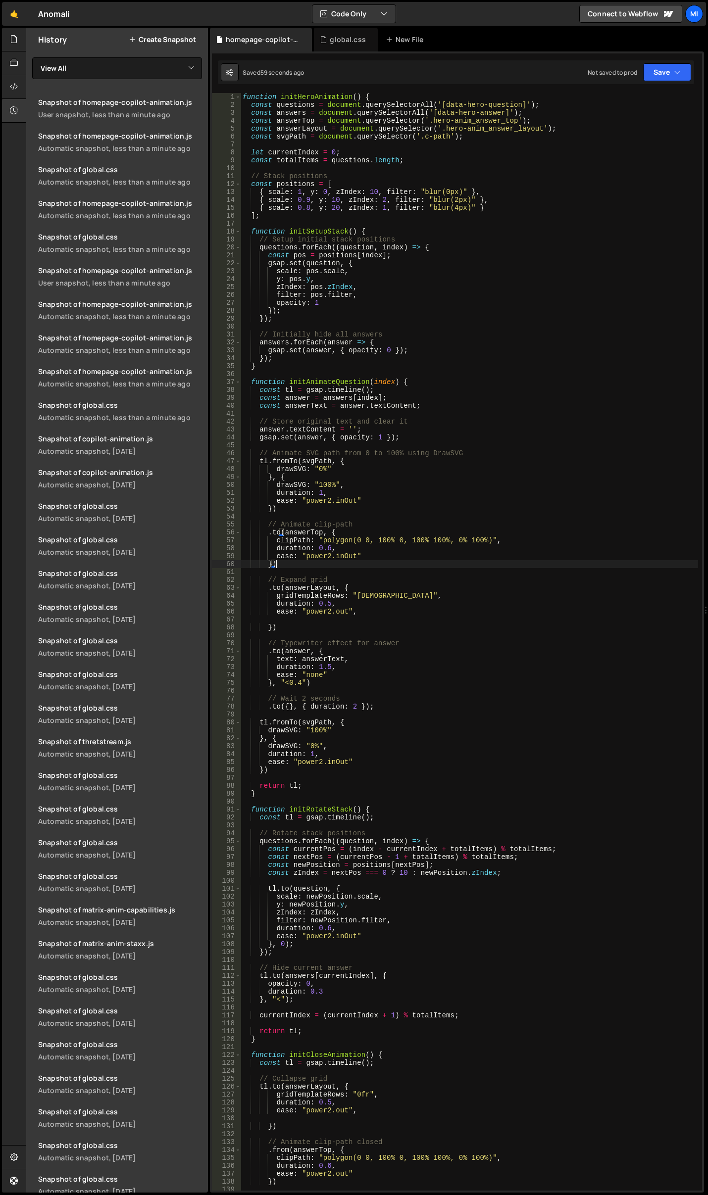
click at [336, 567] on div "function initHeroAnimation ( ) { const questions = document . querySelectorAll …" at bounding box center [469, 650] width 457 height 1114
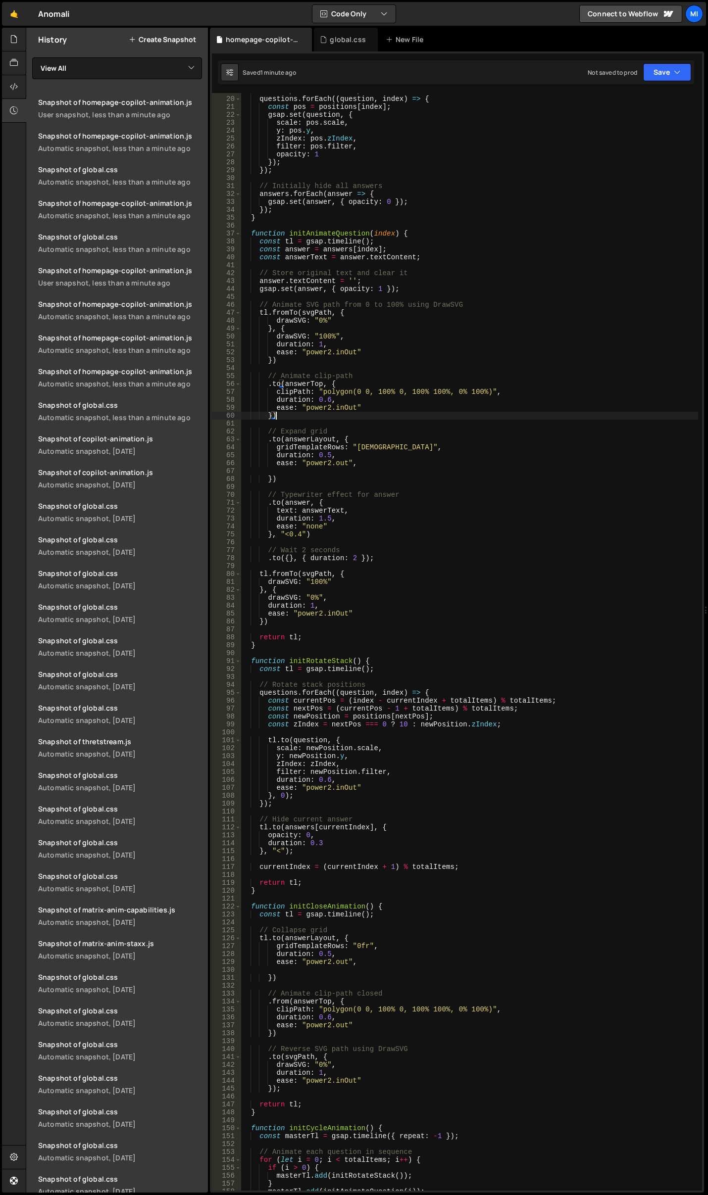
scroll to position [238, 0]
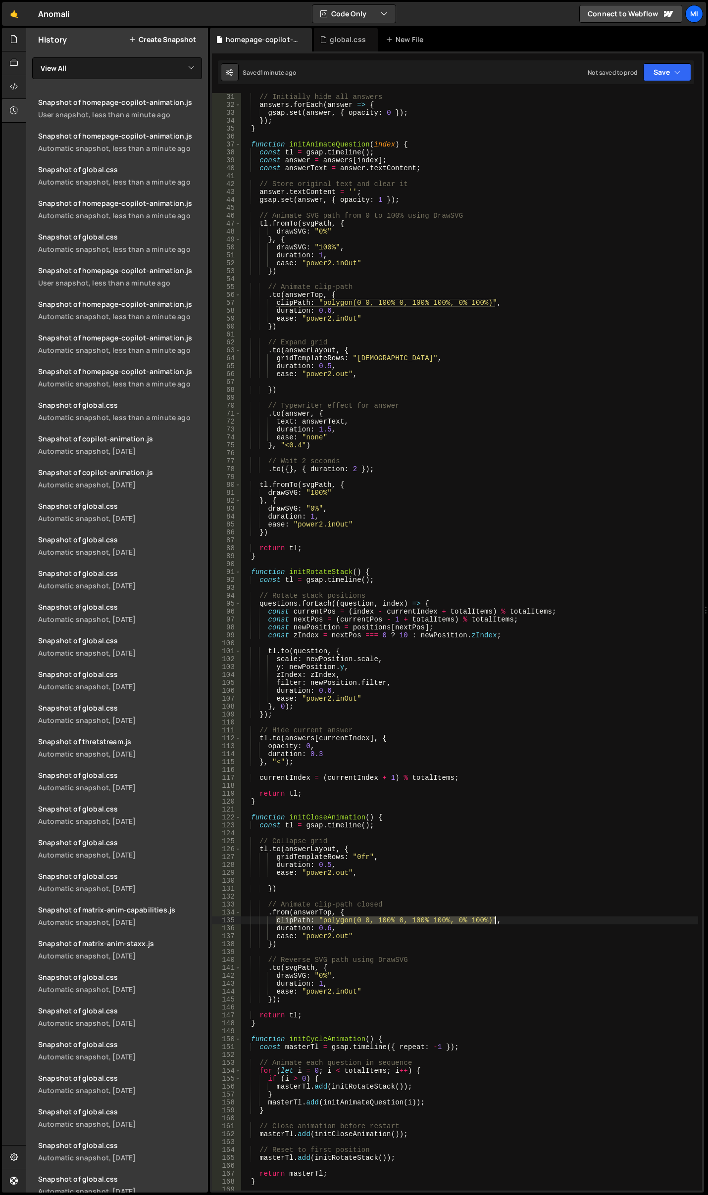
drag, startPoint x: 274, startPoint y: 923, endPoint x: 498, endPoint y: 920, distance: 224.7
click at [498, 920] on div "// Initially hide all answers answers . forEach ( answer => { gsap . set ( answ…" at bounding box center [469, 650] width 457 height 1114
type textarea "clipPath: "polygon(0 0, 100% 0, 100% 100%, 0% 100%)","
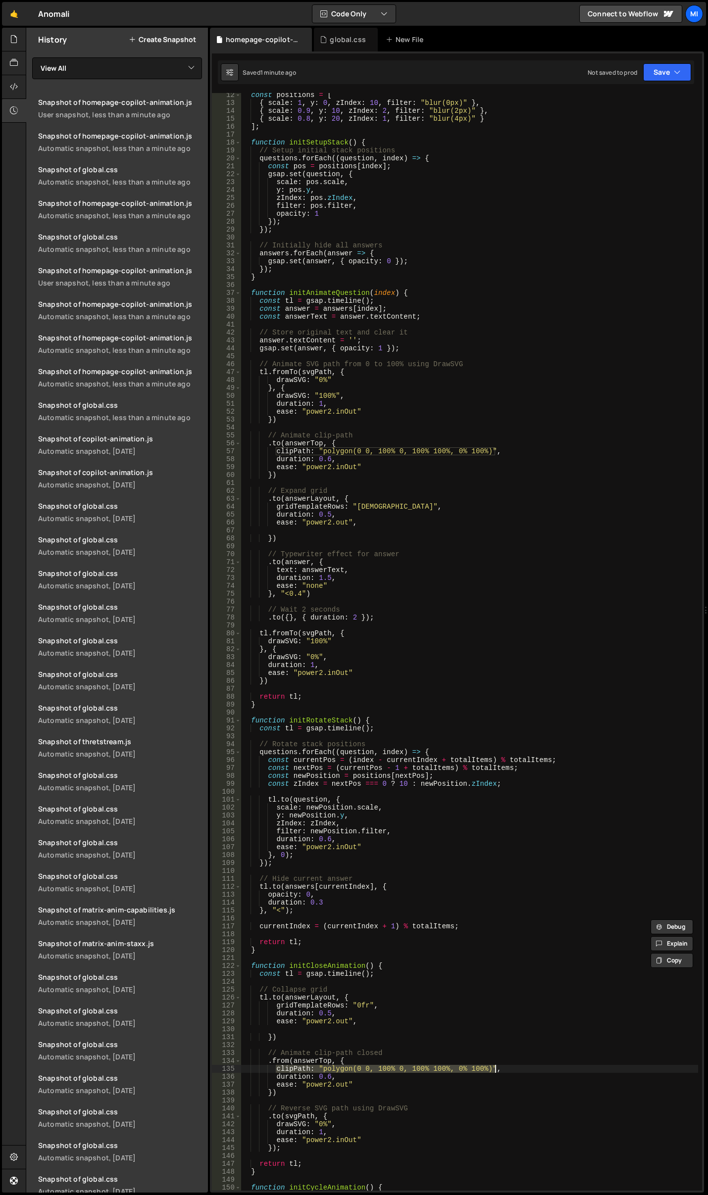
scroll to position [0, 0]
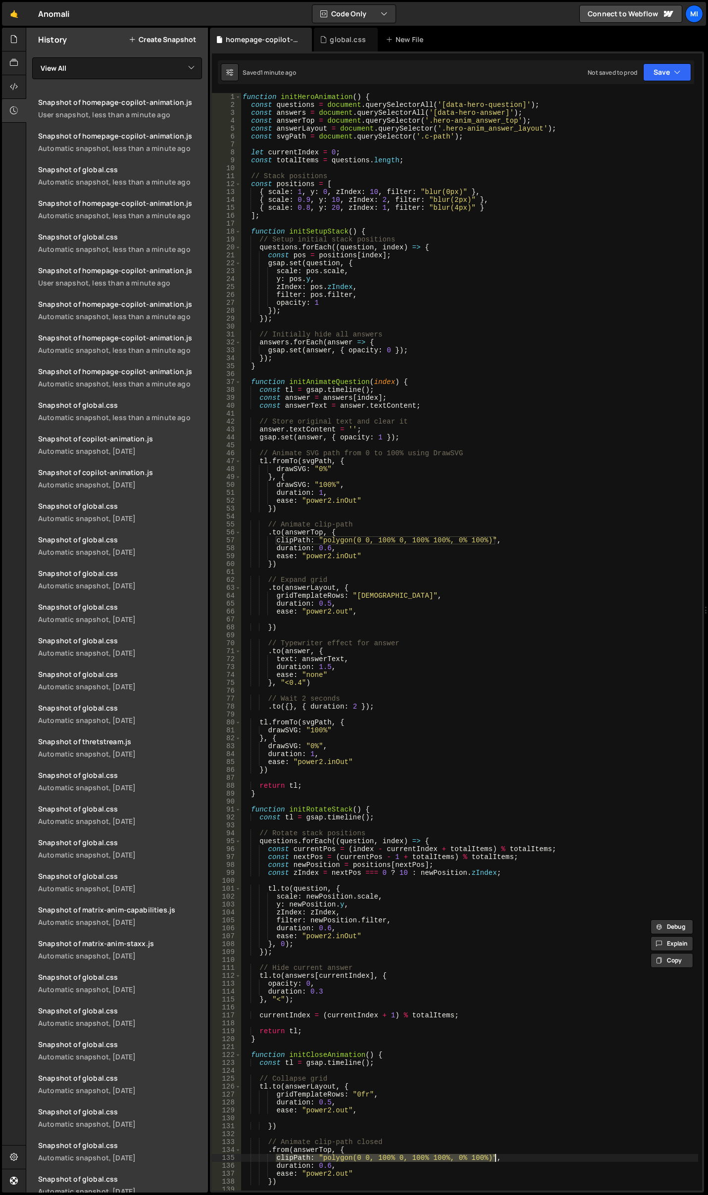
click at [499, 144] on div "function initHeroAnimation ( ) { const questions = document . querySelectorAll …" at bounding box center [469, 650] width 457 height 1114
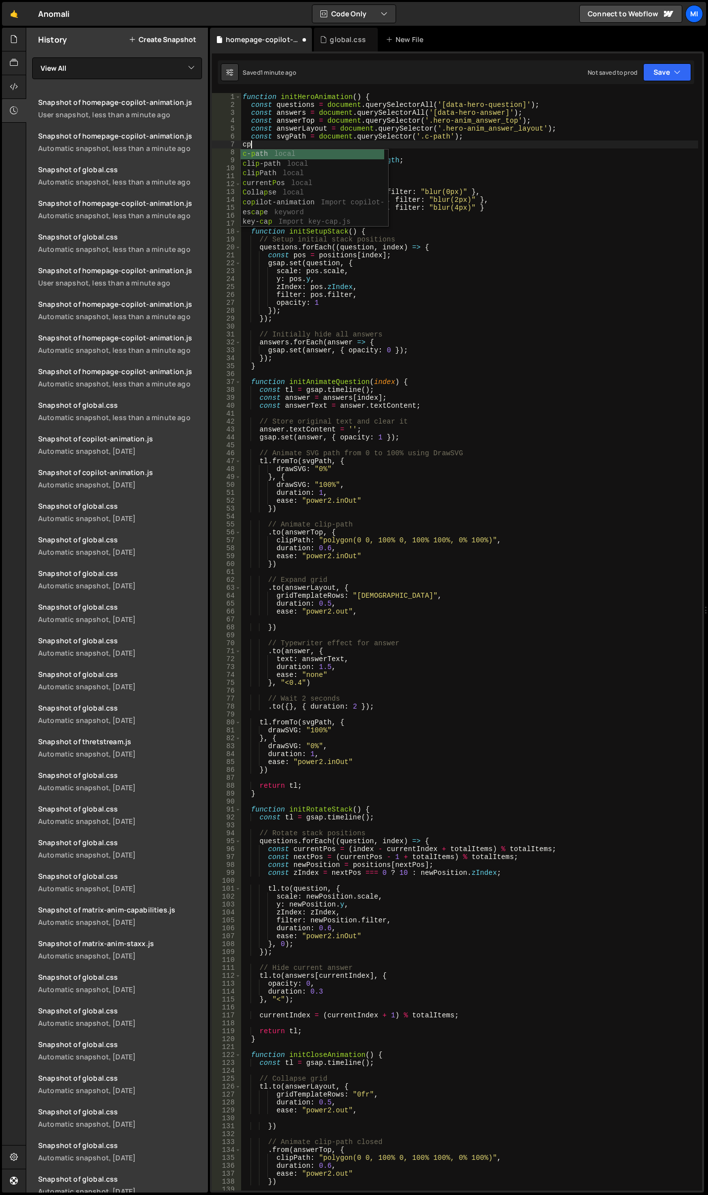
type textarea "c"
type textarea "let currentIndex = 0;"
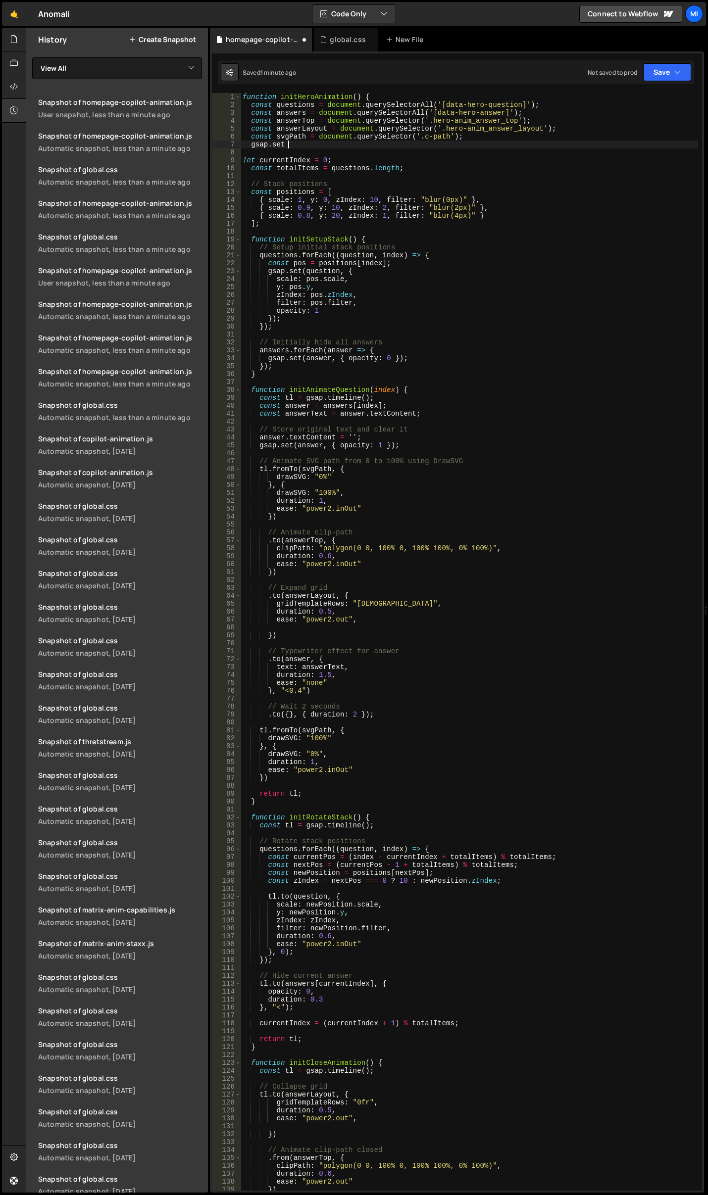
scroll to position [0, 2]
paste textarea "clipPath: "polygon(0 0, 100% 0, 100% 100%, 0% 100%)",)"
paste textarea "clipPath: "polygon(0 0, 100% 0, 100% 100%, 0% 100%)",""
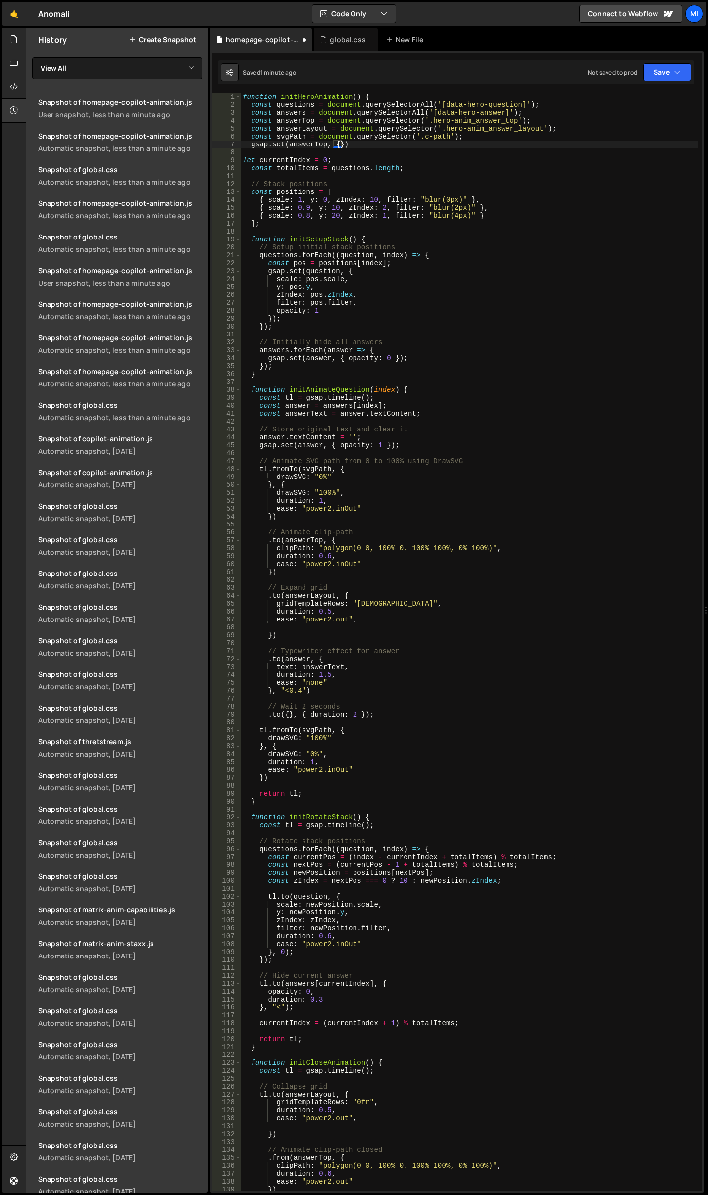
paste textarea "clipPath: "polygon(0 0, 100% 0, 100% 100%, 0% 100%)","
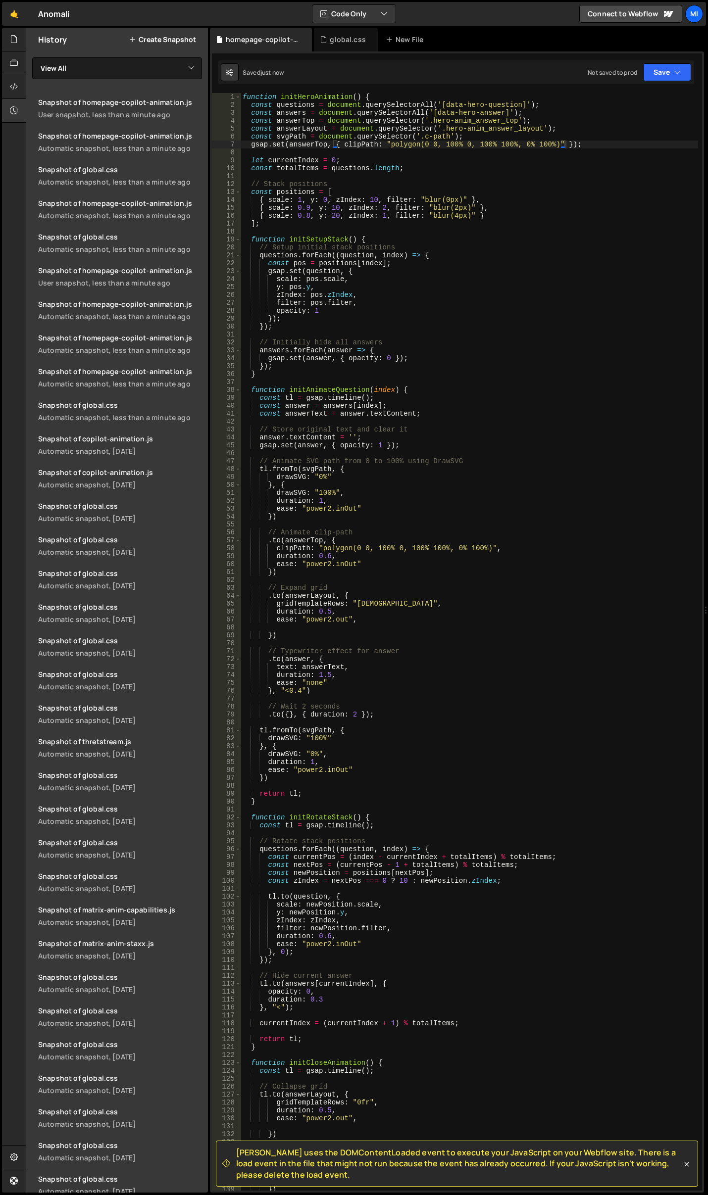
click at [509, 288] on div "function initHeroAnimation ( ) { const questions = document . querySelectorAll …" at bounding box center [469, 650] width 457 height 1114
click at [567, 655] on div "function initHeroAnimation ( ) { const questions = document . querySelectorAll …" at bounding box center [469, 650] width 457 height 1114
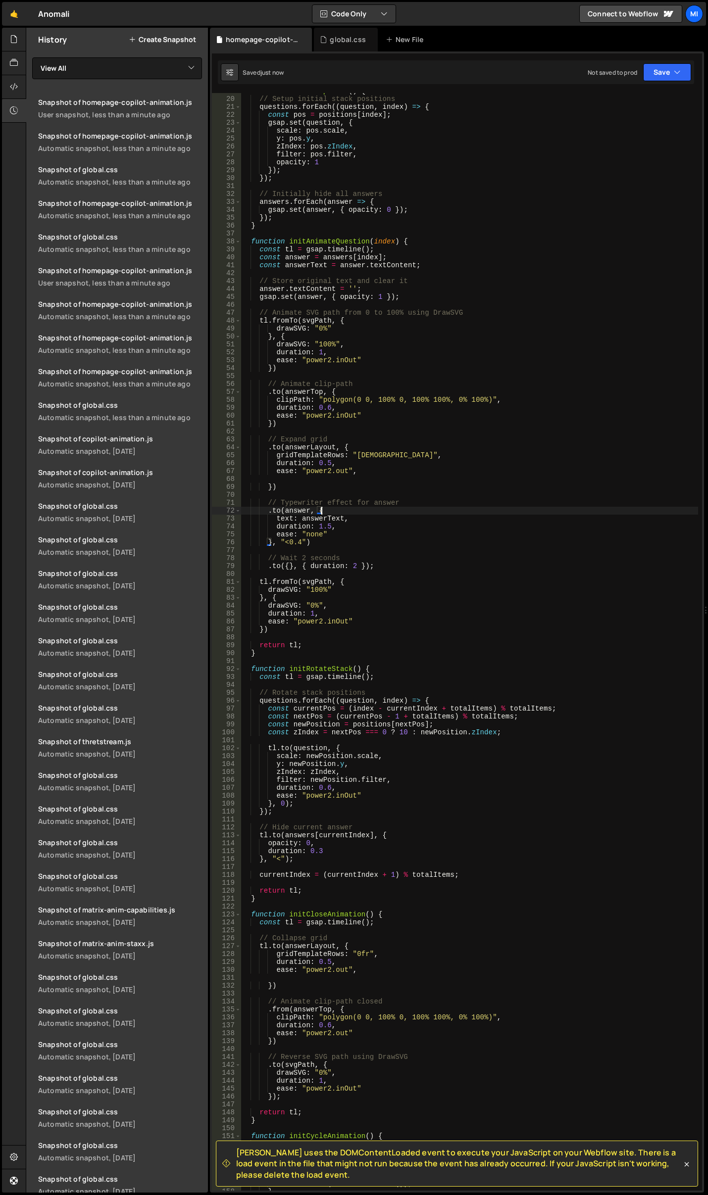
scroll to position [297, 0]
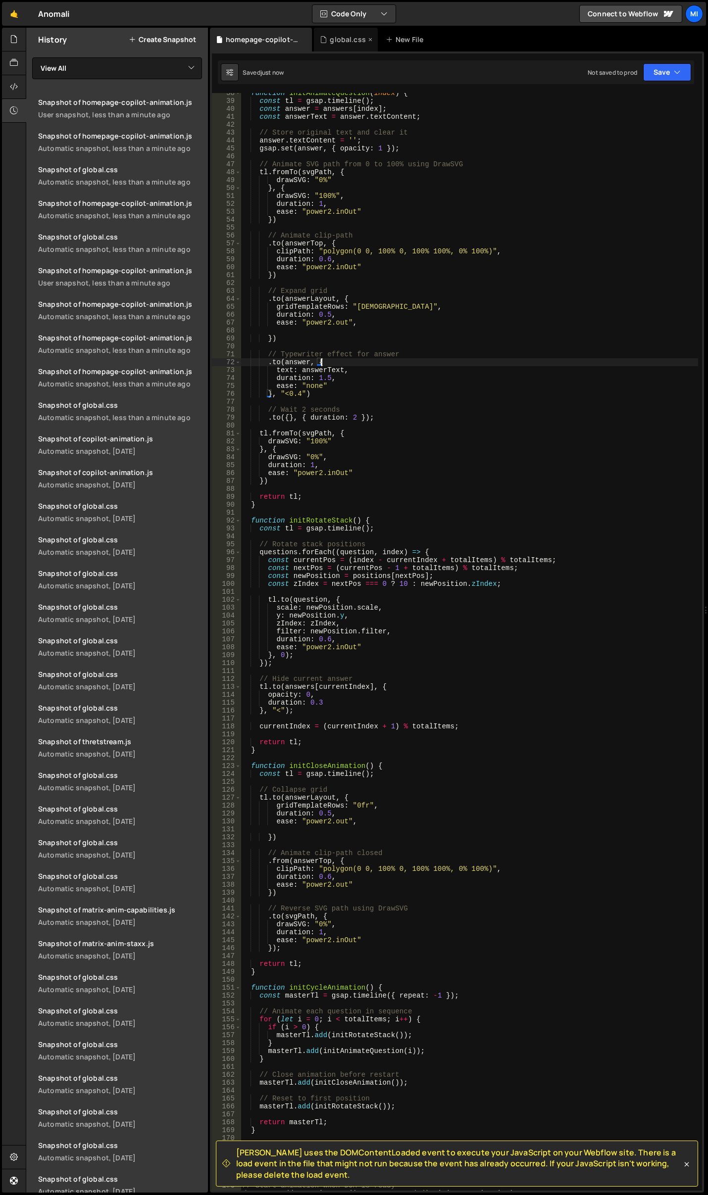
click at [325, 32] on div "global.css" at bounding box center [346, 40] width 64 height 24
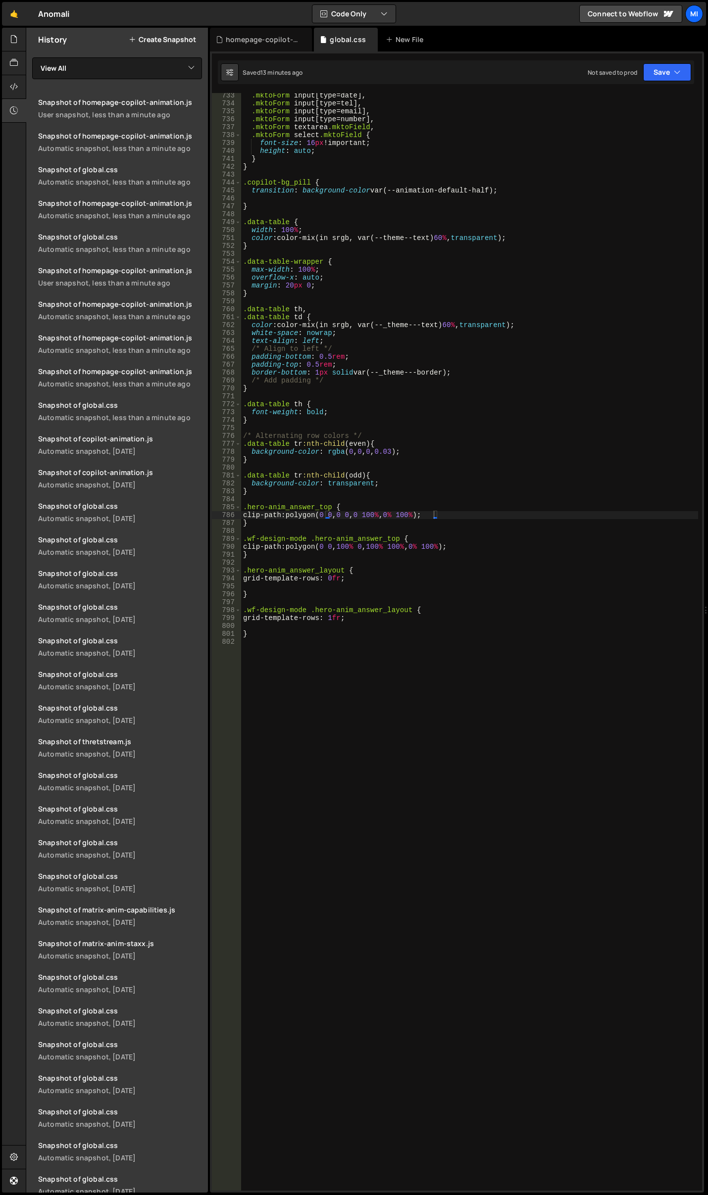
click at [336, 516] on div ".mktoForm input [ type = date ], .mktoForm input [ type = tel ], .mktoForm inpu…" at bounding box center [469, 649] width 457 height 1114
drag, startPoint x: 297, startPoint y: 515, endPoint x: 438, endPoint y: 513, distance: 141.6
click at [438, 513] on div ".mktoForm input [ type = date ], .mktoForm input [ type = tel ], .mktoForm inpu…" at bounding box center [469, 649] width 457 height 1114
click at [264, 36] on div "homepage-copilot-animation.js" at bounding box center [263, 40] width 74 height 10
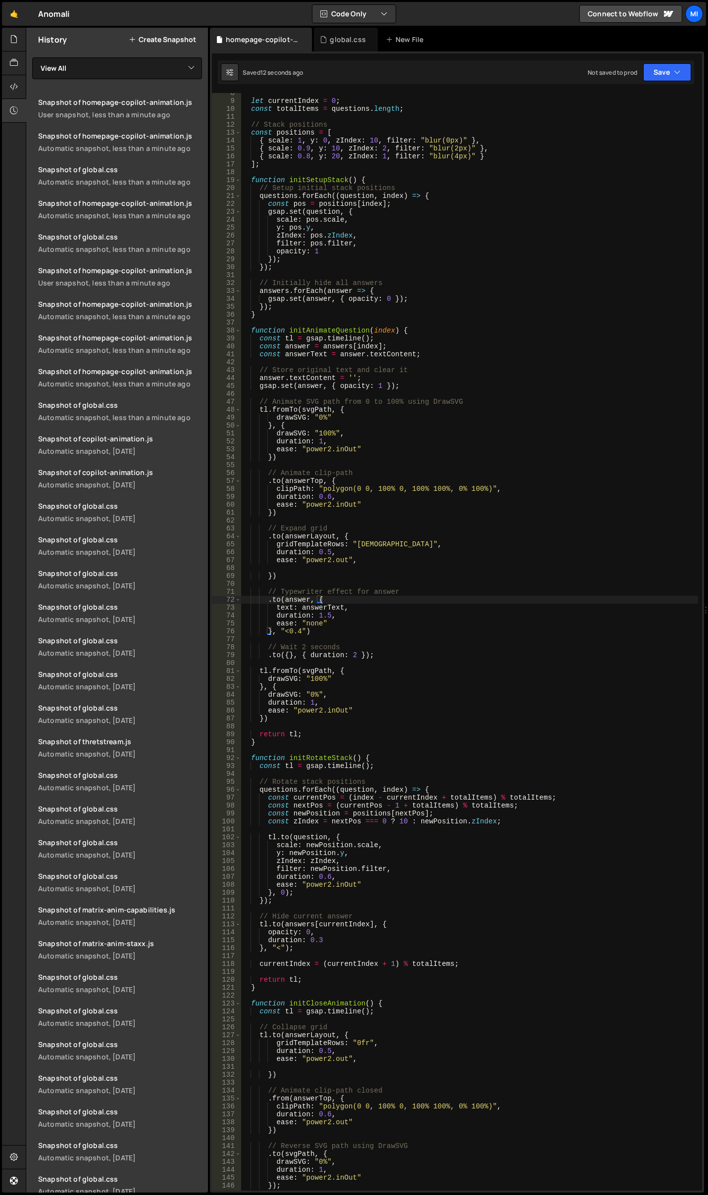
scroll to position [0, 0]
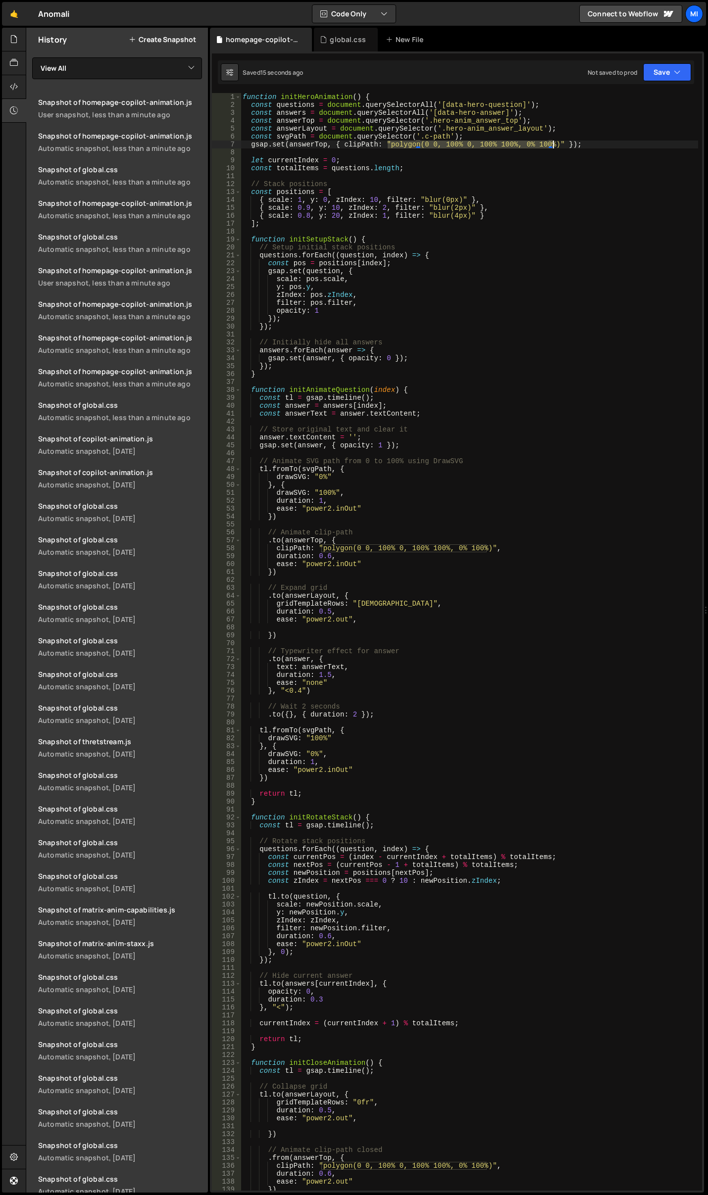
drag, startPoint x: 388, startPoint y: 146, endPoint x: 553, endPoint y: 144, distance: 165.3
click at [553, 144] on div "function initHeroAnimation ( ) { const questions = document . querySelectorAll …" at bounding box center [469, 650] width 457 height 1114
paste textarea "0 0, 0"
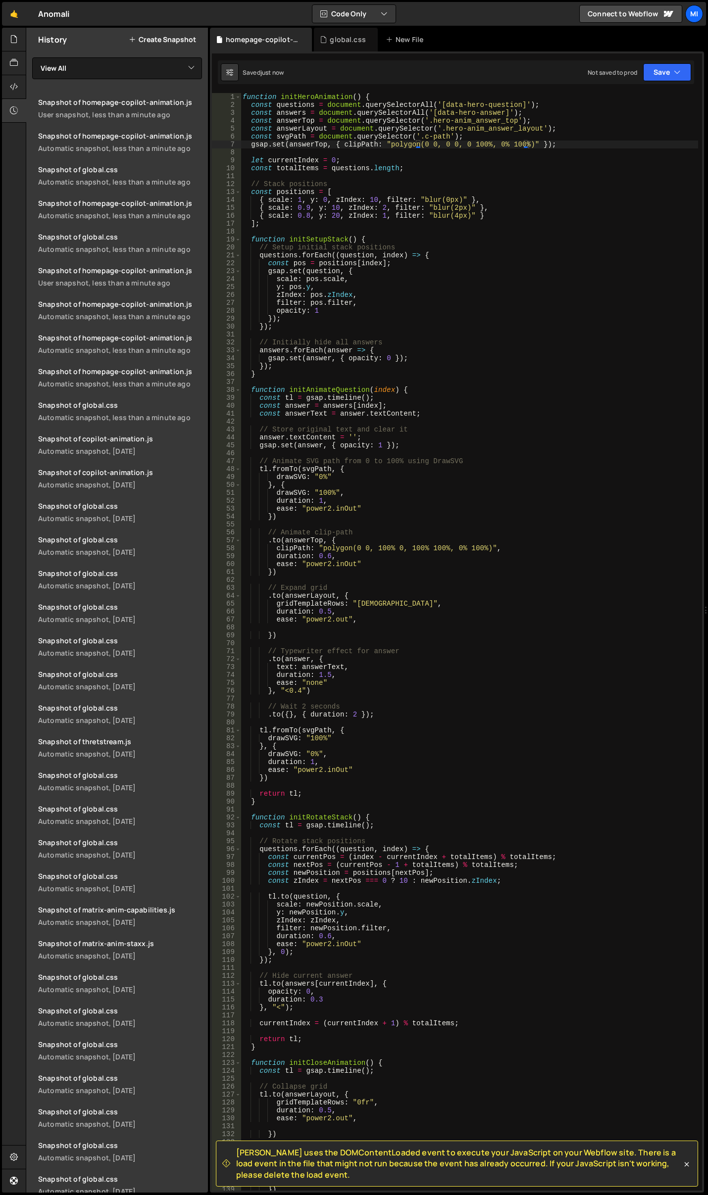
click at [380, 363] on div "function initHeroAnimation ( ) { const questions = document . querySelectorAll …" at bounding box center [469, 650] width 457 height 1114
type textarea "});"
click at [379, 522] on div "function initHeroAnimation ( ) { const questions = document . querySelectorAll …" at bounding box center [469, 650] width 457 height 1114
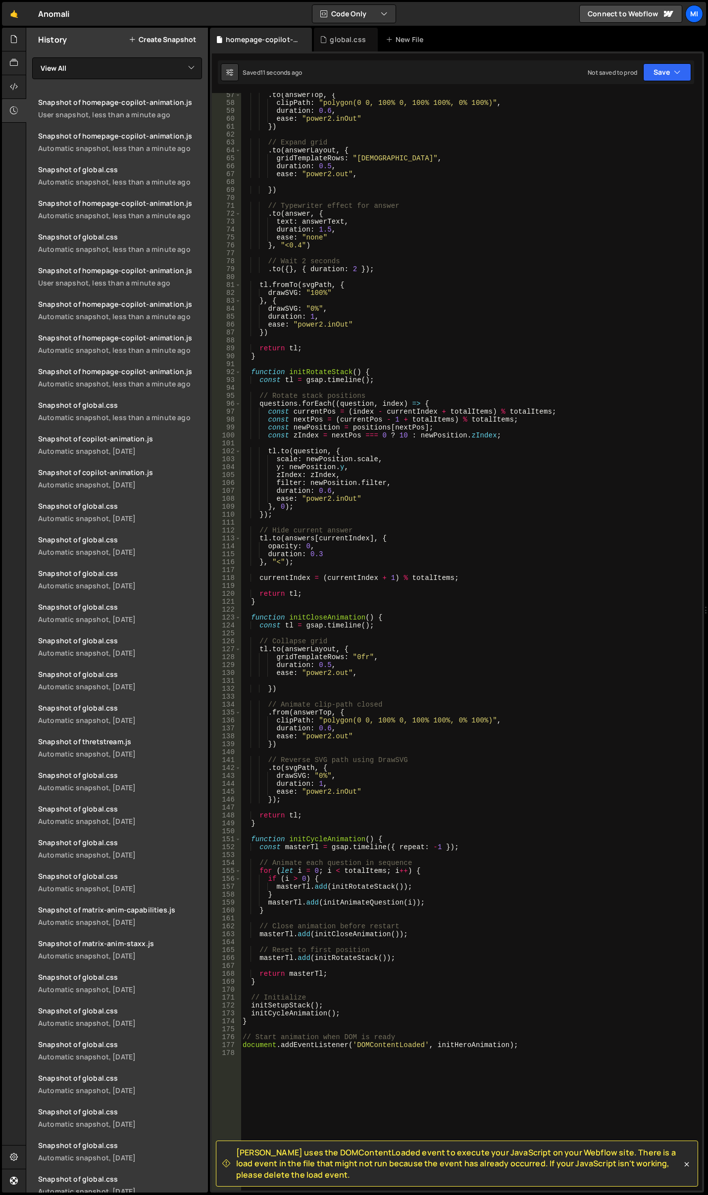
scroll to position [416, 0]
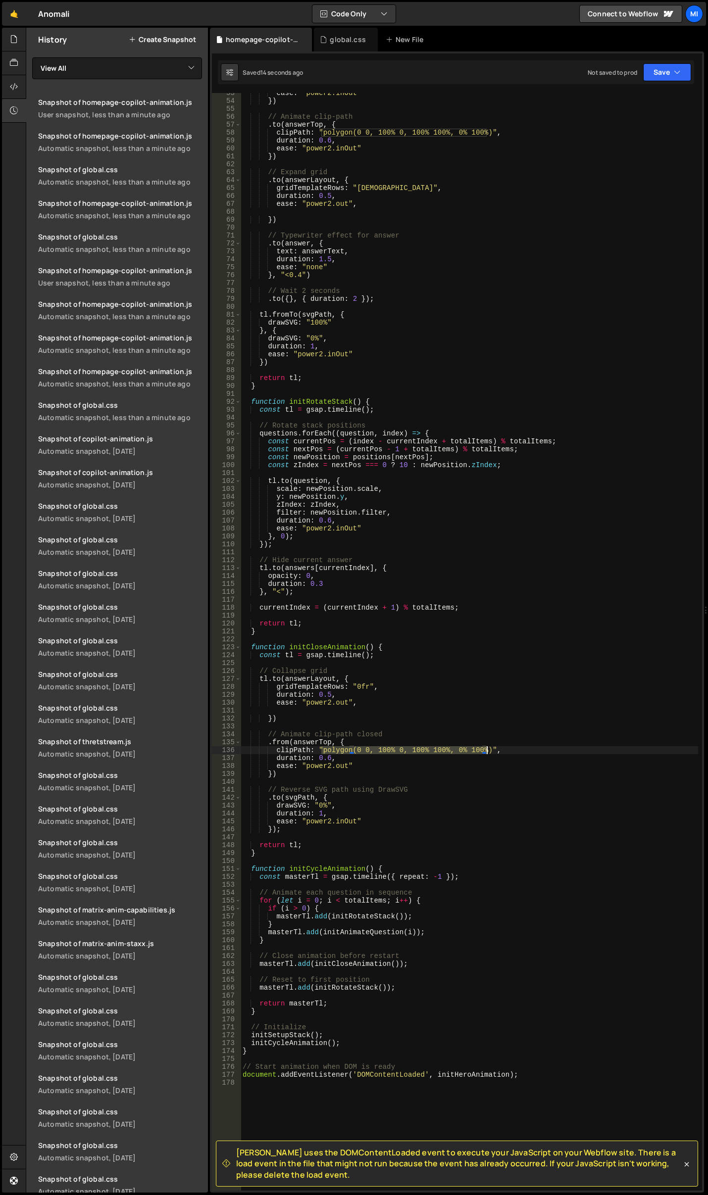
drag, startPoint x: 322, startPoint y: 749, endPoint x: 487, endPoint y: 750, distance: 164.8
click at [487, 750] on div "ease : "power2.inOut" }) // Animate clip-path . to ( answerTop , { clipPath : "…" at bounding box center [469, 646] width 457 height 1114
paste textarea "0 0, 0"
type textarea "clipPath: "polygon(0 0, 0 0, 0 100%, 0% 100%)","
click at [346, 30] on div "global.css" at bounding box center [346, 40] width 64 height 24
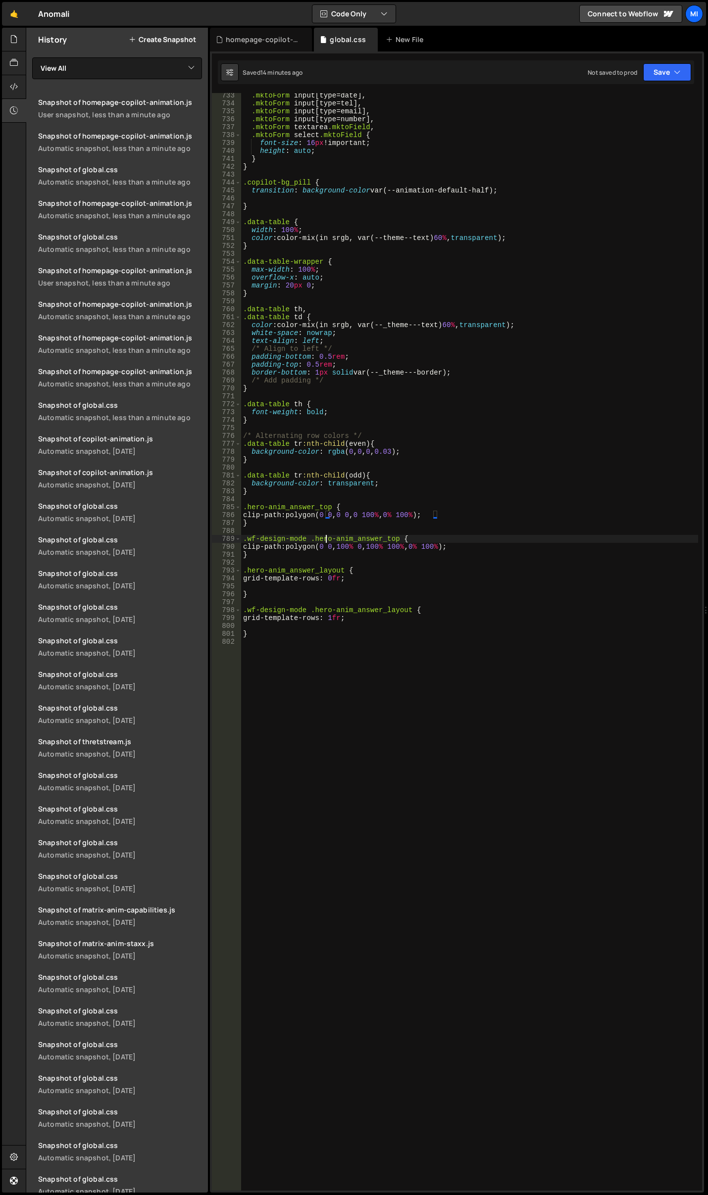
click at [326, 539] on div ".mktoForm input [ type = date ], .mktoForm input [ type = tel ], .mktoForm inpu…" at bounding box center [469, 649] width 457 height 1114
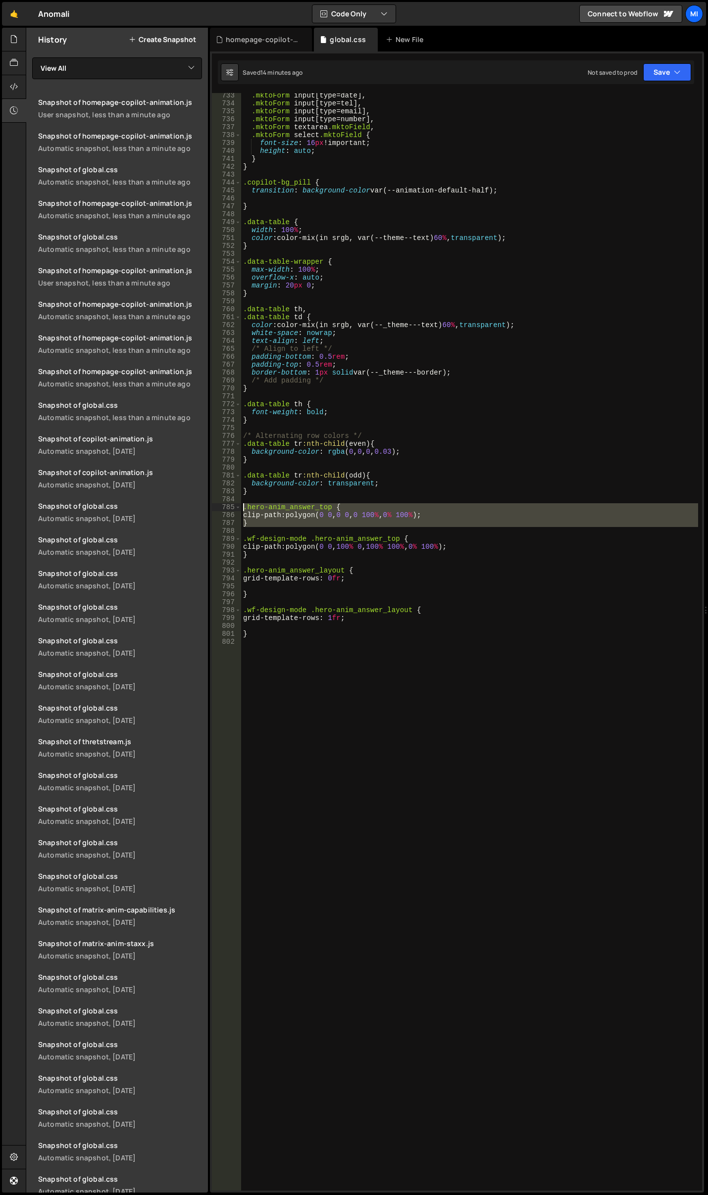
drag, startPoint x: 263, startPoint y: 530, endPoint x: 234, endPoint y: 510, distance: 35.7
click at [234, 510] on div ".wf-design-mode .hero-anim_answer_top { 733 734 735 736 737 738 739 740 741 742…" at bounding box center [457, 642] width 490 height 1098
type textarea ".hero-anim_answer_top { clip-path: polygon(0 0, 0 0, 0 100%, 0% 100%);"
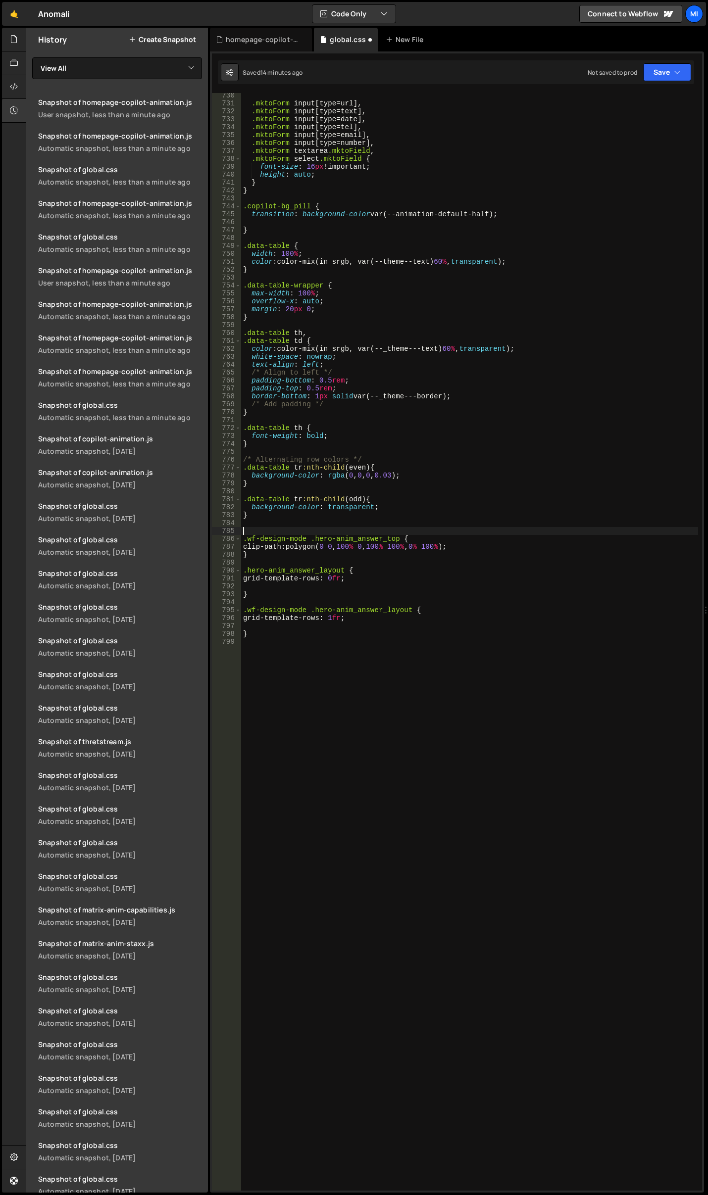
scroll to position [5934, 0]
type textarea ".wf-design-mode .hero-anim_answer_top {"
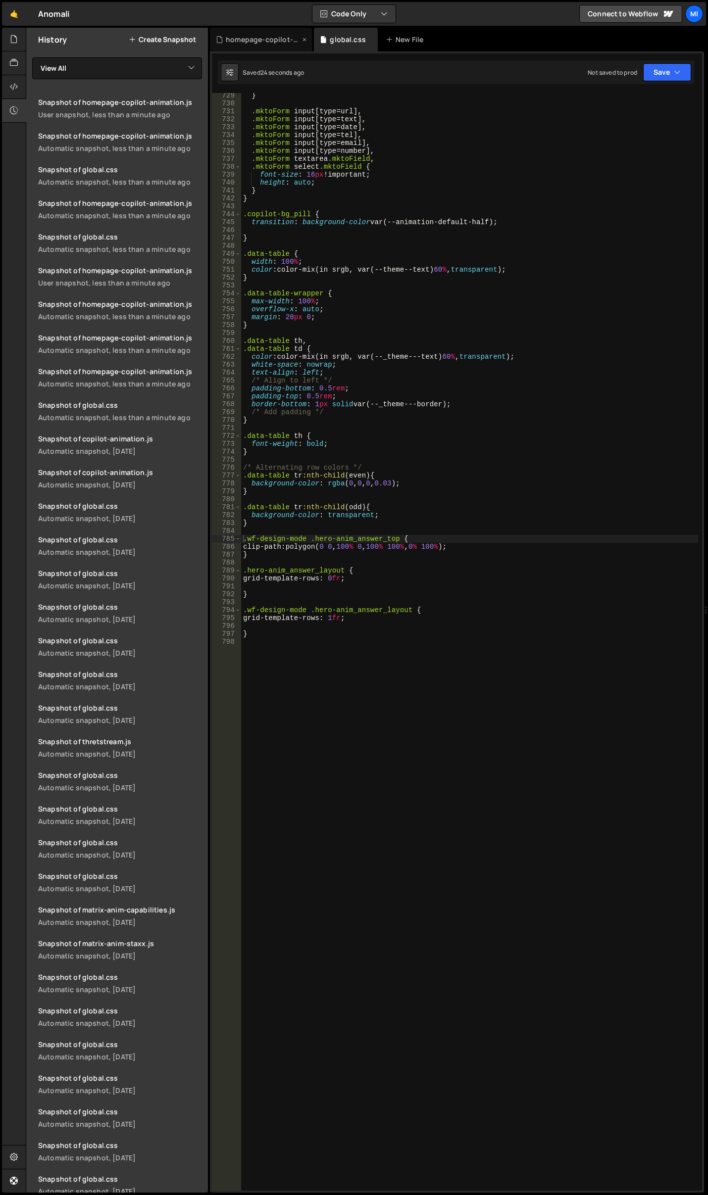
click at [260, 36] on div "homepage-copilot-animation.js" at bounding box center [263, 40] width 74 height 10
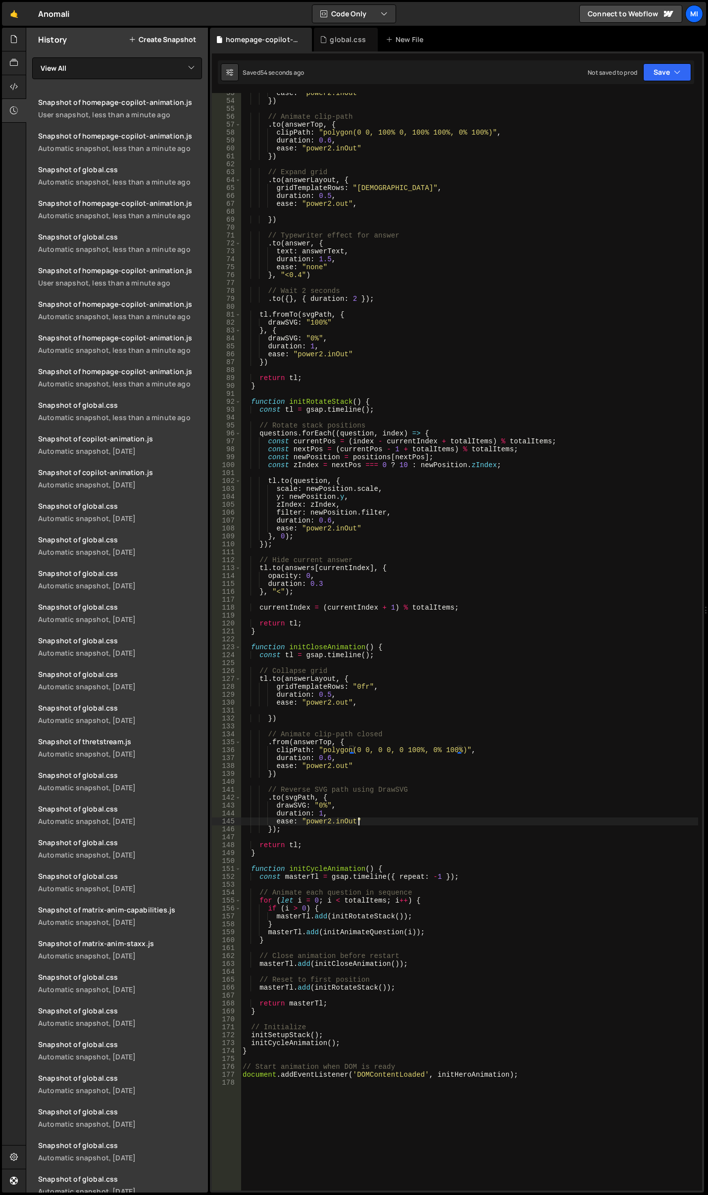
click at [422, 819] on div "ease : "power2.inOut" }) // Animate clip-path . to ( answerTop , { clipPath : "…" at bounding box center [469, 646] width 457 height 1114
click at [290, 743] on div "ease : "power2.inOut" }) // Animate clip-path . to ( answerTop , { clipPath : "…" at bounding box center [469, 646] width 457 height 1114
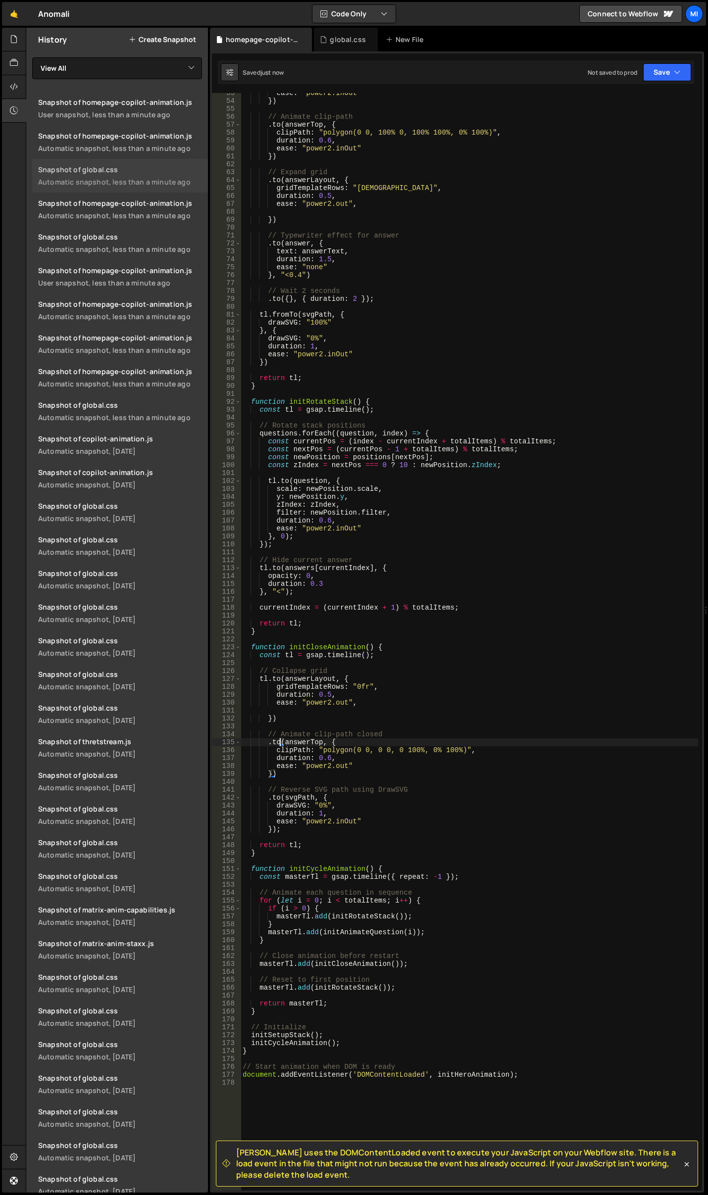
type textarea ".to(answerTop, {"
click at [326, 50] on div "global.css" at bounding box center [346, 40] width 64 height 24
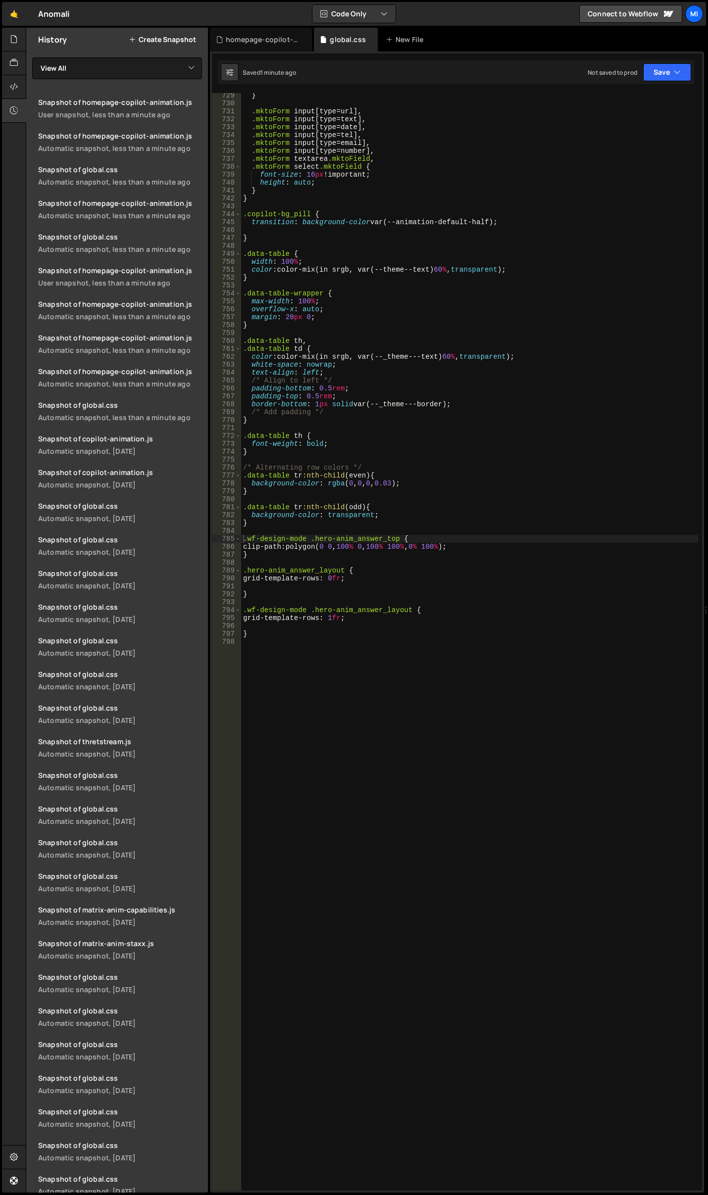
click at [429, 559] on div "} .mktoForm input [ type = url ], .mktoForm input [ type = text ], .mktoForm in…" at bounding box center [469, 649] width 457 height 1114
type textarea "}"
click at [258, 49] on div "homepage-copilot-animation.js" at bounding box center [261, 40] width 102 height 24
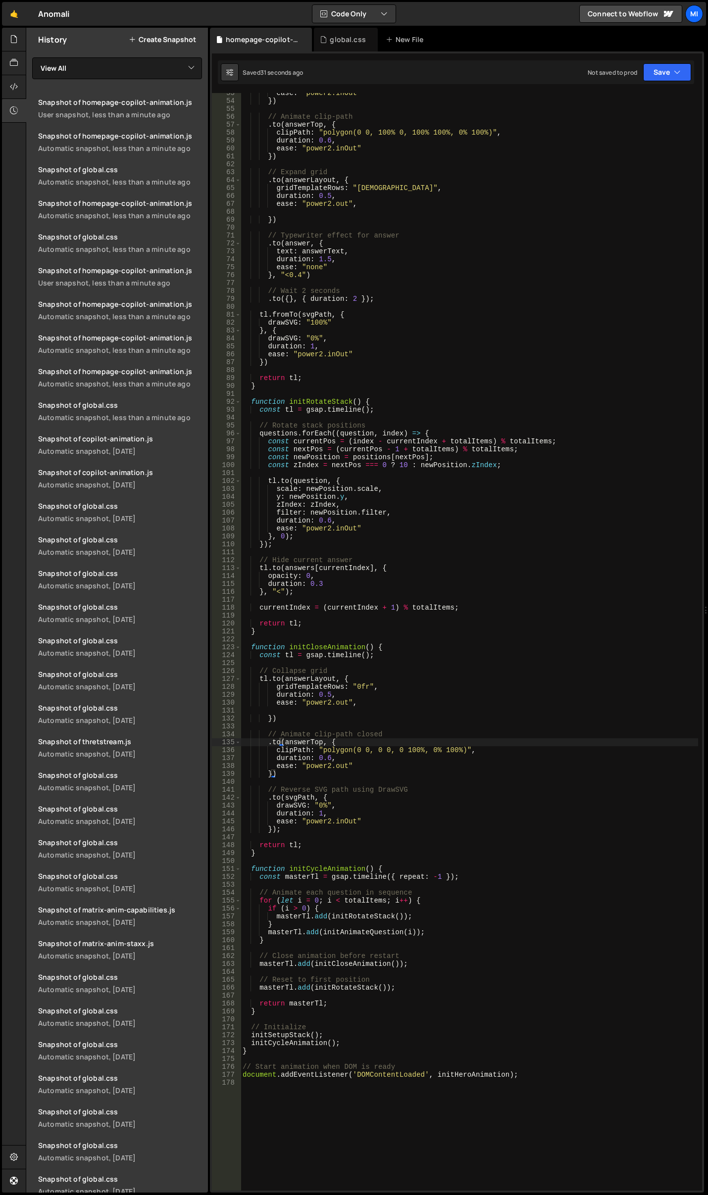
scroll to position [505, 0]
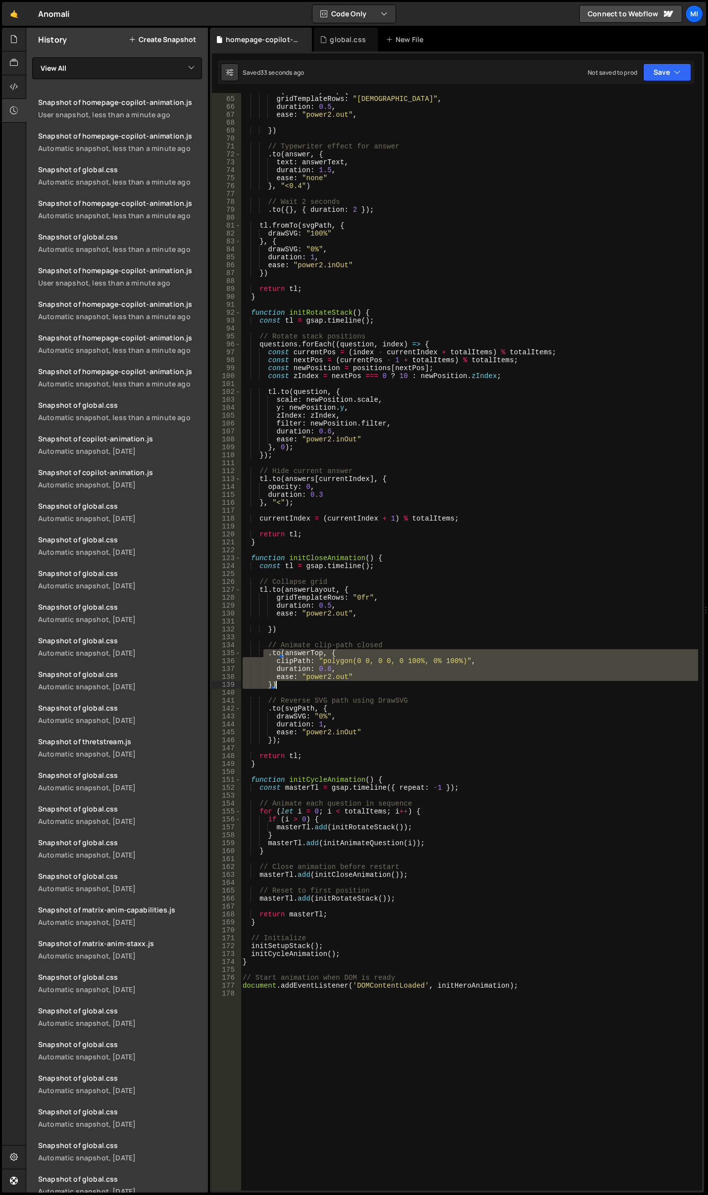
drag, startPoint x: 264, startPoint y: 654, endPoint x: 327, endPoint y: 689, distance: 71.8
click at [327, 689] on div ". to ( answerLayout , { gridTemplateRows : "1fr" , duration : 0.5 , ease : "pow…" at bounding box center [469, 644] width 457 height 1114
type textarea "ease: "power2.out" })"
click at [636, 386] on div ". to ( answerLayout , { gridTemplateRows : "1fr" , duration : 0.5 , ease : "pow…" at bounding box center [469, 644] width 457 height 1114
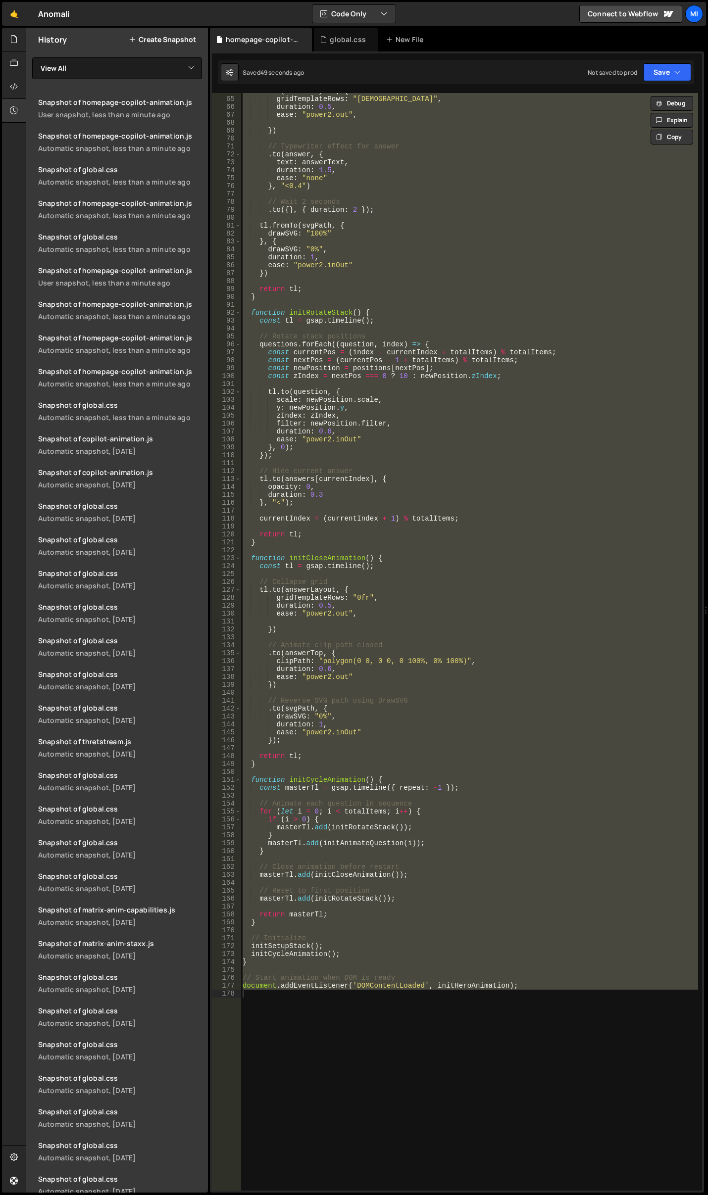
click at [449, 697] on div ". to ( answerLayout , { gridTemplateRows : "1fr" , duration : 0.5 , ease : "pow…" at bounding box center [469, 642] width 457 height 1098
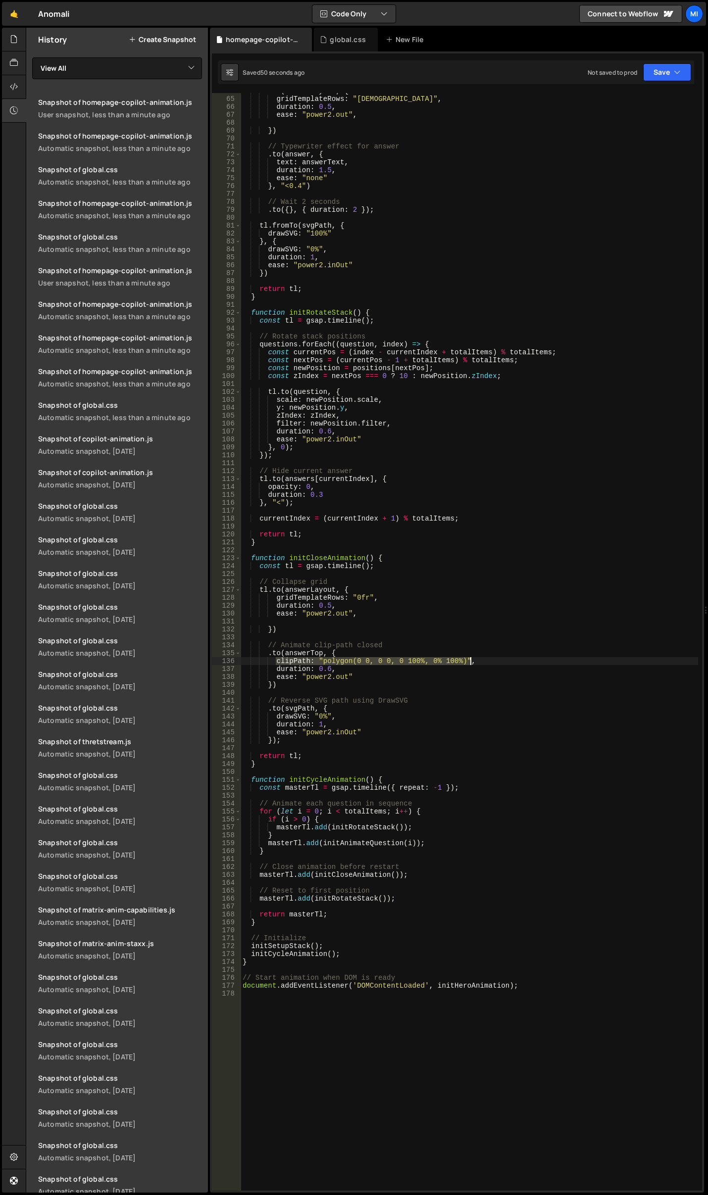
drag, startPoint x: 275, startPoint y: 660, endPoint x: 514, endPoint y: 660, distance: 239.1
click at [514, 660] on div ". to ( answerLayout , { gridTemplateRows : "1fr" , duration : 0.5 , ease : "pow…" at bounding box center [469, 644] width 457 height 1114
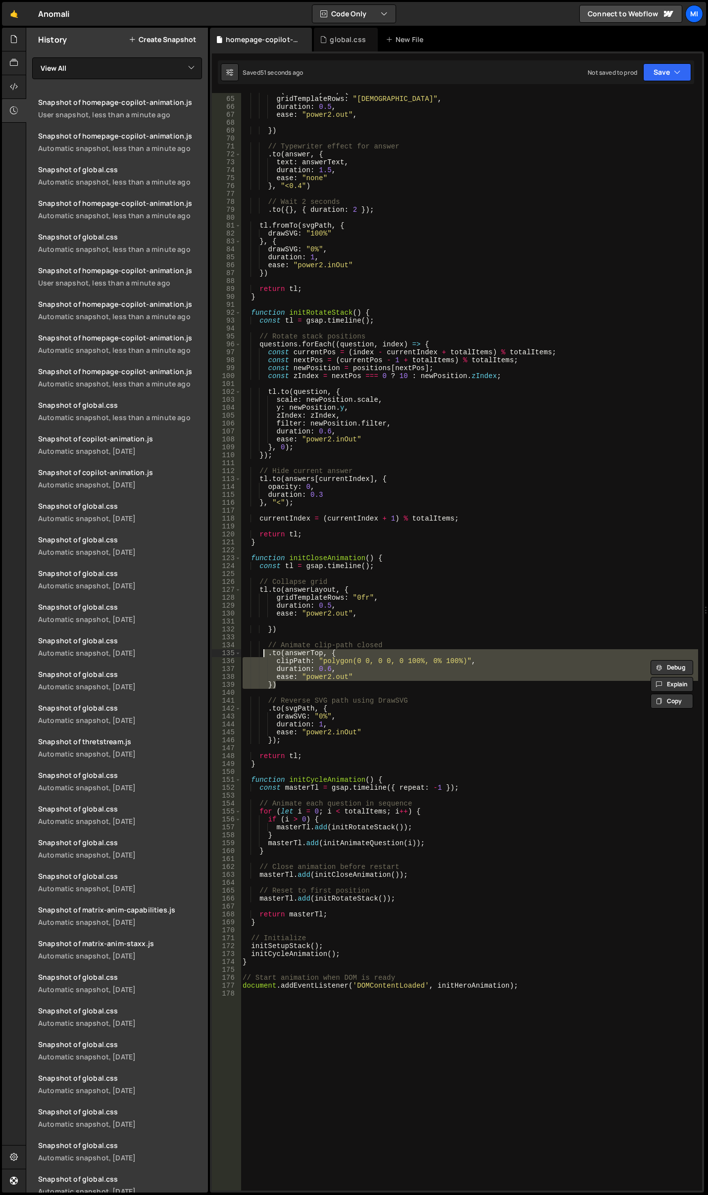
drag, startPoint x: 283, startPoint y: 684, endPoint x: 264, endPoint y: 650, distance: 39.0
click at [264, 650] on div ". to ( answerLayout , { gridTemplateRows : "1fr" , duration : 0.5 , ease : "pow…" at bounding box center [469, 644] width 457 height 1114
type textarea ".to(answerTop, { clipPath: "polygon(0 0, 0 0, 0 100%, 0% 100%)","
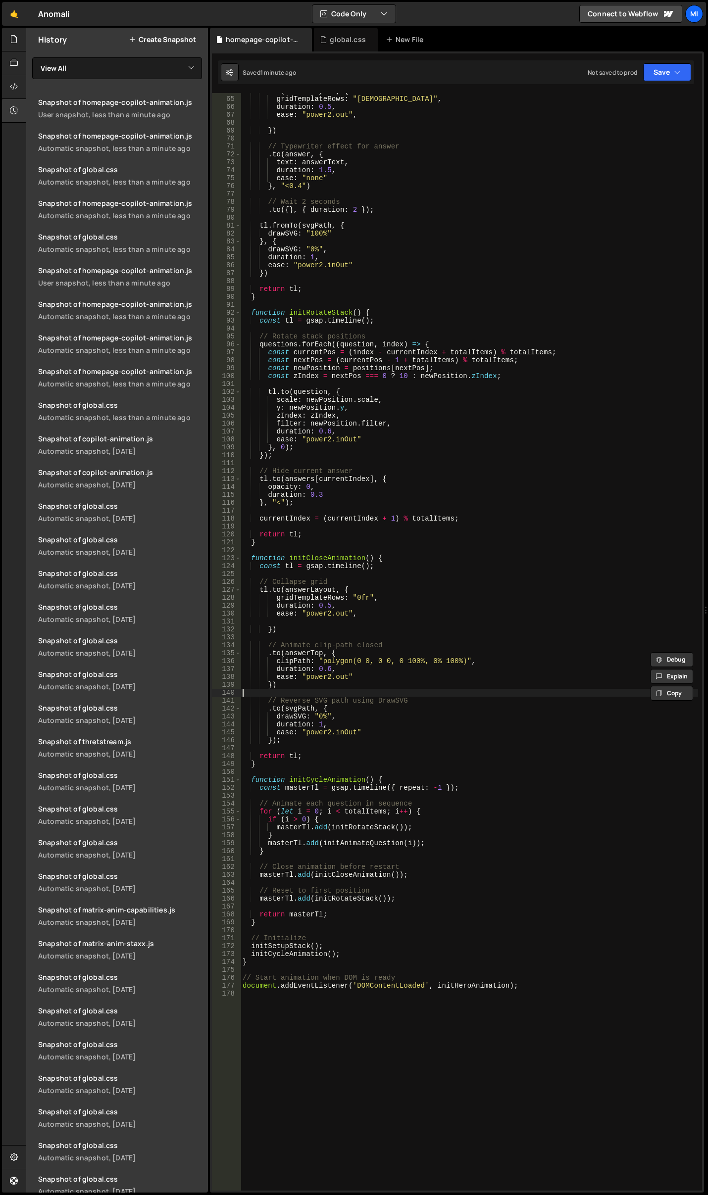
click at [404, 691] on div ". to ( answerLayout , { gridTemplateRows : "1fr" , duration : 0.5 , ease : "pow…" at bounding box center [469, 644] width 457 height 1114
click at [460, 435] on div ". to ( answerLayout , { gridTemplateRows : "1fr" , duration : 0.5 , ease : "pow…" at bounding box center [469, 644] width 457 height 1114
type textarea "duration: 0.6,"
click at [460, 435] on div ". to ( answerLayout , { gridTemplateRows : "1fr" , duration : 0.5 , ease : "pow…" at bounding box center [469, 644] width 457 height 1114
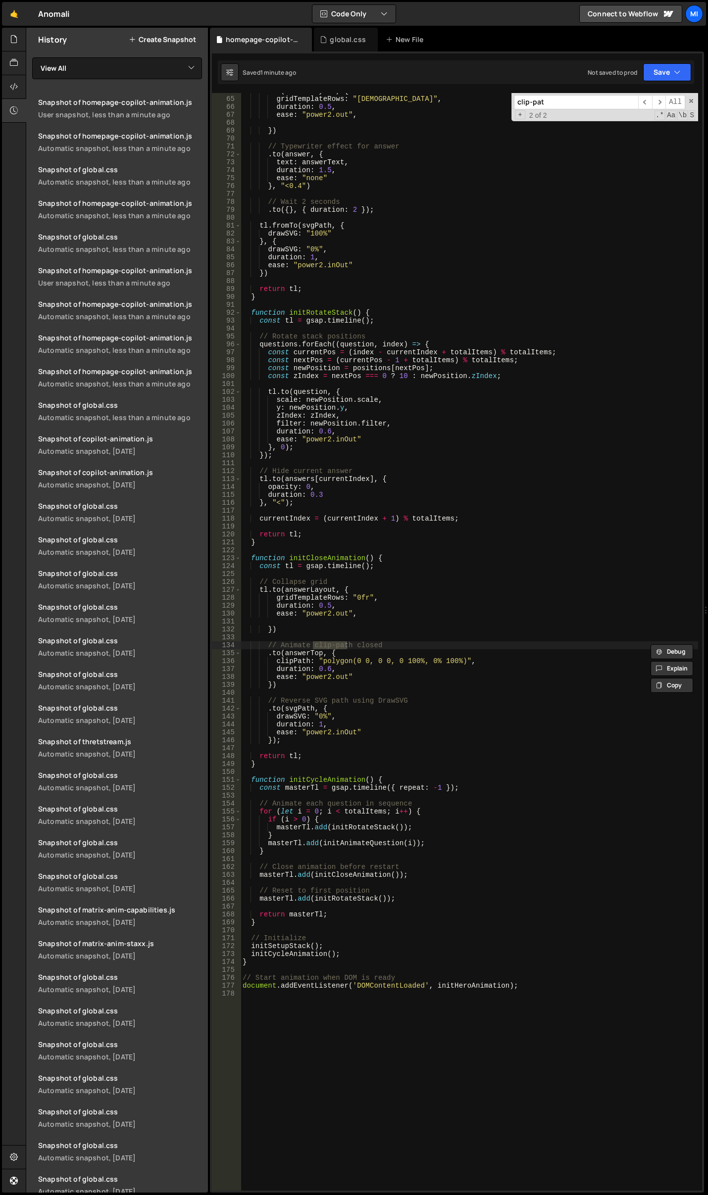
scroll to position [564, 0]
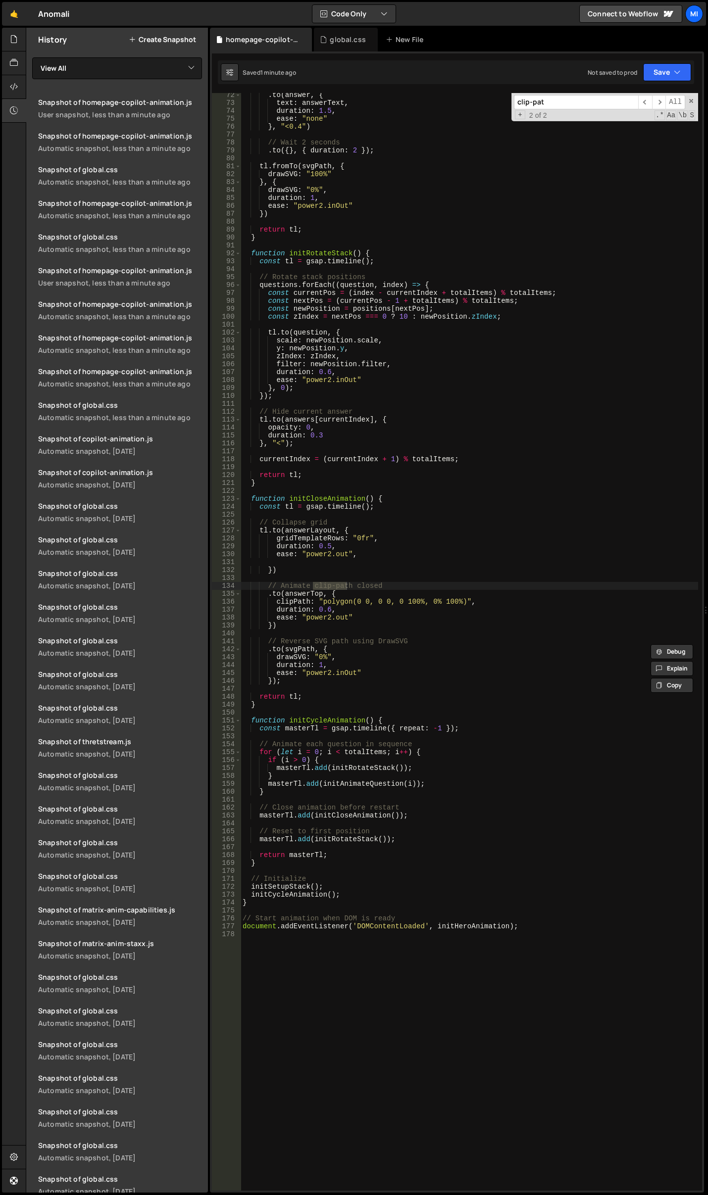
type input "clip-pat"
click at [610, 470] on div ". to ( answer , { text : answerText , duration : 1.5 , ease : "none" } , "<0.4"…" at bounding box center [469, 648] width 457 height 1114
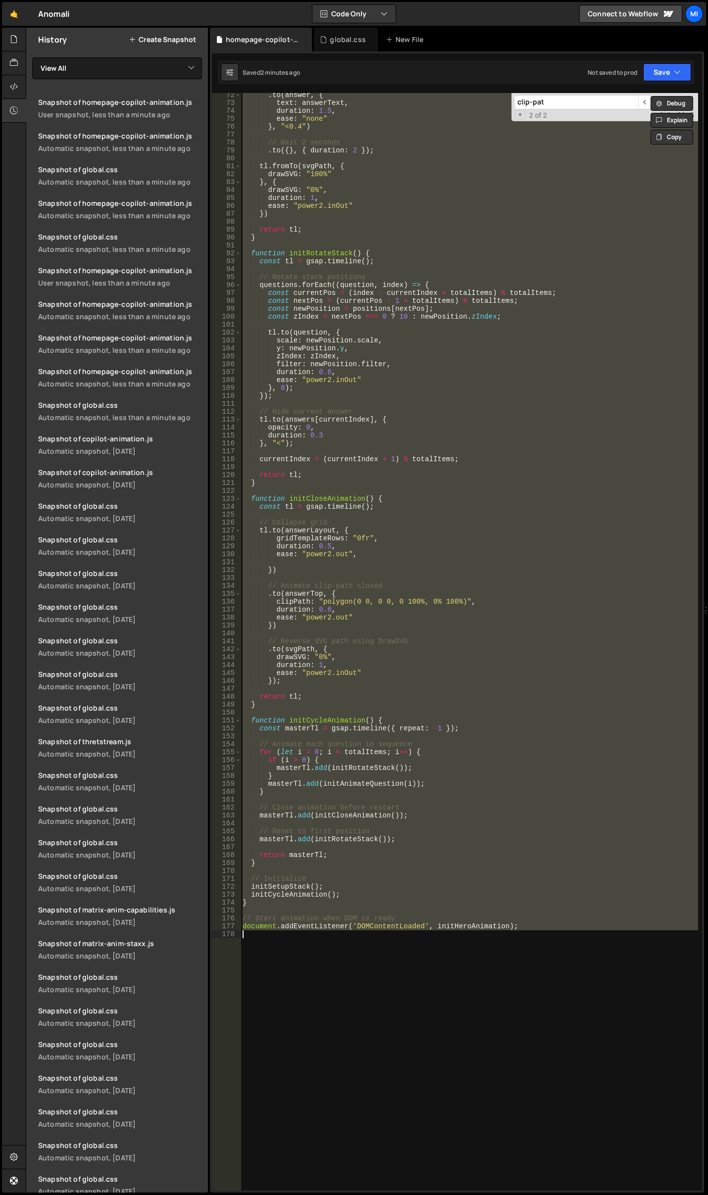
paste textarea "document.addEventListener('DOMContentLoaded', initHeroAnimation);"
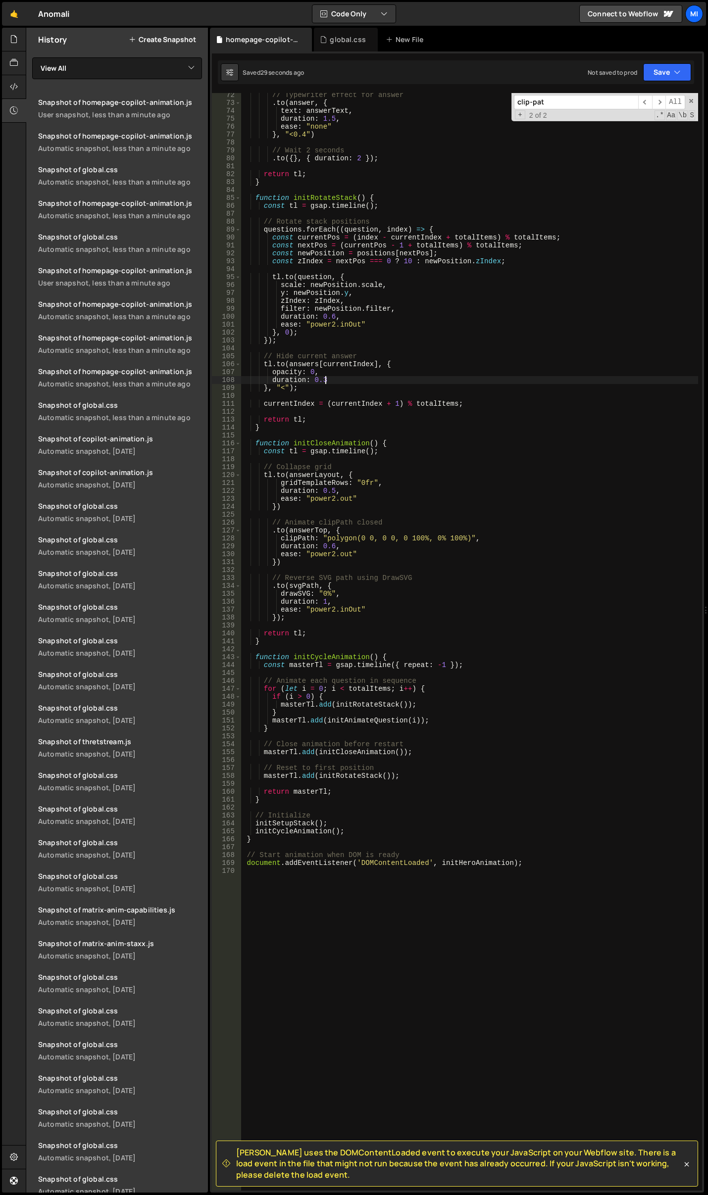
click at [650, 377] on div "// Typewriter effect for answer . to ( answer , { text : answerText , duration …" at bounding box center [469, 648] width 457 height 1114
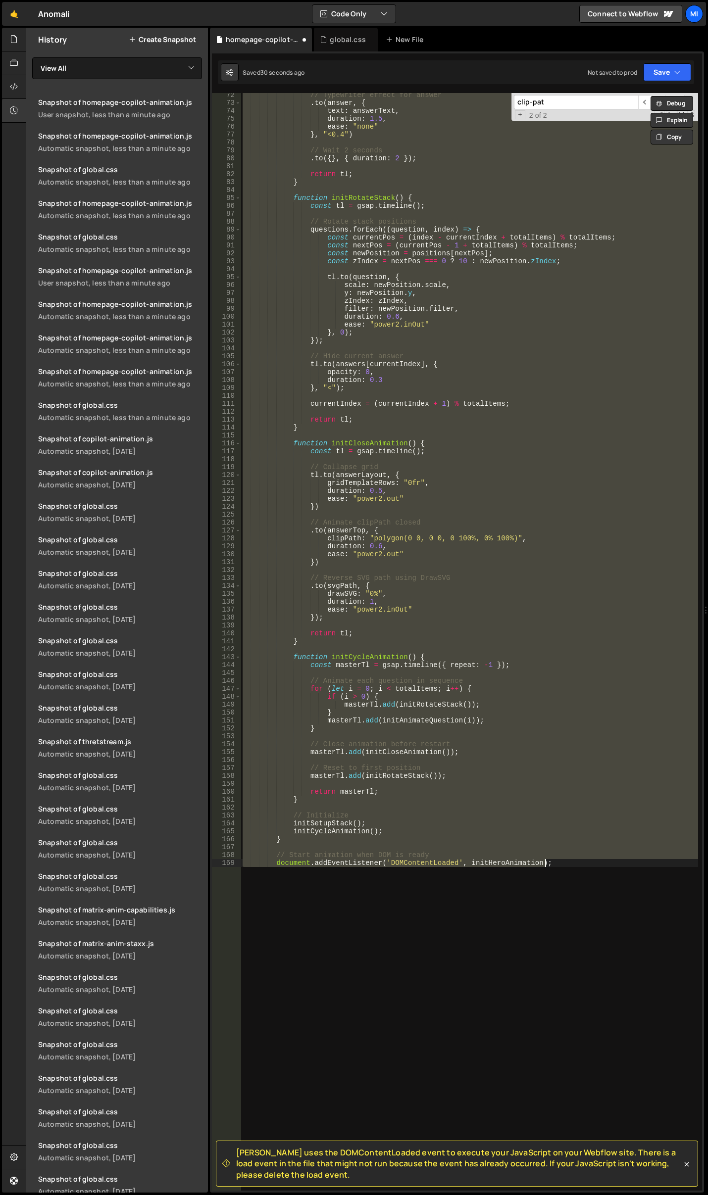
type textarea "document.addEventListener('DOMContentLoaded', initHeroAnimation);"
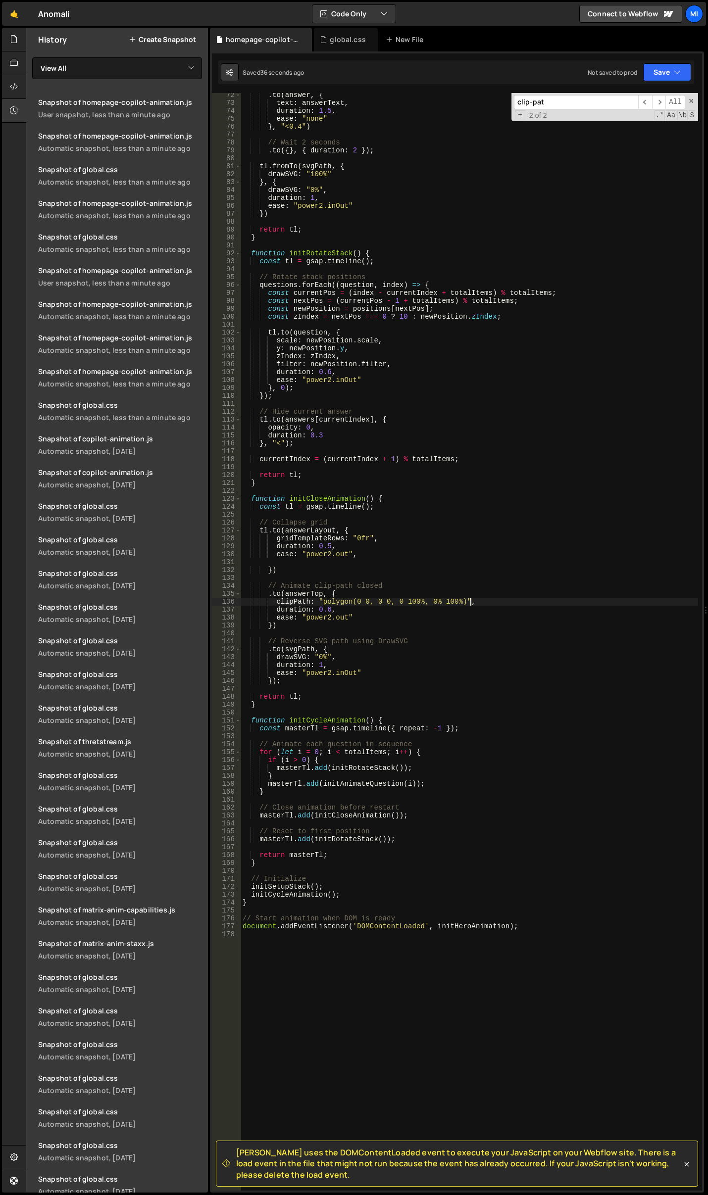
click at [544, 600] on div ". to ( answer , { text : answerText , duration : 1.5 , ease : "none" } , "<0.4"…" at bounding box center [469, 648] width 457 height 1114
type textarea "clipPath: "polygon(0 0, 0 0, 0 100%, 0% 100%)","
click at [533, 514] on div ". to ( answer , { text : answerText , duration : 1.5 , ease : "none" } , "<0.4"…" at bounding box center [469, 648] width 457 height 1114
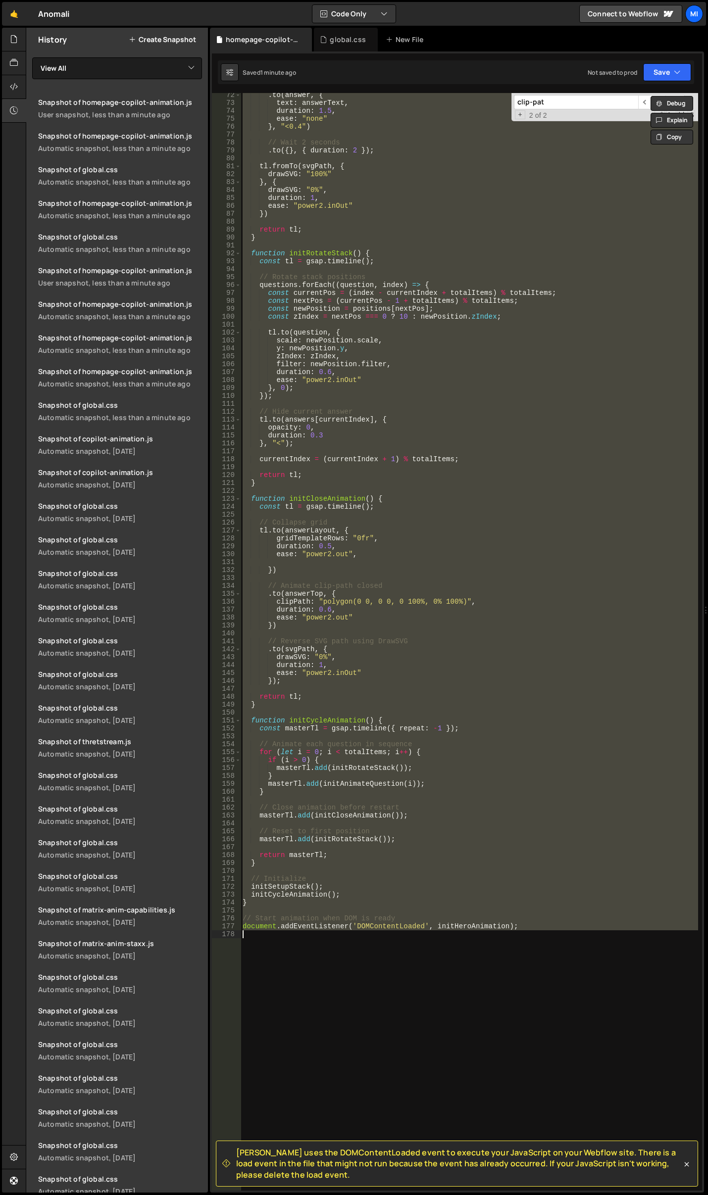
paste textarea "document.addEventListener('DOMContentLoaded', initHeroAnimation);"
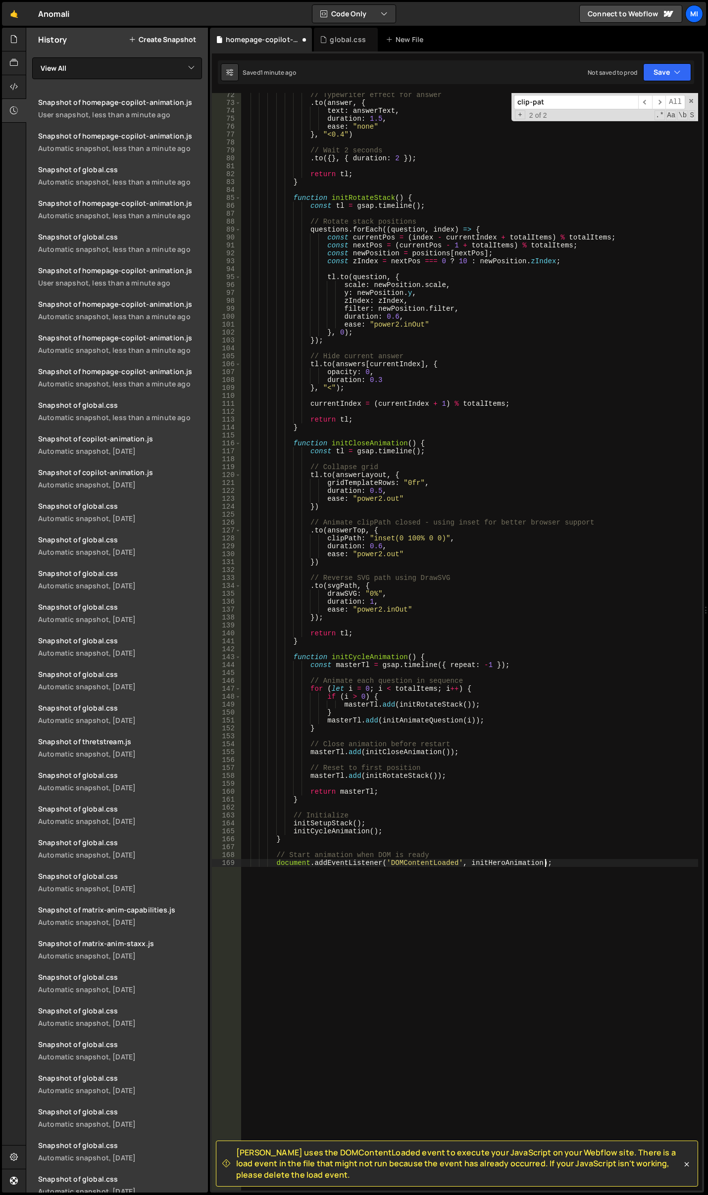
type textarea "document.addEventListener('DOMContentLoaded', initHeroAnimation);"
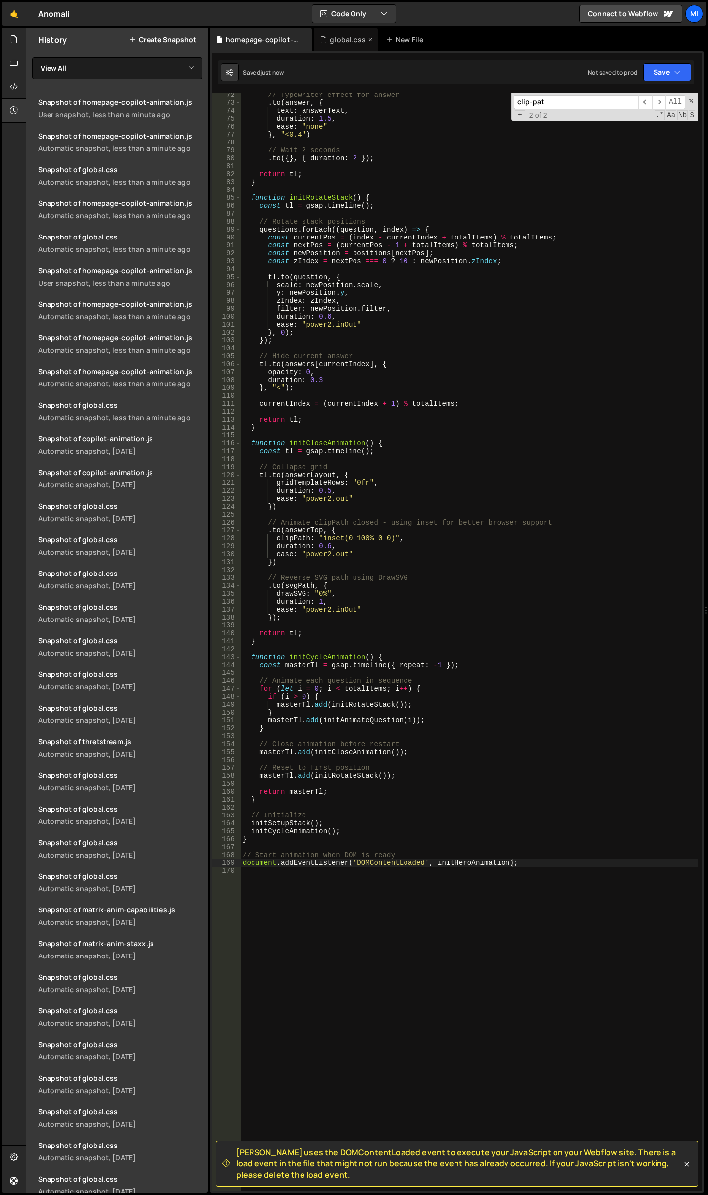
click at [344, 41] on div "global.css" at bounding box center [348, 40] width 36 height 10
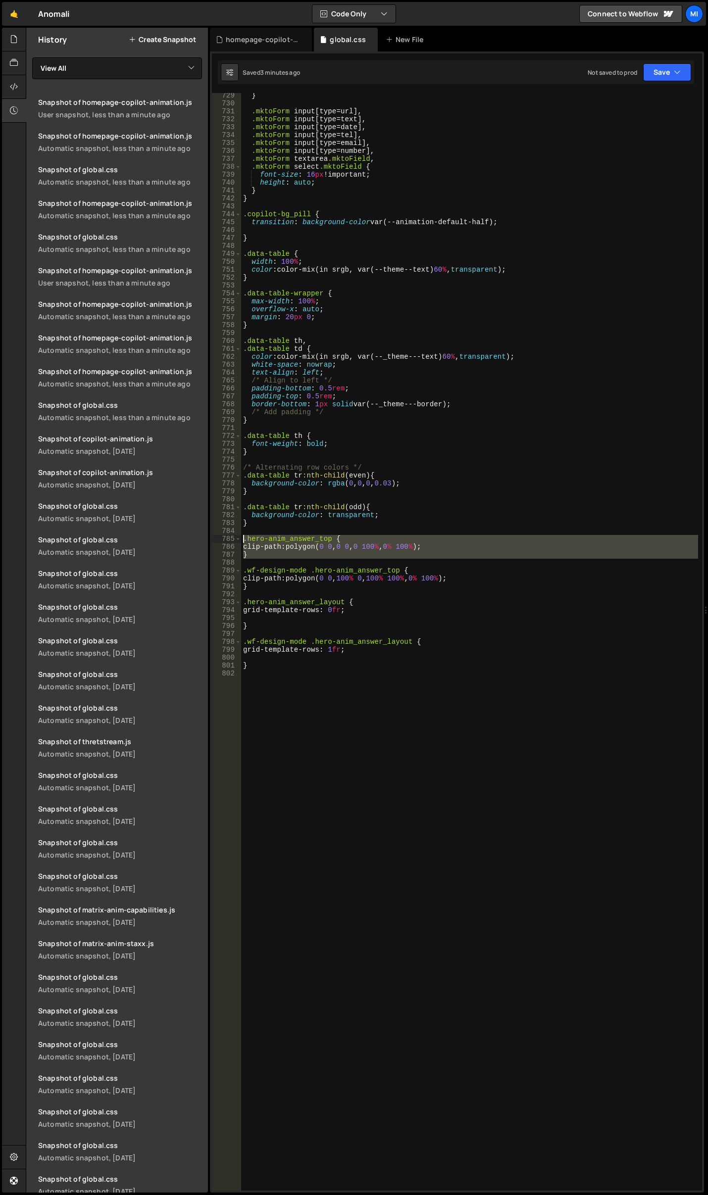
drag, startPoint x: 252, startPoint y: 560, endPoint x: 227, endPoint y: 537, distance: 34.0
click at [227, 537] on div "729 730 731 732 733 734 735 736 737 738 739 740 741 742 743 744 745 746 747 748…" at bounding box center [457, 642] width 490 height 1098
type textarea ".hero-anim_answer_top { clip-path: polygon(0 0, 0 0, 0 100%, 0% 100%);"
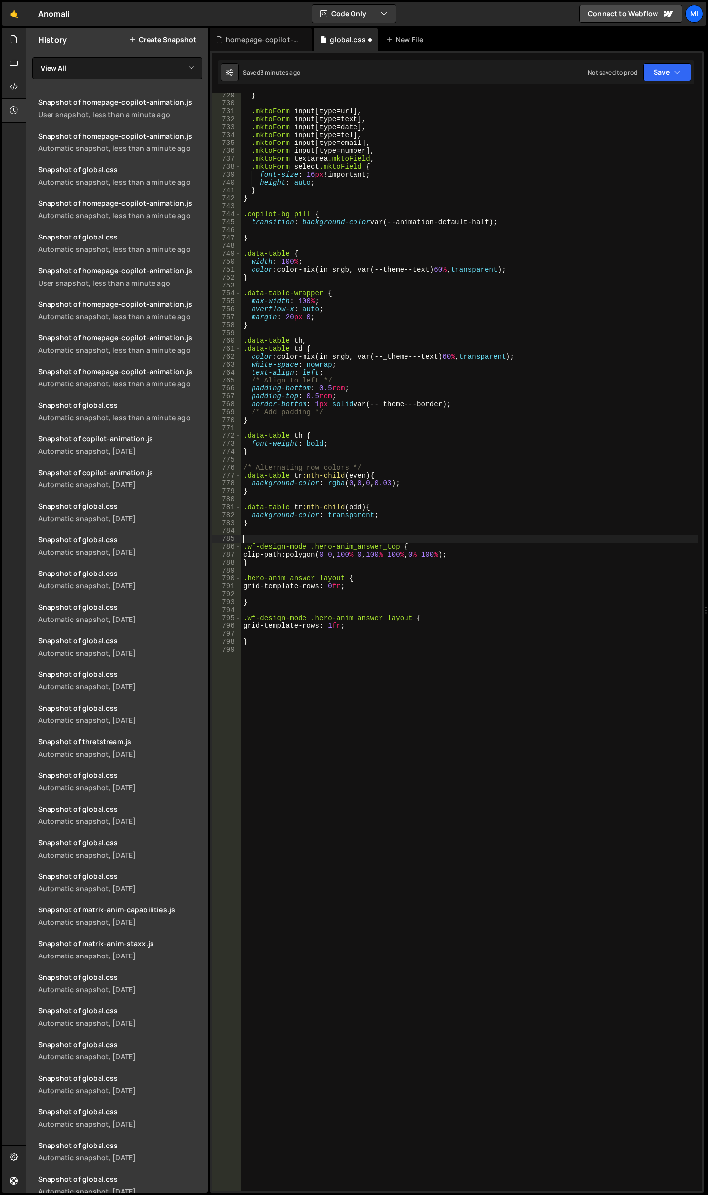
type textarea ".wf-design-mode .hero-anim_answer_top {"
click at [257, 49] on div "homepage-copilot-animation.js" at bounding box center [261, 40] width 102 height 24
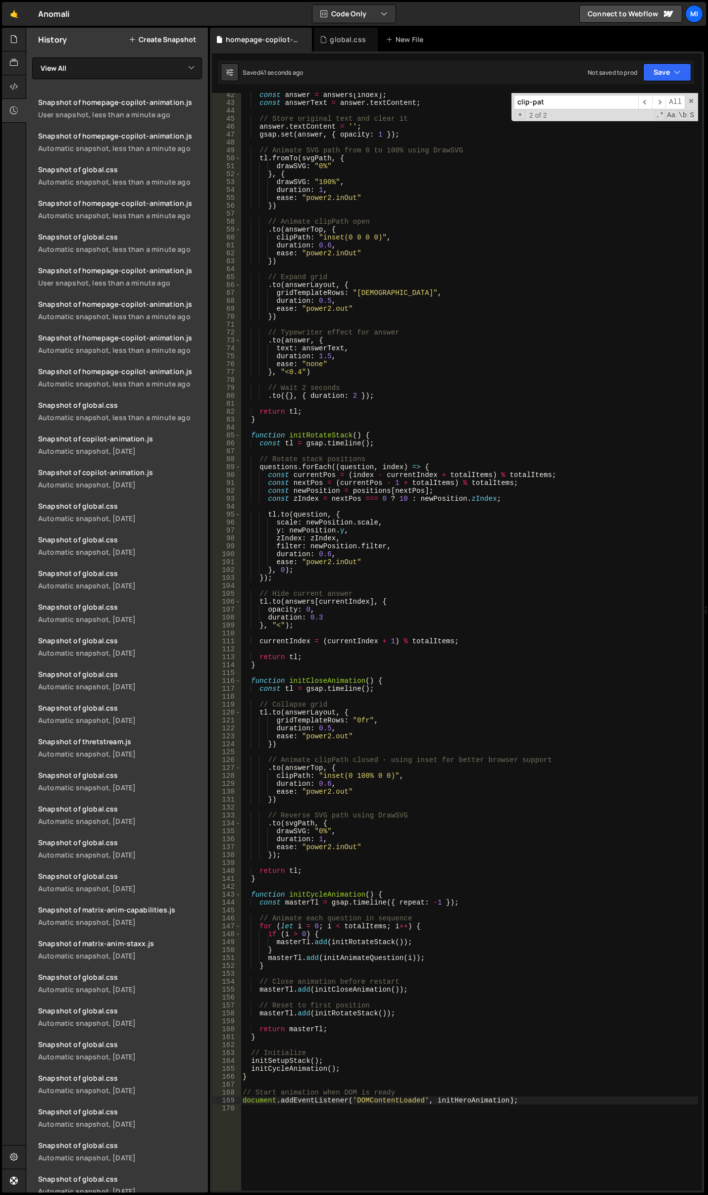
scroll to position [0, 0]
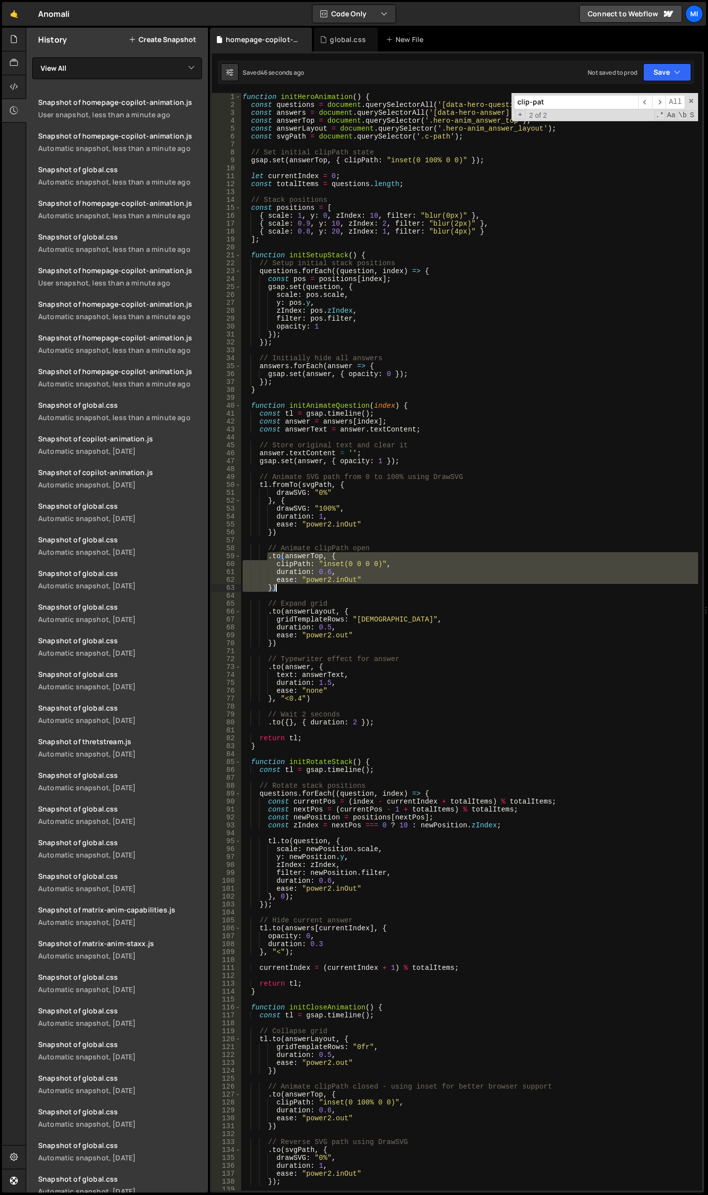
drag, startPoint x: 266, startPoint y: 555, endPoint x: 389, endPoint y: 590, distance: 127.4
click at [389, 590] on div "function initHeroAnimation ( ) { const questions = document . querySelectorAll …" at bounding box center [469, 650] width 457 height 1114
click at [386, 161] on div "function initHeroAnimation ( ) { const questions = document . querySelectorAll …" at bounding box center [469, 650] width 457 height 1114
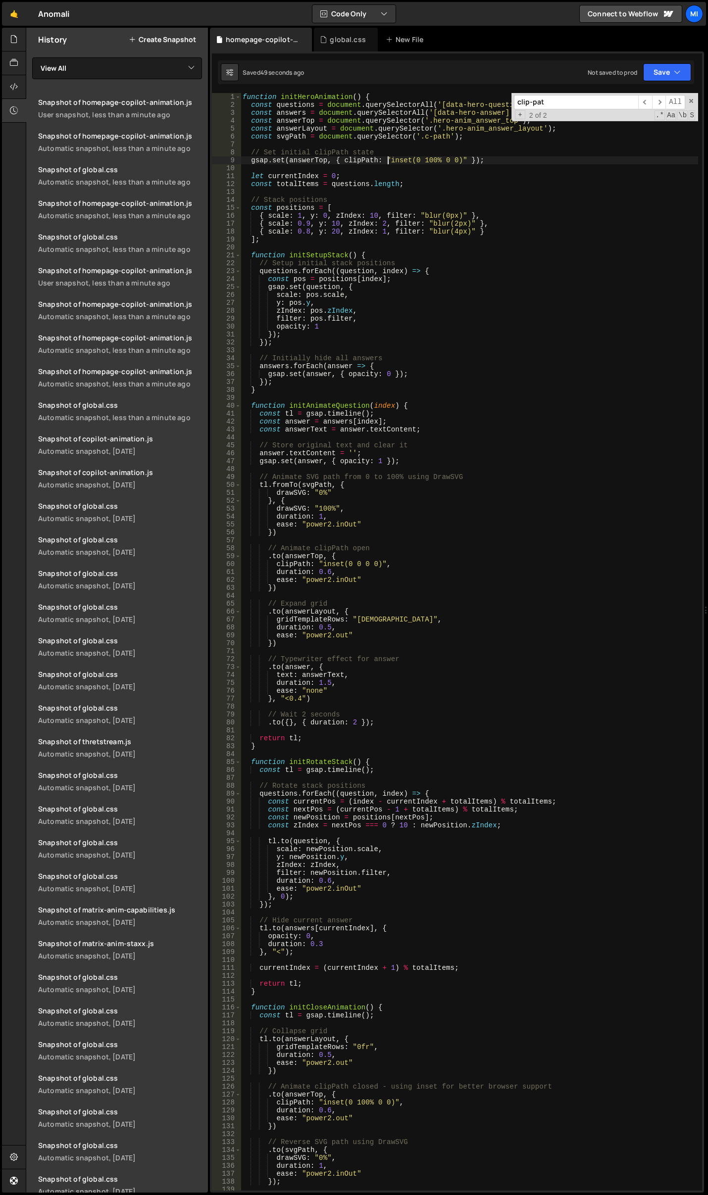
click at [386, 161] on div "function initHeroAnimation ( ) { const questions = document . querySelectorAll …" at bounding box center [469, 650] width 457 height 1114
type textarea "gsap.set(answerTop, { clipPath: "inset(0 100% 0 0)" });"
click at [524, 244] on div "function initHeroAnimation ( ) { const questions = document . querySelectorAll …" at bounding box center [469, 650] width 457 height 1114
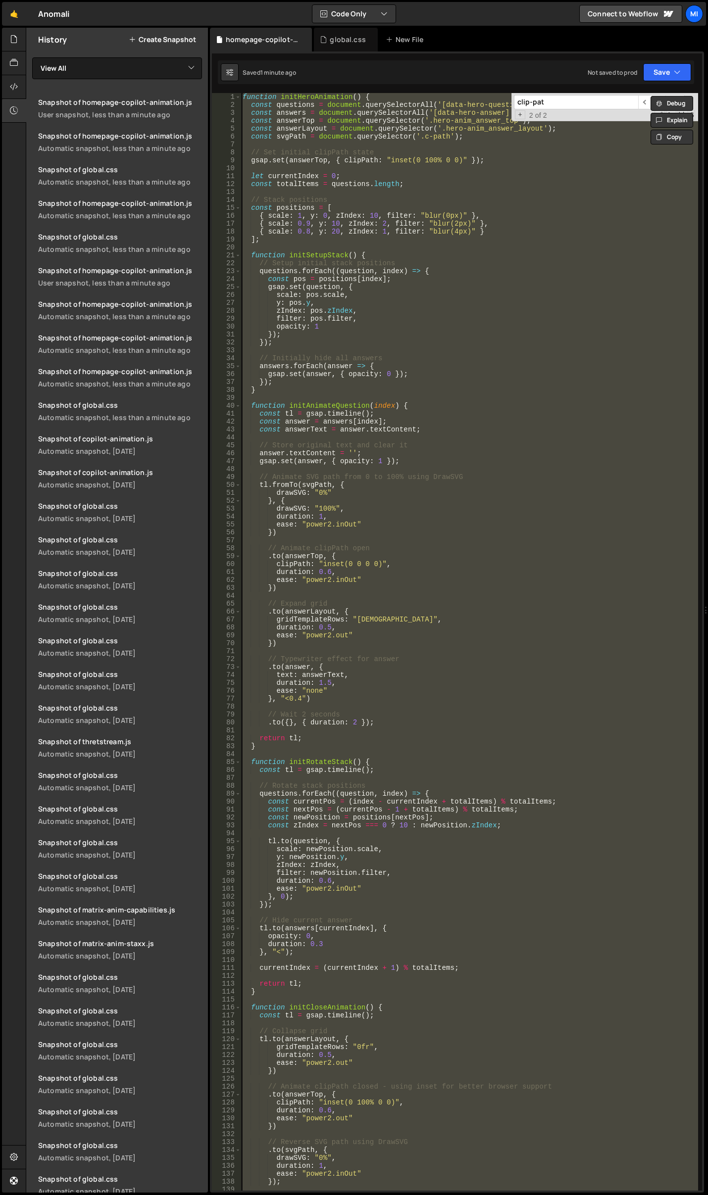
click at [325, 576] on div "function initHeroAnimation ( ) { const questions = document . querySelectorAll …" at bounding box center [469, 642] width 457 height 1098
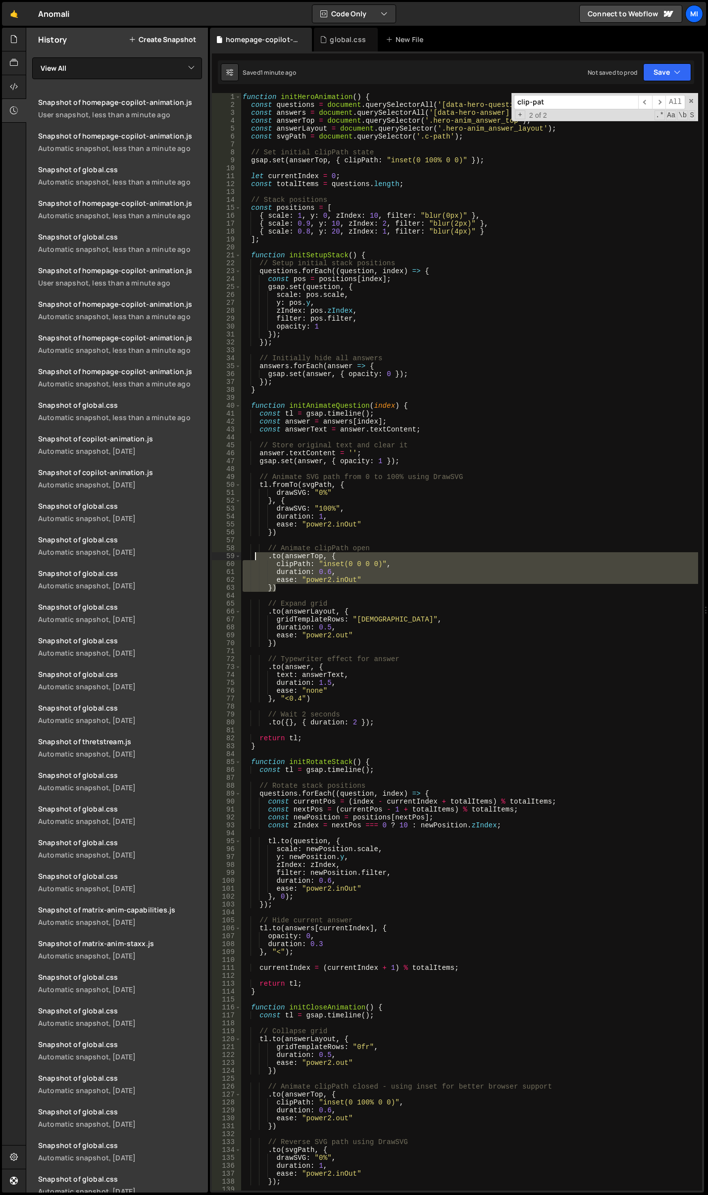
drag, startPoint x: 293, startPoint y: 590, endPoint x: 254, endPoint y: 559, distance: 49.7
click at [254, 559] on div "function initHeroAnimation ( ) { const questions = document . querySelectorAll …" at bounding box center [469, 650] width 457 height 1114
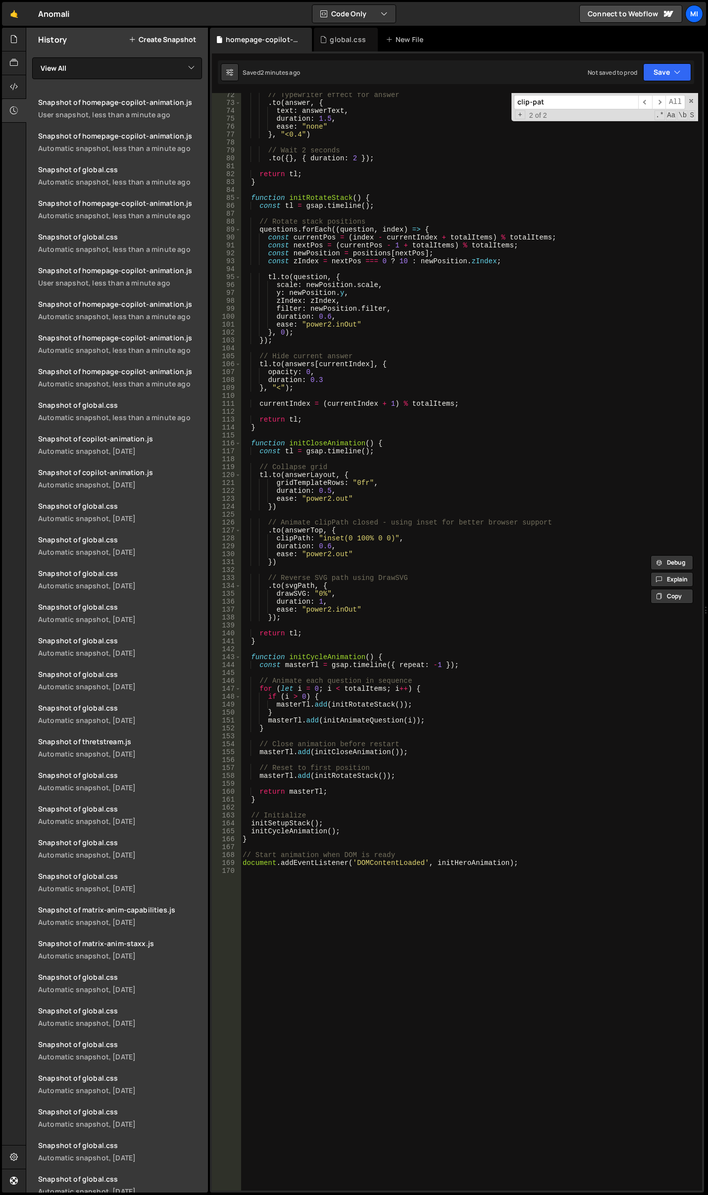
scroll to position [772, 0]
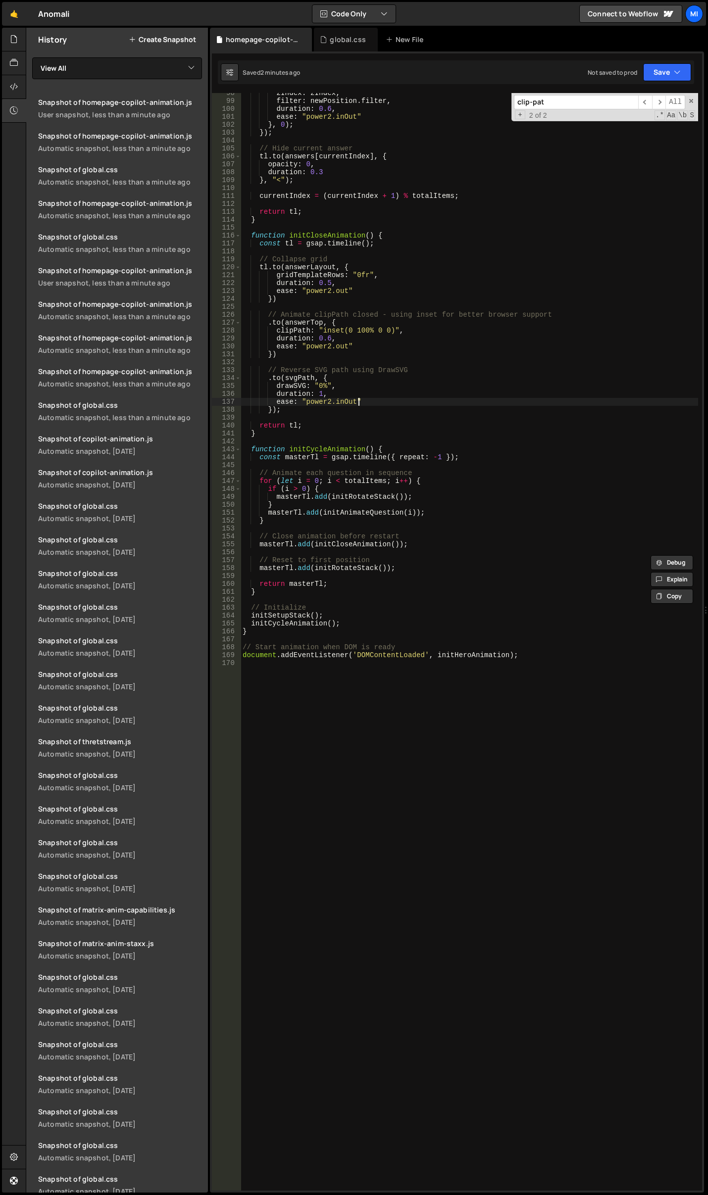
click at [407, 398] on div "zIndex : zIndex , filter : newPosition . filter , duration : 0.6 , ease : "powe…" at bounding box center [469, 646] width 457 height 1114
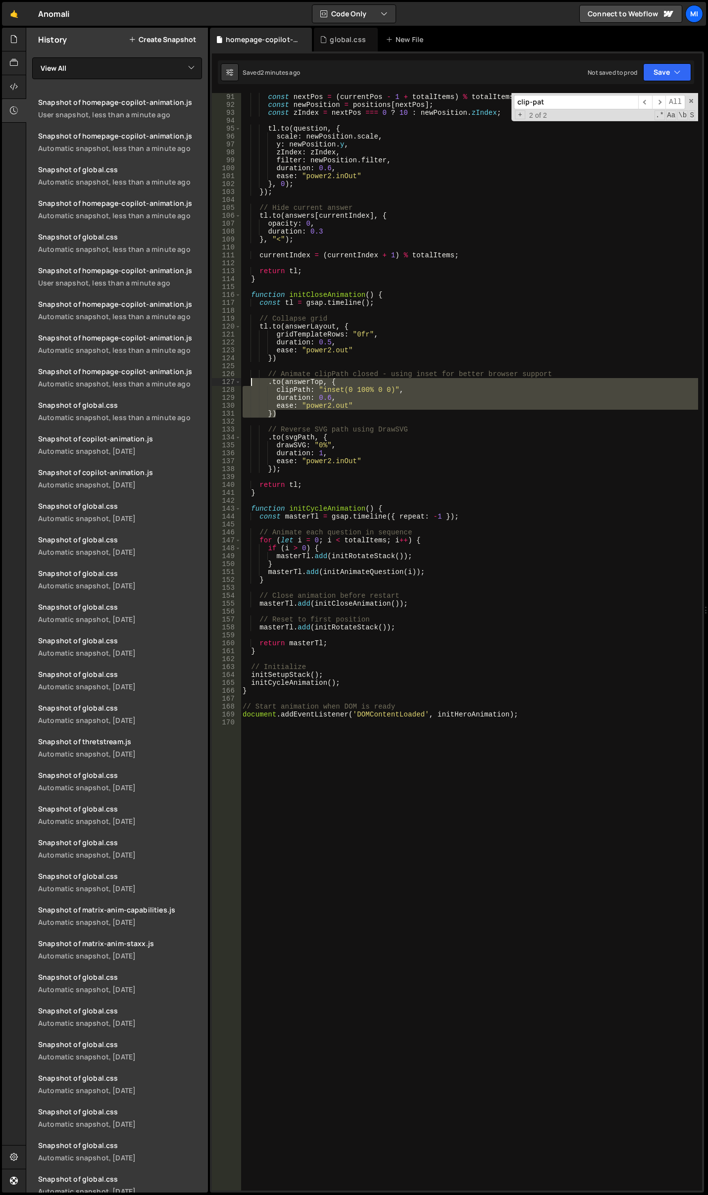
drag, startPoint x: 301, startPoint y: 412, endPoint x: 251, endPoint y: 382, distance: 58.2
click at [251, 382] on div "const nextPos = ( currentPos - 1 + totalItems ) % totalItems ; const newPositio…" at bounding box center [469, 650] width 457 height 1114
type textarea ".to(answerTop, { clipPath: "inset(0 100% 0 0)","
click at [346, 33] on div "global.css" at bounding box center [346, 40] width 64 height 24
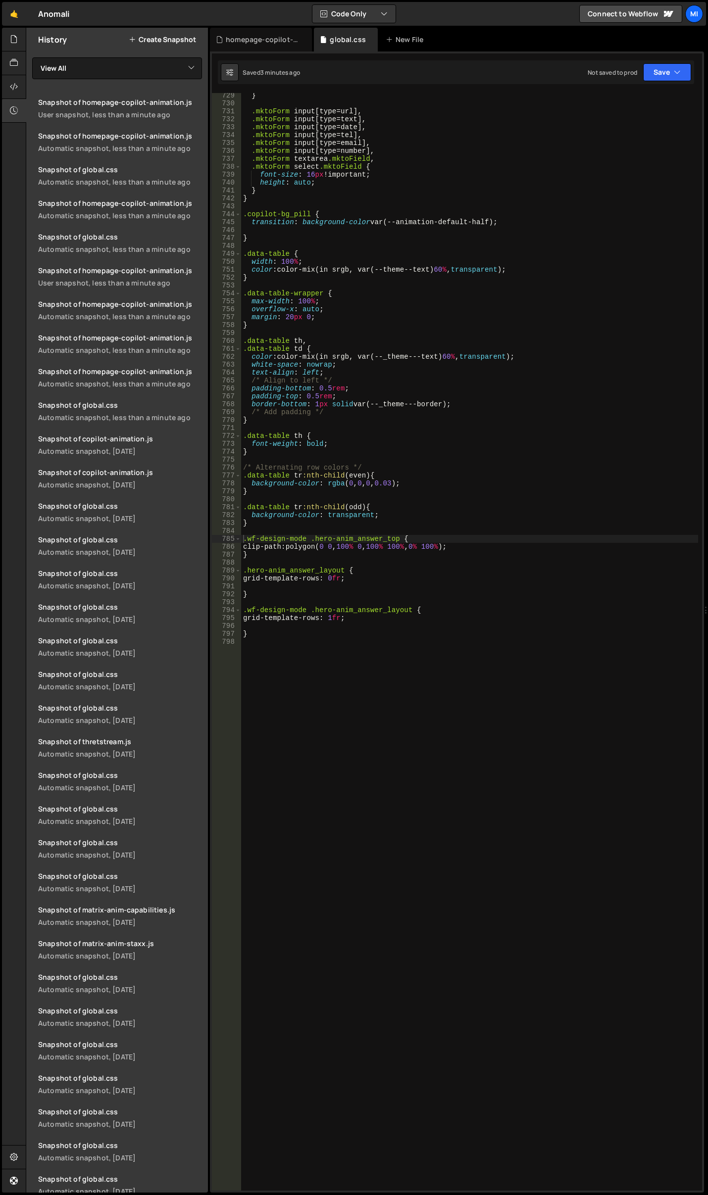
click at [371, 805] on div "} .mktoForm input [ type = url ], .mktoForm input [ type = text ], .mktoForm in…" at bounding box center [469, 649] width 457 height 1114
click at [280, 721] on div "} .mktoForm input [ type = url ], .mktoForm input [ type = text ], .mktoForm in…" at bounding box center [469, 649] width 457 height 1114
paste textarea
click at [272, 48] on div "homepage-copilot-animation.js" at bounding box center [261, 40] width 102 height 24
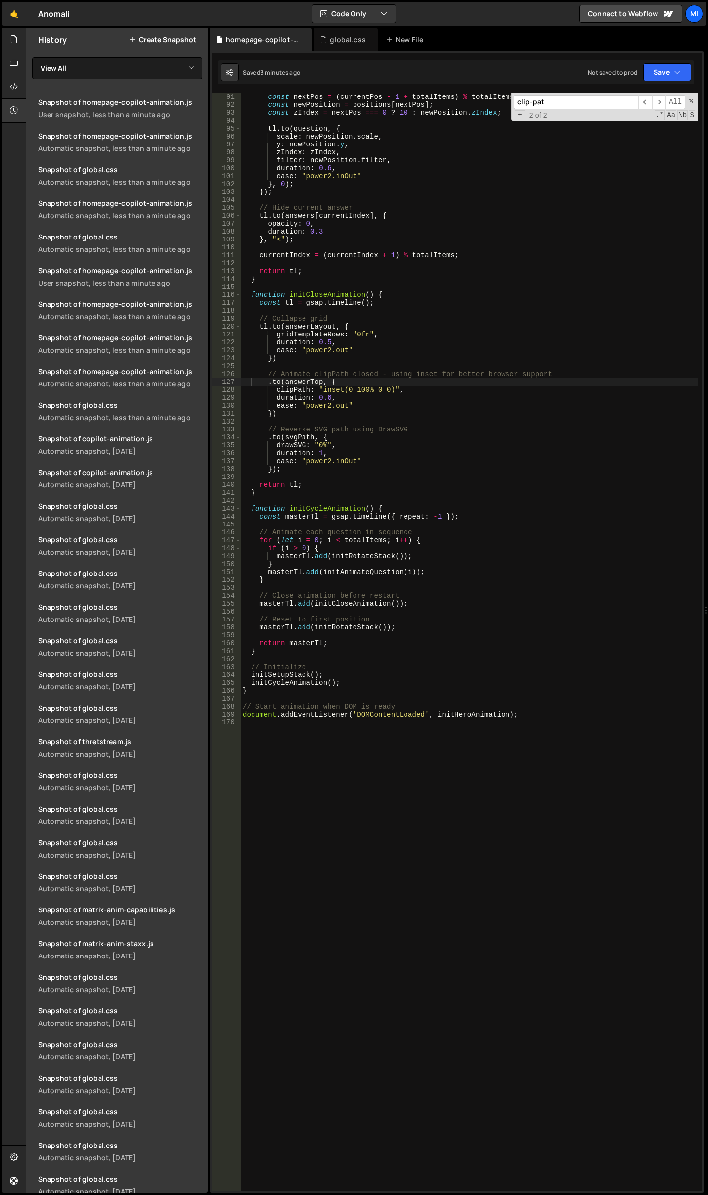
click at [358, 561] on div "const nextPos = ( currentPos - 1 + totalItems ) % totalItems ; const newPositio…" at bounding box center [469, 650] width 457 height 1114
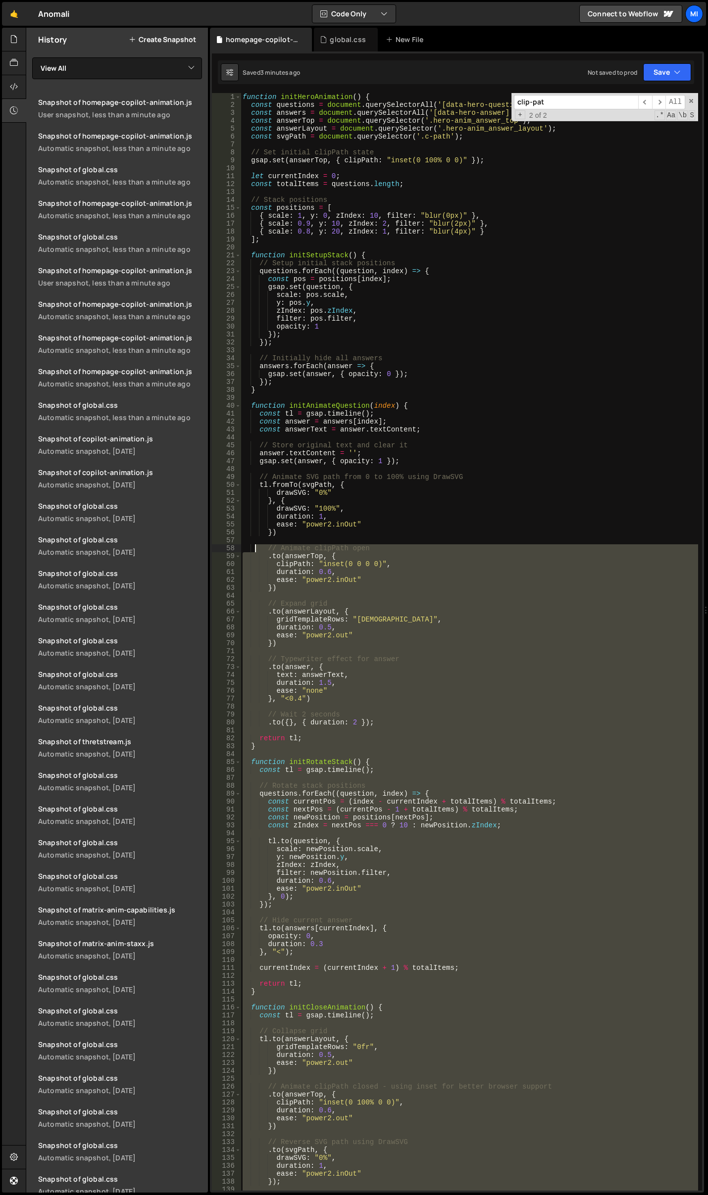
scroll to position [0, 0]
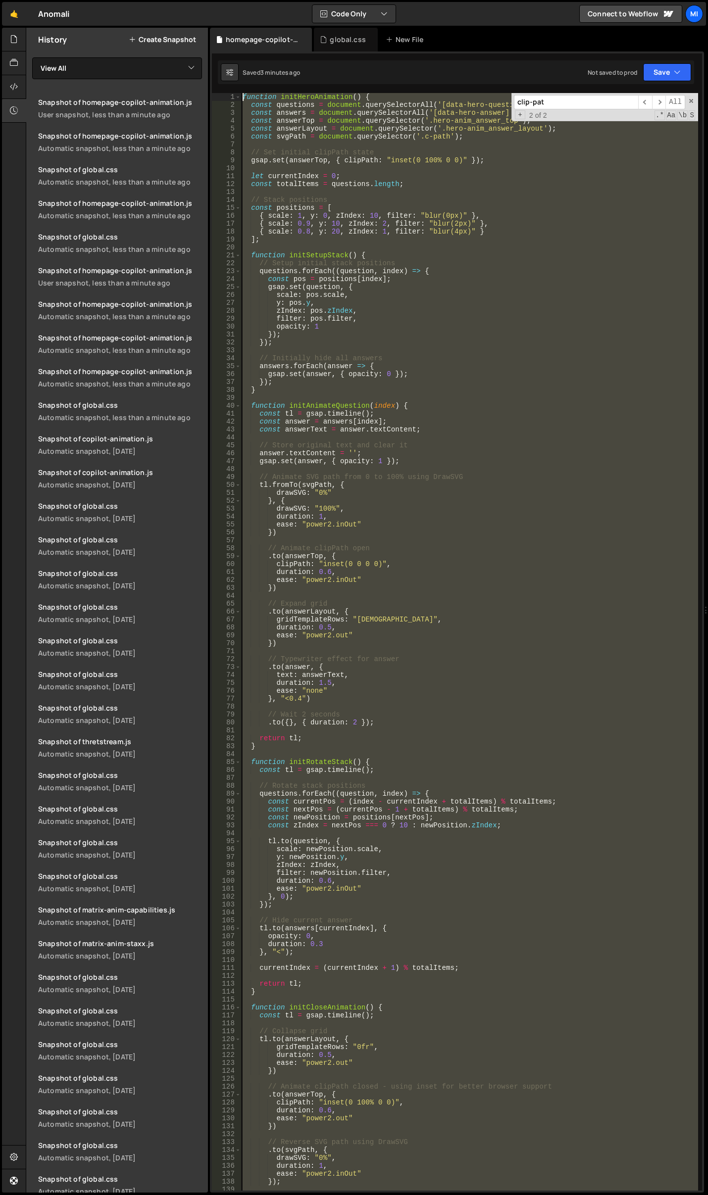
drag, startPoint x: 259, startPoint y: 642, endPoint x: 168, endPoint y: 87, distance: 562.9
click at [168, 87] on div "Files New File Javascript files 0 cms-modal.js 0 0 copilot-animation.js 0 0 hom…" at bounding box center [367, 611] width 682 height 1166
paste textarea "}"
type textarea "}"
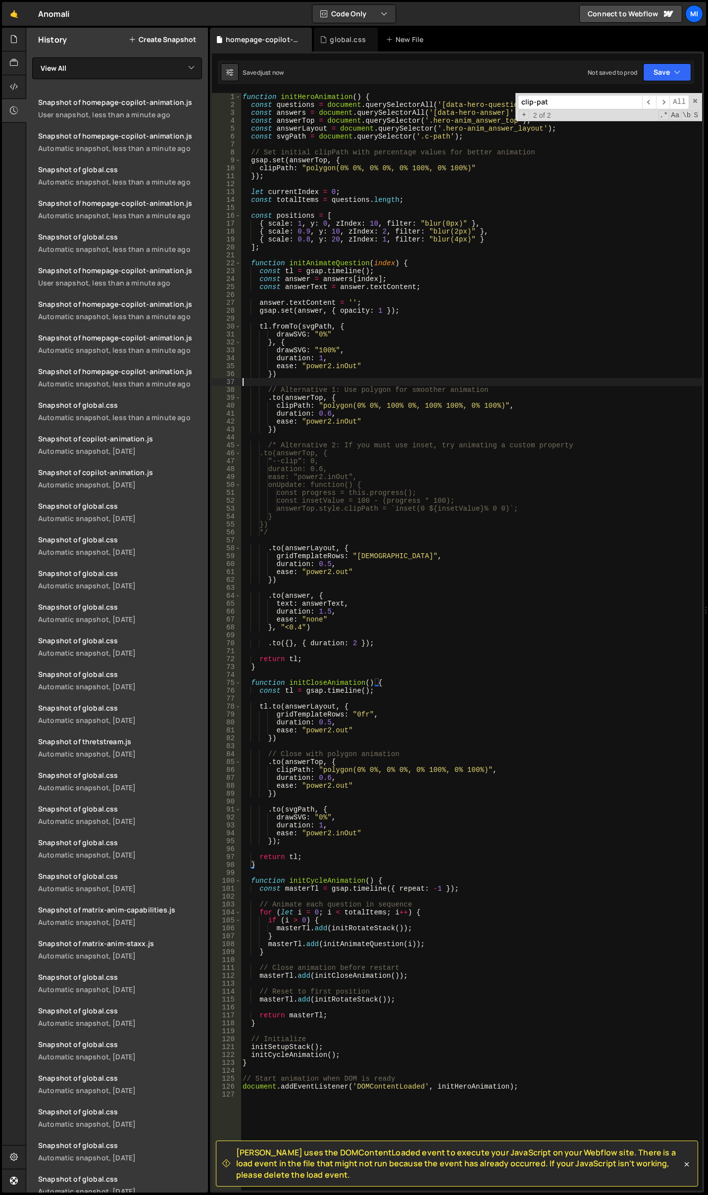
click at [510, 382] on div "function initHeroAnimation ( ) { const questions = document . querySelectorAll …" at bounding box center [471, 650] width 461 height 1114
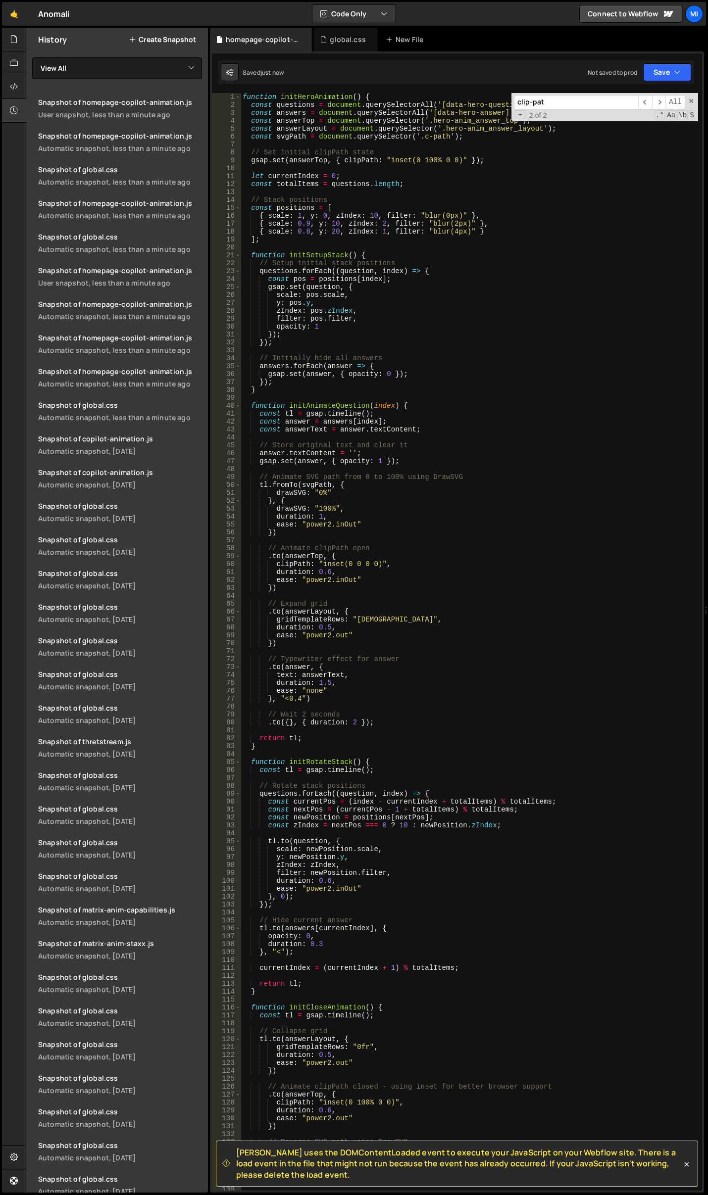
click at [460, 412] on div "function initHeroAnimation ( ) { const questions = document . querySelectorAll …" at bounding box center [469, 650] width 457 height 1114
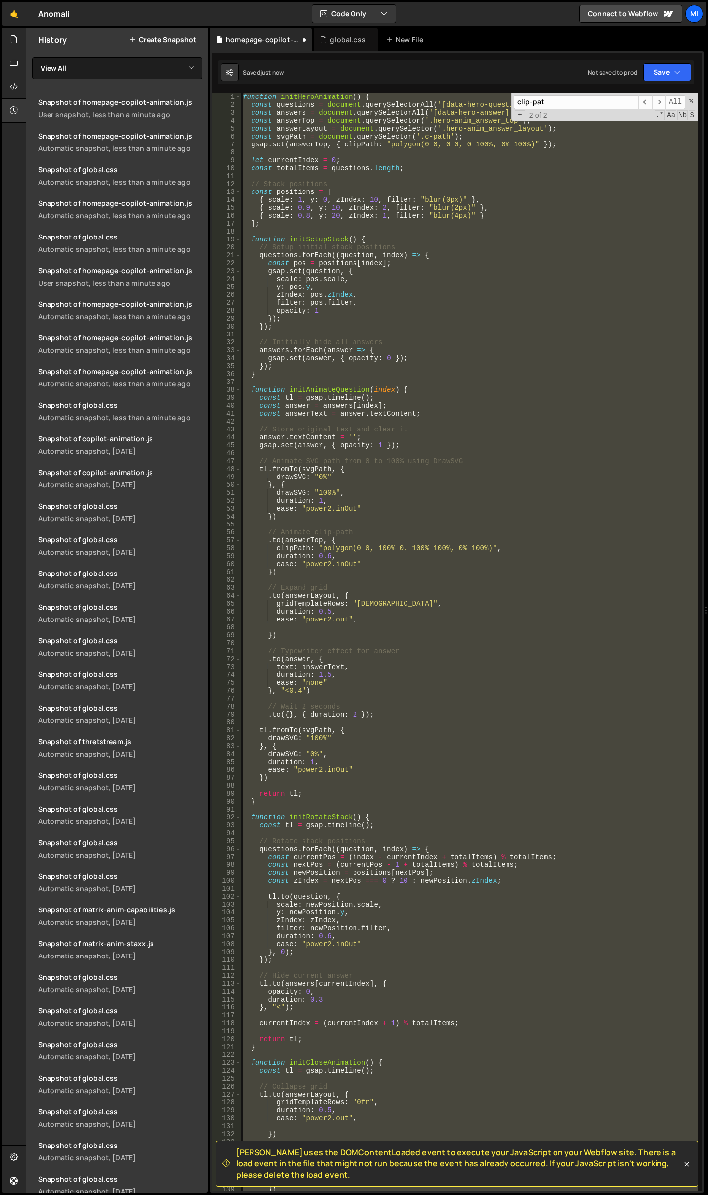
click at [448, 322] on div "function initHeroAnimation ( ) { const questions = document . querySelectorAll …" at bounding box center [469, 642] width 457 height 1098
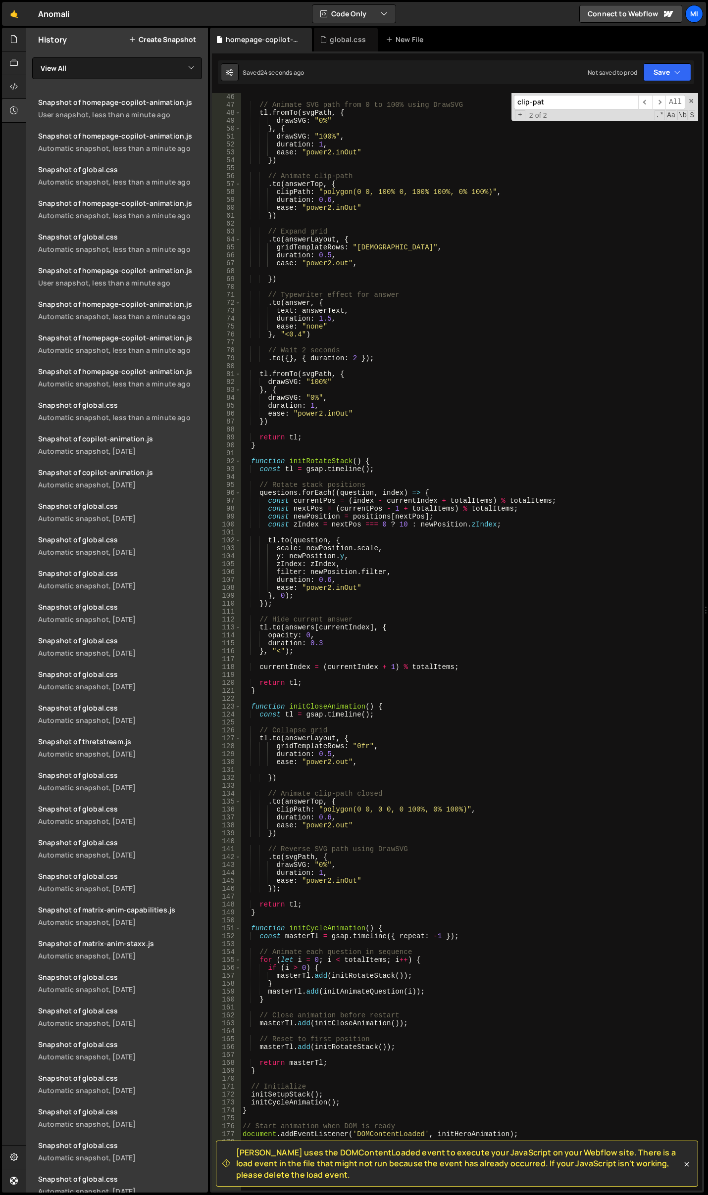
scroll to position [445, 0]
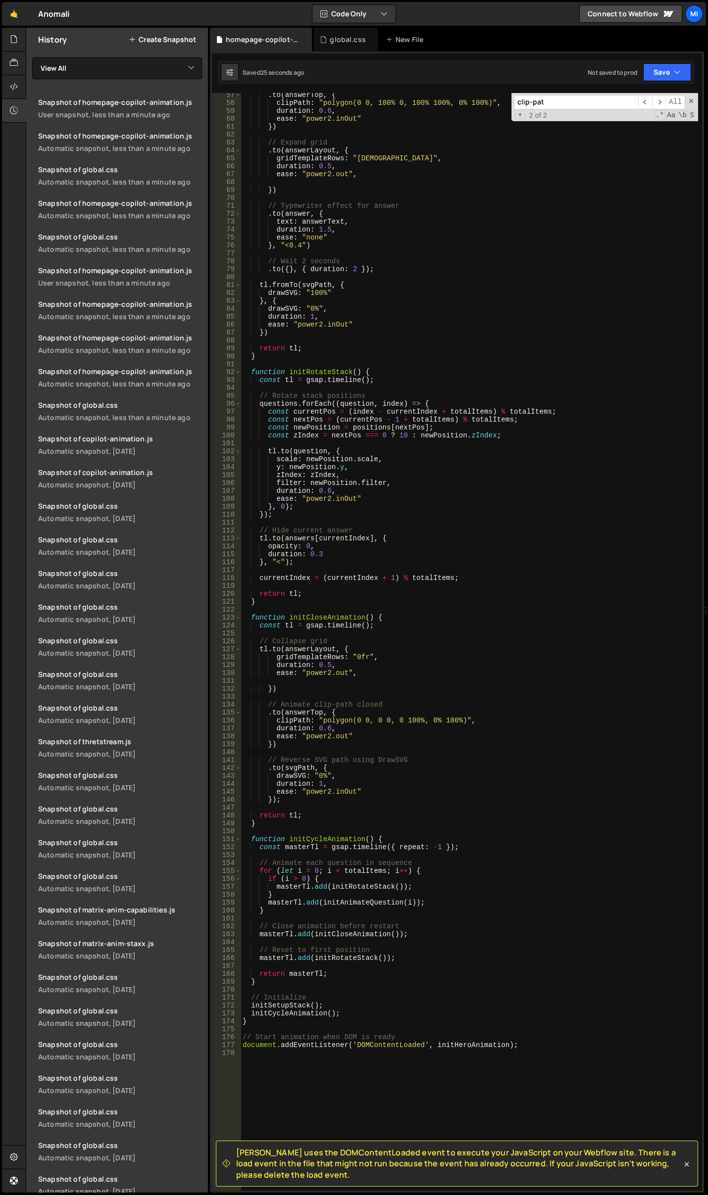
click at [430, 429] on div ". to ( answerTop , { clipPath : "polygon(0 0, 100% 0, 100% 100%, 0% 100%)" , du…" at bounding box center [469, 648] width 457 height 1114
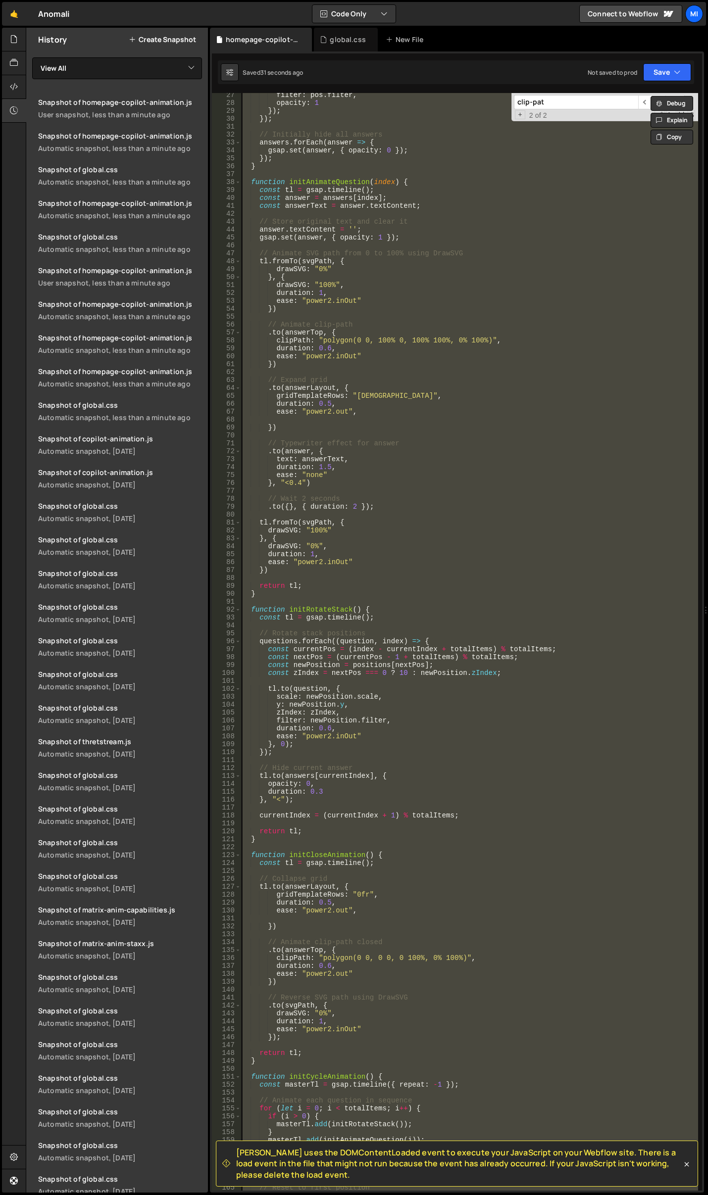
scroll to position [0, 0]
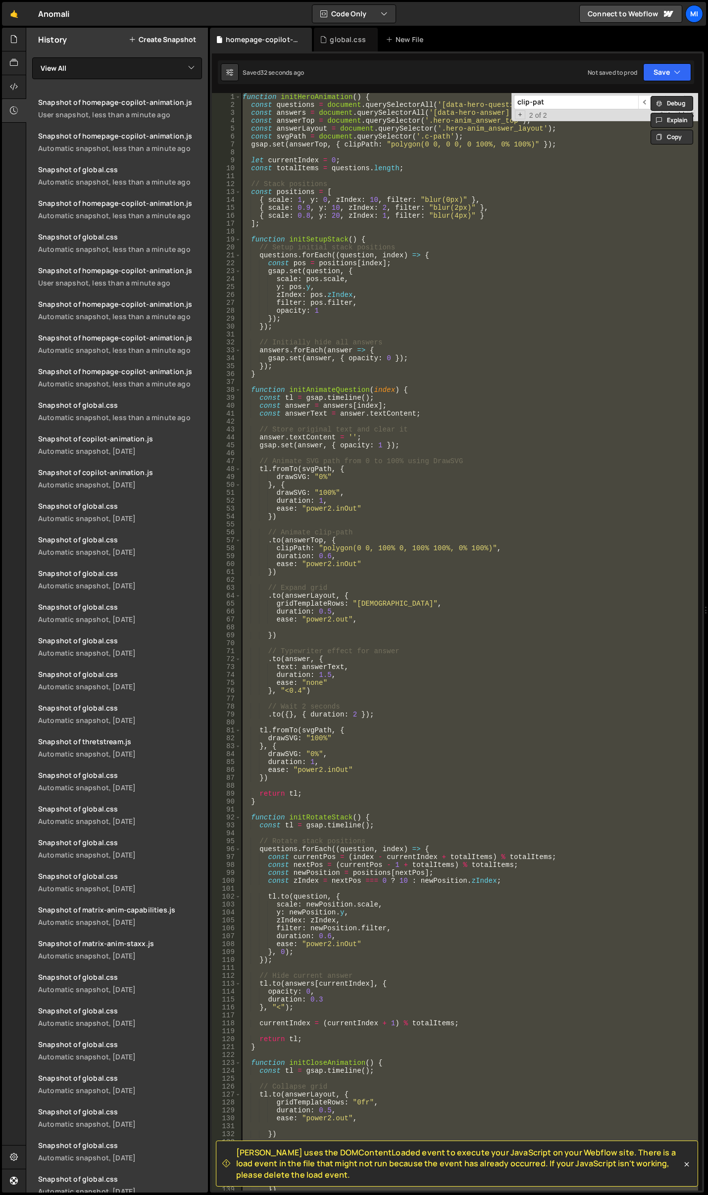
click at [465, 434] on div "function initHeroAnimation ( ) { const questions = document . querySelectorAll …" at bounding box center [469, 642] width 457 height 1098
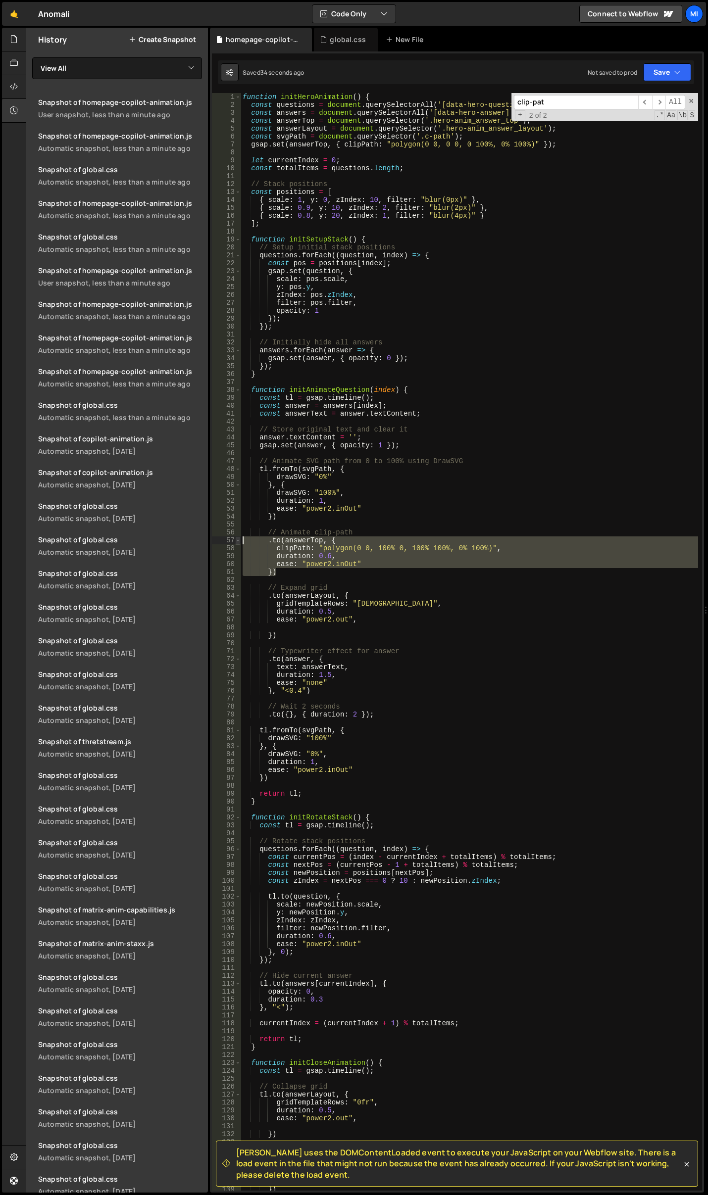
drag, startPoint x: 288, startPoint y: 575, endPoint x: 238, endPoint y: 544, distance: 58.7
click at [238, 544] on div "answer.textContent = ''; 1 2 3 4 5 6 7 8 9 10 11 12 13 14 15 16 17 18 19 20 21 …" at bounding box center [457, 642] width 490 height 1098
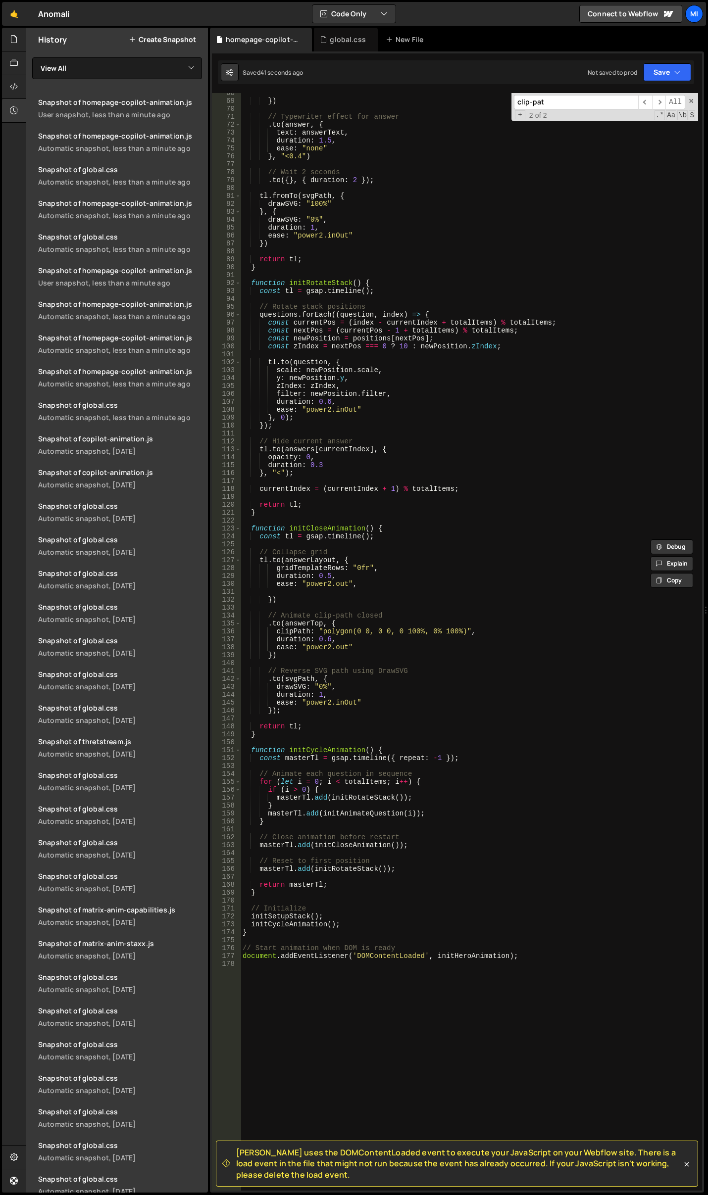
scroll to position [535, 0]
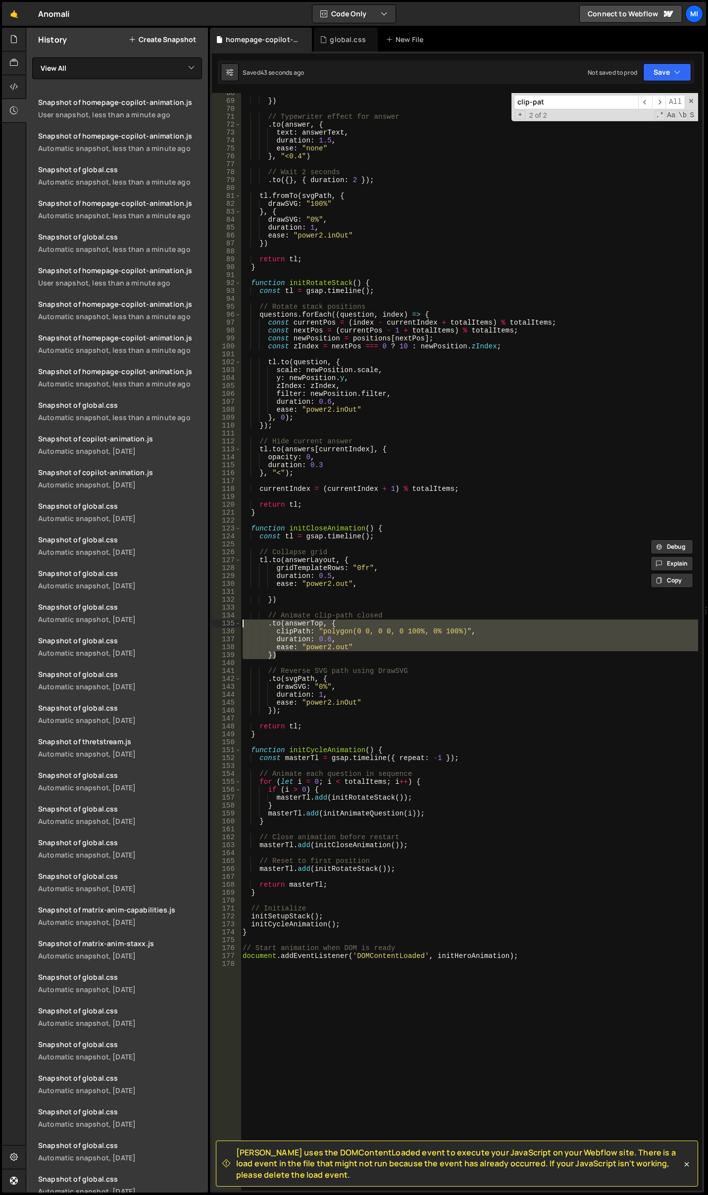
drag, startPoint x: 286, startPoint y: 654, endPoint x: 242, endPoint y: 626, distance: 51.9
click at [242, 626] on div "}) // Typewriter effect for answer . to ( answer , { text : answerText , durati…" at bounding box center [469, 646] width 457 height 1114
click at [373, 525] on div "}) // Typewriter effect for answer . to ( answer , { text : answerText , durati…" at bounding box center [469, 646] width 457 height 1114
drag, startPoint x: 284, startPoint y: 656, endPoint x: 243, endPoint y: 626, distance: 51.0
click at [243, 626] on div "}) // Typewriter effect for answer . to ( answer , { text : answerText , durati…" at bounding box center [469, 646] width 457 height 1114
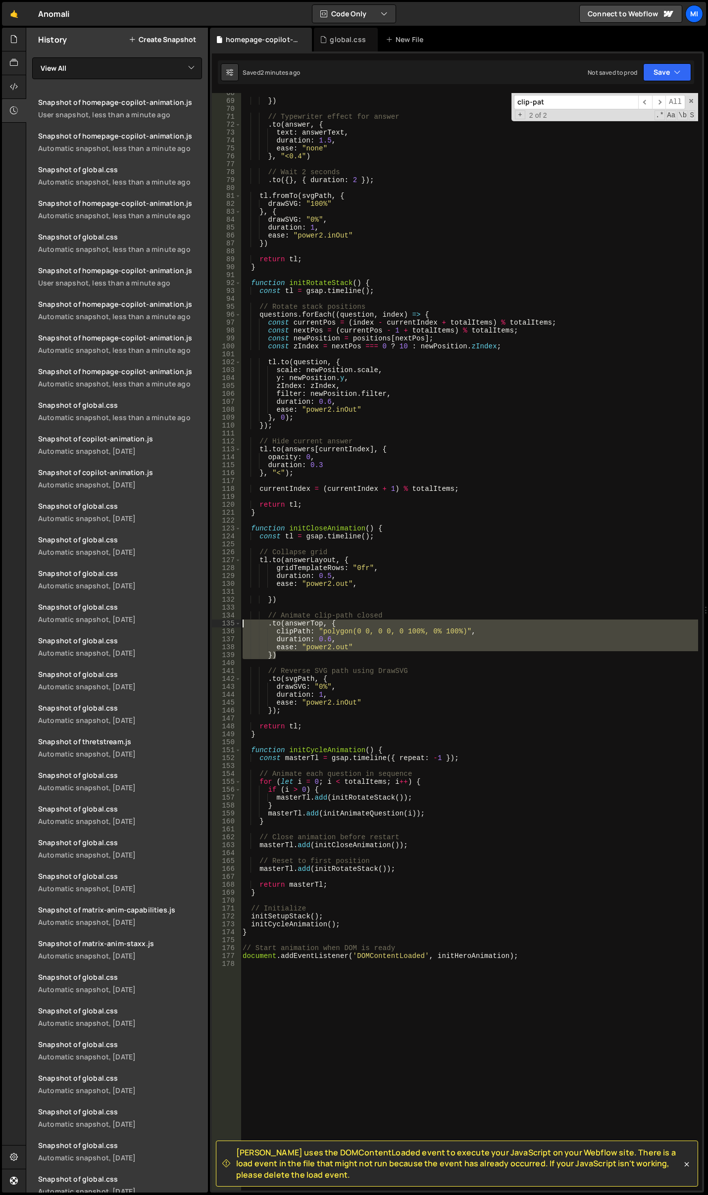
paste textarea "})"
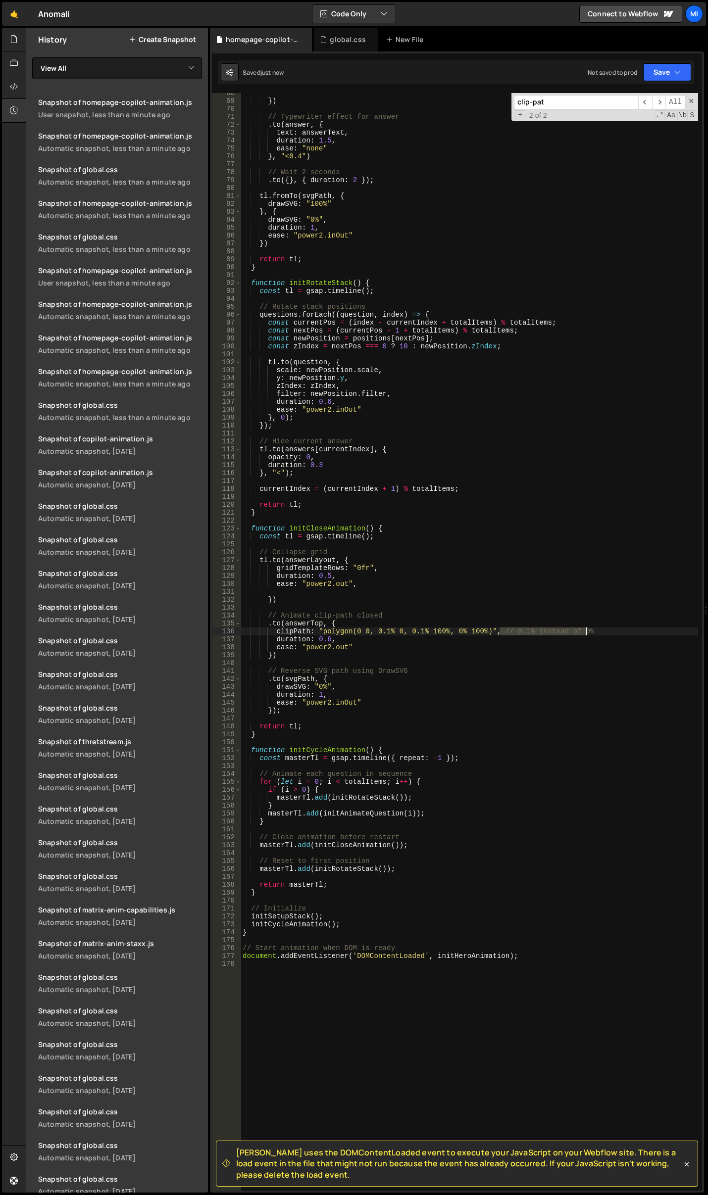
drag, startPoint x: 498, startPoint y: 630, endPoint x: 599, endPoint y: 629, distance: 101.0
click at [599, 629] on div "}) // Typewriter effect for answer . to ( answer , { text : answerText , durati…" at bounding box center [469, 646] width 457 height 1114
click at [386, 632] on div "}) // Typewriter effect for answer . to ( answer , { text : answerText , durati…" at bounding box center [469, 646] width 457 height 1114
click at [419, 630] on div "}) // Typewriter effect for answer . to ( answer , { text : answerText , durati…" at bounding box center [469, 646] width 457 height 1114
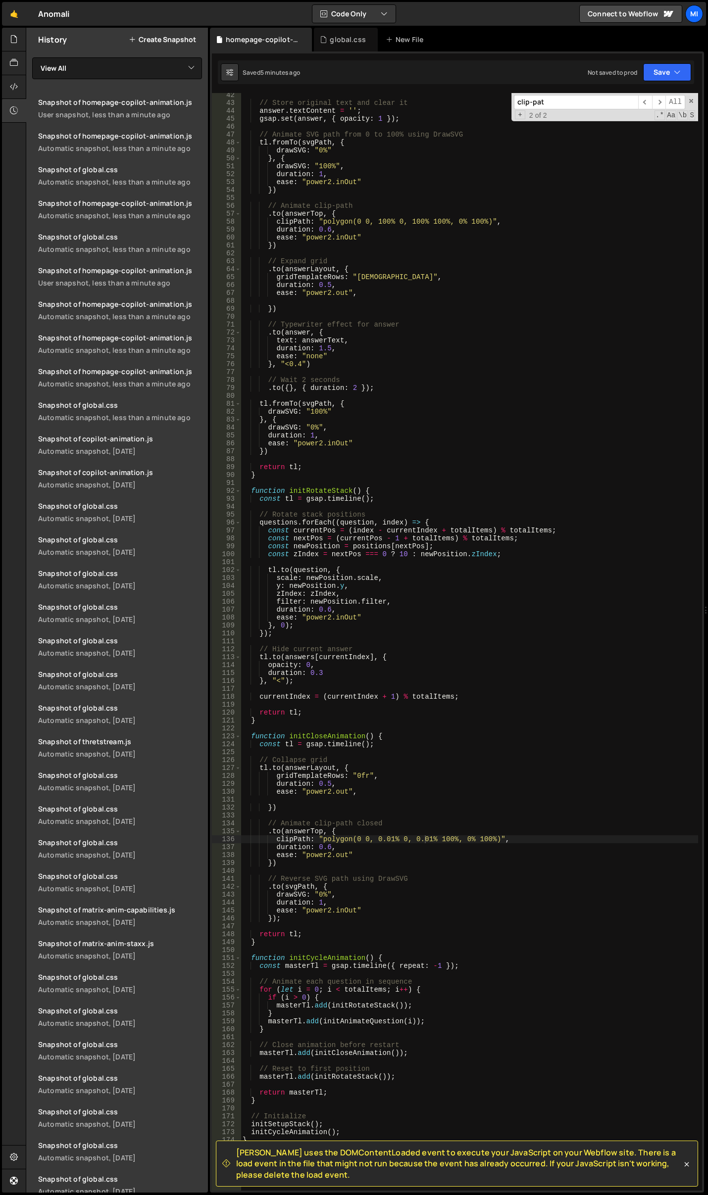
scroll to position [0, 0]
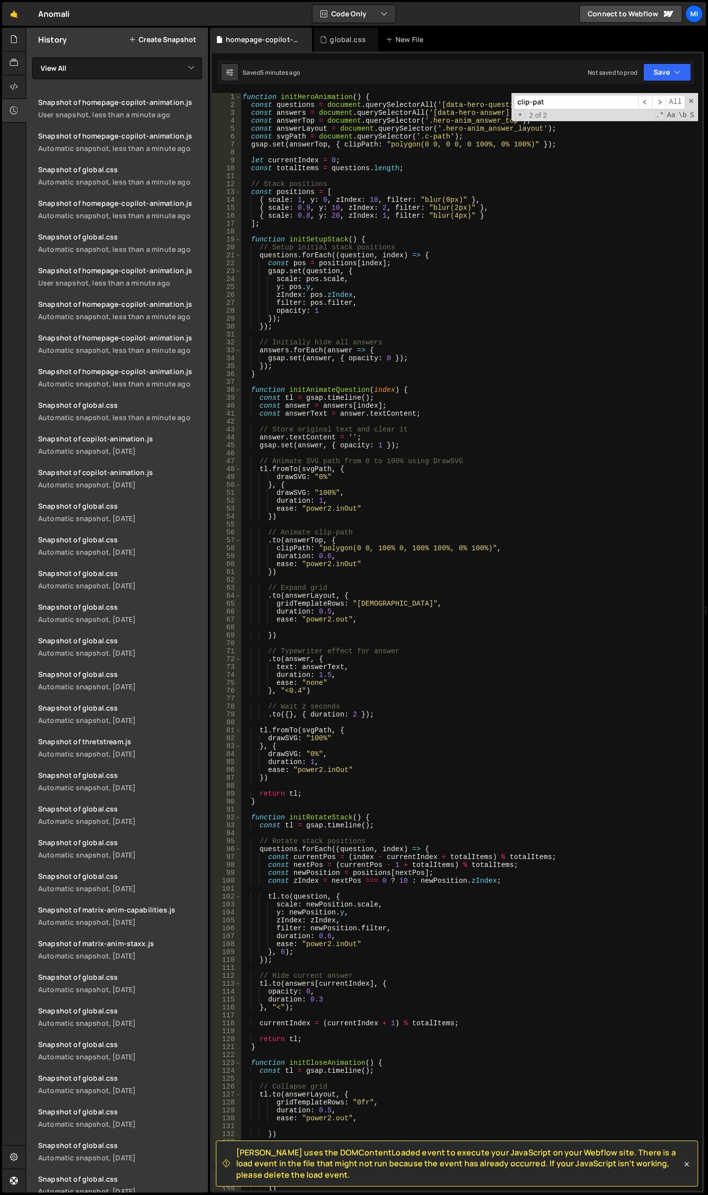
click at [507, 170] on div "function initHeroAnimation ( ) { const questions = document . querySelectorAll …" at bounding box center [469, 650] width 457 height 1114
click at [693, 100] on span at bounding box center [691, 101] width 7 height 7
click at [480, 121] on div "function initHeroAnimation ( ) { const questions = document . querySelectorAll …" at bounding box center [469, 650] width 457 height 1114
drag, startPoint x: 431, startPoint y: 121, endPoint x: 512, endPoint y: 117, distance: 81.8
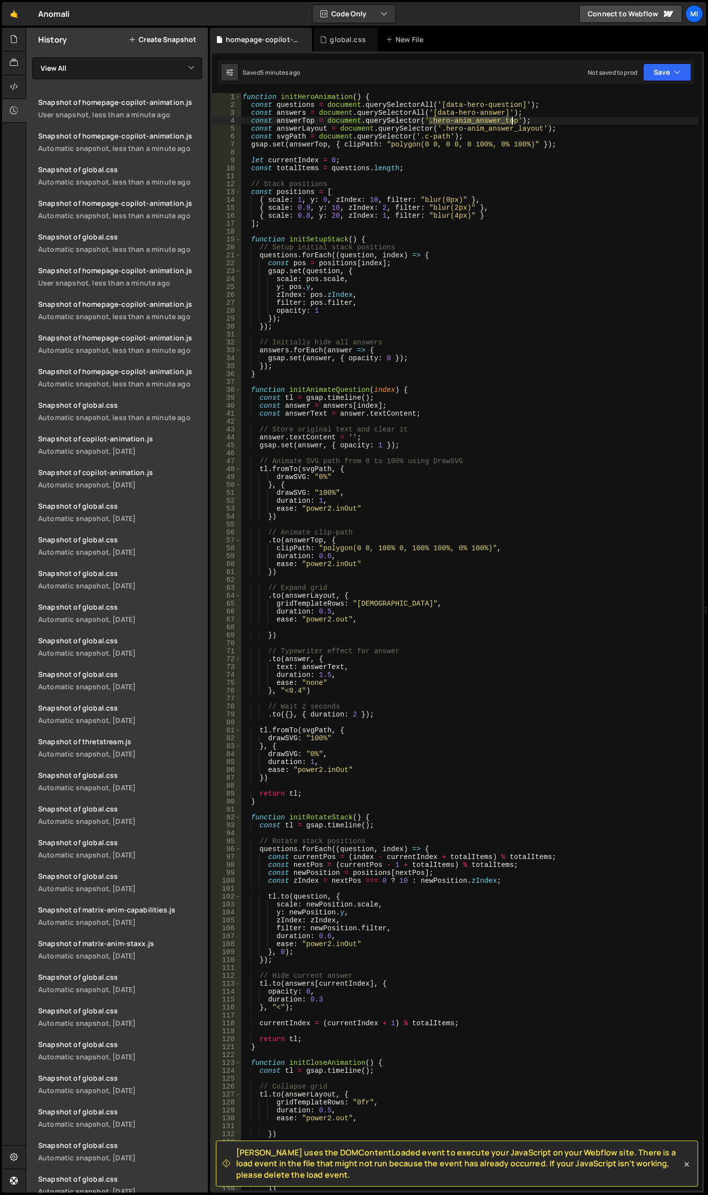
click at [512, 117] on div "function initHeroAnimation ( ) { const questions = document . querySelectorAll …" at bounding box center [469, 650] width 457 height 1114
paste textarea "-wrap"
type textarea "const answerTop = document.querySelector('.hero-anim_answer_top-wrap');"
click at [328, 45] on div "global.css" at bounding box center [346, 40] width 64 height 24
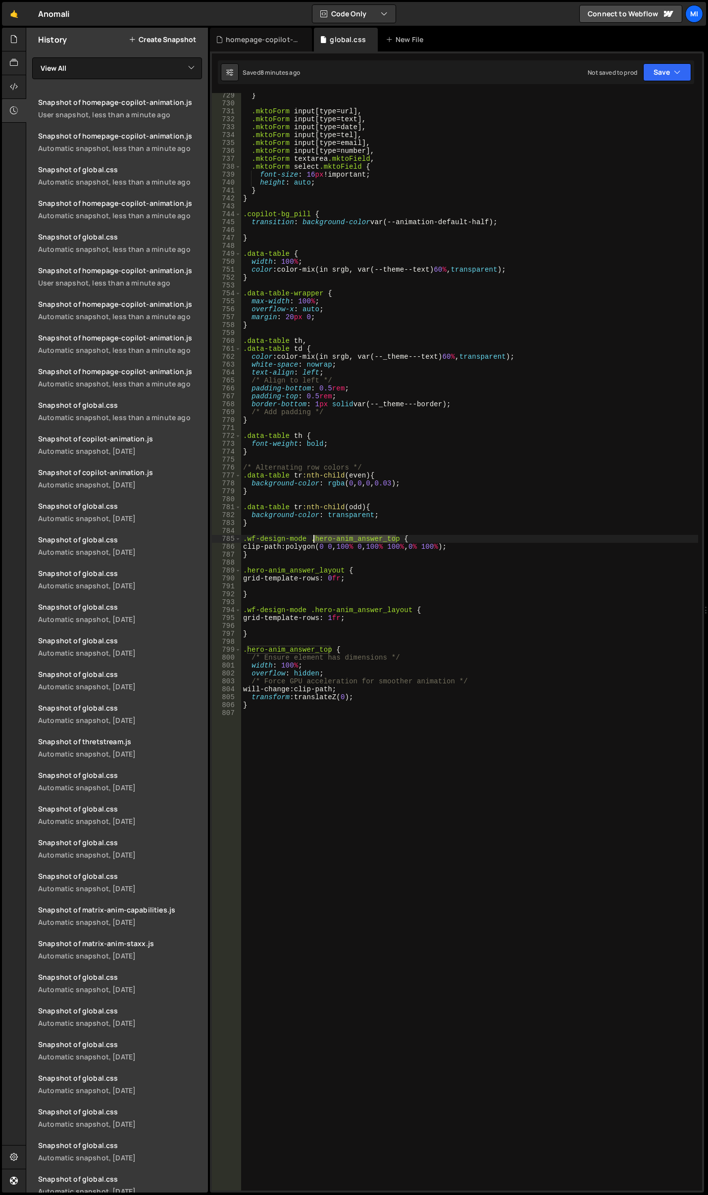
drag, startPoint x: 396, startPoint y: 539, endPoint x: 313, endPoint y: 540, distance: 82.7
click at [313, 540] on div "} .mktoForm input [ type = url ], .mktoForm input [ type = text ], .mktoForm in…" at bounding box center [469, 649] width 457 height 1114
paste textarea "-wrap"
type textarea ".wf-design-mode .hero-anim_answer_top-wrap {"
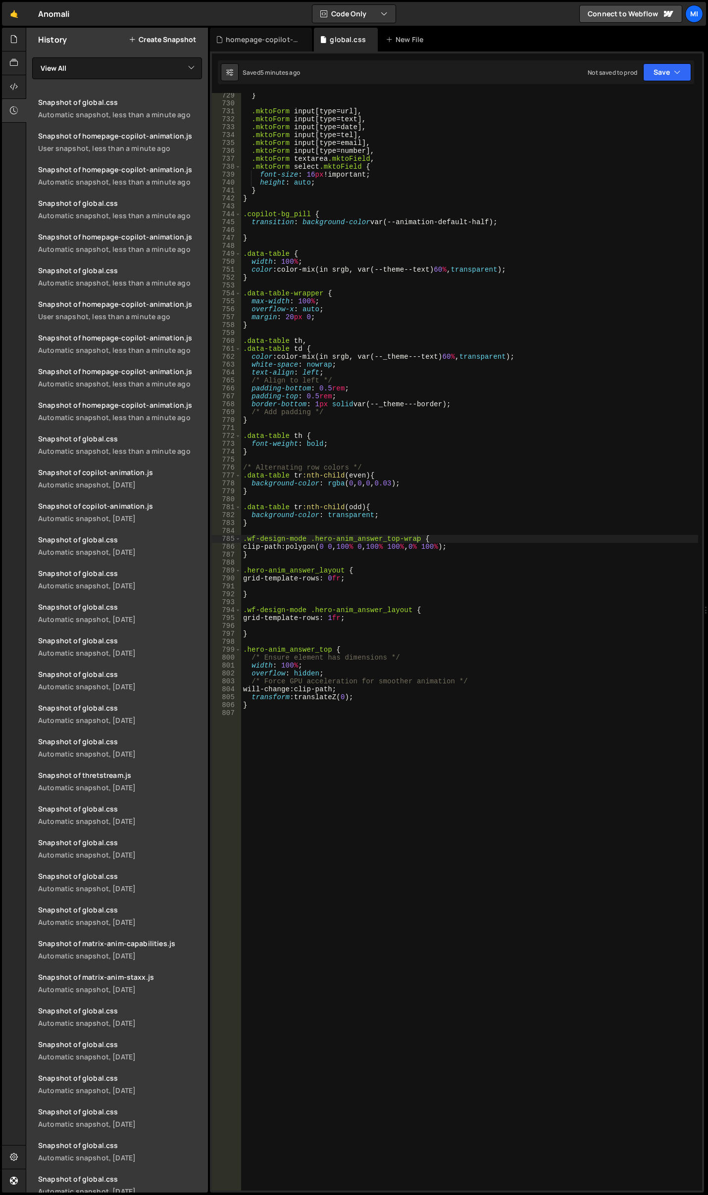
scroll to position [5997, 0]
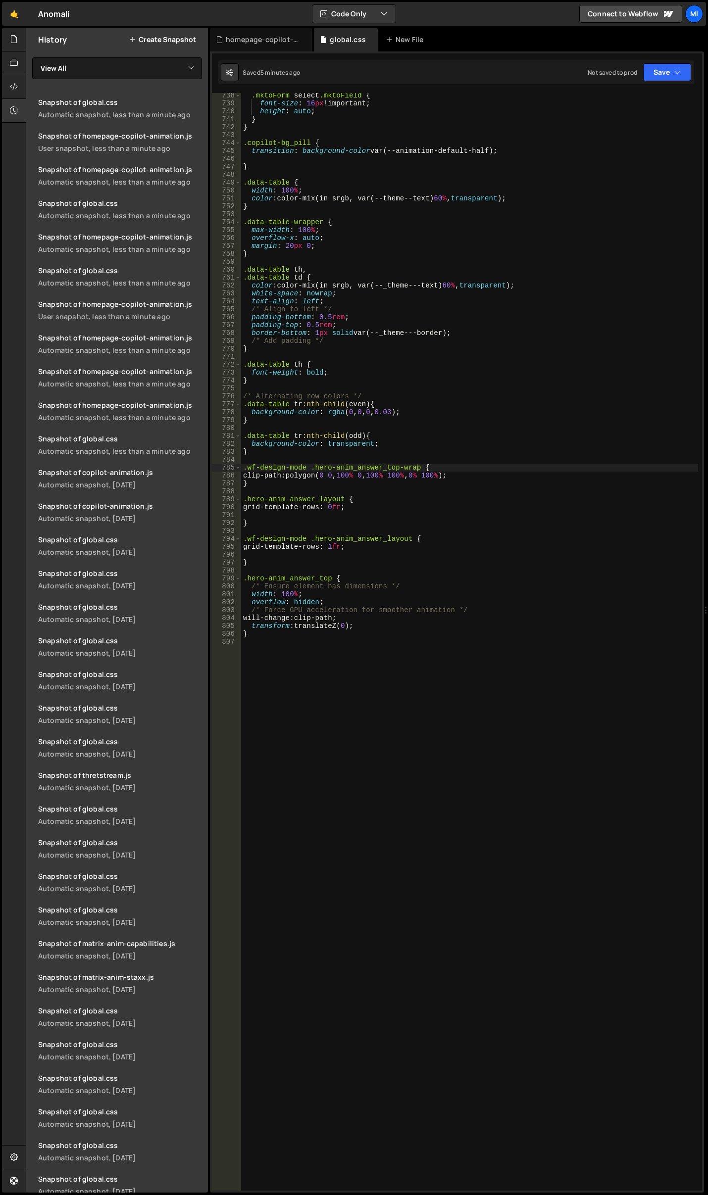
drag, startPoint x: 343, startPoint y: 710, endPoint x: 273, endPoint y: 638, distance: 100.1
click at [343, 710] on div ".mktoForm select .mktoField { font-size : 16 px !important ; height : auto ; } …" at bounding box center [469, 649] width 457 height 1114
click at [396, 753] on div ".mktoForm select .mktoField { font-size : 16 px !important ; height : auto ; } …" at bounding box center [469, 649] width 457 height 1114
paste textarea "hero-anim_q"
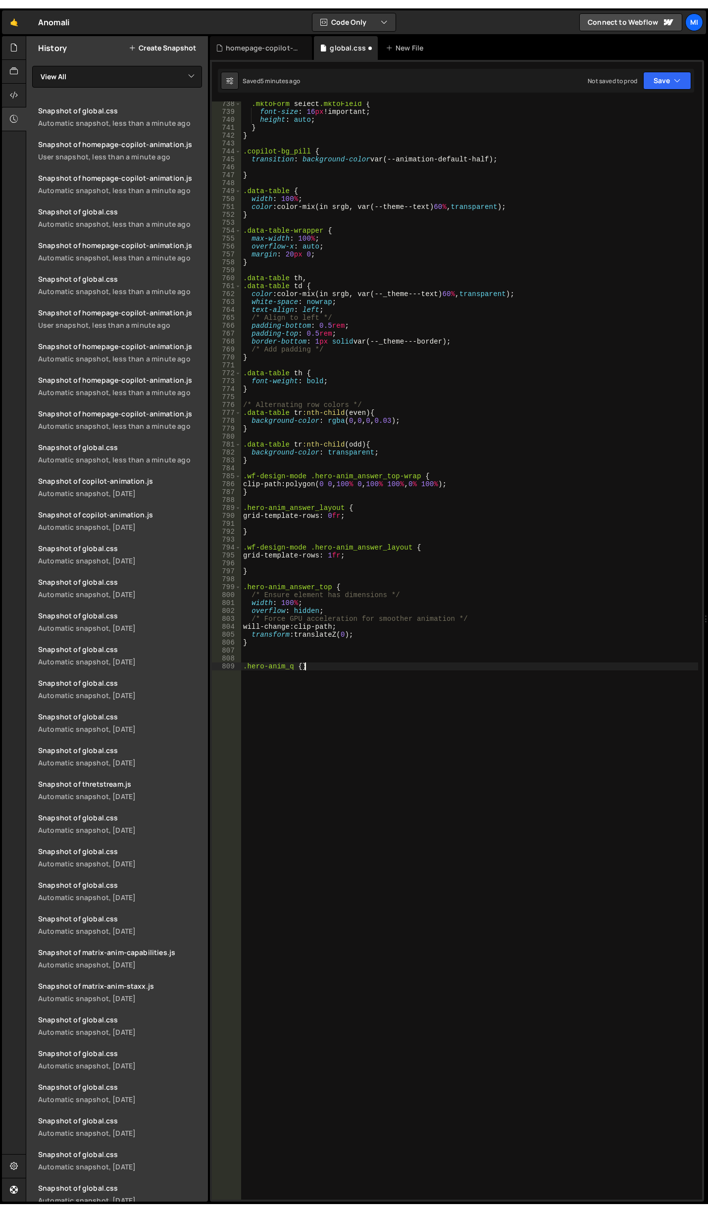
scroll to position [0, 3]
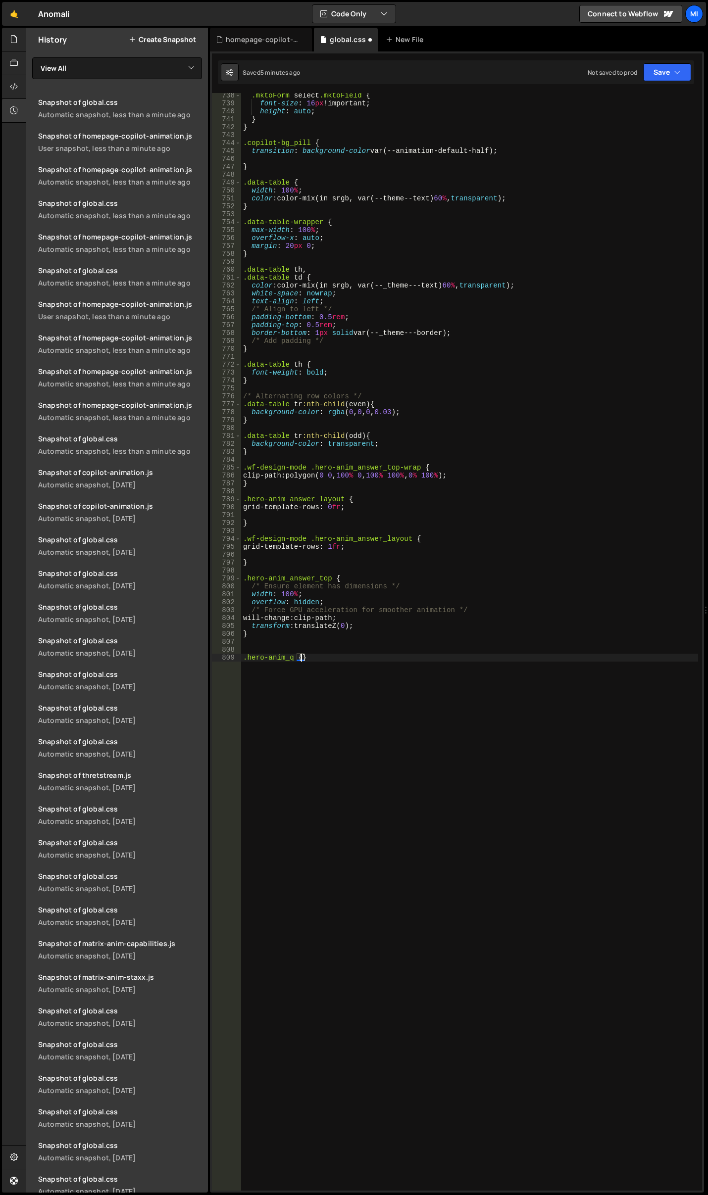
type textarea ".hero-anim_q {}"
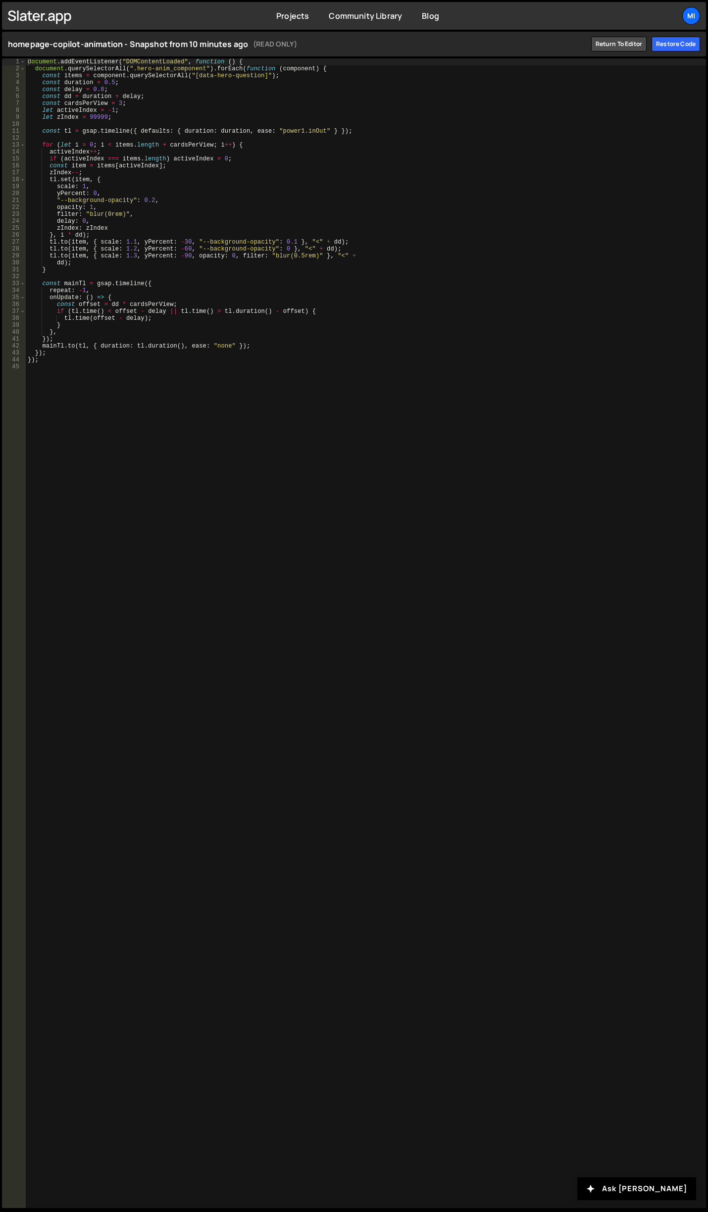
click at [259, 193] on div "document . addEventListener ( "DOMContentLoaded" , function ( ) { document . qu…" at bounding box center [366, 639] width 680 height 1163
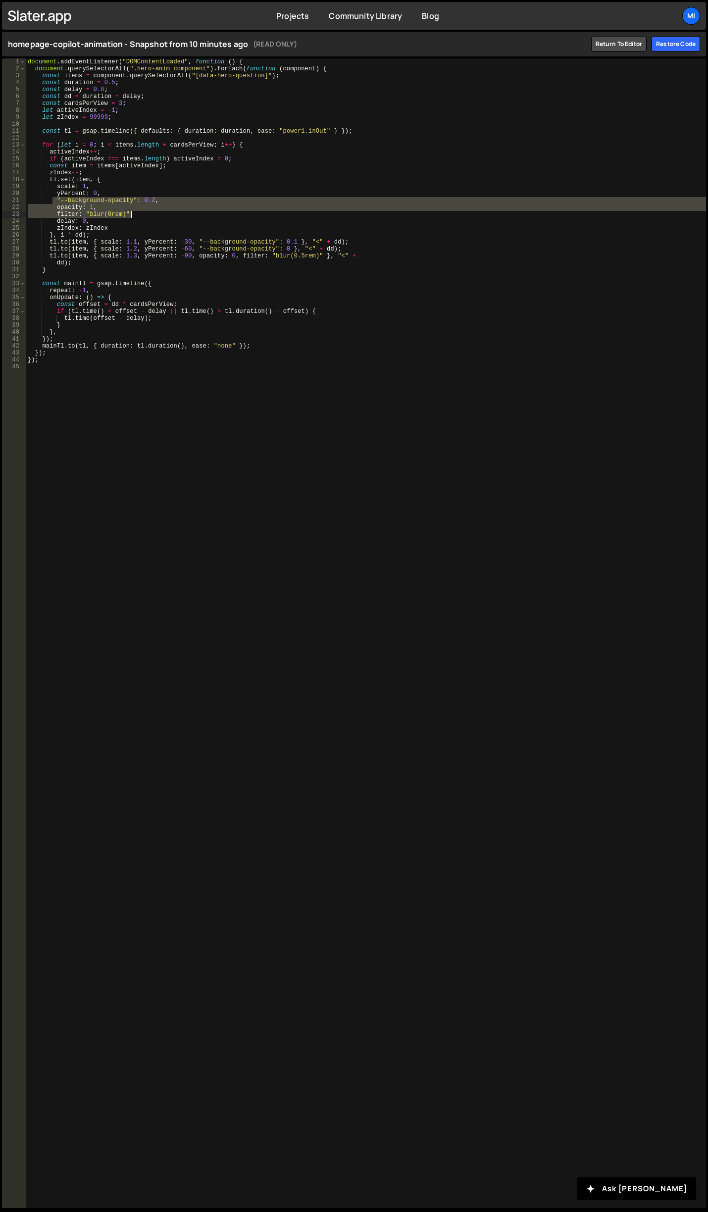
drag, startPoint x: 52, startPoint y: 200, endPoint x: 184, endPoint y: 215, distance: 132.0
click at [184, 215] on div "document . addEventListener ( "DOMContentLoaded" , function ( ) { document . qu…" at bounding box center [366, 639] width 680 height 1163
click at [184, 215] on div "document . addEventListener ( "DOMContentLoaded" , function ( ) { document . qu…" at bounding box center [366, 632] width 680 height 1149
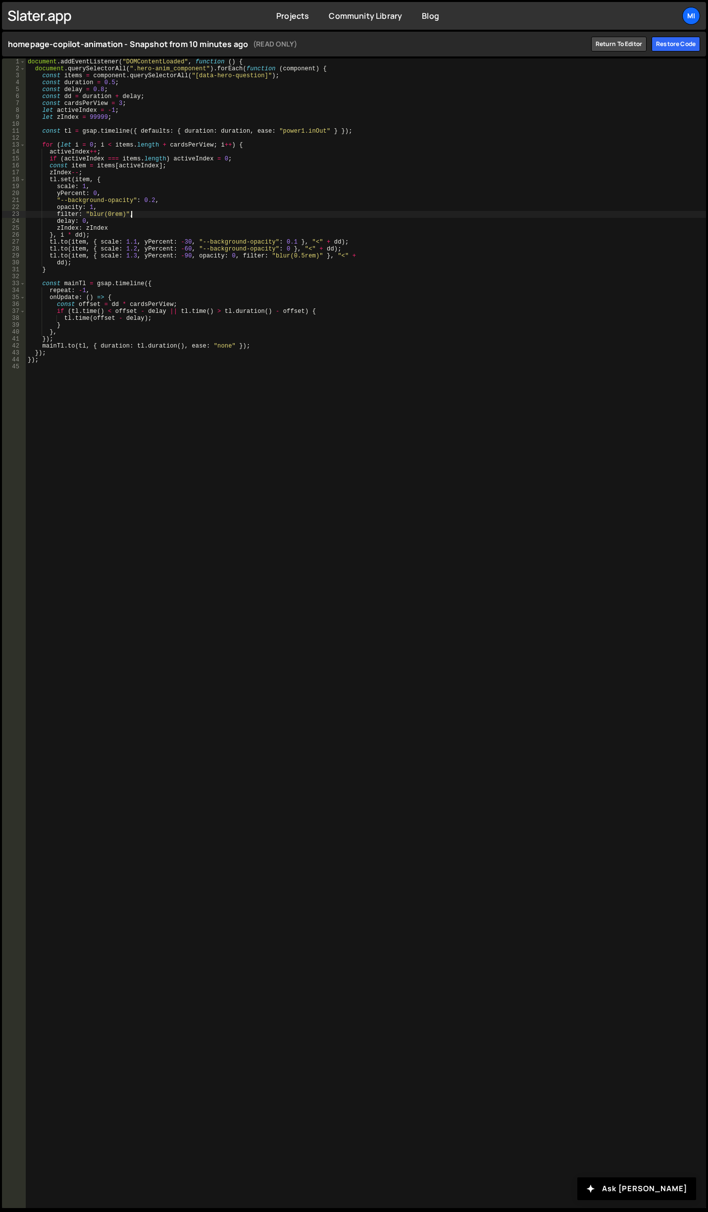
click at [182, 215] on div "document . addEventListener ( "DOMContentLoaded" , function ( ) { document . qu…" at bounding box center [366, 639] width 680 height 1163
drag, startPoint x: 74, startPoint y: 213, endPoint x: 158, endPoint y: 213, distance: 83.7
click at [158, 213] on div "document . addEventListener ( "DOMContentLoaded" , function ( ) { document . qu…" at bounding box center [366, 639] width 680 height 1163
click at [310, 354] on div "document . addEventListener ( "DOMContentLoaded" , function ( ) { document . qu…" at bounding box center [366, 639] width 680 height 1163
type textarea "});"
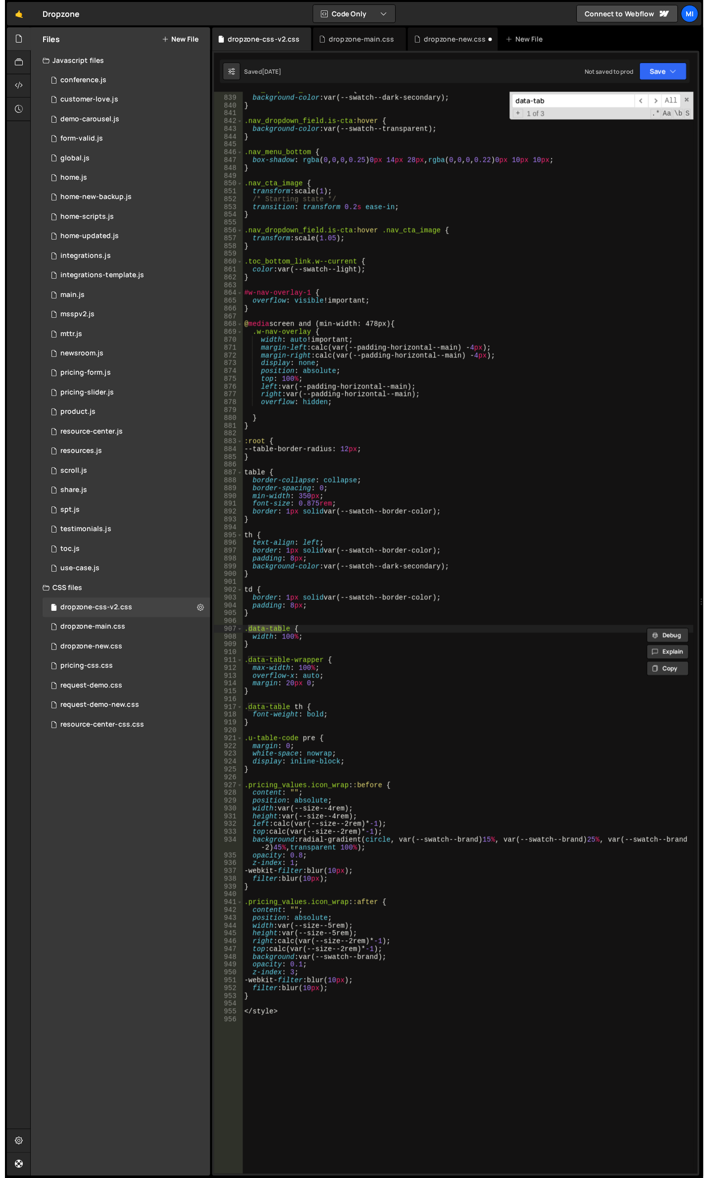
scroll to position [6738, 0]
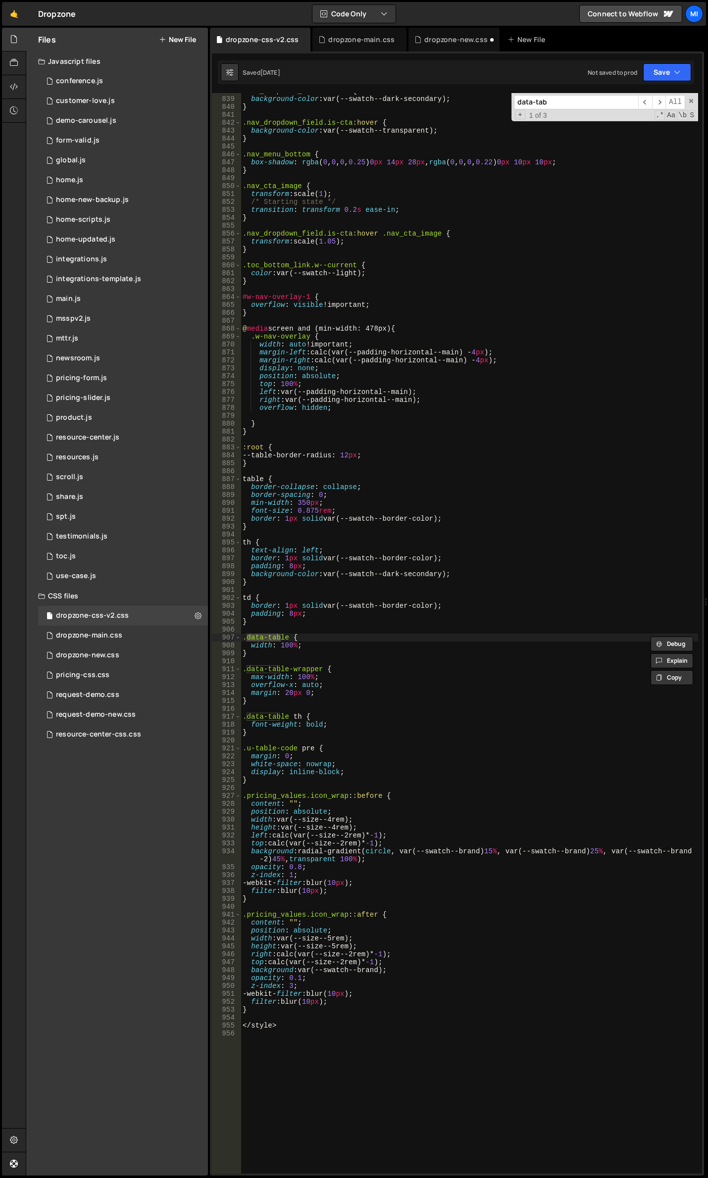
scroll to position [6738, 0]
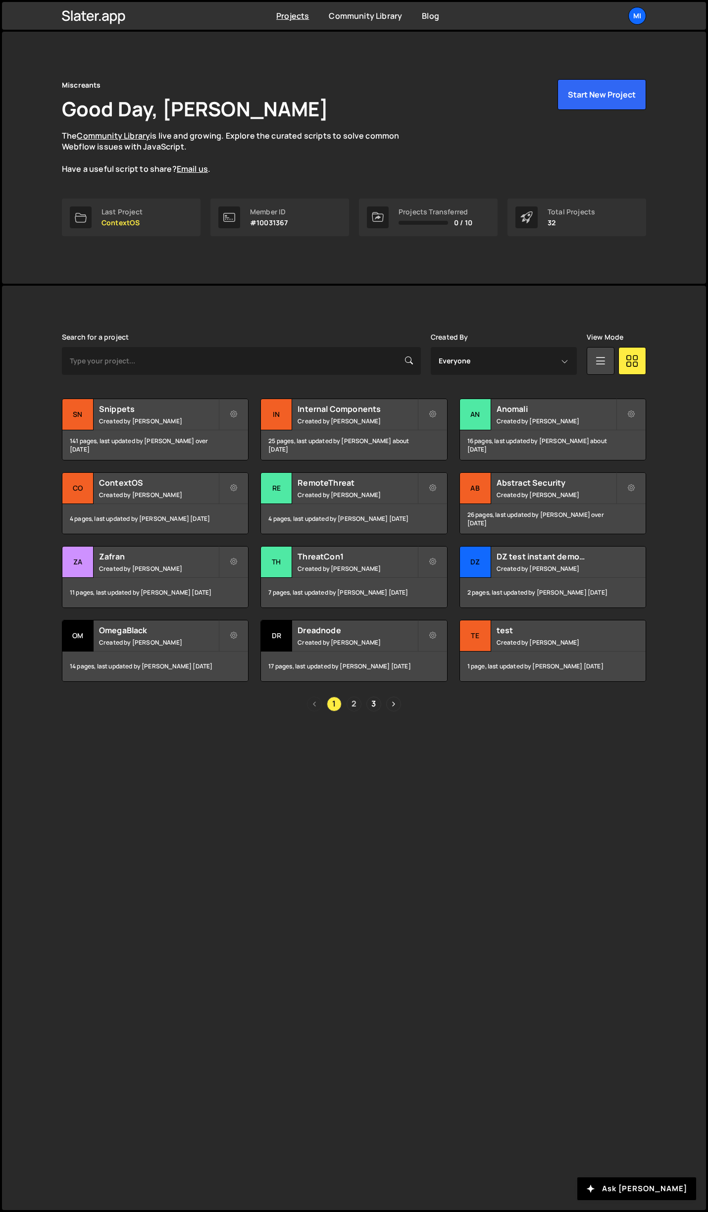
click at [354, 703] on link "2" at bounding box center [353, 703] width 15 height 15
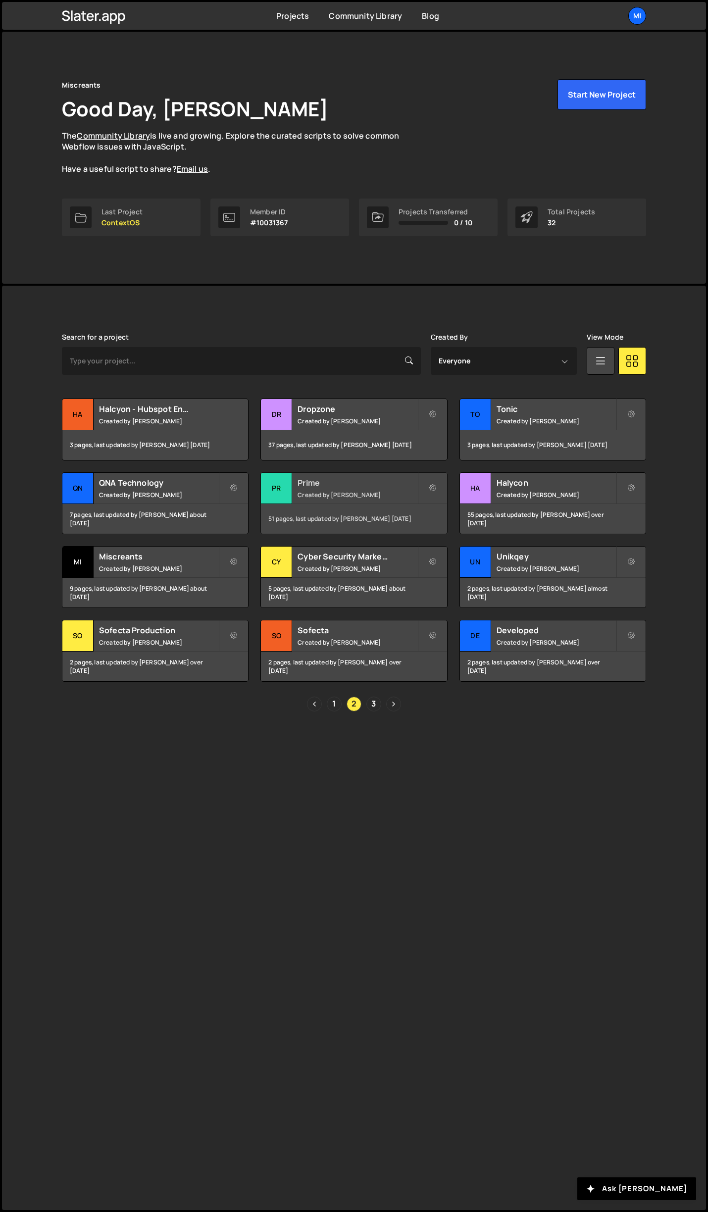
click at [346, 485] on h2 "Prime" at bounding box center [356, 482] width 119 height 11
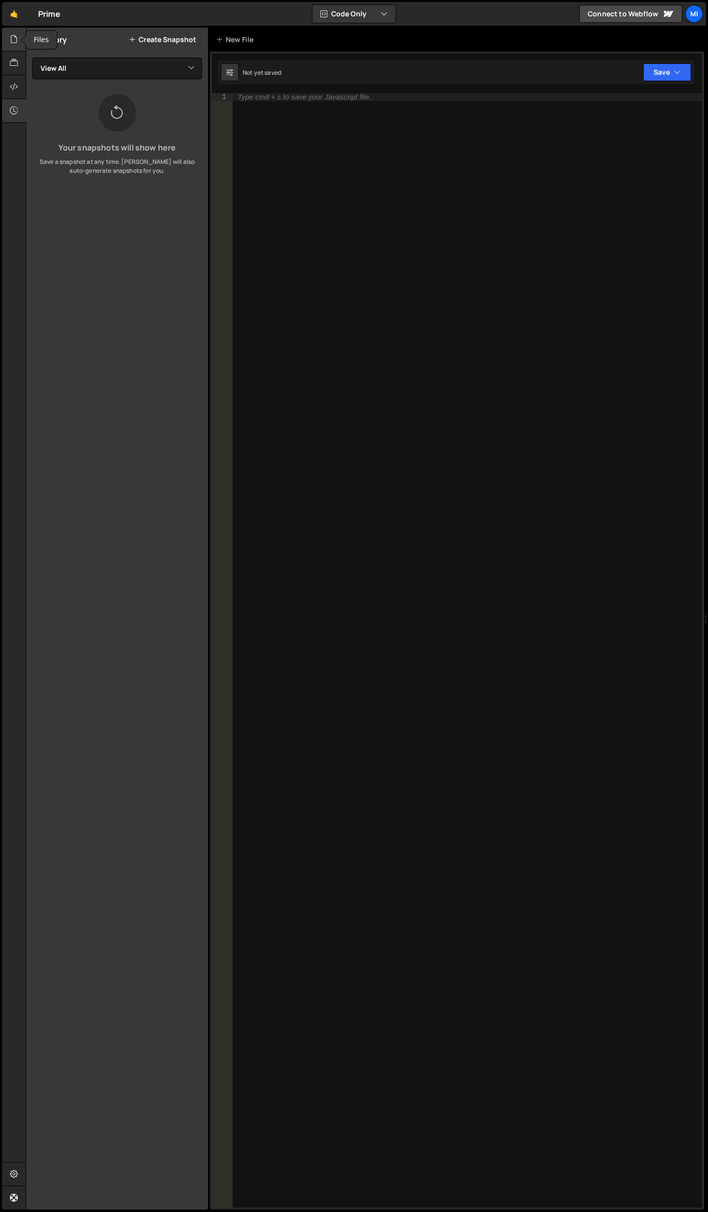
click at [16, 40] on icon at bounding box center [14, 39] width 8 height 11
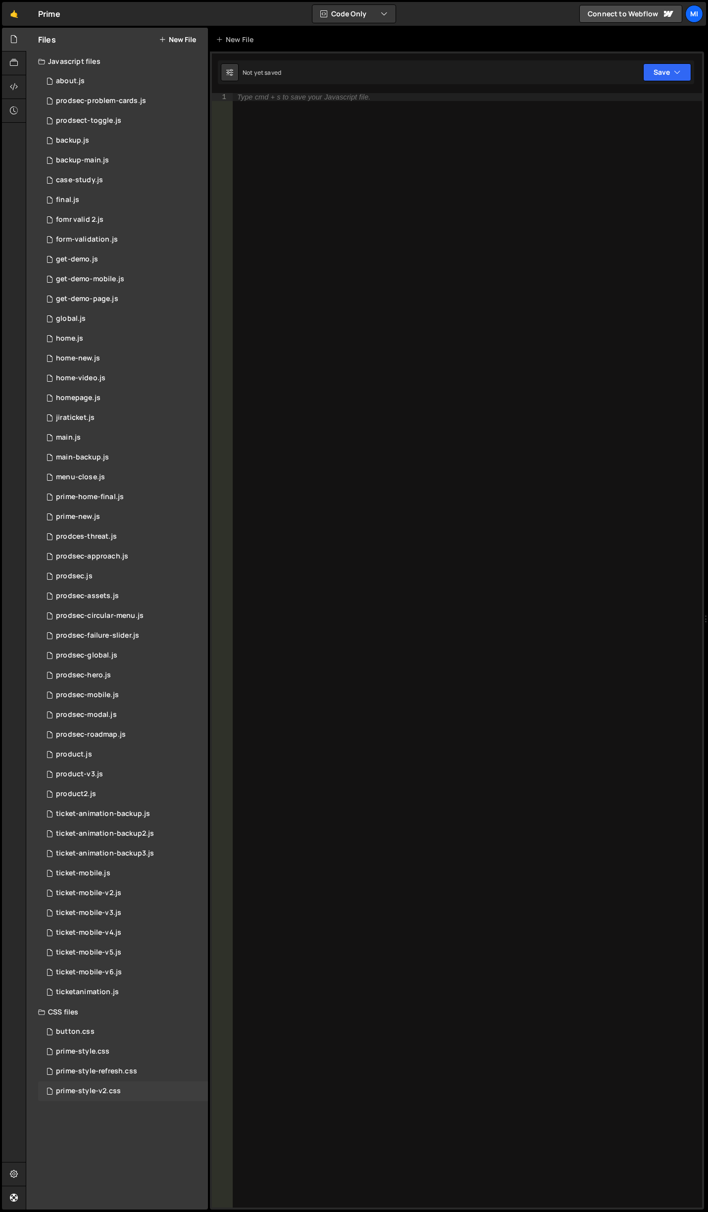
click at [103, 1099] on div "prime-style-v2.css 0" at bounding box center [123, 1091] width 170 height 20
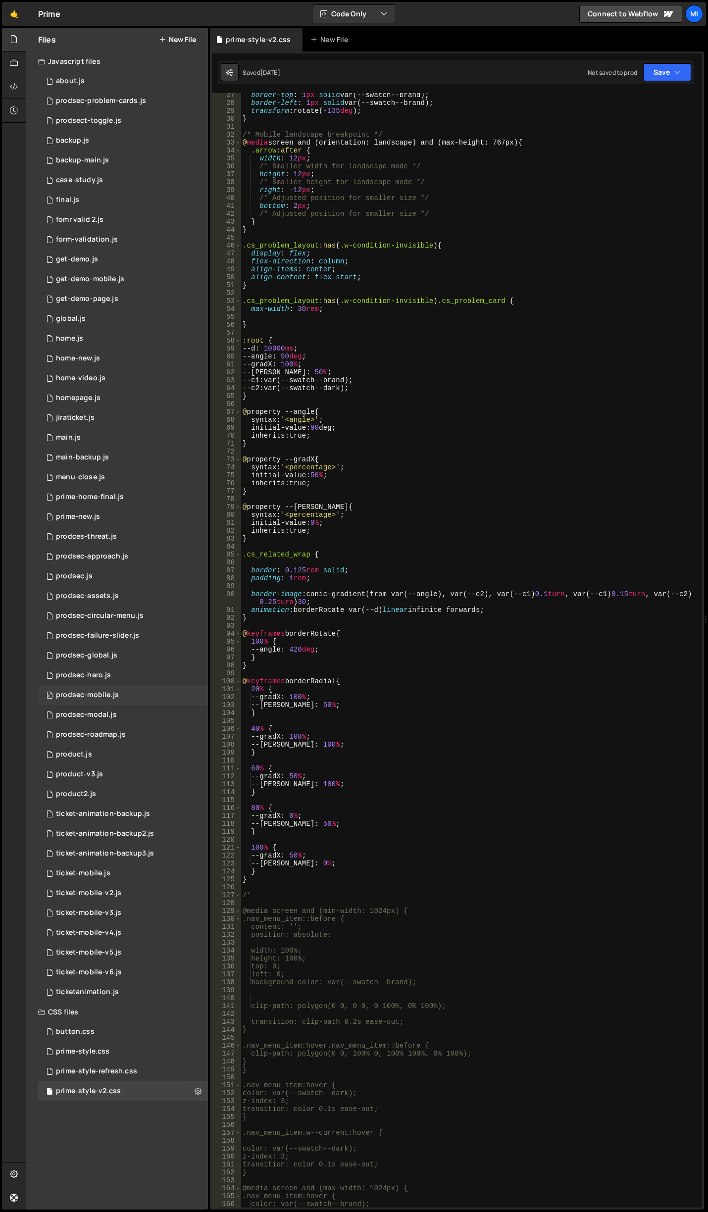
scroll to position [208, 0]
click at [95, 1064] on div "prime-style-refresh.css 0" at bounding box center [123, 1071] width 170 height 20
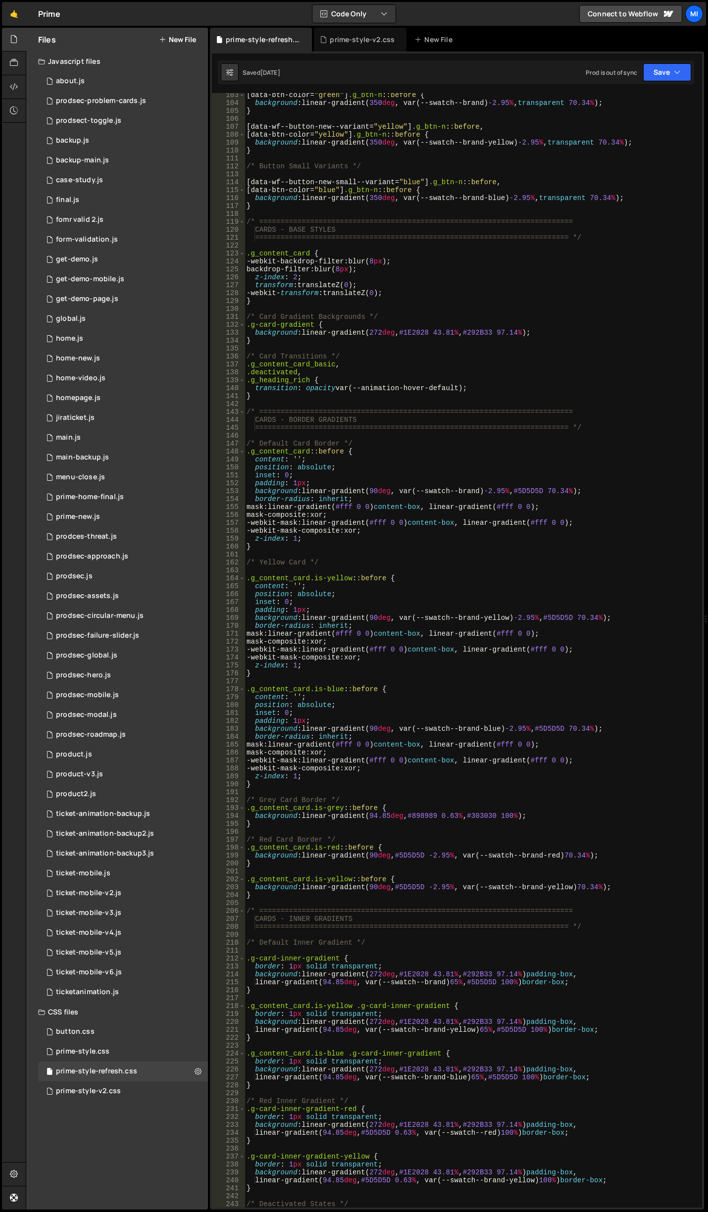
scroll to position [921, 0]
click at [474, 668] on div "[ data-btn-color = " green " ] .g_btn-n : :before { background : linear-gradien…" at bounding box center [471, 656] width 453 height 1130
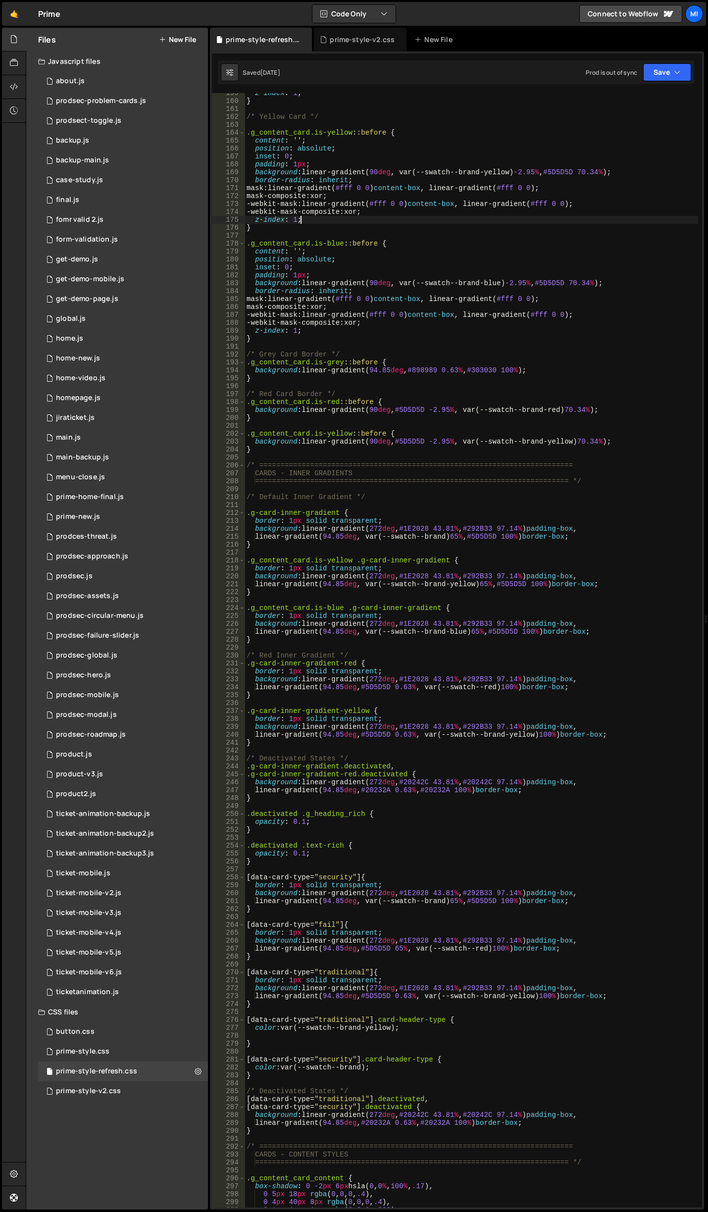
scroll to position [1366, 0]
drag, startPoint x: 612, startPoint y: 632, endPoint x: 218, endPoint y: 627, distance: 393.5
click at [218, 627] on div "z-index: 1; 159 160 161 162 163 164 165 166 167 168 169 170 171 172 173 174 175…" at bounding box center [457, 650] width 490 height 1114
type textarea "background: linear-gradient(272deg, #1E2028 43.81%, #292B33 97.14%) padding-box…"
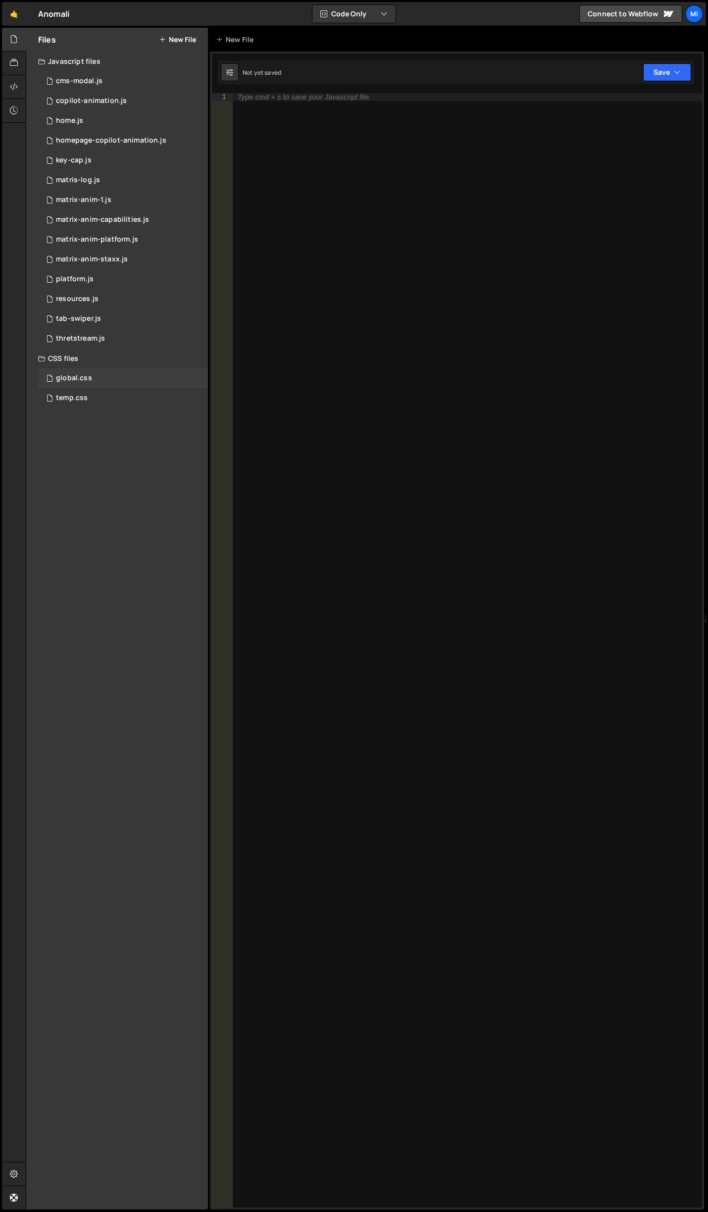
click at [84, 373] on div "global.css 0" at bounding box center [123, 378] width 170 height 20
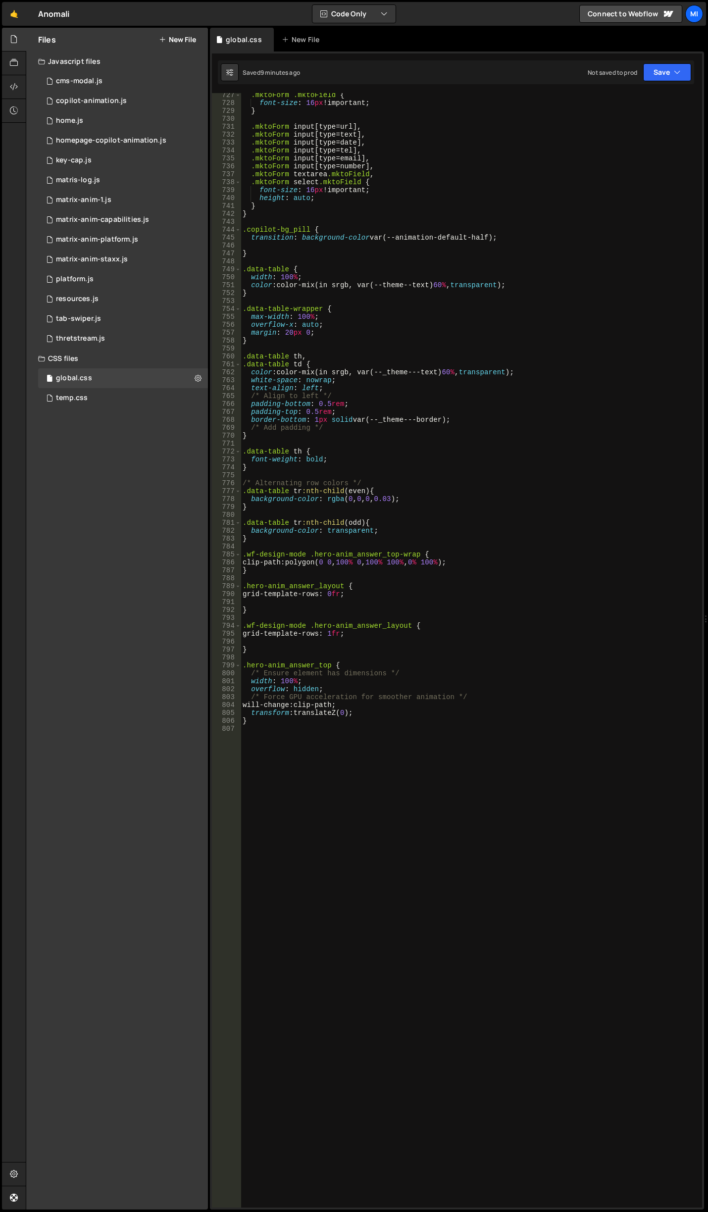
scroll to position [5989, 0]
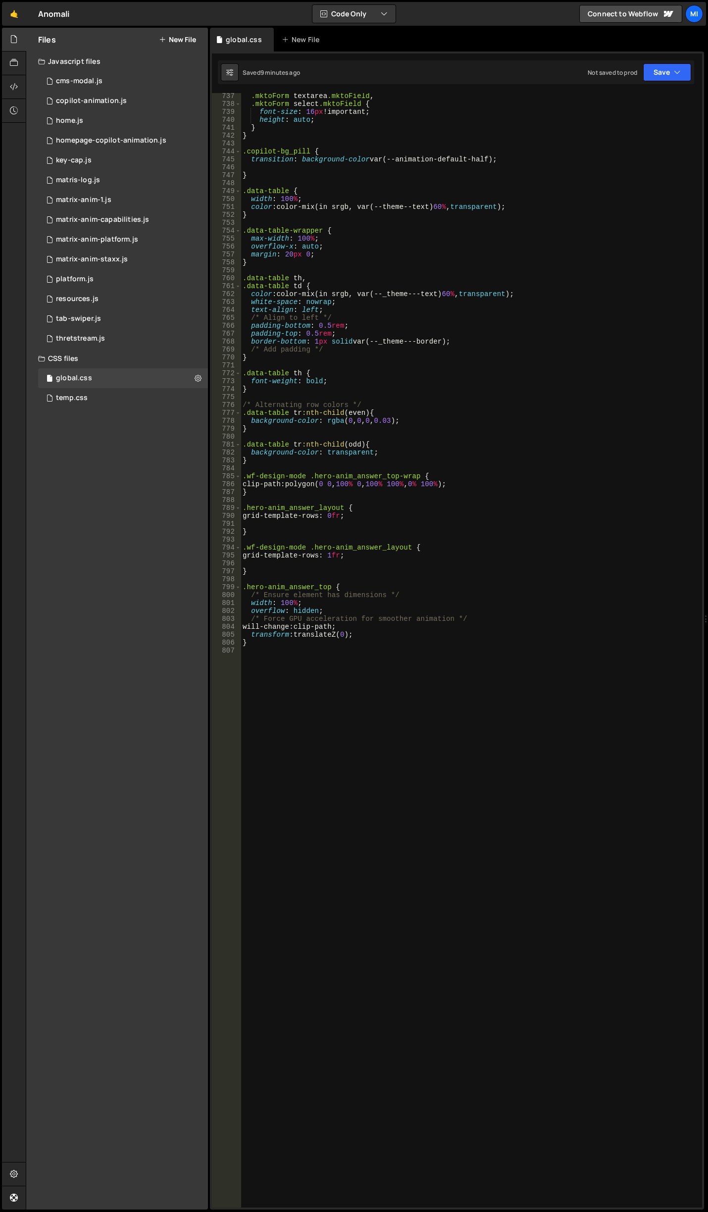
click at [323, 686] on div ".mktoForm textarea .mktoField , .mktoForm select .mktoField { font-size : 16 px…" at bounding box center [469, 657] width 457 height 1130
paste textarea "linear-gradient(94.85deg, var(--swatch--brand-blue) 65%, #5D5D5D 100%) border-b…"
type textarea "linear-gradient(94.85deg, var(--swatch--brand-blue) 65%, #5D5D5D 100%) border-b…"
click at [293, 656] on div ".mktoForm textarea .mktoField , .mktoForm select .mktoField { font-size : 16 px…" at bounding box center [469, 657] width 457 height 1130
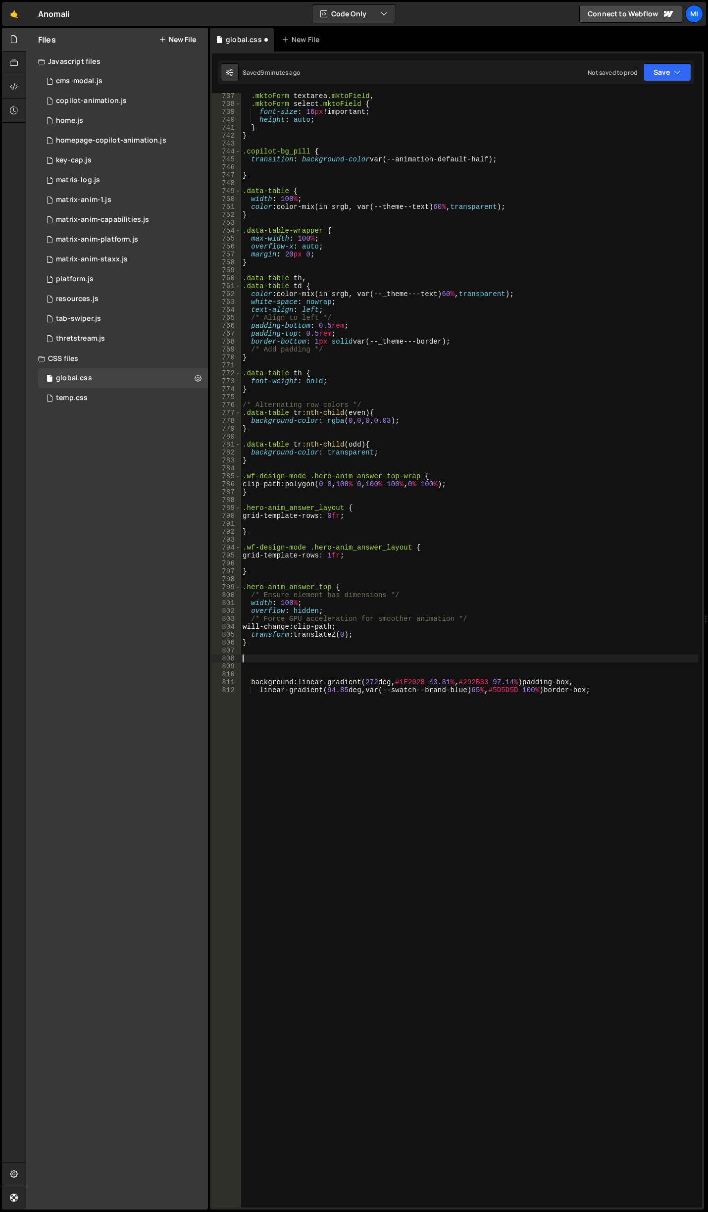
paste textarea "hero-anim_q"
type textarea ".hero-anim_q {}"
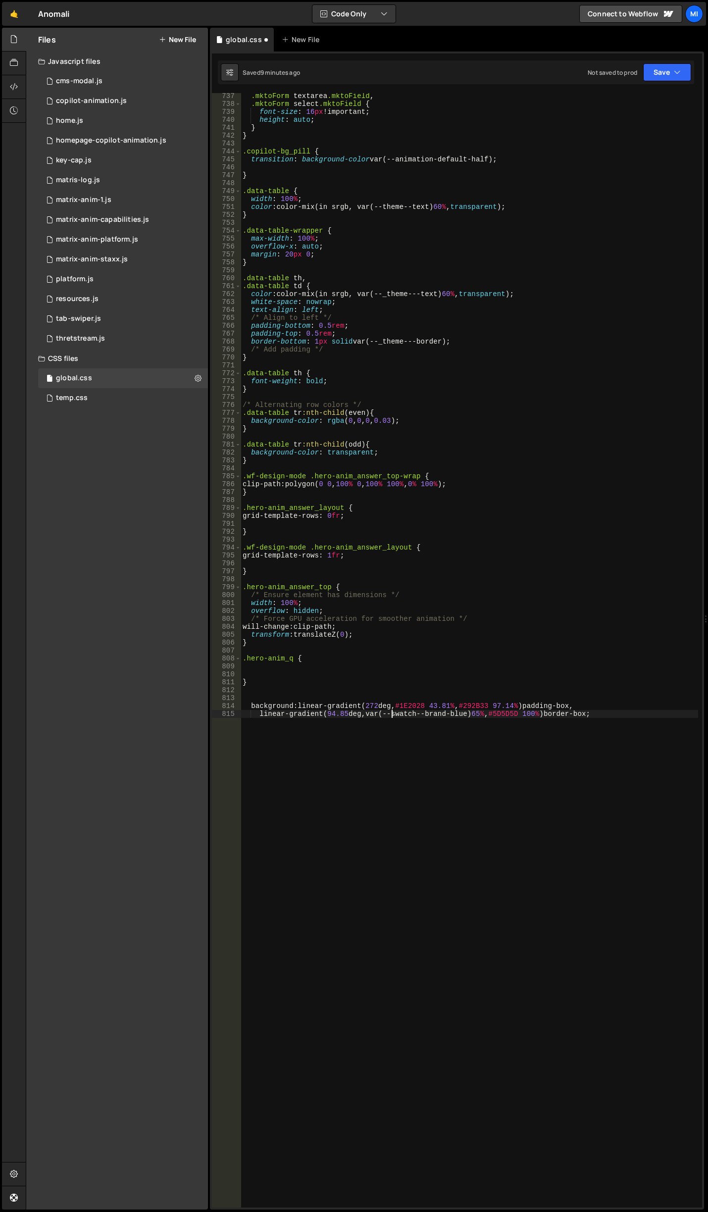
click at [393, 717] on div ".mktoForm textarea .mktoField , .mktoForm select .mktoField { font-size : 16 px…" at bounding box center [469, 657] width 457 height 1130
type textarea "linear-gradient(94.85deg, var(--swatch--brand-blue) 65%, #5D5D5D 100%) border-b…"
click at [393, 717] on div ".mktoForm textarea .mktoField , .mktoForm select .mktoField { font-size : 16 px…" at bounding box center [469, 657] width 457 height 1130
click at [295, 666] on div ".mktoForm textarea .mktoField , .mktoForm select .mktoField { font-size : 16 px…" at bounding box center [469, 657] width 457 height 1130
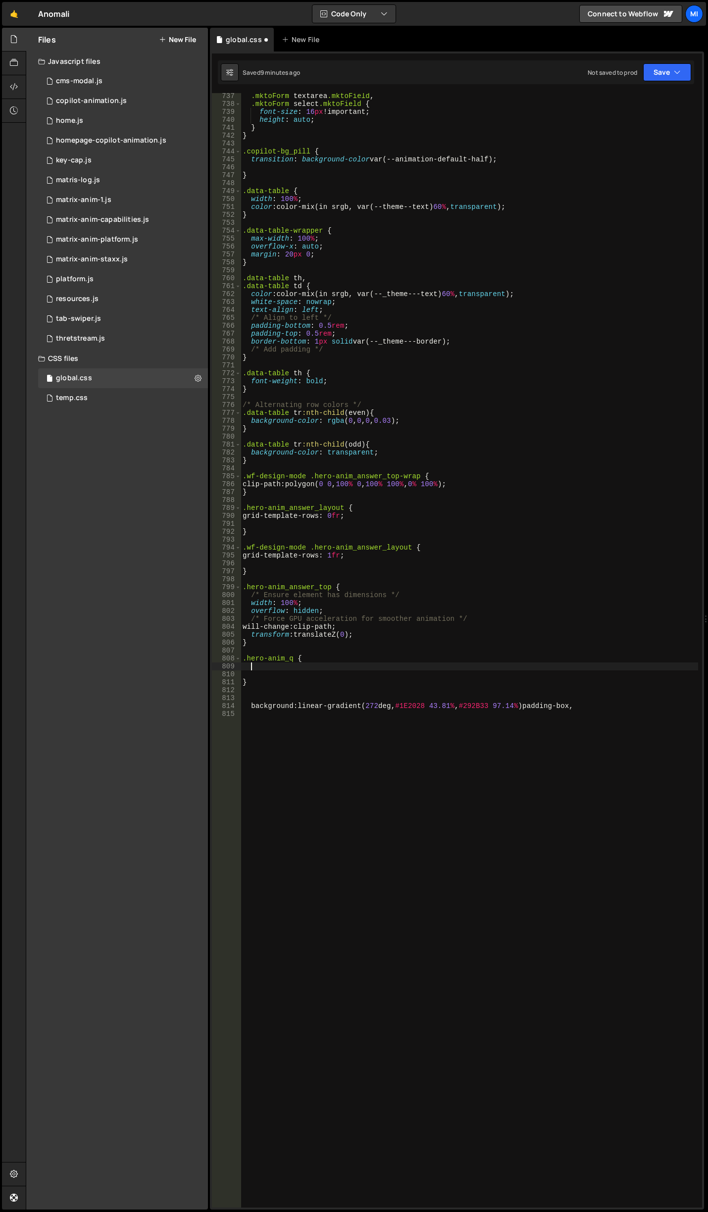
paste textarea "linear-gradient(94.85deg, var(--swatch--brand-blue) 65%, #5D5D5D 100%) border-b…"
type textarea "linear-gradient(94.85deg, var(--swatch--brand-blue) 65%, #5D5D5D 100%) border-b…"
click at [321, 713] on div ".mktoForm textarea .mktoField , .mktoForm select .mktoField { font-size : 16 px…" at bounding box center [469, 657] width 457 height 1130
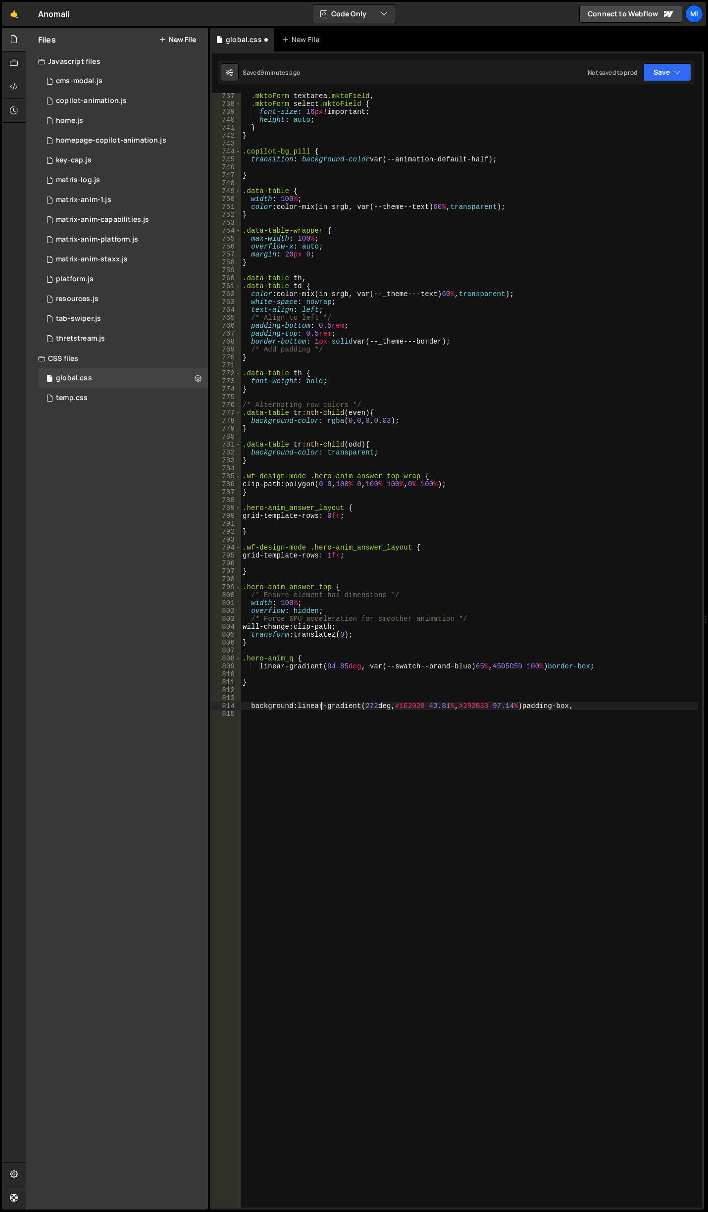
click at [321, 704] on div ".mktoForm textarea .mktoField , .mktoForm select .mktoField { font-size : 16 px…" at bounding box center [469, 657] width 457 height 1130
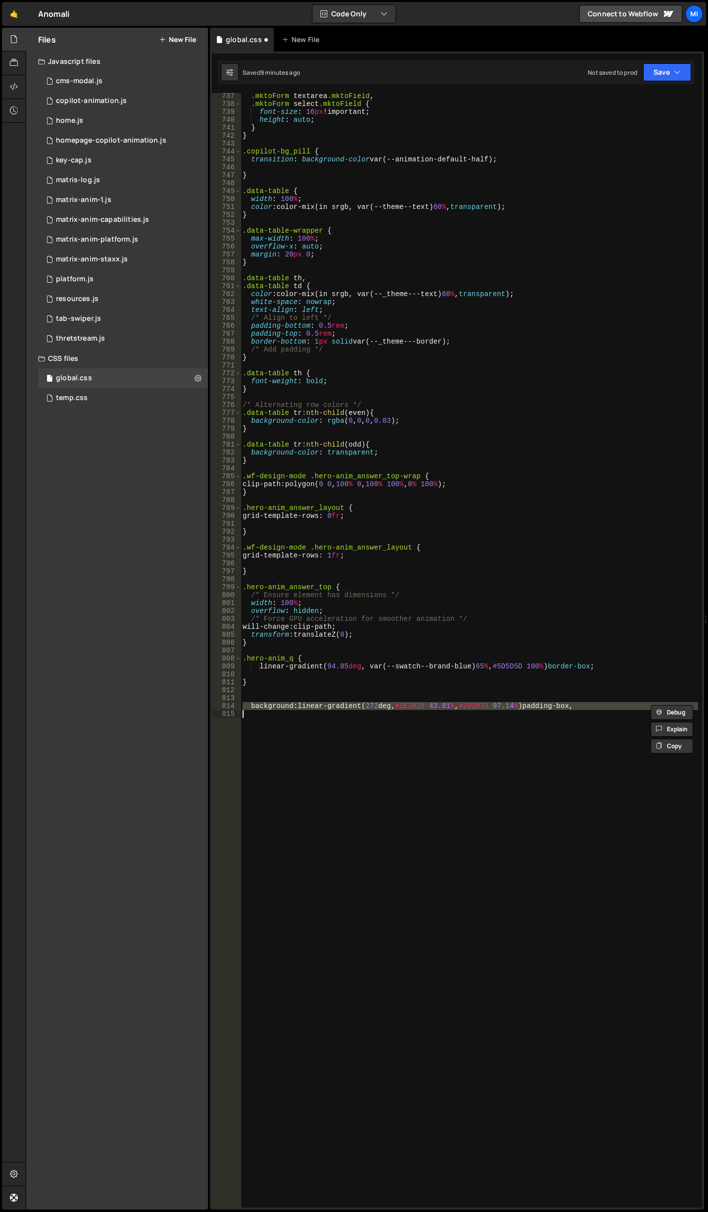
click at [321, 704] on div ".mktoForm textarea .mktoField , .mktoForm select .mktoField { font-size : 16 px…" at bounding box center [469, 657] width 457 height 1130
type textarea "background: linear-gradient(272deg, #1E2028 43.81%, #292B33 97.14%) padding-box,"
click at [322, 712] on div ".mktoForm textarea .mktoField , .mktoForm select .mktoField { font-size : 16 px…" at bounding box center [469, 650] width 457 height 1114
drag, startPoint x: 300, startPoint y: 704, endPoint x: 631, endPoint y: 704, distance: 331.2
click at [631, 704] on div ".mktoForm textarea .mktoField , .mktoForm select .mktoField { font-size : 16 px…" at bounding box center [469, 657] width 457 height 1130
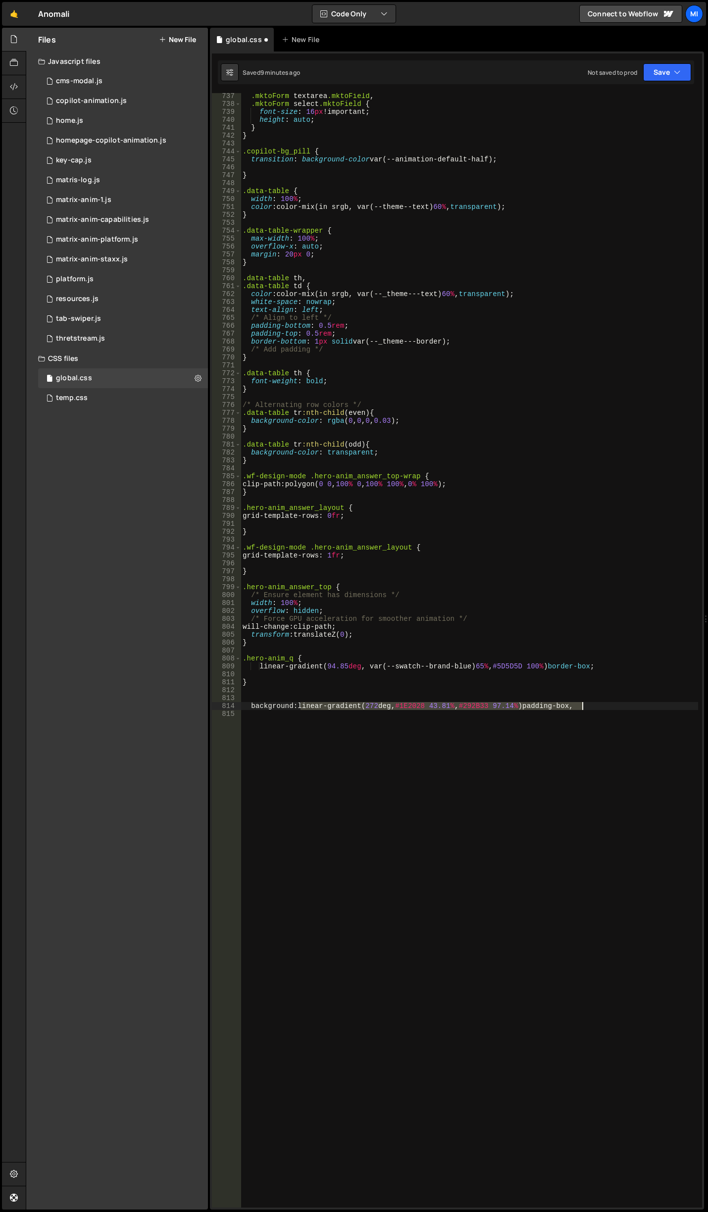
type textarea "background:"
drag, startPoint x: 314, startPoint y: 705, endPoint x: 249, endPoint y: 705, distance: 64.4
click at [246, 708] on div ".mktoForm textarea .mktoField , .mktoForm select .mktoField { font-size : 16 px…" at bounding box center [469, 657] width 457 height 1130
click at [308, 657] on div ".mktoForm textarea .mktoField , .mktoForm select .mktoField { font-size : 16 px…" at bounding box center [469, 657] width 457 height 1130
type textarea ".hero-anim_q {"
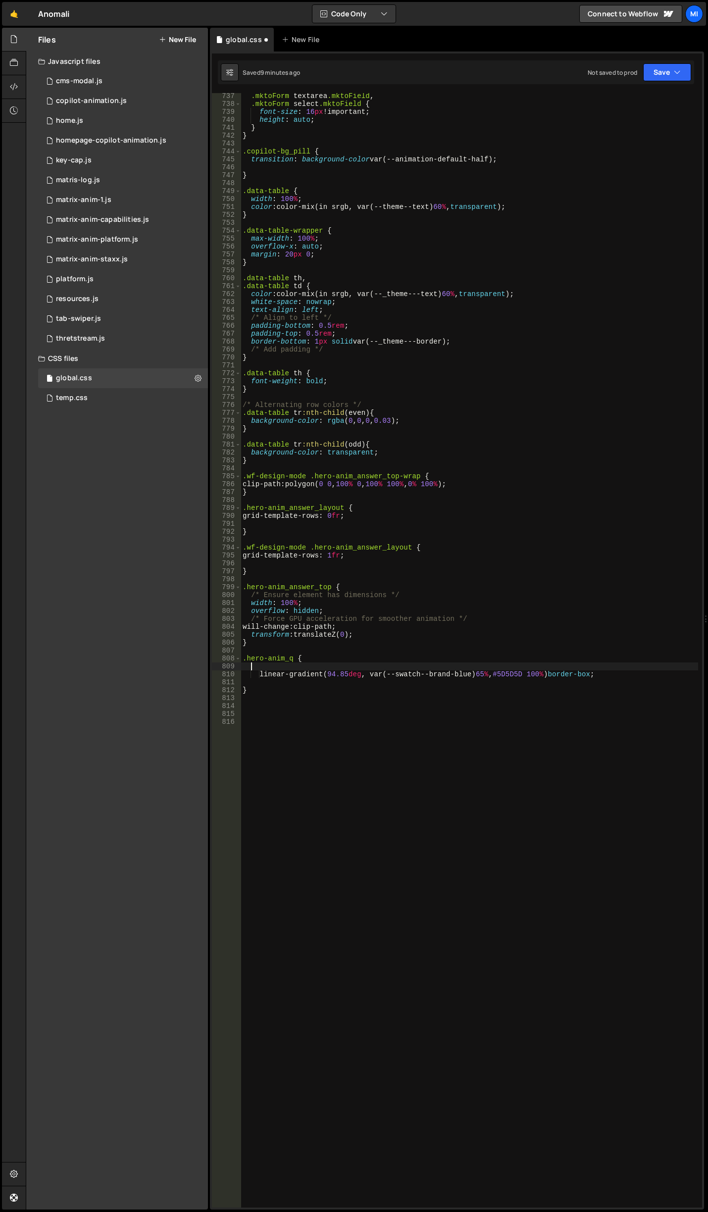
paste textarea "background:"
drag, startPoint x: 367, startPoint y: 676, endPoint x: 469, endPoint y: 674, distance: 102.5
click at [469, 674] on div ".mktoForm textarea .mktoField , .mktoForm select .mktoField { font-size : 16 px…" at bounding box center [469, 657] width 457 height 1130
paste textarea "brand-colors--primary-green"
drag, startPoint x: 532, startPoint y: 674, endPoint x: 562, endPoint y: 674, distance: 29.7
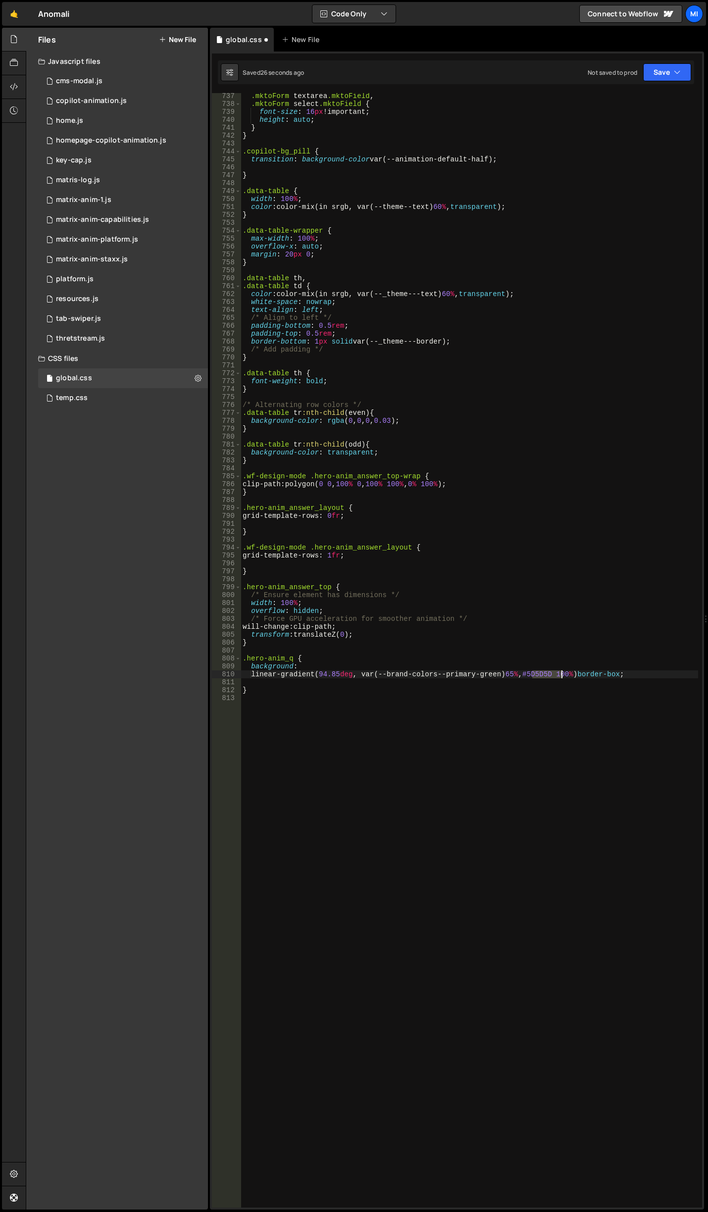
click at [562, 674] on div ".mktoForm textarea .mktoField , .mktoForm select .mktoField { font-size : 16 px…" at bounding box center [469, 657] width 457 height 1130
paste textarea "var(--_theme---border)"
type textarea "linear-gradient(94.85deg, var(--brand-colors--primary-green) 65%, var(--_theme-…"
click at [569, 724] on div ".mktoForm textarea .mktoField , .mktoForm select .mktoField { font-size : 16 px…" at bounding box center [469, 657] width 457 height 1130
drag, startPoint x: 293, startPoint y: 666, endPoint x: 248, endPoint y: 666, distance: 44.6
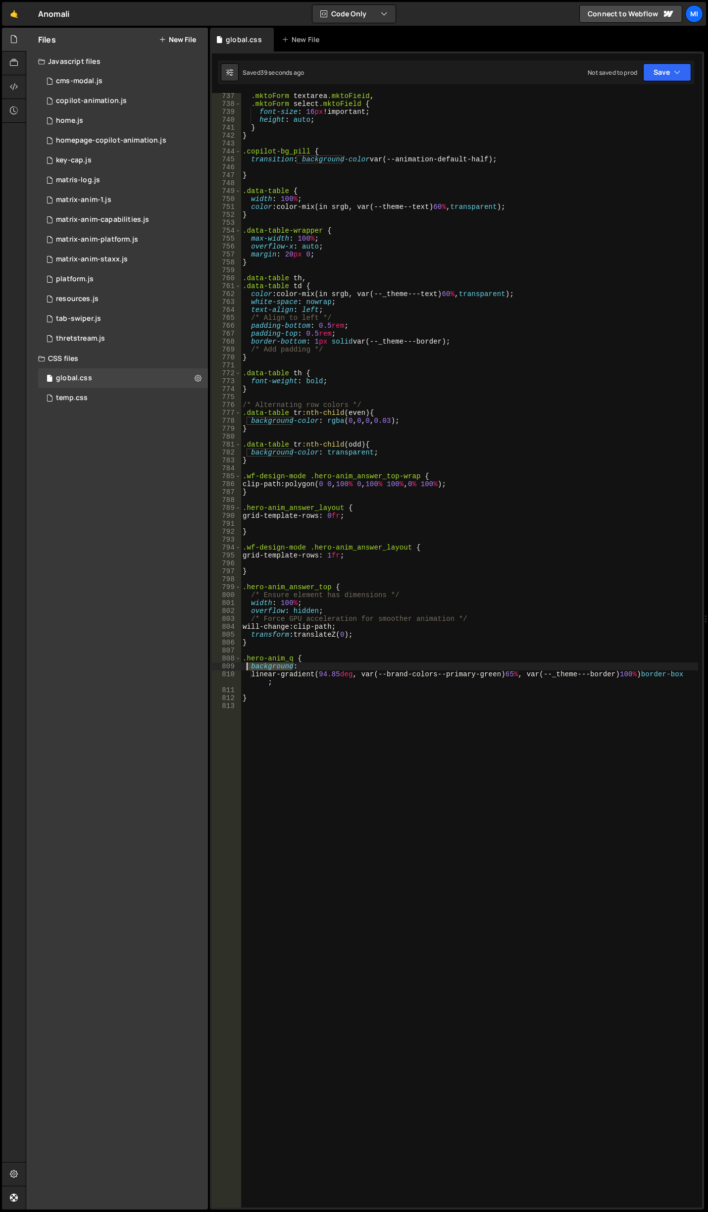
click at [248, 666] on div ".mktoForm textarea .mktoField , .mktoForm select .mktoField { font-size : 16 px…" at bounding box center [469, 657] width 457 height 1130
type textarea "background:"
click at [351, 663] on div ".mktoForm textarea .mktoField , .mktoForm select .mktoField { font-size : 16 px…" at bounding box center [469, 657] width 457 height 1130
paste textarea "linear-gradient(272deg, #1E2028 43.81%, #292B33 97.14%) padding-box,"
drag, startPoint x: 251, startPoint y: 674, endPoint x: 480, endPoint y: 675, distance: 228.2
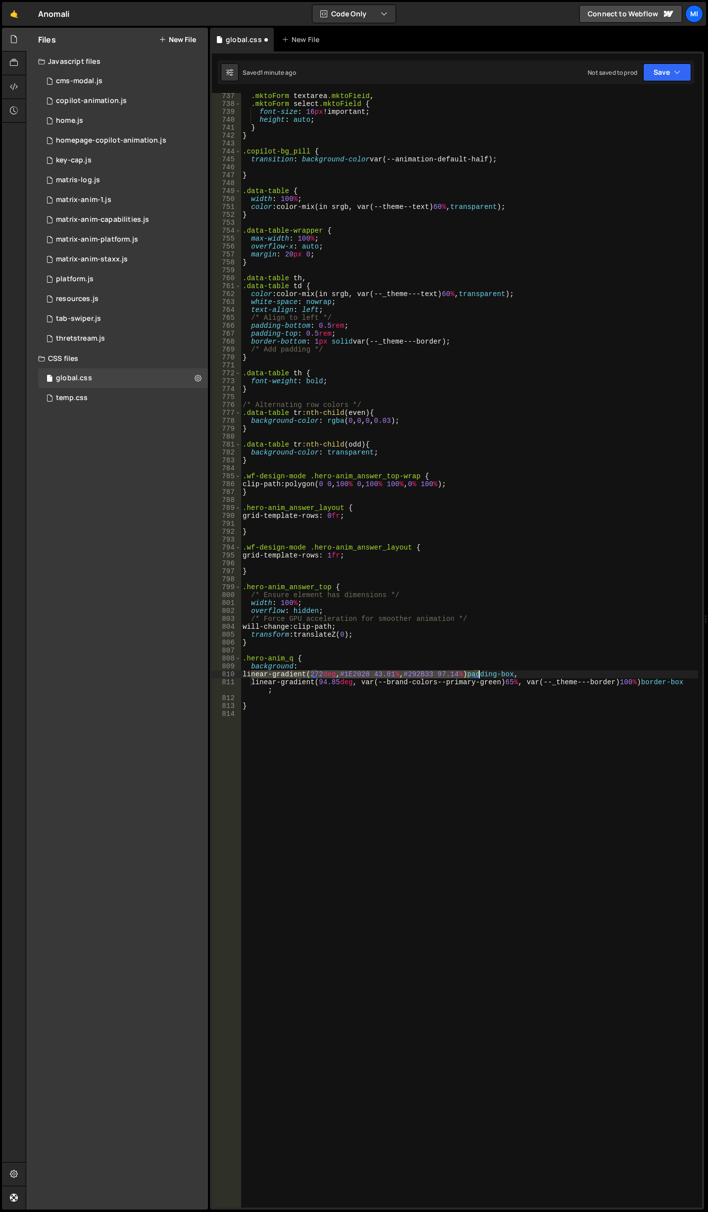
click at [480, 675] on div ".mktoForm textarea .mktoField , .mktoForm select .mktoField { font-size : 16 px…" at bounding box center [469, 657] width 457 height 1130
paste textarea "padding-box,"
paste textarea "var(--_theme---background-2"
type textarea "var(--_theme---background-2) padding-box,"
click at [445, 647] on div ".mktoForm textarea .mktoField , .mktoForm select .mktoField { font-size : 16 px…" at bounding box center [469, 657] width 457 height 1130
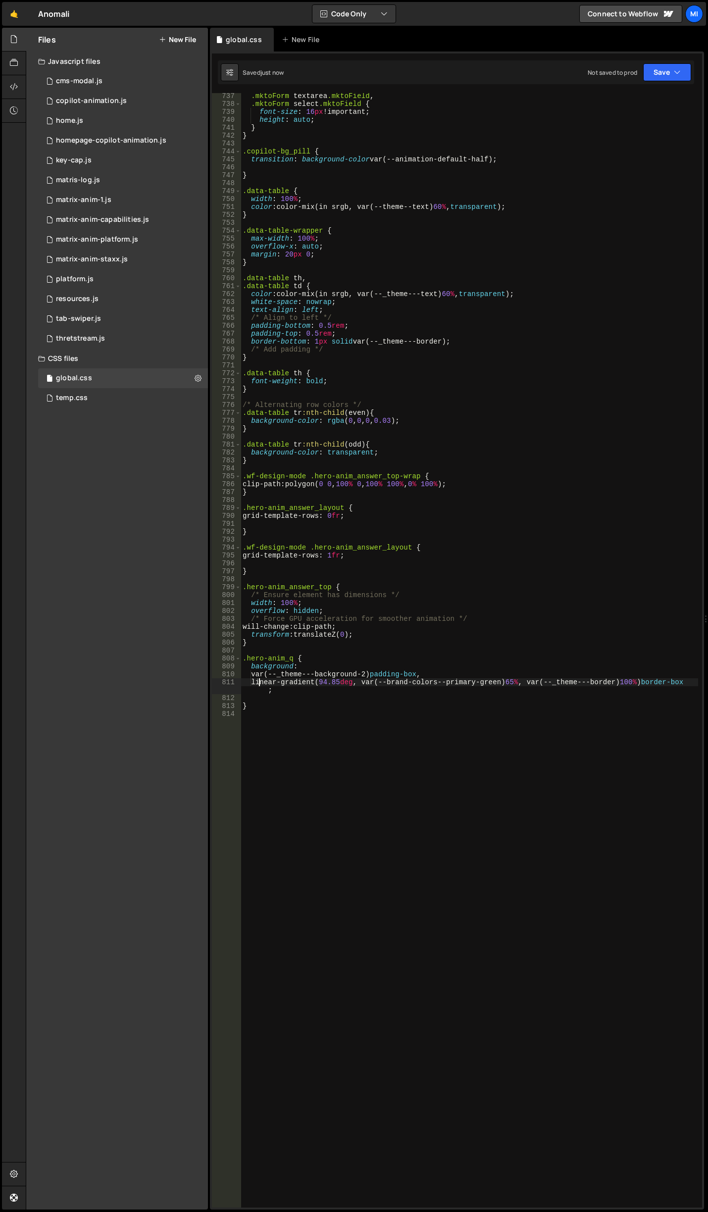
click at [259, 684] on div ".mktoForm textarea .mktoField , .mktoForm select .mktoField { font-size : 16 px…" at bounding box center [469, 657] width 457 height 1130
click at [259, 674] on div ".mktoForm textarea .mktoField , .mktoForm select .mktoField { font-size : 16 px…" at bounding box center [469, 657] width 457 height 1130
drag, startPoint x: 278, startPoint y: 693, endPoint x: 215, endPoint y: 672, distance: 66.1
click at [215, 672] on div ";var(--_theme---background-2) padding-box, 737 738 739 740 741 742 743 744 745 …" at bounding box center [457, 650] width 490 height 1114
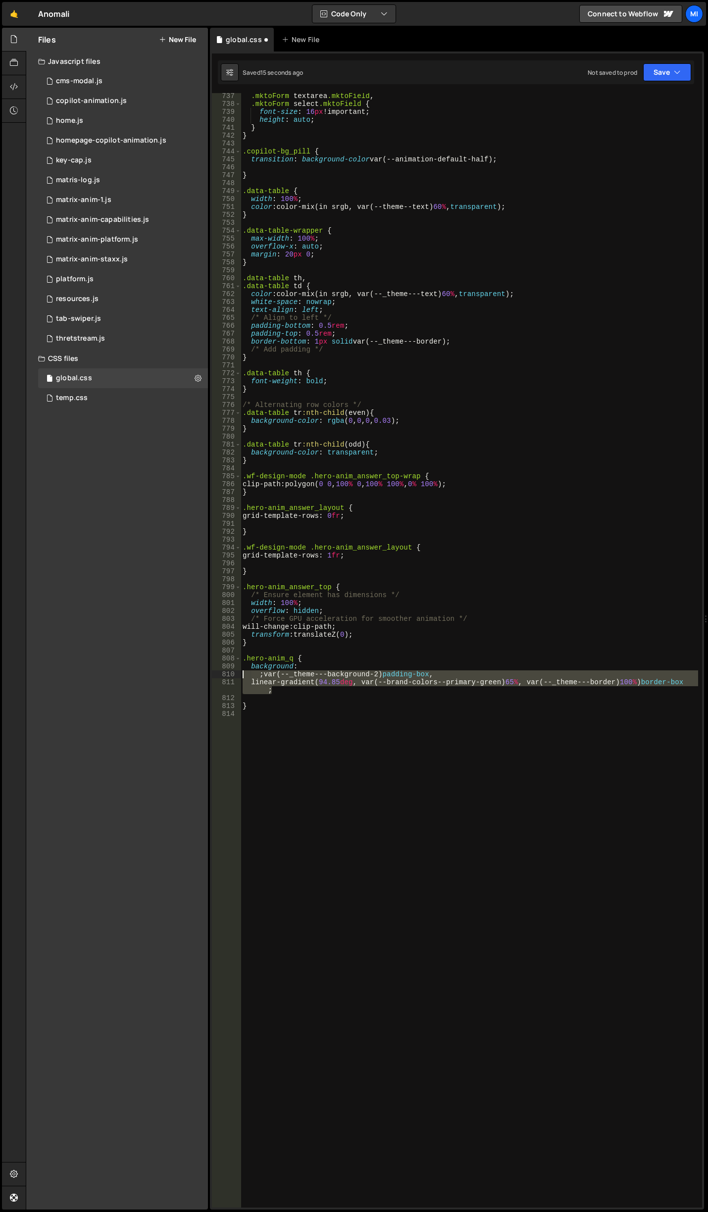
type textarea ";var(--_theme---background-2) padding-box, linear-gradient(94.85deg, var(--bran…"
click at [296, 674] on div ".mktoForm textarea .mktoField , .mktoForm select .mktoField { font-size : 16 px…" at bounding box center [469, 657] width 457 height 1130
click at [287, 693] on div ".mktoForm textarea .mktoField , .mktoForm select .mktoField { font-size : 16 px…" at bounding box center [469, 650] width 457 height 1114
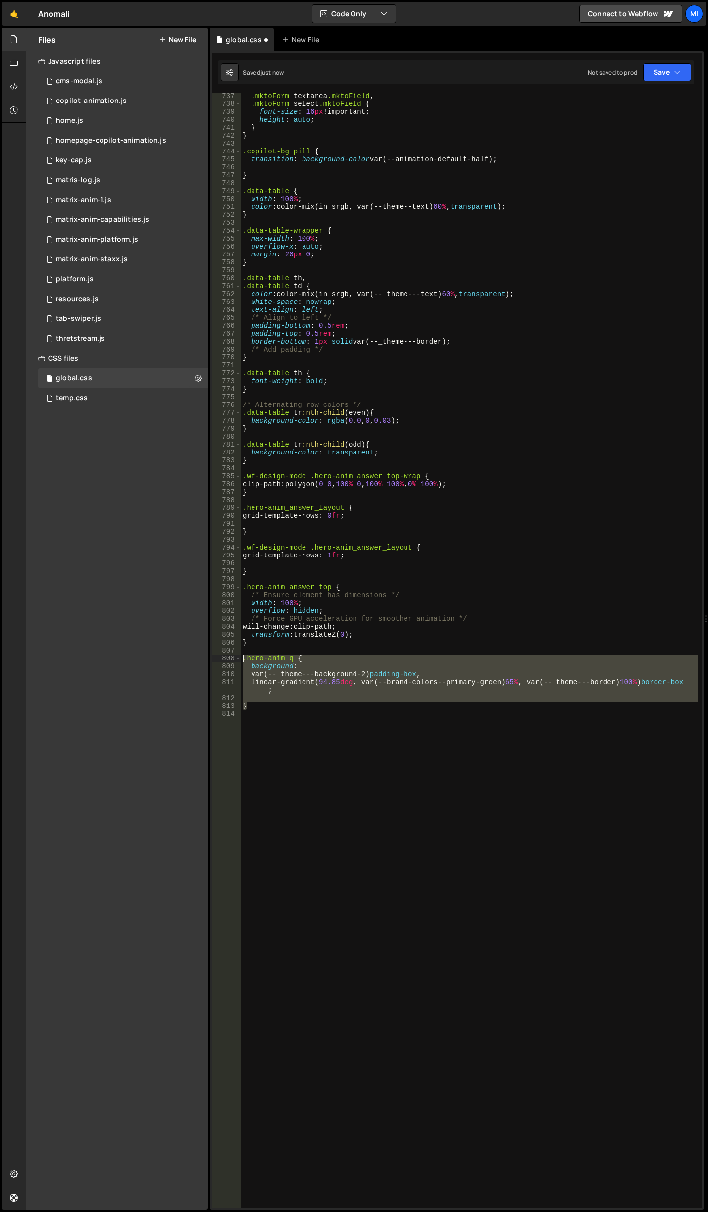
drag, startPoint x: 250, startPoint y: 709, endPoint x: 242, endPoint y: 659, distance: 50.7
click at [242, 659] on div ".mktoForm textarea .mktoField , .mktoForm select .mktoField { font-size : 16 px…" at bounding box center [469, 657] width 457 height 1130
type textarea ".hero-anim_q { background:"
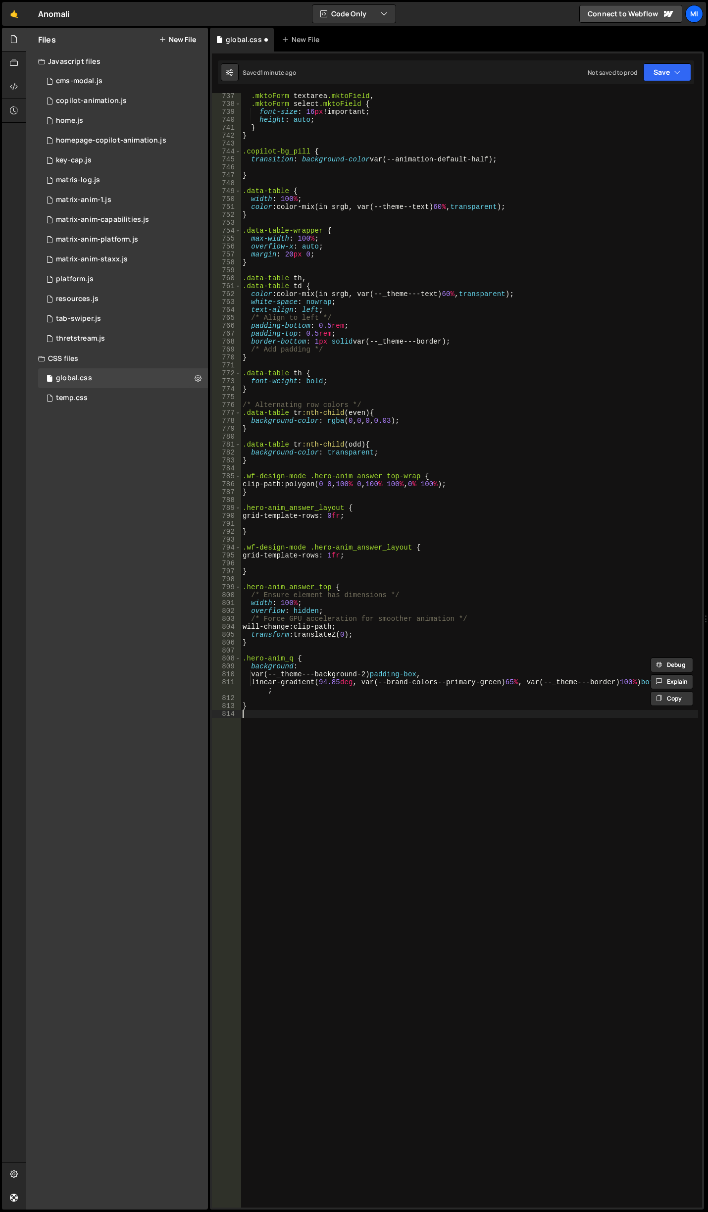
click at [260, 761] on div ".mktoForm textarea .mktoField , .mktoForm select .mktoField { font-size : 16 px…" at bounding box center [469, 657] width 457 height 1130
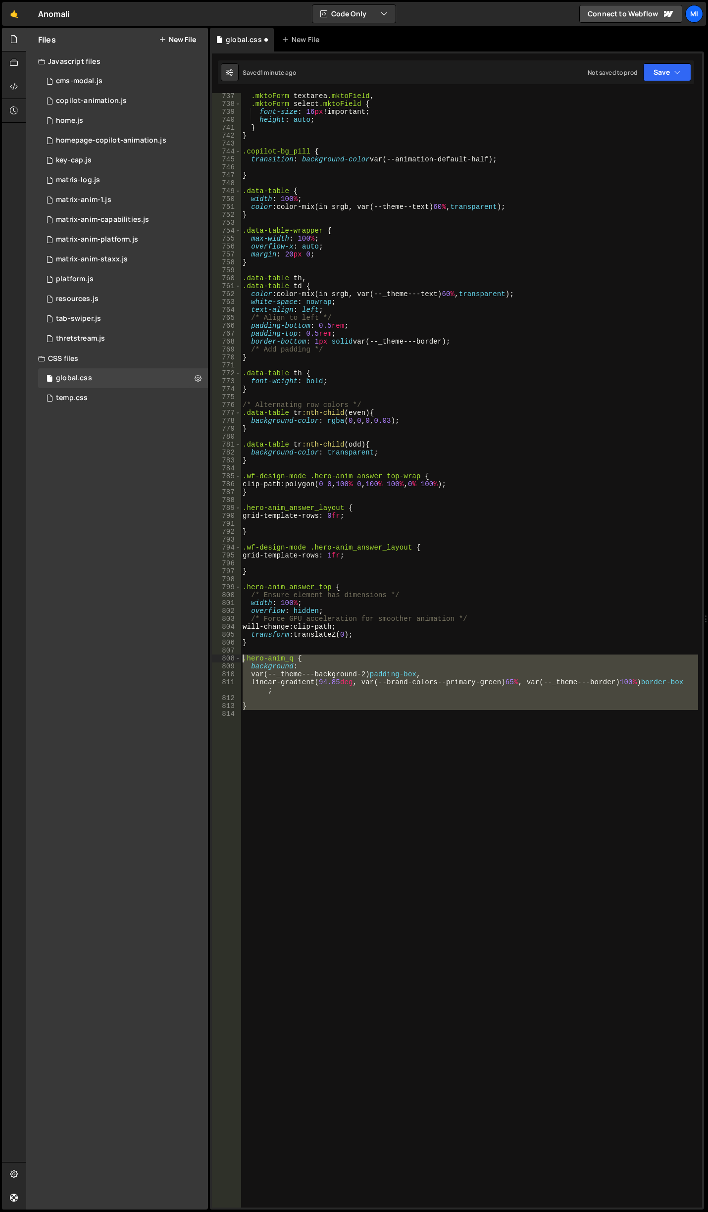
drag, startPoint x: 283, startPoint y: 731, endPoint x: 219, endPoint y: 661, distance: 95.3
click at [219, 661] on div "737 738 739 740 741 742 743 744 745 746 747 748 749 750 751 752 753 754 755 756…" at bounding box center [457, 650] width 490 height 1114
paste textarea "}"
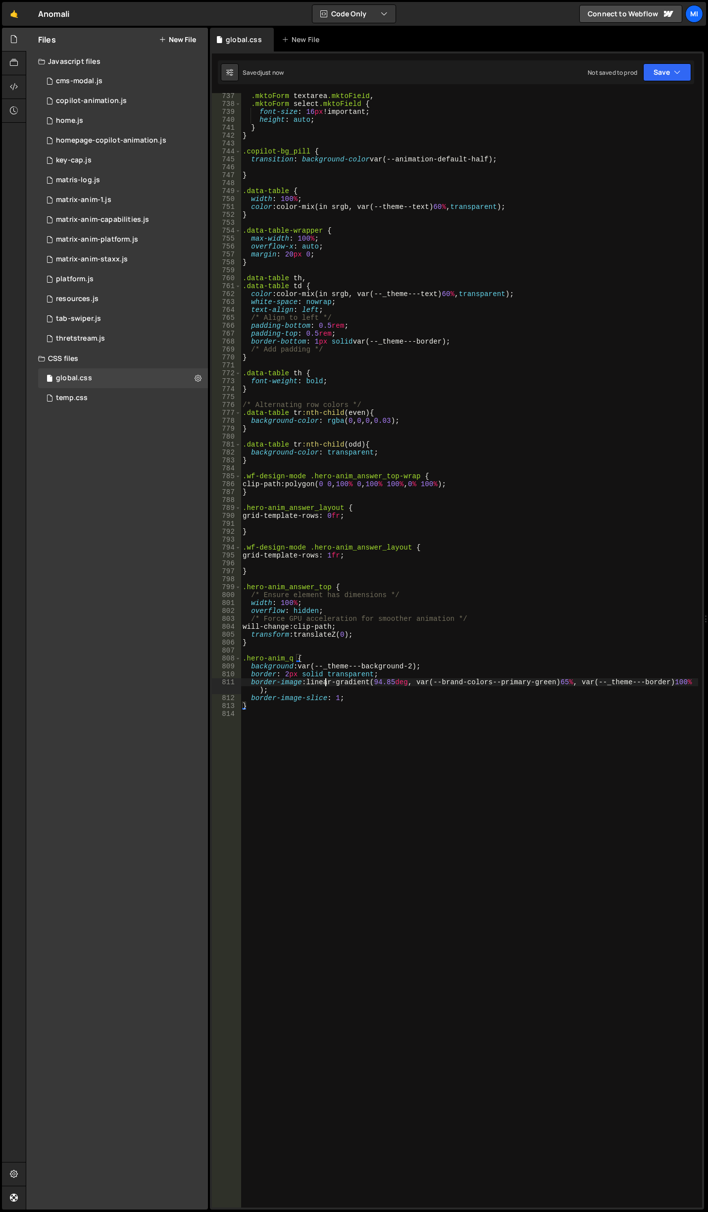
click at [327, 679] on div ".mktoForm textarea .mktoField , .mktoForm select .mktoField { font-size : 16 px…" at bounding box center [469, 657] width 457 height 1130
click at [285, 673] on div ".mktoForm textarea .mktoField , .mktoForm select .mktoField { font-size : 16 px…" at bounding box center [469, 657] width 457 height 1130
type textarea "border: 1px solid transparent;"
click at [304, 755] on div ".mktoForm textarea .mktoField , .mktoForm select .mktoField { font-size : 16 px…" at bounding box center [469, 657] width 457 height 1130
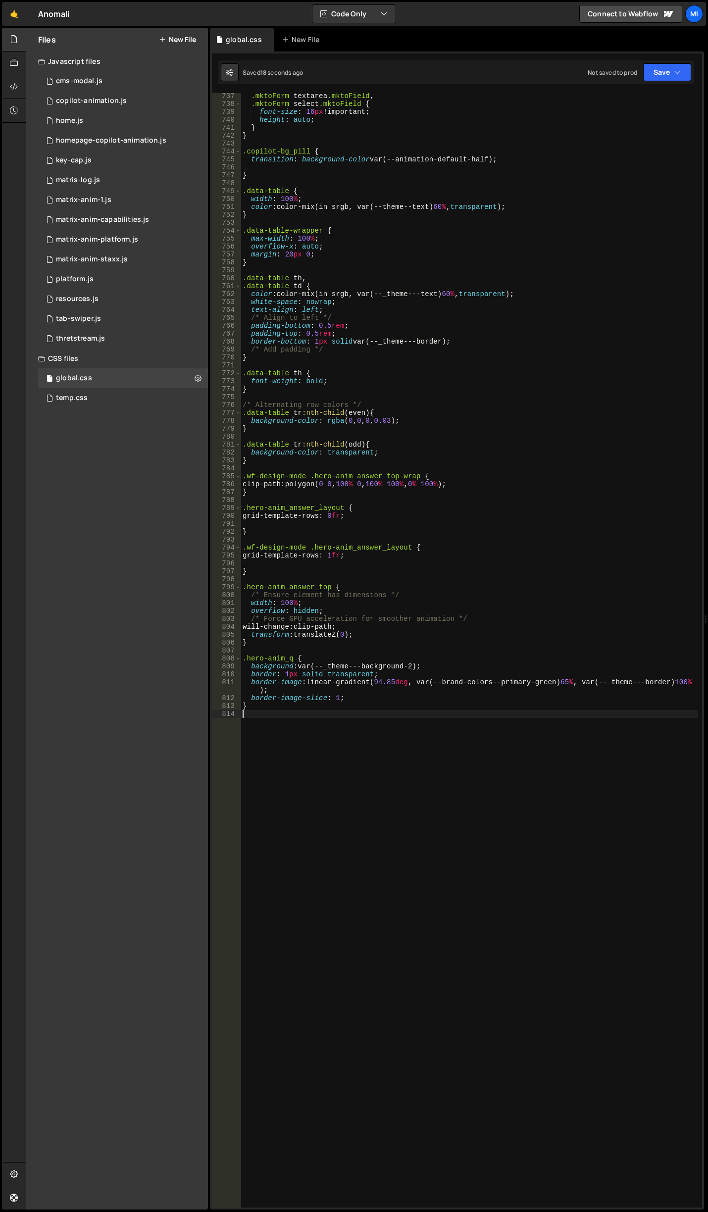
scroll to position [0, 0]
paste textarea "hero-anim_answer_top"
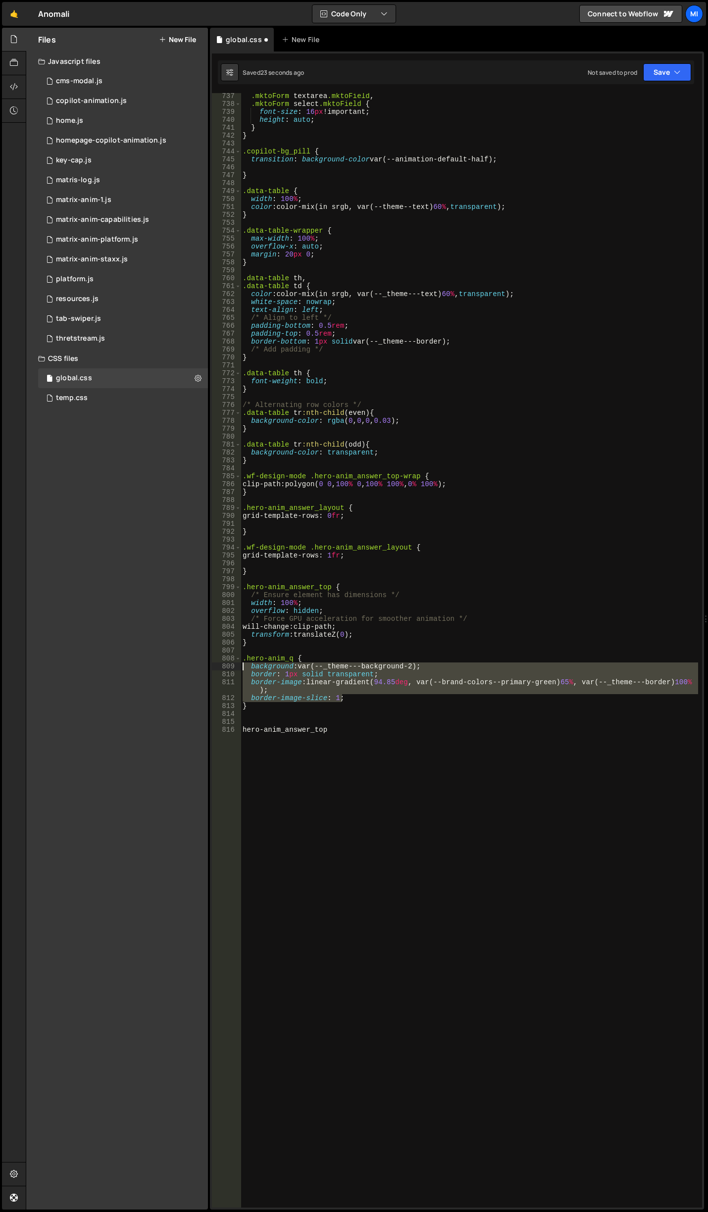
drag, startPoint x: 348, startPoint y: 700, endPoint x: 227, endPoint y: 668, distance: 125.5
click at [227, 668] on div "hero-anim_answer_top 737 738 739 740 741 742 743 744 745 746 747 748 749 750 75…" at bounding box center [457, 650] width 490 height 1114
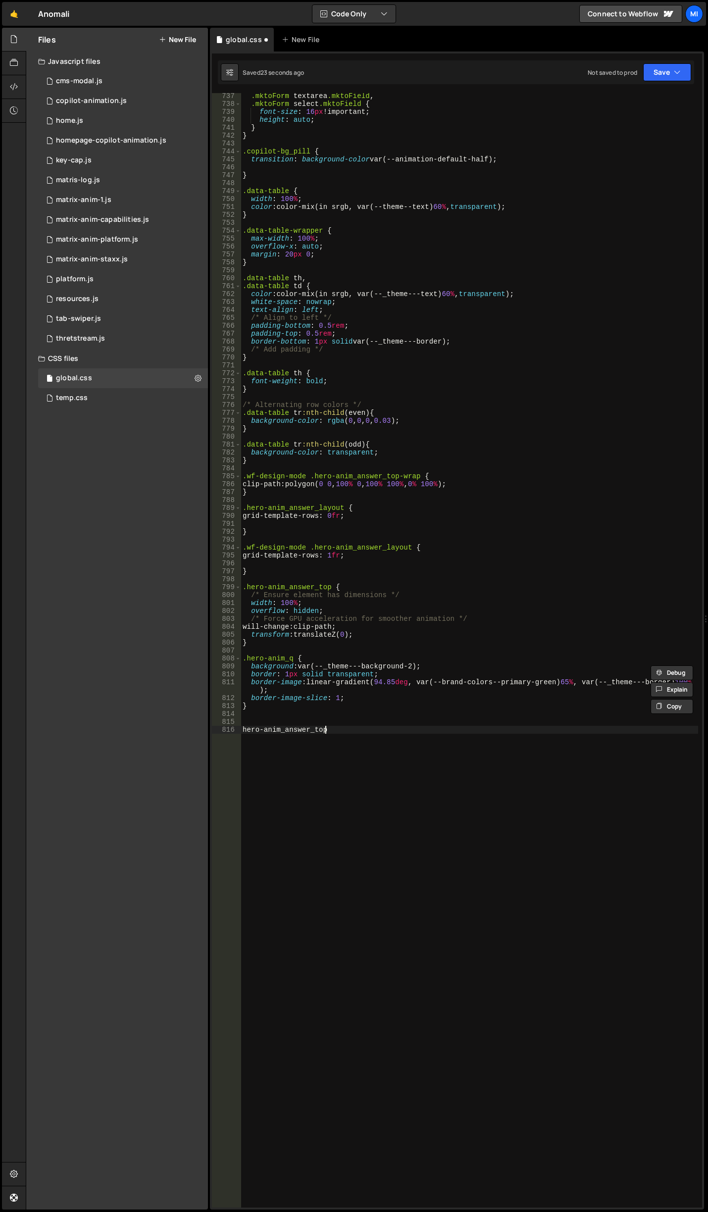
click at [351, 736] on div ".mktoForm textarea .mktoField , .mktoForm select .mktoField { font-size : 16 px…" at bounding box center [469, 657] width 457 height 1130
type textarea ".hero-anim_answer_top {}"
paste textarea "border-image-slice: 1;"
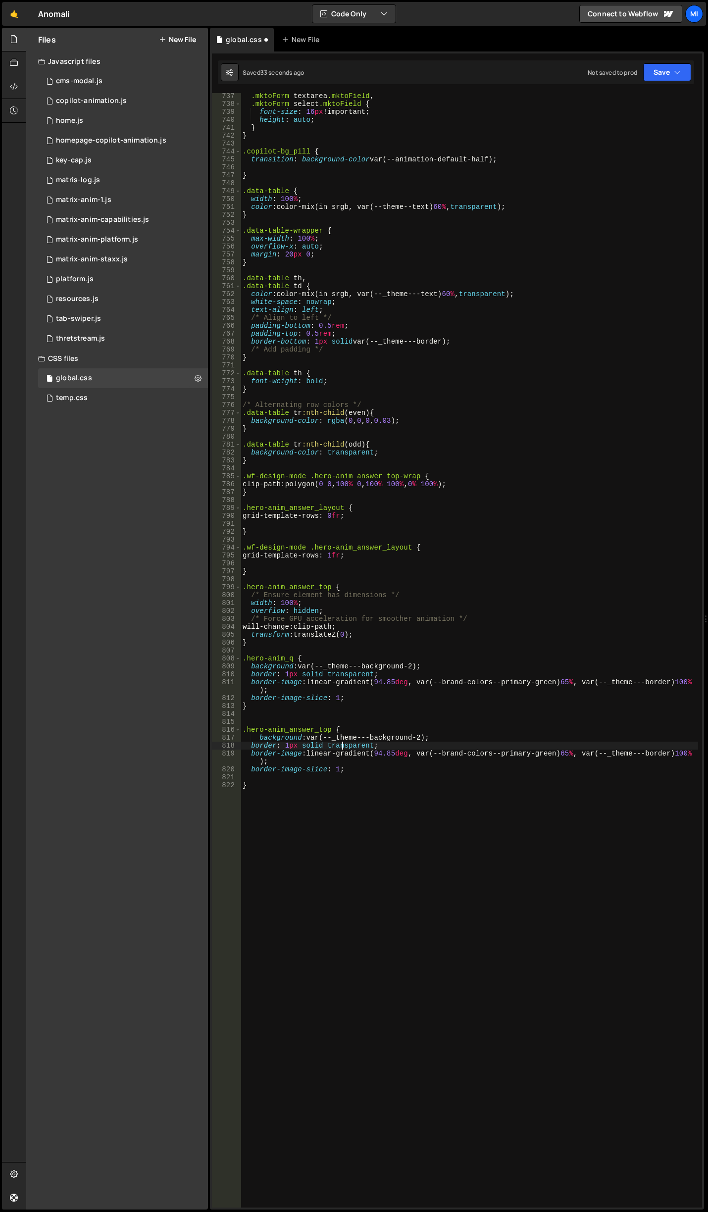
type textarea "background: var(--_theme---background-2);"
type textarea "border: 1px solid transparent;"
click at [140, 100] on div "0 copilot-animation.js 0" at bounding box center [123, 101] width 170 height 20
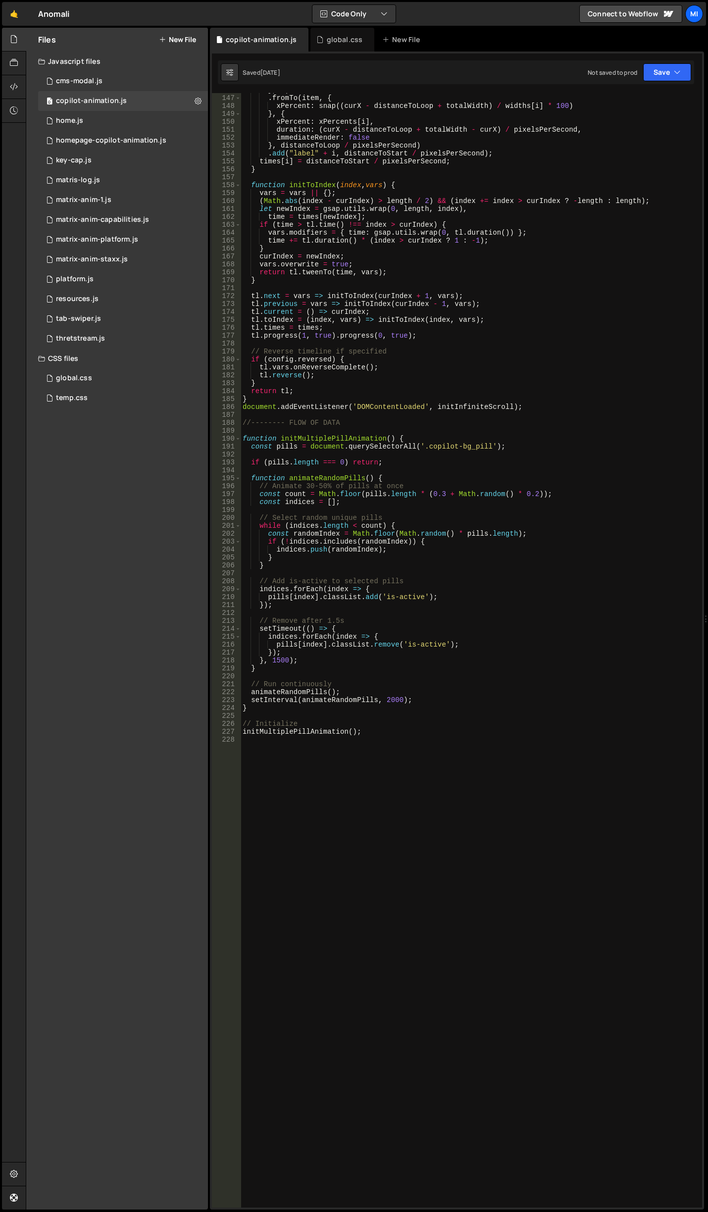
scroll to position [978, 0]
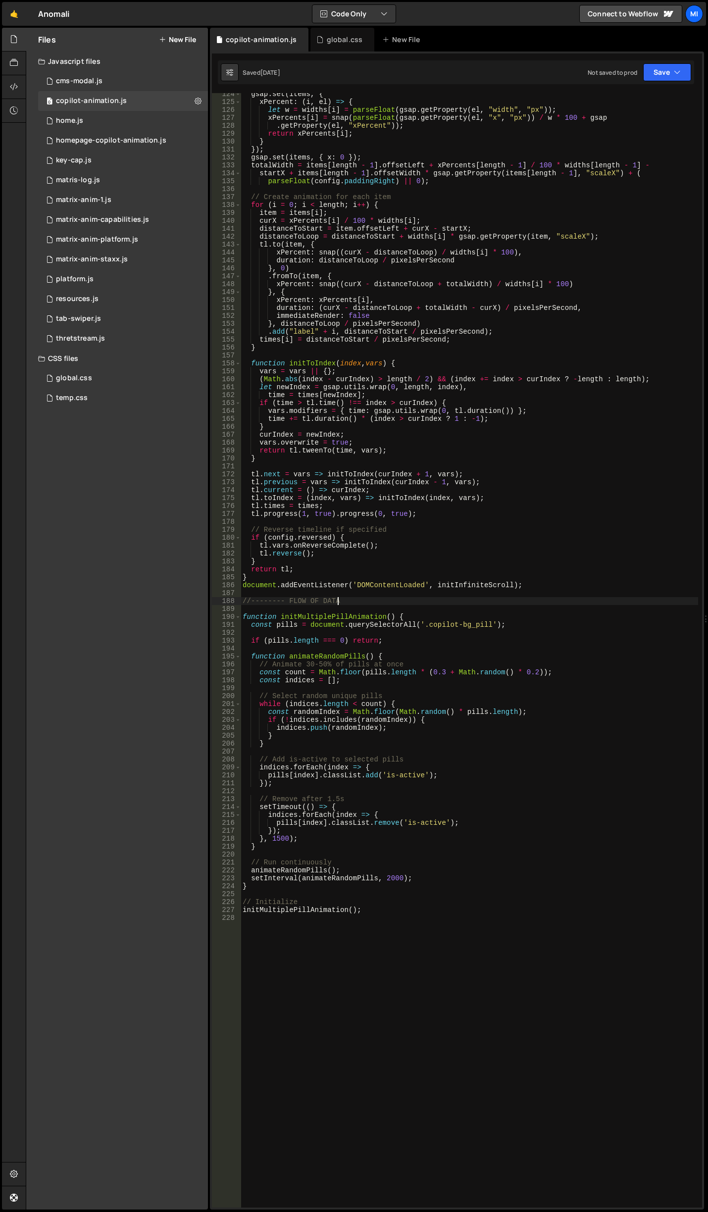
click at [392, 602] on div "gsap . set ( items , { xPercent : ( i , el ) => { let w = widths [ i ] = parseF…" at bounding box center [469, 655] width 457 height 1130
click at [408, 583] on div "gsap . set ( items , { xPercent : ( i , el ) => { let w = widths [ i ] = parseF…" at bounding box center [469, 655] width 457 height 1130
type textarea "document.addEventListener('DOMContentLoaded', initInfiniteScroll);"
click at [110, 141] on div "homepage-copilot-animation.js" at bounding box center [111, 140] width 110 height 9
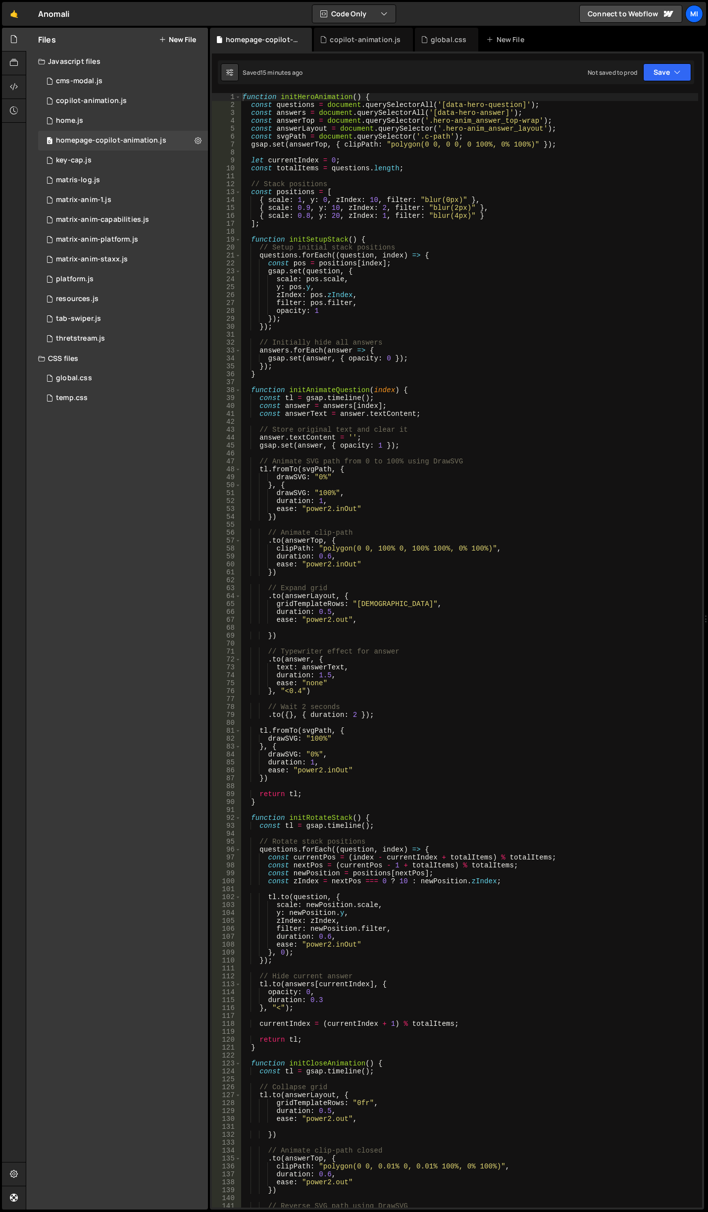
click at [463, 376] on div "function initHeroAnimation ( ) { const questions = document . querySelectorAll …" at bounding box center [469, 658] width 457 height 1130
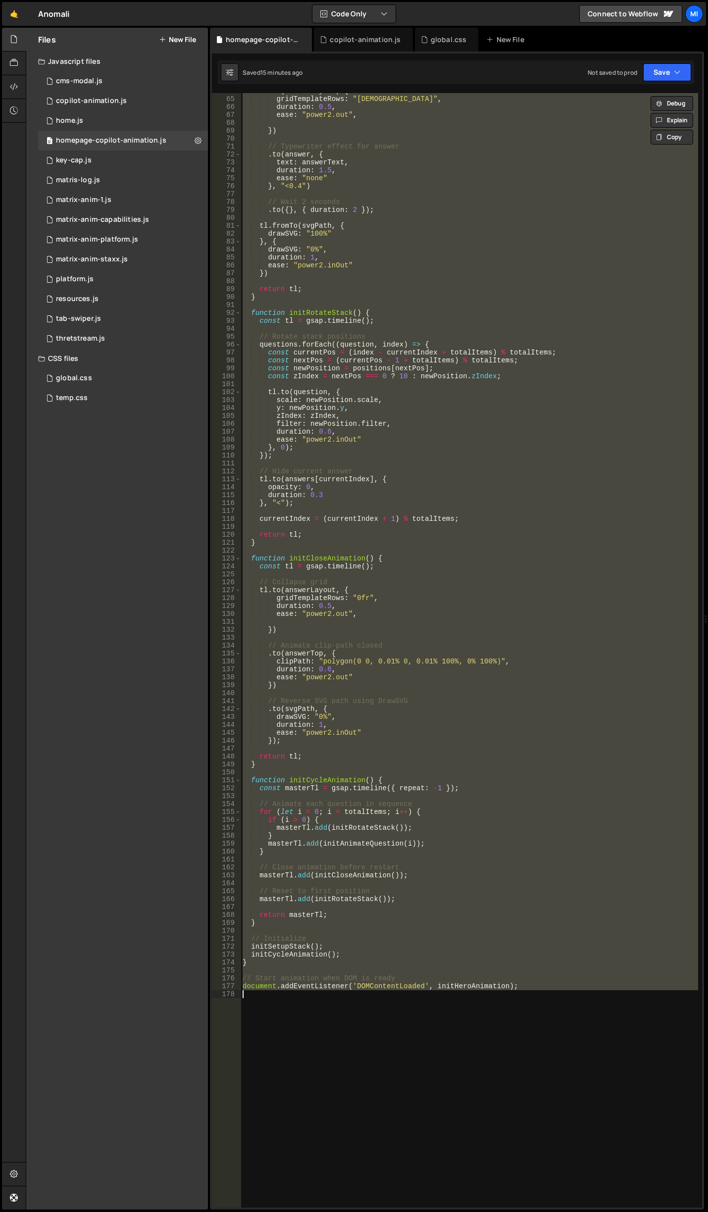
scroll to position [849, 0]
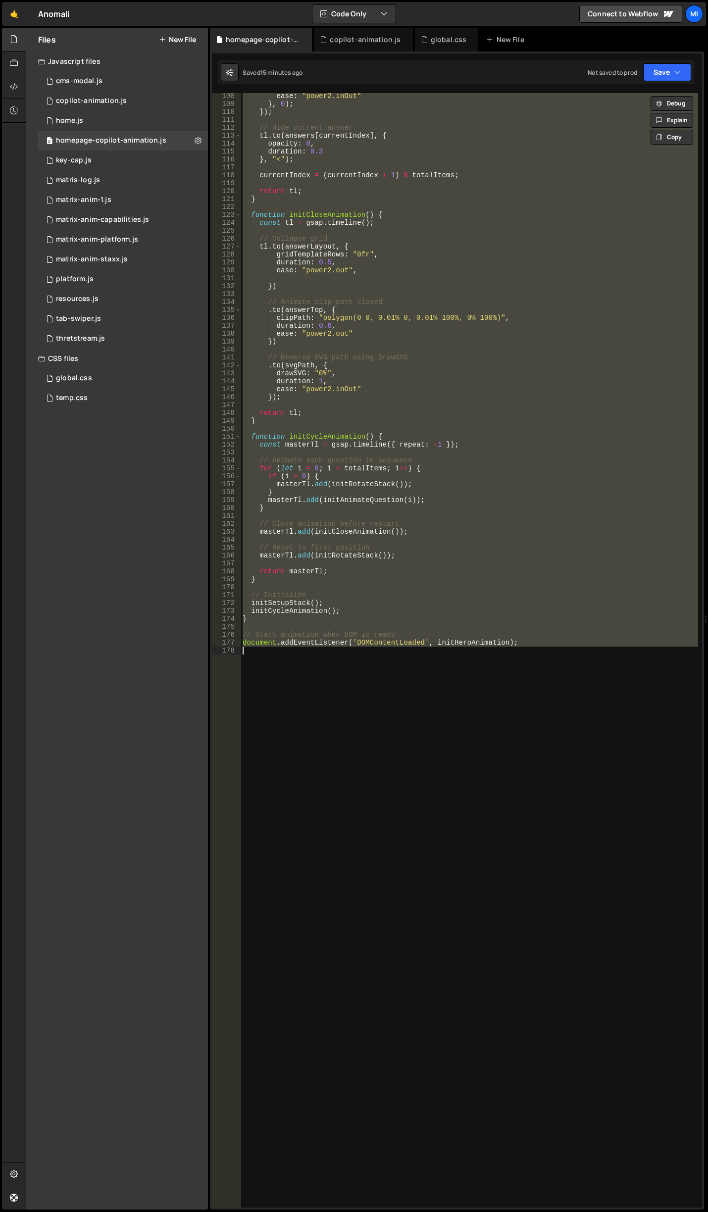
click at [388, 555] on div "ease : "power2.inOut" } , 0 ) ; }) ; // Hide current answer tl . to ( answers […" at bounding box center [469, 650] width 457 height 1114
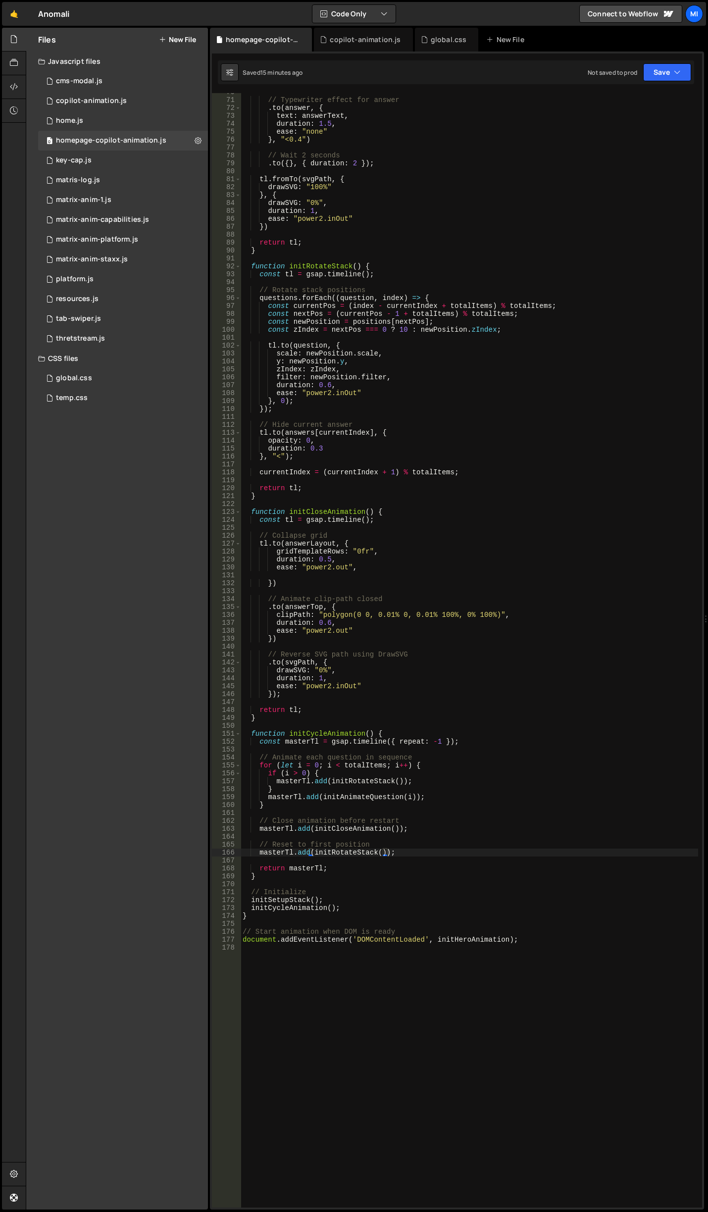
scroll to position [552, 0]
click at [295, 459] on div "// Typewriter effect for answer . to ( answer , { text : answerText , duration …" at bounding box center [469, 653] width 457 height 1130
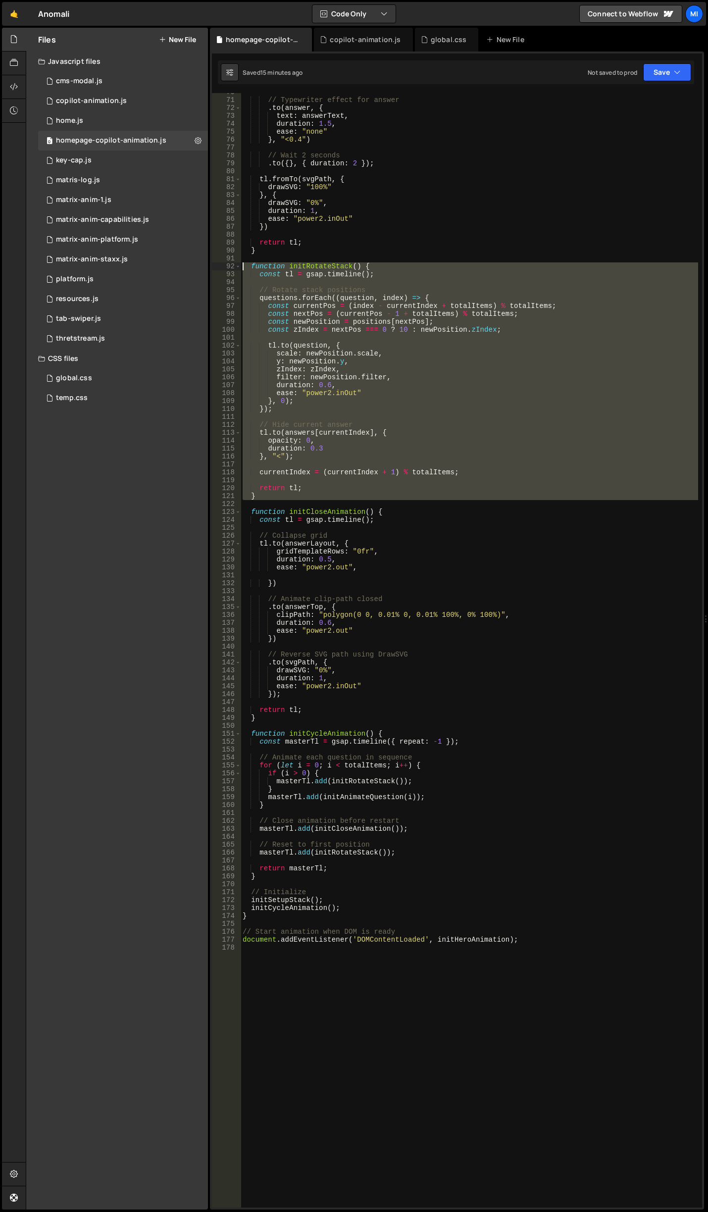
drag, startPoint x: 260, startPoint y: 501, endPoint x: 221, endPoint y: 269, distance: 235.9
click at [221, 269] on div "}, "<"); 70 71 72 73 74 75 76 77 78 79 80 81 82 83 84 85 86 87 88 89 90 91 92 9…" at bounding box center [457, 650] width 490 height 1114
click at [454, 398] on div "// Typewriter effect for answer . to ( answer , { text : answerText , duration …" at bounding box center [469, 650] width 457 height 1114
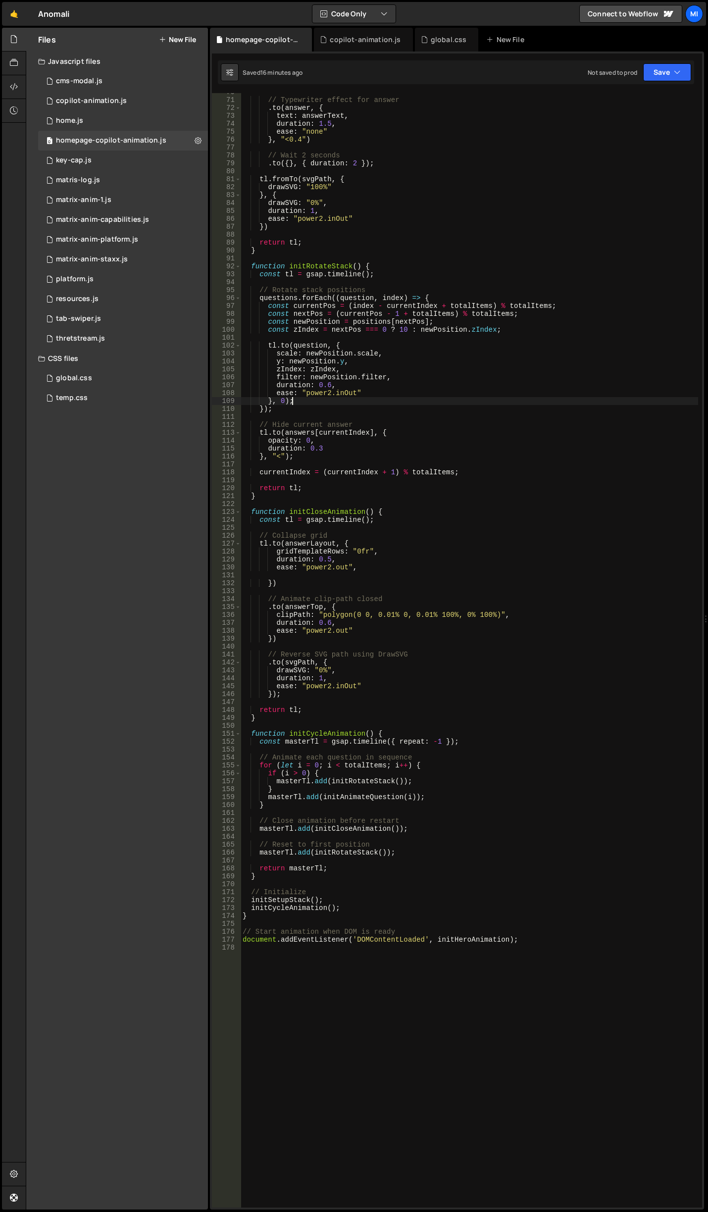
click at [366, 381] on div "// Typewriter effect for answer . to ( answer , { text : answerText , duration …" at bounding box center [469, 653] width 457 height 1130
click at [336, 630] on div "// Typewriter effect for answer . to ( answer , { text : answerText , duration …" at bounding box center [469, 653] width 457 height 1130
click at [343, 642] on div "// Typewriter effect for answer . to ( answer , { text : answerText , duration …" at bounding box center [469, 653] width 457 height 1130
click at [346, 580] on div "// Typewriter effect for answer . to ( answer , { text : answerText , duration …" at bounding box center [469, 653] width 457 height 1130
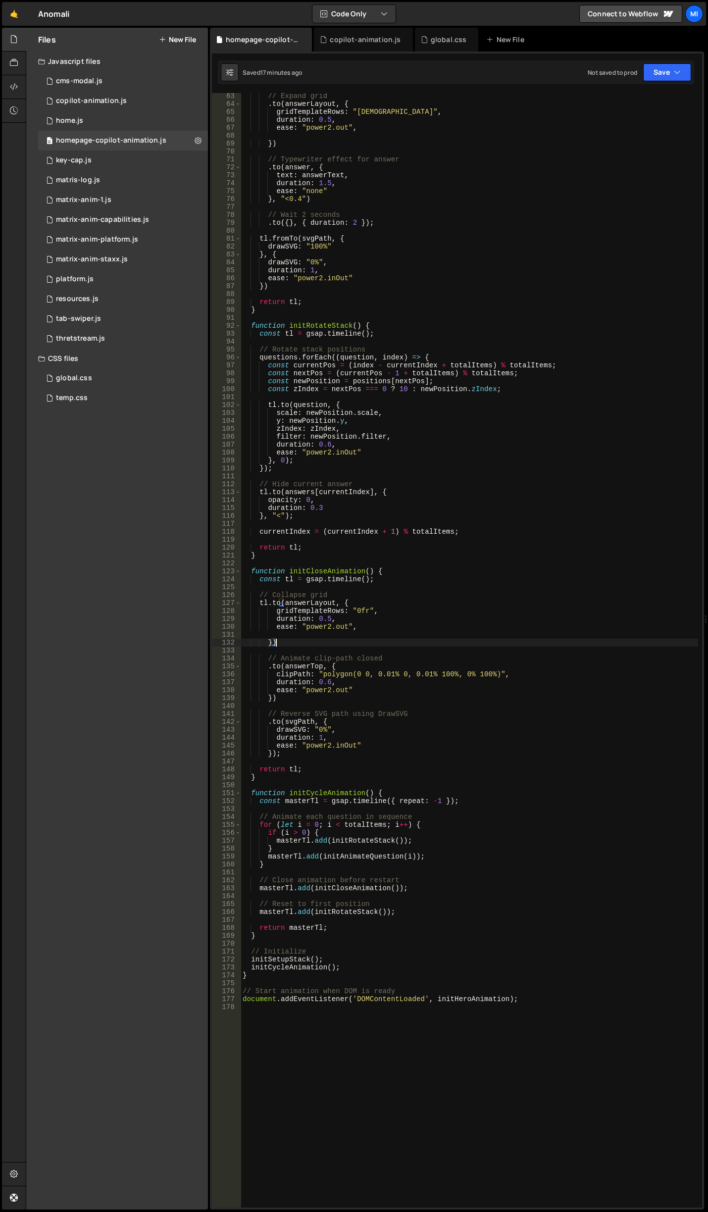
scroll to position [433, 0]
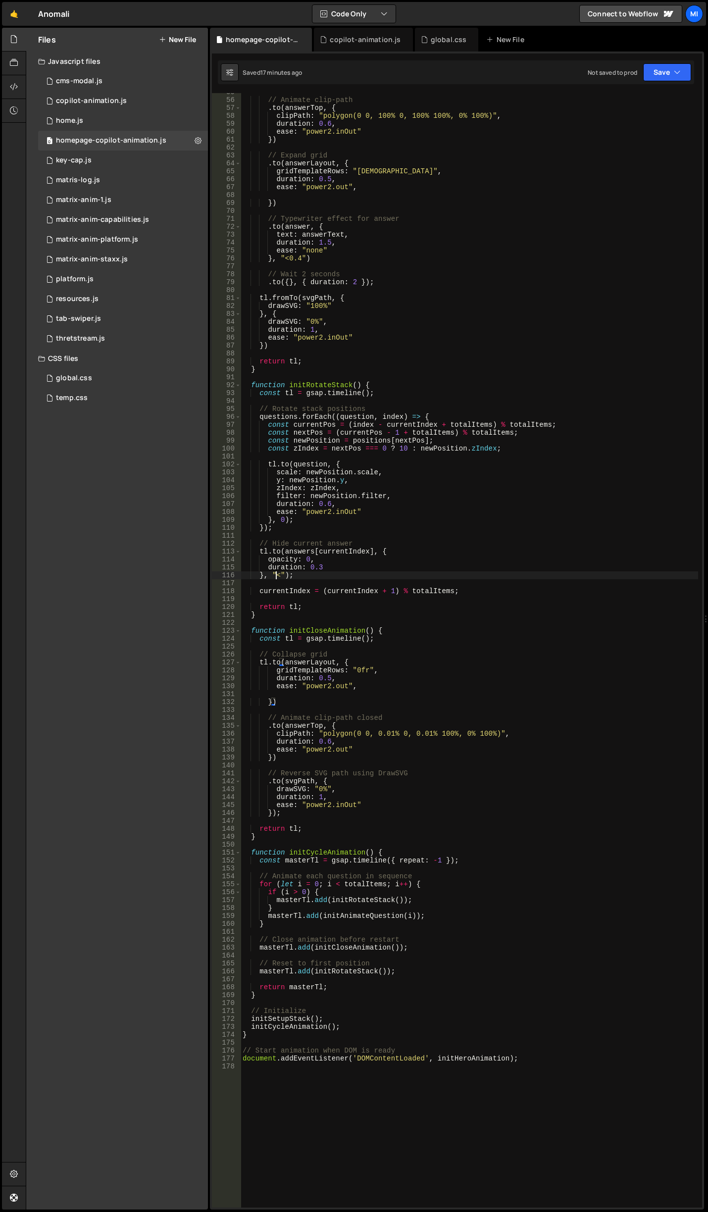
click at [277, 574] on div "// Animate clip-path . to ( answerTop , { clipPath : "polygon(0 0, 100% 0, 100%…" at bounding box center [469, 653] width 457 height 1130
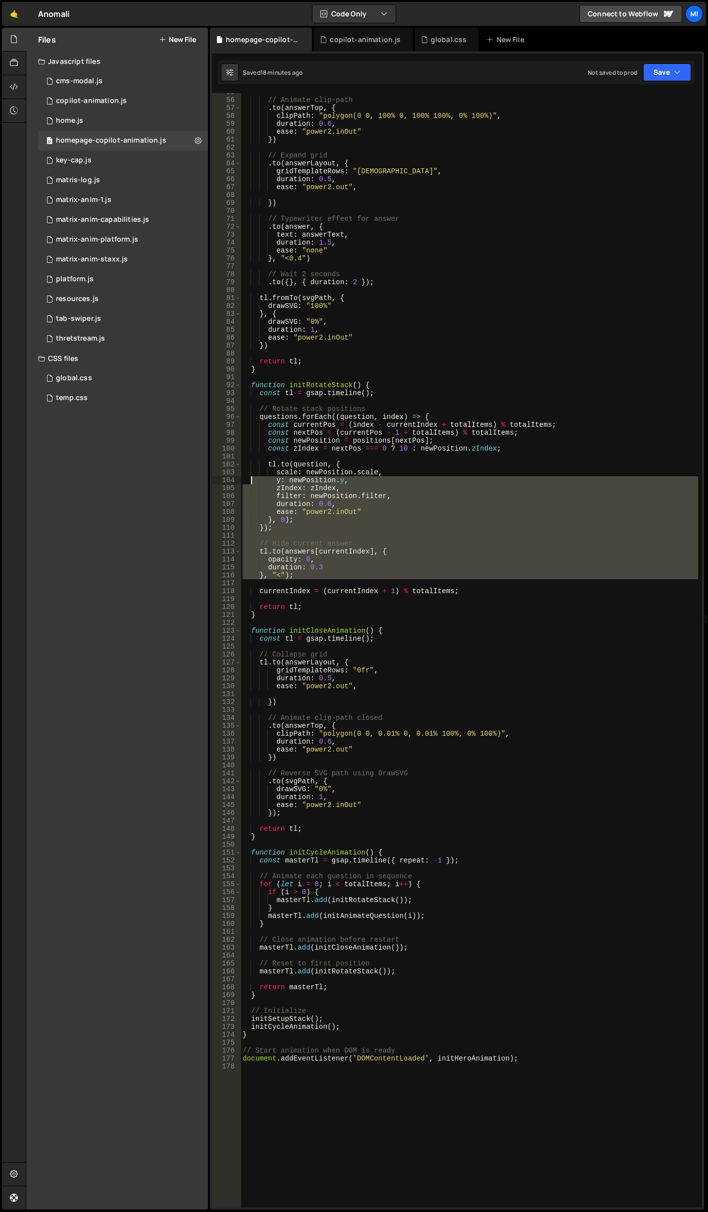
drag, startPoint x: 297, startPoint y: 579, endPoint x: 252, endPoint y: 480, distance: 109.4
click at [252, 480] on div "// Animate clip-path . to ( answerTop , { clipPath : "polygon(0 0, 100% 0, 100%…" at bounding box center [469, 653] width 457 height 1130
click at [291, 542] on div "// Animate clip-path . to ( answerTop , { clipPath : "polygon(0 0, 100% 0, 100%…" at bounding box center [469, 650] width 457 height 1114
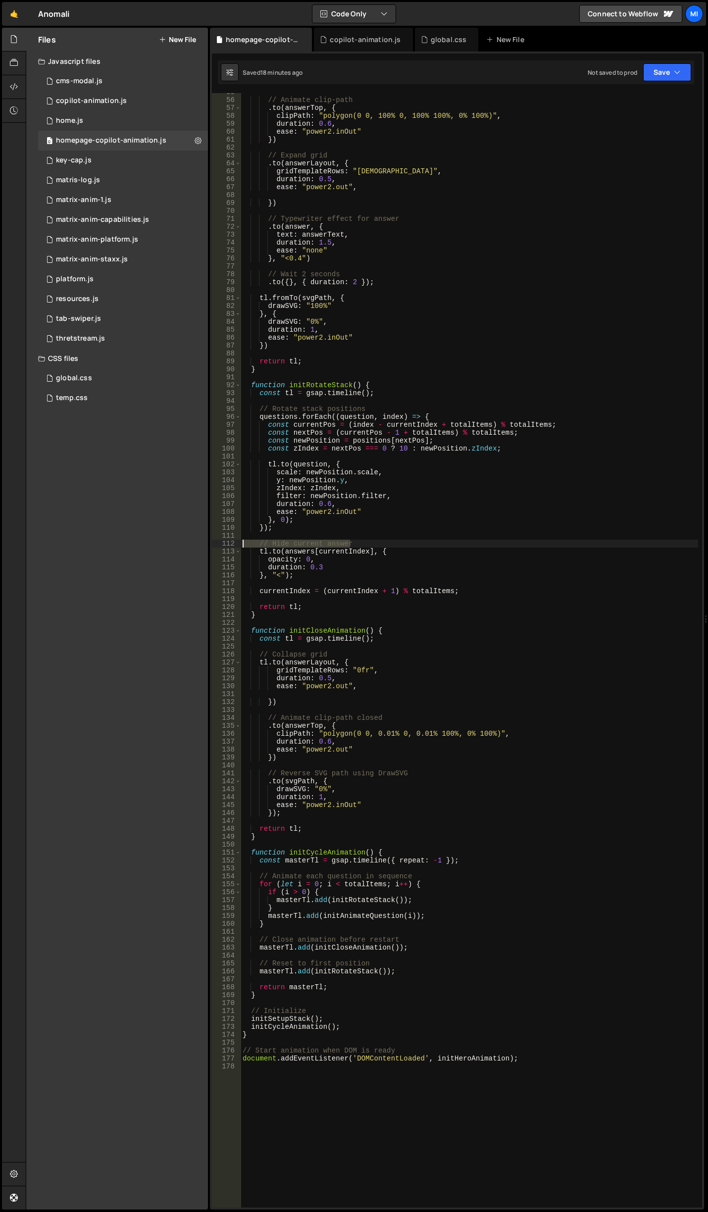
drag, startPoint x: 365, startPoint y: 542, endPoint x: 211, endPoint y: 542, distance: 153.9
click at [211, 542] on div "1 Type cmd + s to save your Javascript file. הההההההההההההההההההההההההההההההההה…" at bounding box center [457, 630] width 494 height 1158
click at [362, 604] on div "// Animate clip-path . to ( answerTop , { clipPath : "polygon(0 0, 100% 0, 100%…" at bounding box center [469, 653] width 457 height 1130
click at [337, 546] on div "// Animate clip-path . to ( answerTop , { clipPath : "polygon(0 0, 100% 0, 100%…" at bounding box center [469, 653] width 457 height 1130
click at [324, 576] on div "// Animate clip-path . to ( answerTop , { clipPath : "polygon(0 0, 100% 0, 100%…" at bounding box center [469, 653] width 457 height 1130
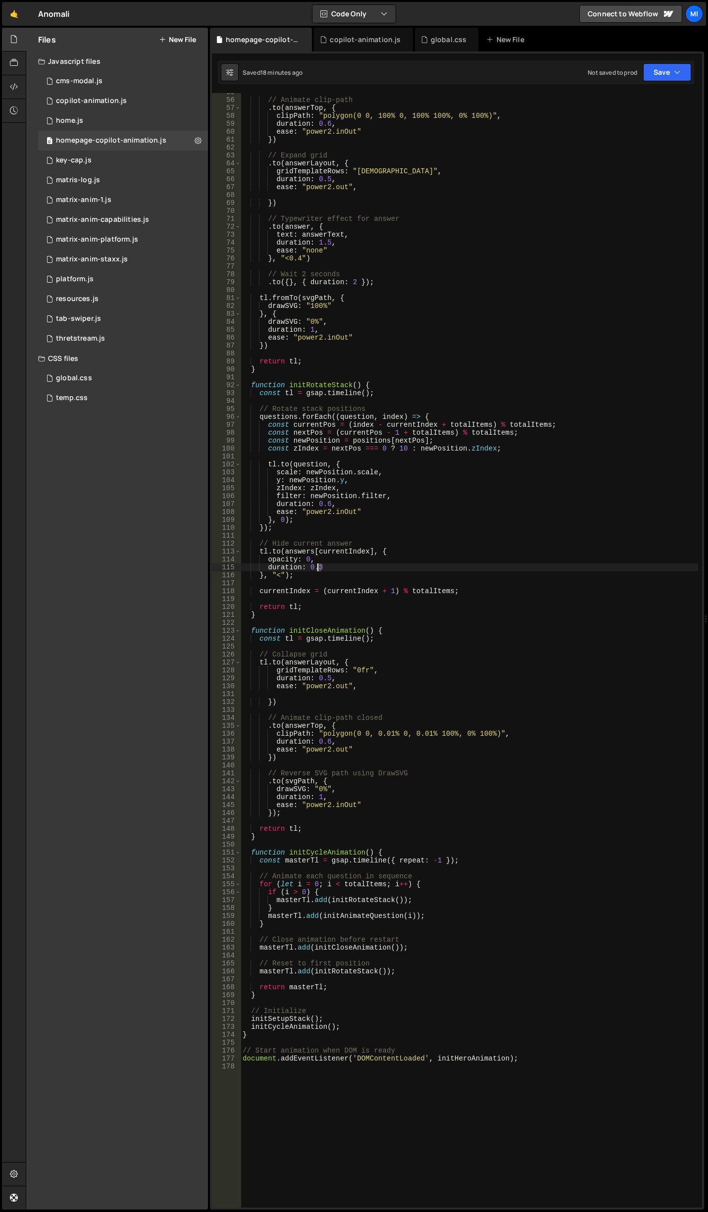
click at [316, 568] on div "// Animate clip-path . to ( answerTop , { clipPath : "polygon(0 0, 100% 0, 100%…" at bounding box center [469, 653] width 457 height 1130
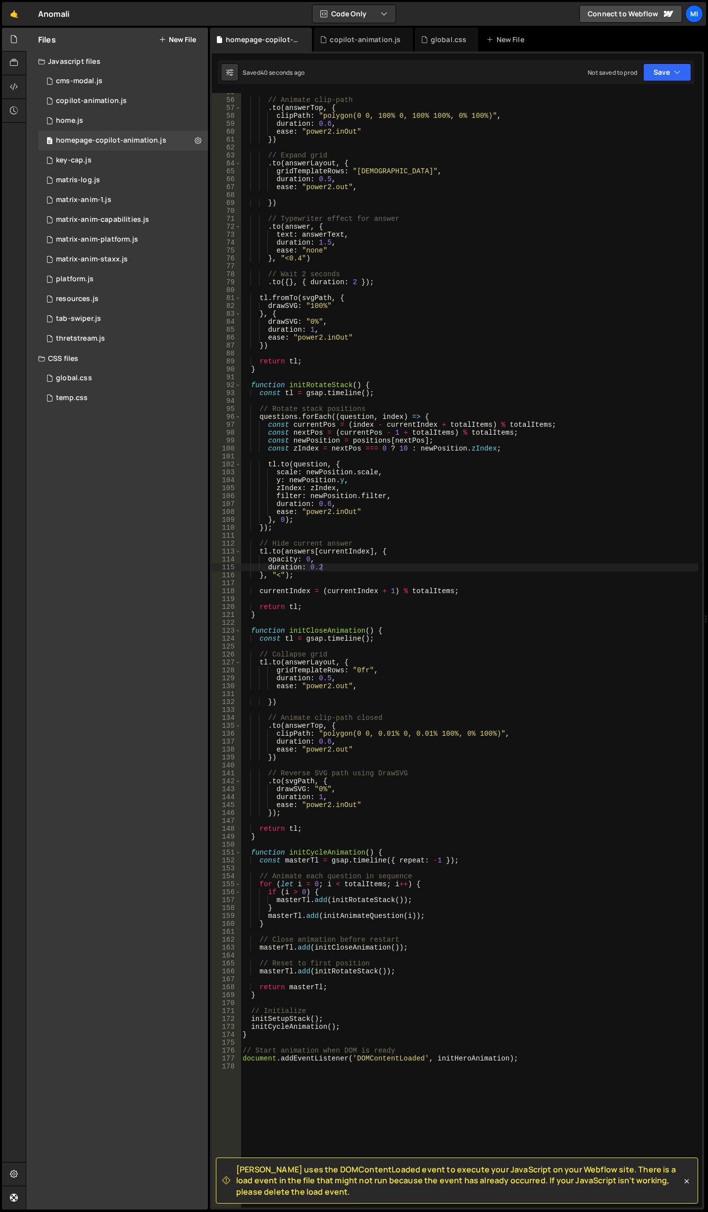
click at [427, 494] on div "// Animate clip-path . to ( answerTop , { clipPath : "polygon(0 0, 100% 0, 100%…" at bounding box center [469, 653] width 457 height 1130
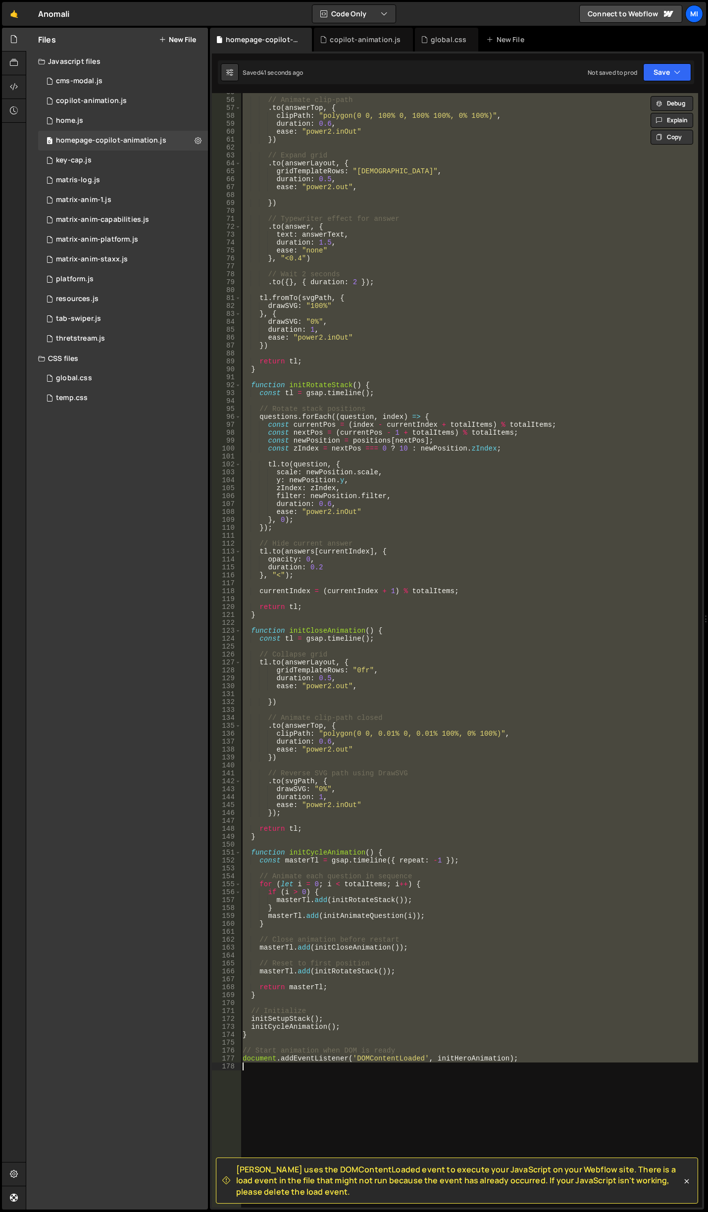
paste textarea
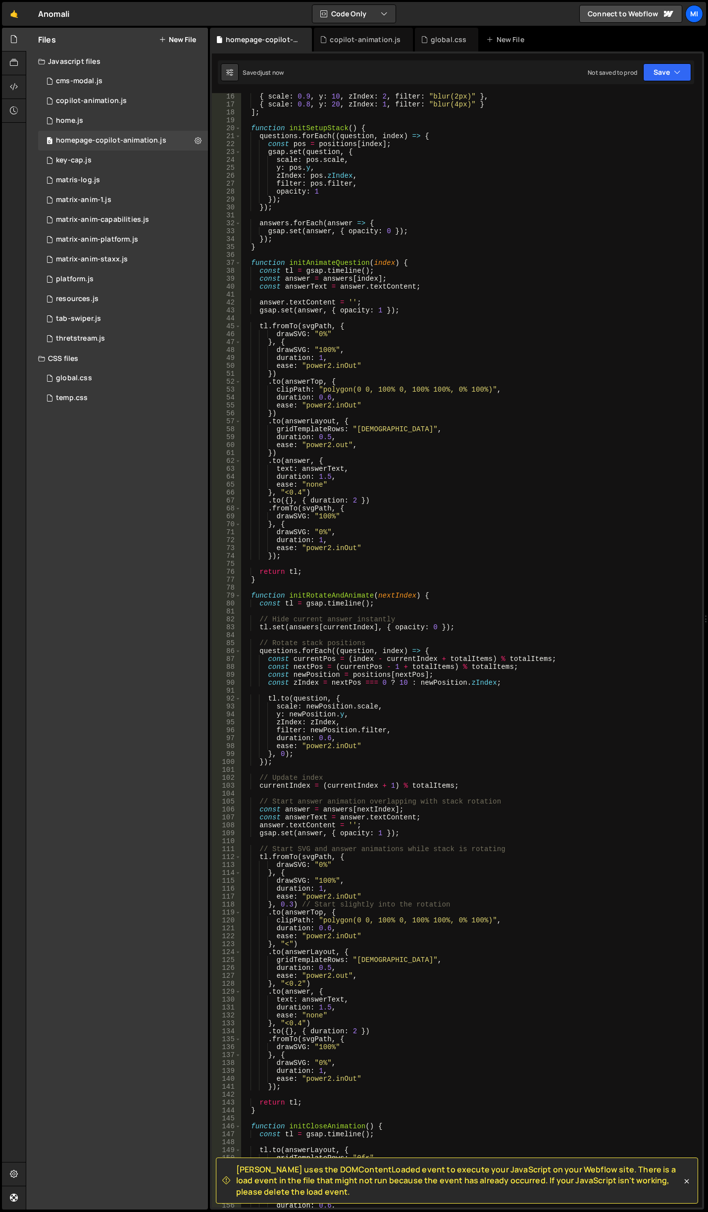
scroll to position [0, 0]
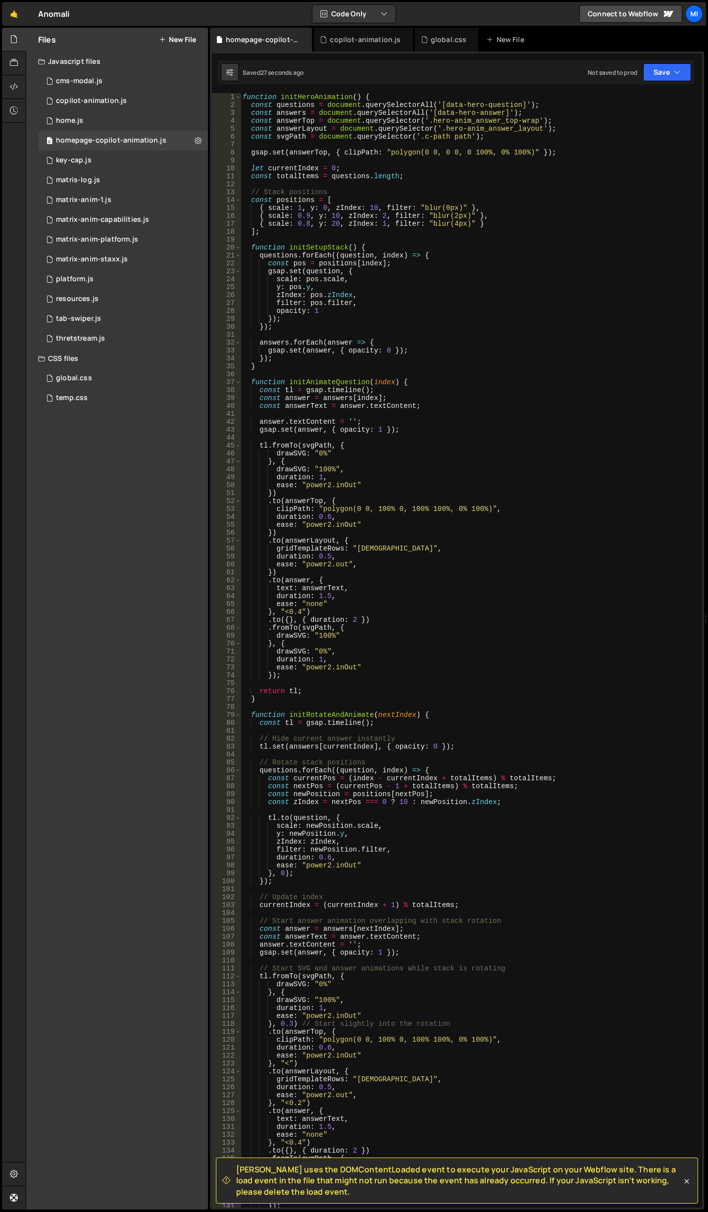
click at [592, 446] on div "function initHeroAnimation ( ) { const questions = document . querySelectorAll …" at bounding box center [469, 658] width 457 height 1130
click at [472, 302] on div "function initHeroAnimation ( ) { const questions = document . querySelectorAll …" at bounding box center [469, 658] width 457 height 1130
type textarea "filter: pos.filter,"
click at [507, 240] on div "function initHeroAnimation ( ) { const questions = document . querySelectorAll …" at bounding box center [469, 658] width 457 height 1130
click at [478, 181] on div "function initHeroAnimation ( ) { const questions = document . querySelectorAll …" at bounding box center [469, 658] width 457 height 1130
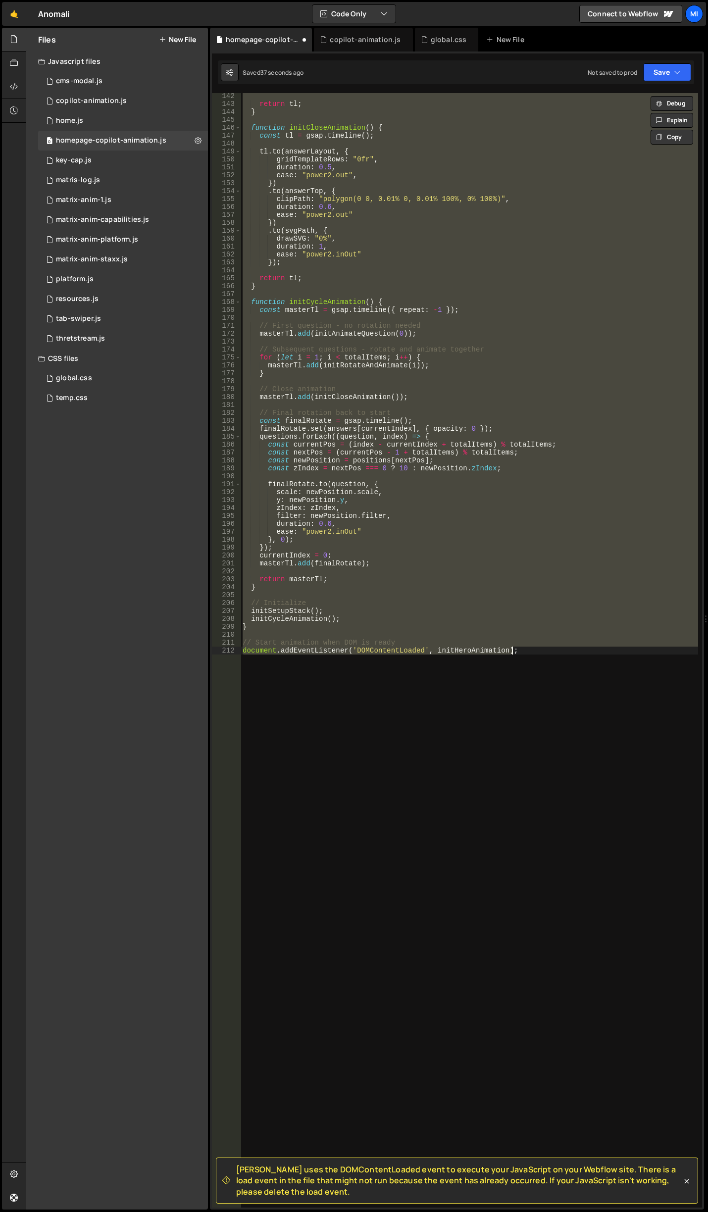
type textarea "document.addEventListener('DOMContentLoaded', initHeroAnimation);"
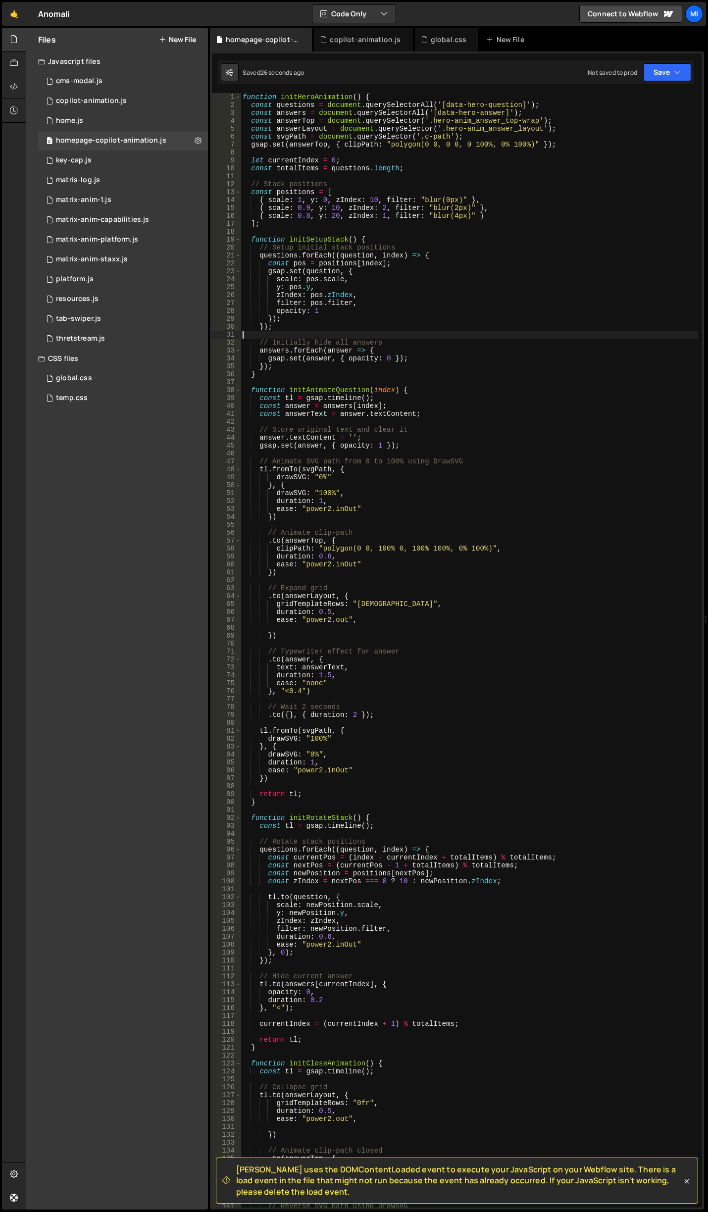
click at [436, 337] on div "function initHeroAnimation ( ) { const questions = document . querySelectorAll …" at bounding box center [469, 658] width 457 height 1130
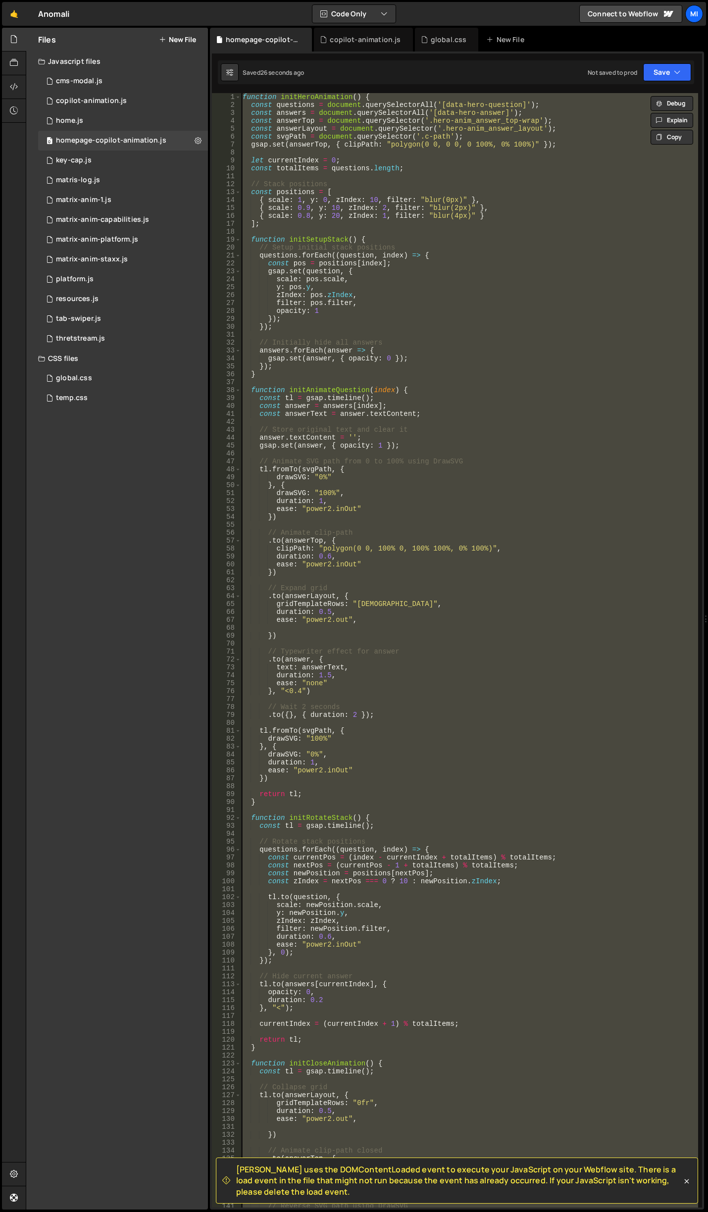
paste textarea
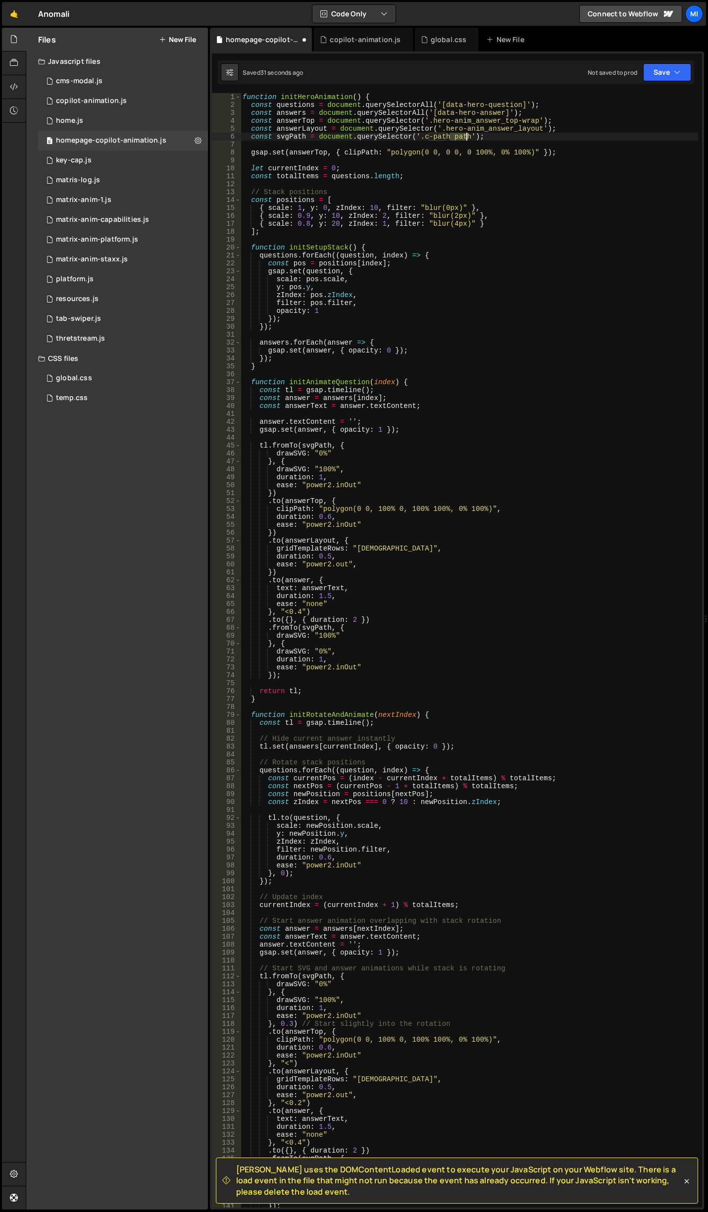
drag, startPoint x: 448, startPoint y: 135, endPoint x: 465, endPoint y: 136, distance: 16.4
click at [465, 136] on div "function initHeroAnimation ( ) { const questions = document . querySelectorAll …" at bounding box center [469, 658] width 457 height 1130
type textarea "const svgPath = document.querySelector('.c-path');"
